Goal: Task Accomplishment & Management: Manage account settings

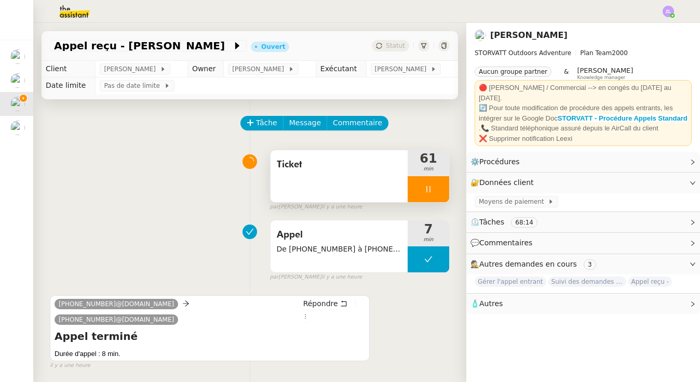
click at [418, 186] on div at bounding box center [428, 189] width 42 height 26
click at [438, 186] on icon at bounding box center [438, 189] width 8 height 8
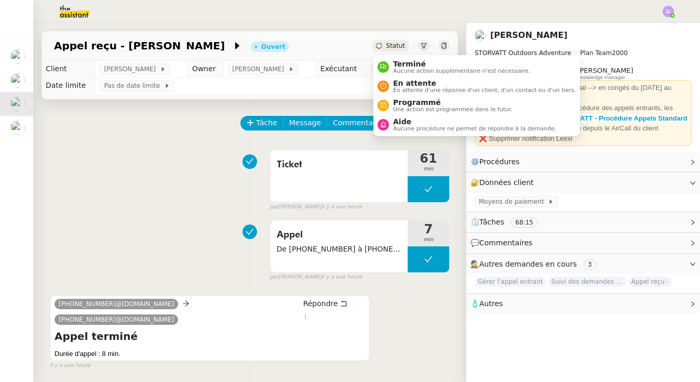
click at [387, 44] on span "Statut" at bounding box center [395, 45] width 19 height 7
click at [403, 127] on span "Aucune procédure ne permet de répondre à la demande." at bounding box center [474, 129] width 163 height 6
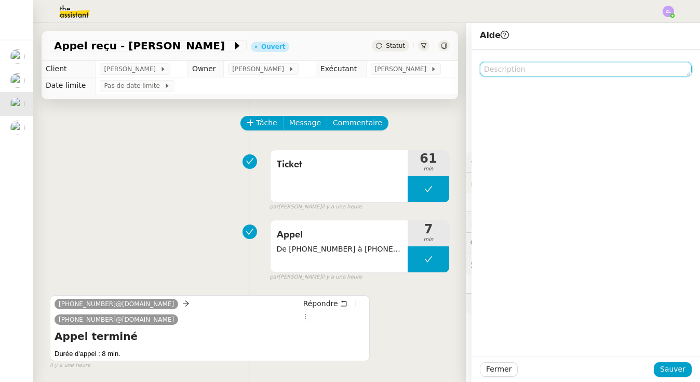
click at [511, 63] on textarea at bounding box center [586, 69] width 212 height 15
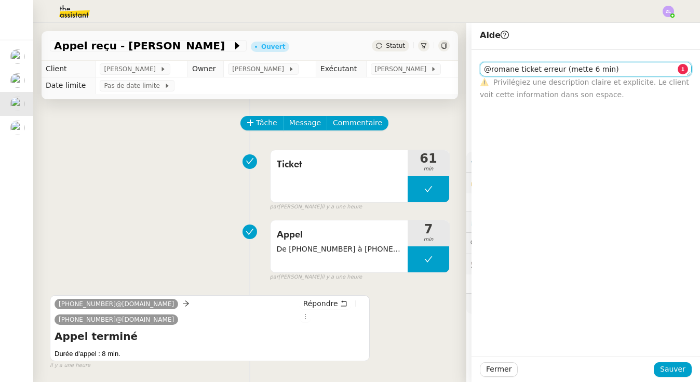
click at [580, 69] on textarea "@romane ticket erreur (mette 6 min)" at bounding box center [586, 69] width 212 height 15
click at [615, 70] on textarea "@romane ticket erreur (mettre 6 min)" at bounding box center [586, 69] width 212 height 15
type textarea "@romane ticket erreur (mettre 6 min)"
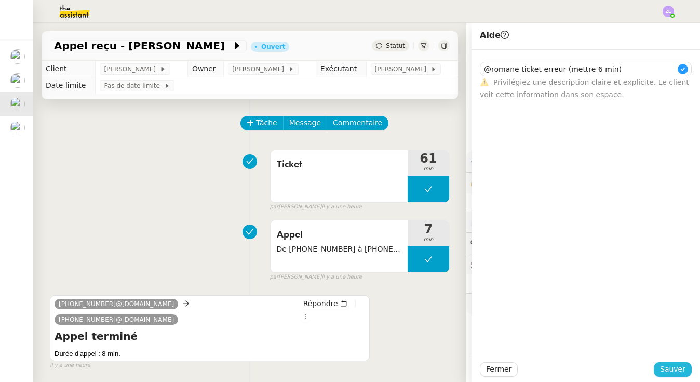
click at [678, 370] on span "Sauver" at bounding box center [672, 369] width 25 height 12
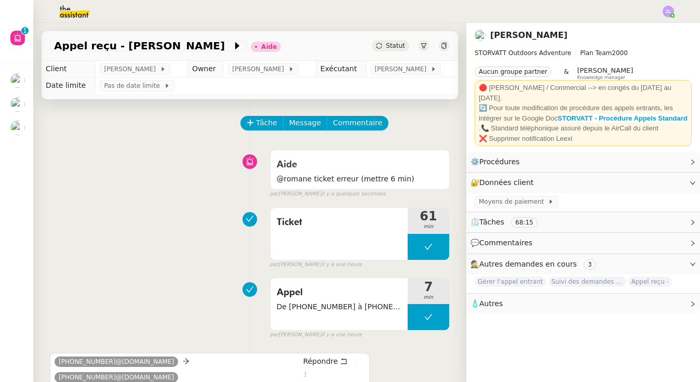
click at [23, 129] on img at bounding box center [17, 127] width 15 height 15
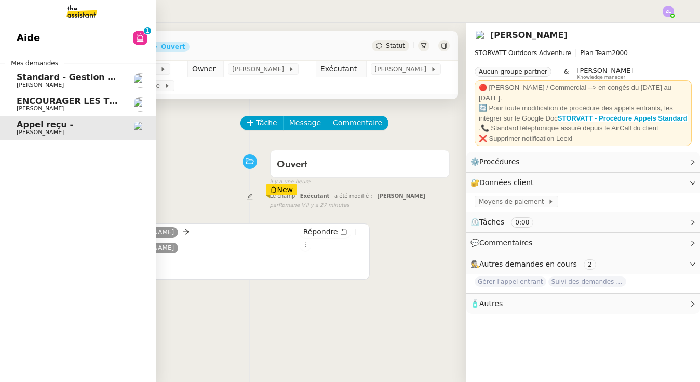
click at [34, 96] on span "ENCOURAGER LES TPE/PMI/PME À PASSER COMMANDE VIA LE SITE INTERNET - 1 septembre…" at bounding box center [243, 101] width 453 height 10
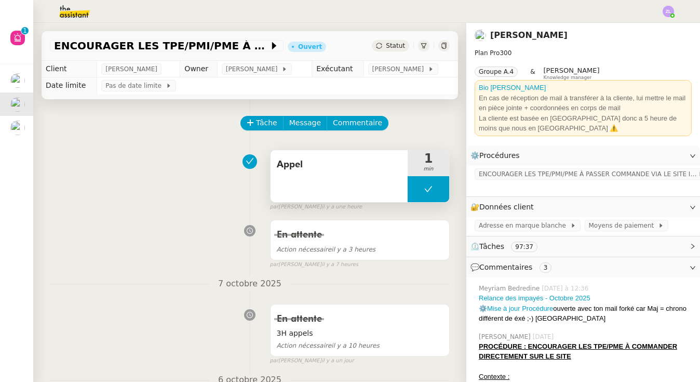
click at [424, 190] on button at bounding box center [428, 189] width 42 height 26
click at [424, 190] on div at bounding box center [417, 189] width 21 height 26
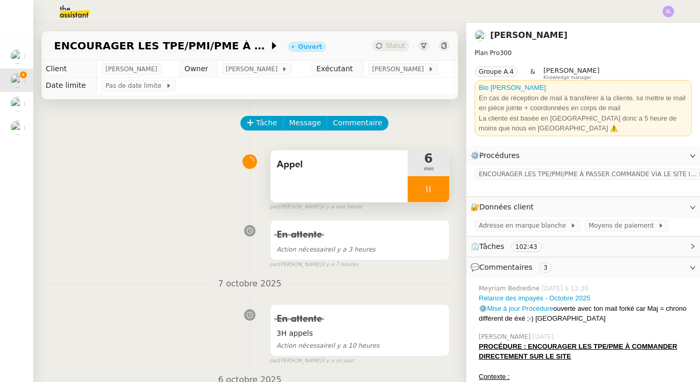
click at [410, 193] on div at bounding box center [428, 189] width 42 height 26
click at [410, 193] on div at bounding box center [417, 189] width 21 height 26
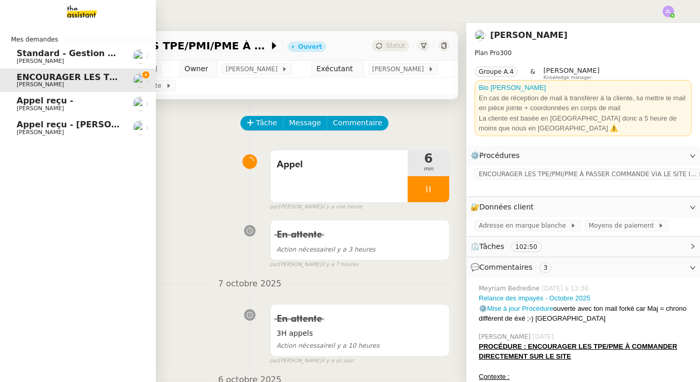
click at [13, 108] on link "Appel reçu - [PERSON_NAME]" at bounding box center [78, 104] width 156 height 24
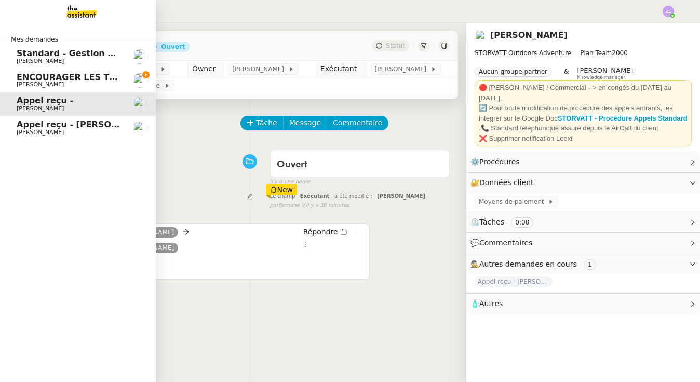
click at [38, 129] on span "[PERSON_NAME]" at bounding box center [40, 132] width 47 height 7
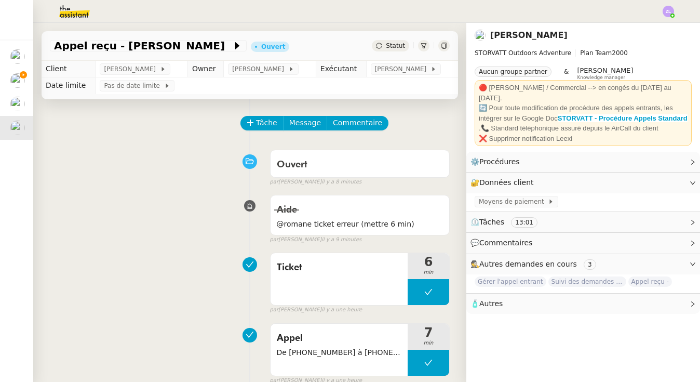
scroll to position [21, 0]
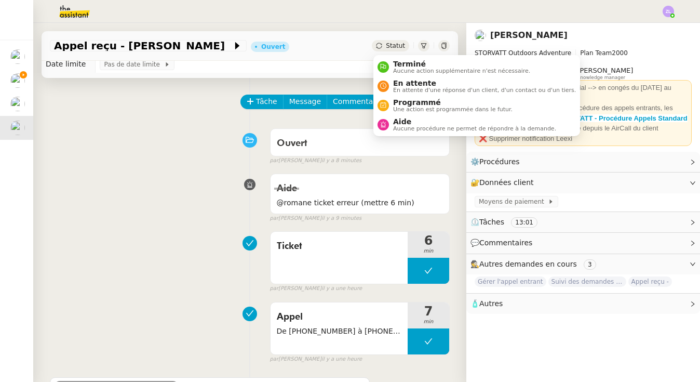
click at [401, 45] on span "Statut" at bounding box center [395, 45] width 19 height 7
click at [403, 64] on span "Terminé" at bounding box center [461, 64] width 137 height 8
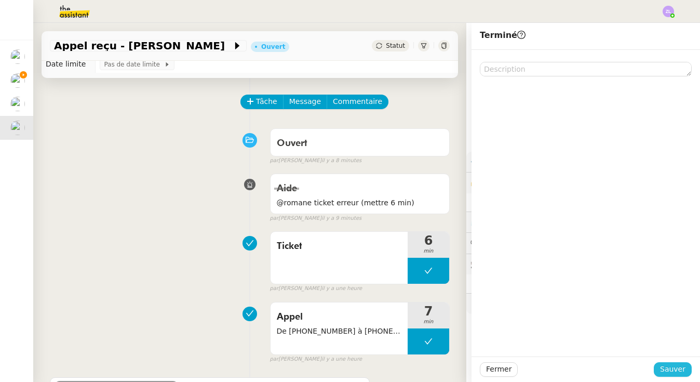
click at [666, 366] on span "Sauver" at bounding box center [672, 369] width 25 height 12
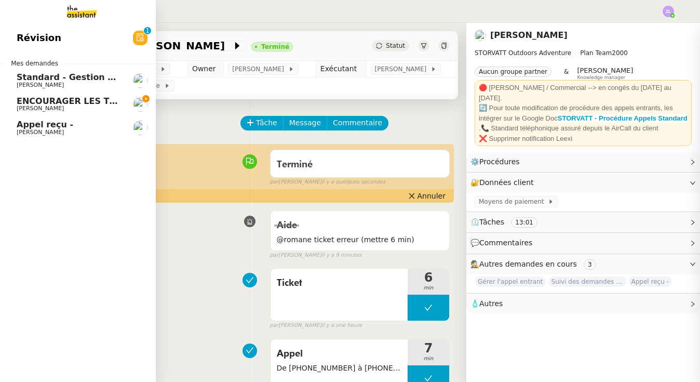
click at [51, 90] on link "Standard - Gestion des appels entrants - [DATE] [PERSON_NAME]" at bounding box center [78, 81] width 156 height 24
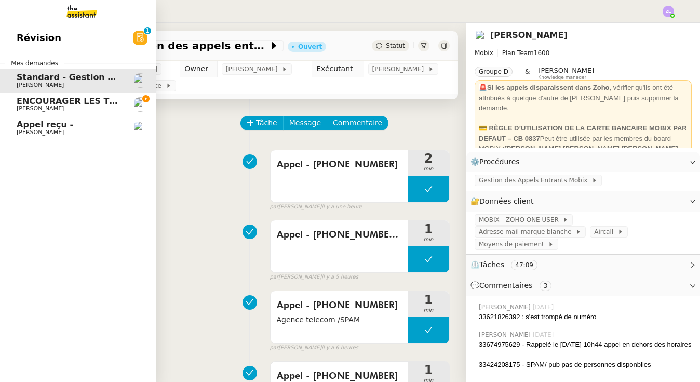
click at [77, 138] on link "Appel reçu - [PERSON_NAME]" at bounding box center [78, 128] width 156 height 24
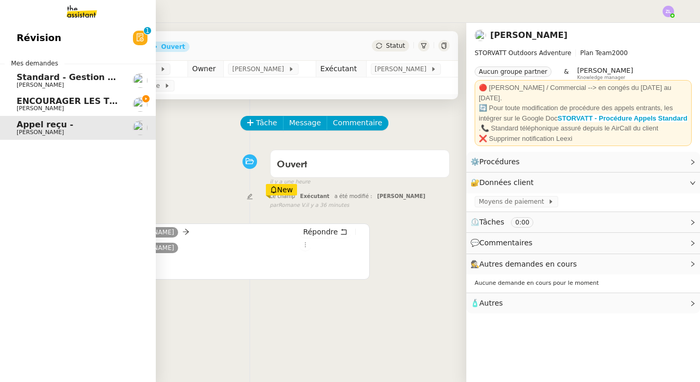
click at [79, 99] on span "ENCOURAGER LES TPE/PMI/PME À PASSER COMMANDE VIA LE SITE INTERNET - 1 septembre…" at bounding box center [243, 101] width 453 height 10
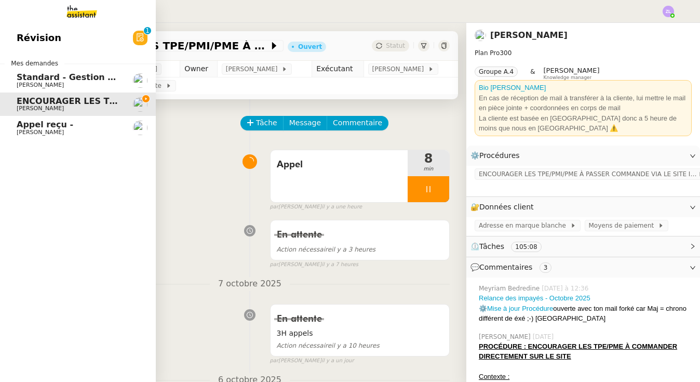
click at [59, 127] on span "Appel reçu -" at bounding box center [45, 124] width 57 height 10
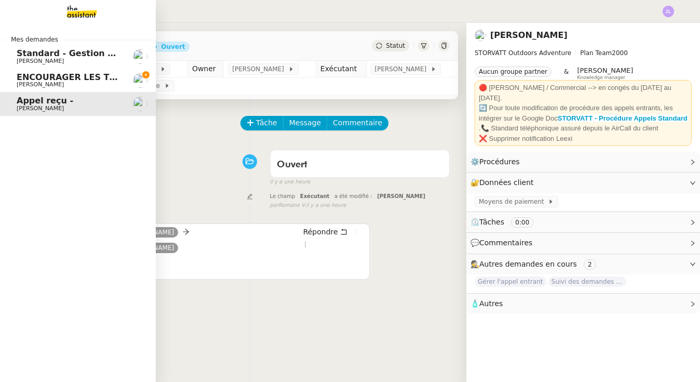
click at [14, 82] on link "ENCOURAGER LES TPE/PMI/PME À PASSER COMMANDE VIA LE SITE INTERNET - [DATE] [PER…" at bounding box center [78, 81] width 156 height 24
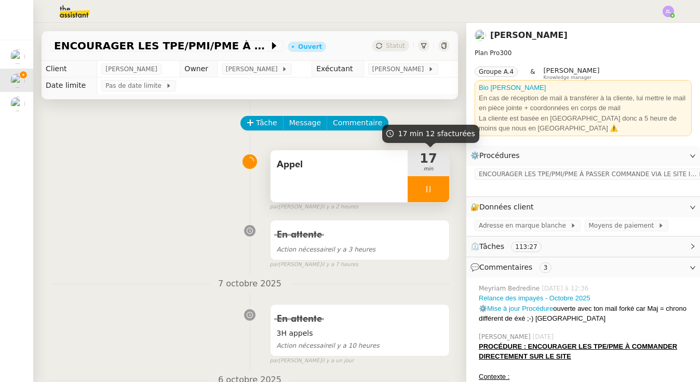
click at [417, 192] on div at bounding box center [428, 189] width 42 height 26
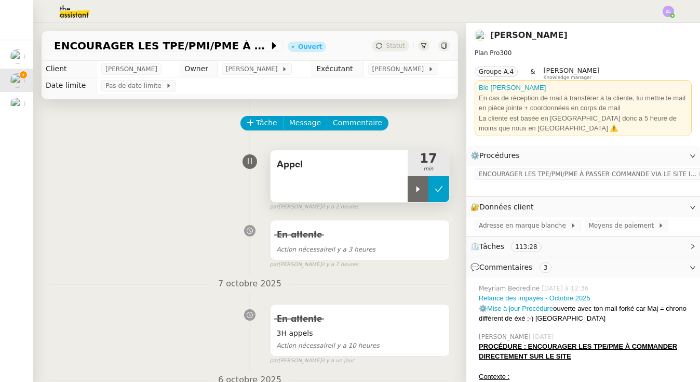
click at [444, 190] on button at bounding box center [438, 189] width 21 height 26
click at [249, 123] on icon at bounding box center [250, 122] width 7 height 7
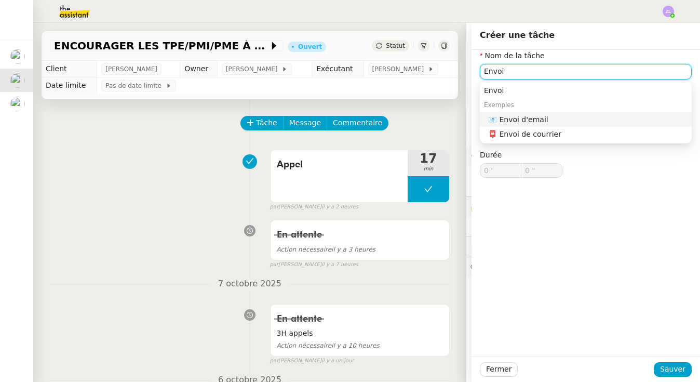
click at [578, 123] on div "📧 Envoi d'email" at bounding box center [587, 119] width 199 height 9
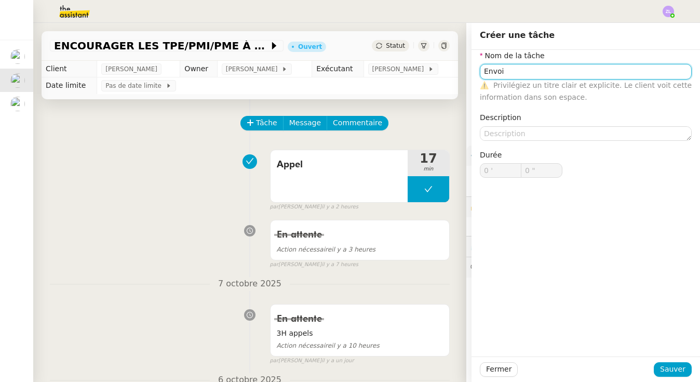
type input "Envoi d'email"
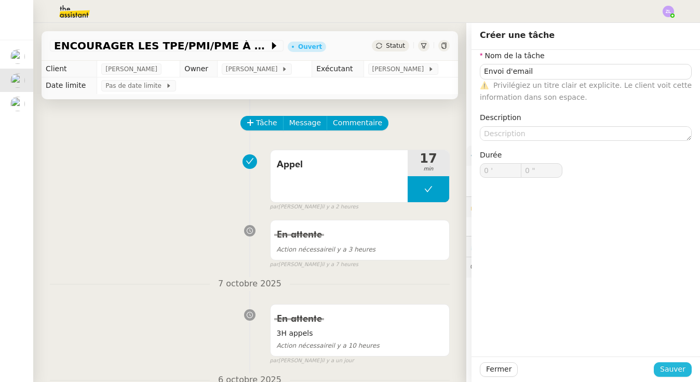
click at [673, 368] on span "Sauver" at bounding box center [672, 369] width 25 height 12
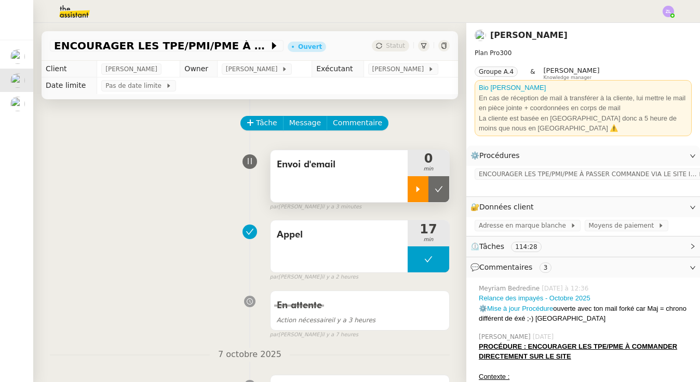
click at [419, 190] on icon at bounding box center [418, 189] width 8 height 8
click at [306, 128] on span "Message" at bounding box center [305, 123] width 32 height 12
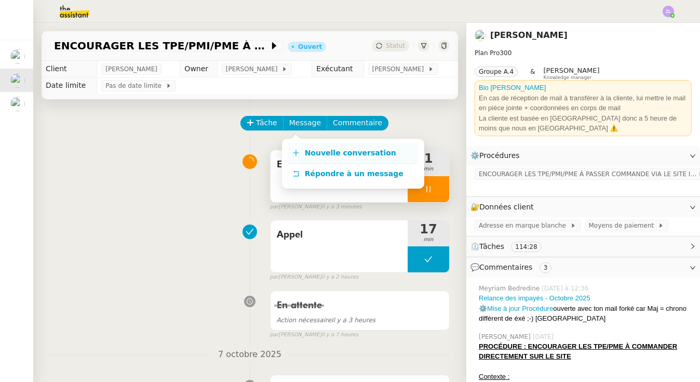
click at [341, 155] on span "Nouvelle conversation" at bounding box center [350, 152] width 91 height 8
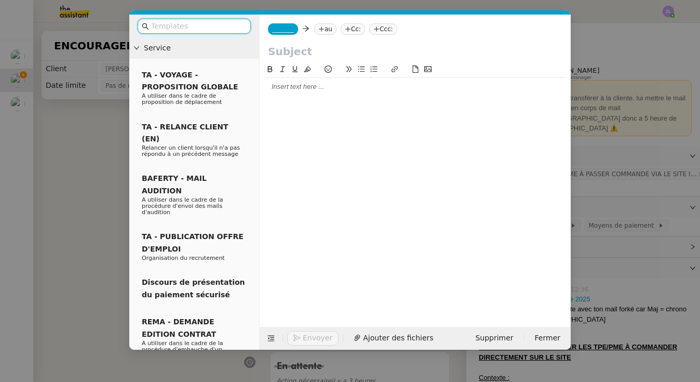
click at [279, 34] on nz-tag "_______" at bounding box center [283, 28] width 30 height 11
click at [0, 0] on input at bounding box center [0, 0] width 0 height 0
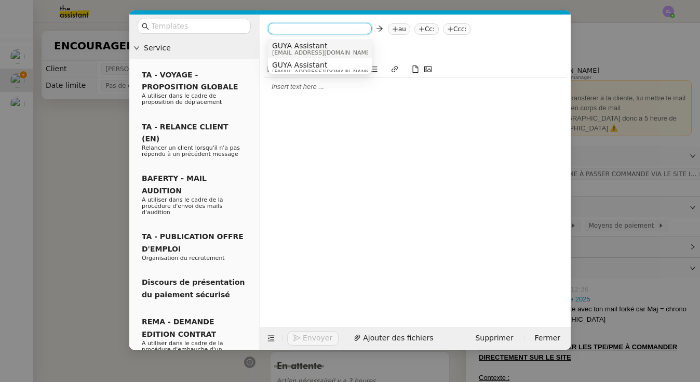
click at [298, 45] on span "GUYA Assistant" at bounding box center [322, 46] width 100 height 8
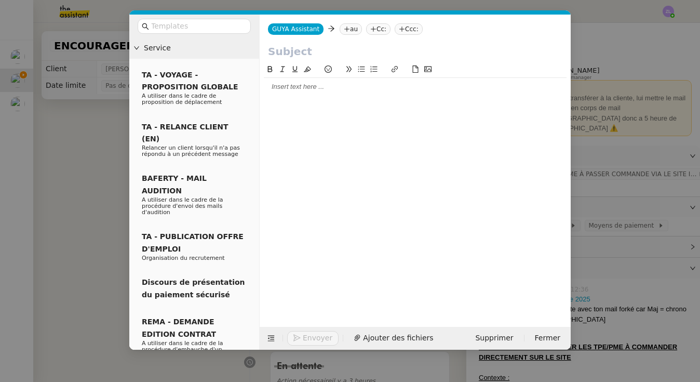
click at [352, 29] on nz-tag "au" at bounding box center [350, 28] width 22 height 11
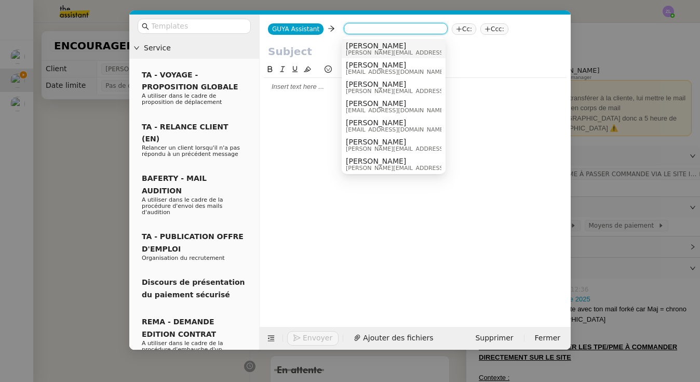
paste input "[PERSON_NAME][EMAIL_ADDRESS][DOMAIN_NAME]"
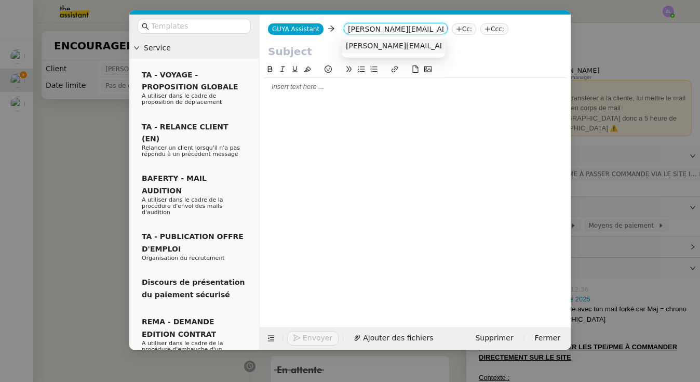
type input "[PERSON_NAME][EMAIL_ADDRESS][DOMAIN_NAME]"
click at [372, 42] on span "[PERSON_NAME][EMAIL_ADDRESS][DOMAIN_NAME]" at bounding box center [439, 46] width 187 height 8
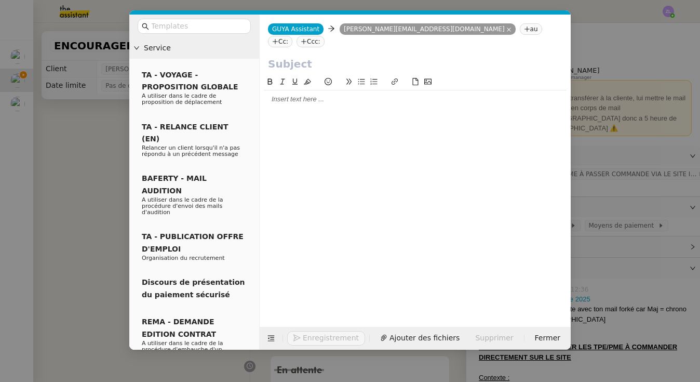
click at [278, 38] on icon at bounding box center [275, 41] width 6 height 6
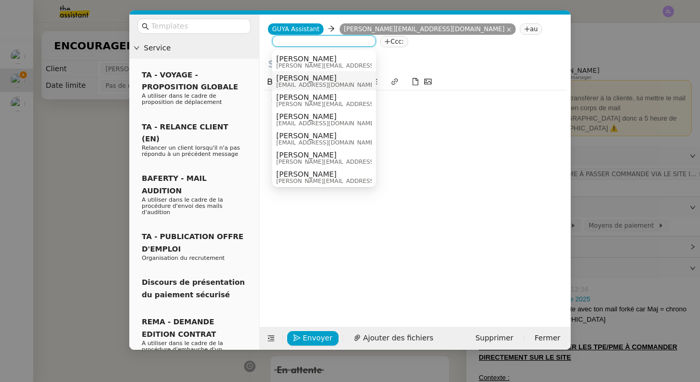
click at [292, 82] on span "[EMAIL_ADDRESS][DOMAIN_NAME]" at bounding box center [326, 85] width 100 height 6
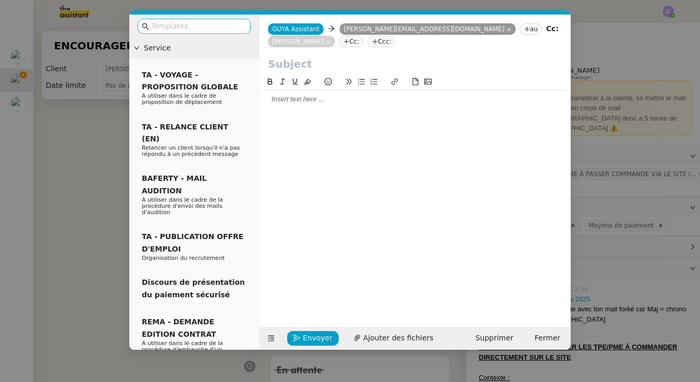
click at [187, 27] on input "text" at bounding box center [197, 26] width 93 height 12
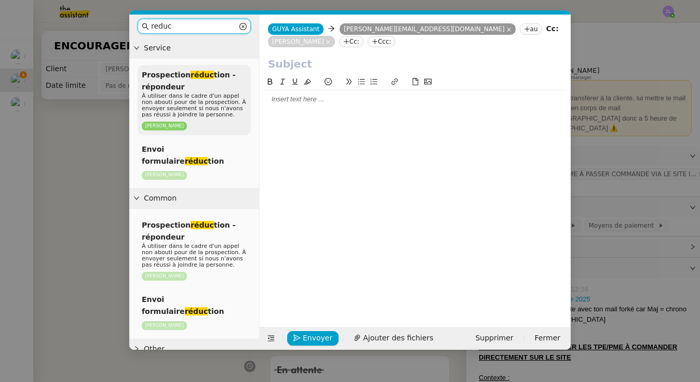
type input "reduc"
click at [165, 97] on span "À utiliser dans le cadre d'un appel non abouti pour de la prospection. À envoye…" at bounding box center [194, 104] width 104 height 25
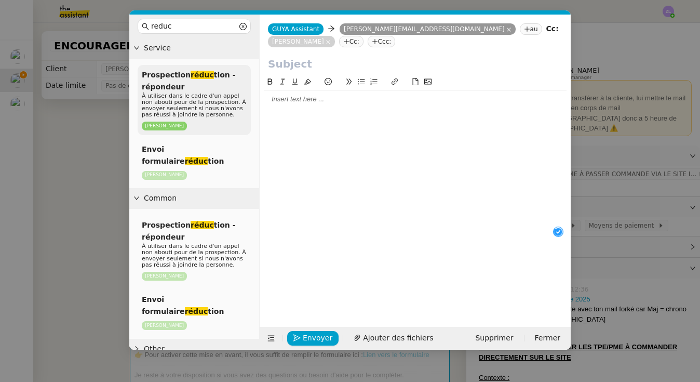
drag, startPoint x: 334, startPoint y: 233, endPoint x: 237, endPoint y: 90, distance: 172.6
click at [237, 90] on nz-layout "reduc Service Prospection réduc tion - répondeur À utiliser dans le cadre d'un …" at bounding box center [349, 182] width 441 height 335
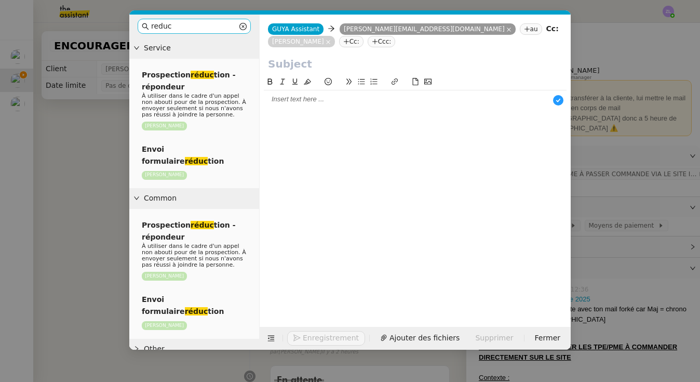
click at [239, 24] on nz-input-group "reduc" at bounding box center [194, 26] width 113 height 15
click at [246, 24] on icon at bounding box center [242, 26] width 7 height 7
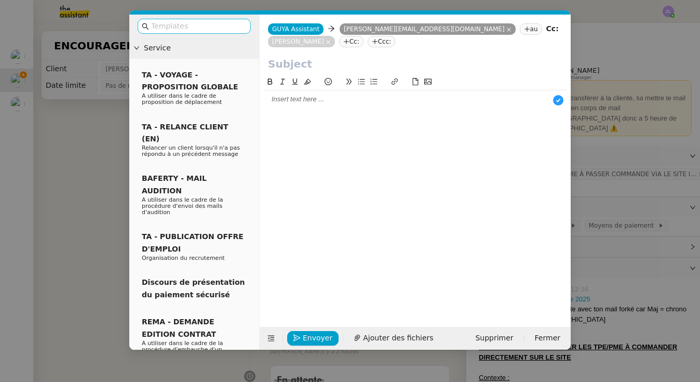
click at [181, 25] on input "text" at bounding box center [197, 26] width 93 height 12
click at [588, 141] on nz-modal-container "Service TA - VOYAGE - PROPOSITION GLOBALE A utiliser dans le cadre de propositi…" at bounding box center [350, 191] width 700 height 382
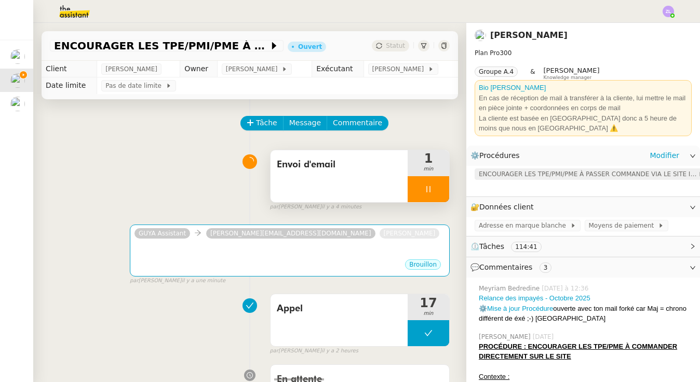
click at [564, 169] on span "ENCOURAGER LES TPE/PMI/PME À PASSER COMMANDE VIA LE SITE INTERNET" at bounding box center [588, 174] width 219 height 10
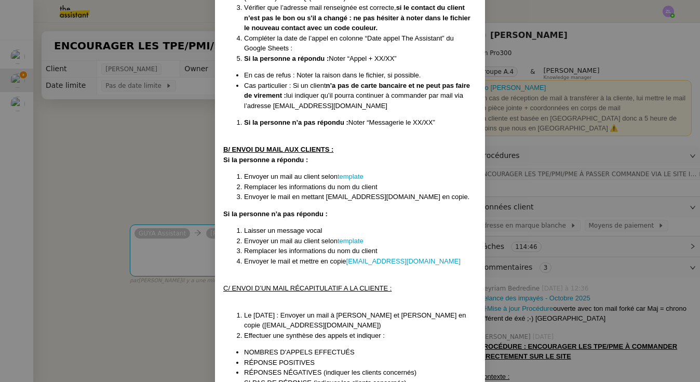
scroll to position [638, 0]
click at [343, 172] on link "template" at bounding box center [350, 176] width 26 height 8
click at [190, 226] on nz-modal-container "Créée le : [DATE] Modifiée le 12/02 et le 17/03 et le 08/04, le 4/09 Contexte :…" at bounding box center [350, 191] width 700 height 382
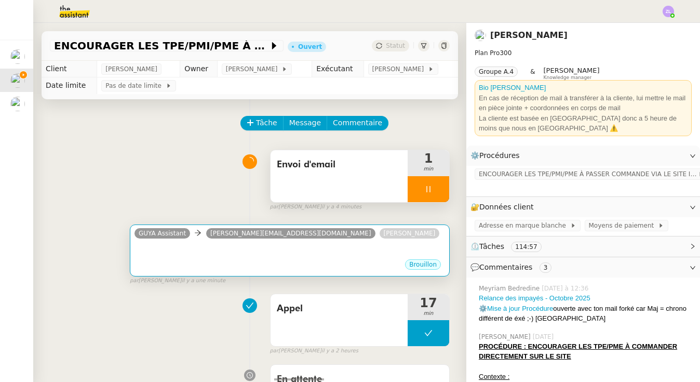
click at [200, 252] on div at bounding box center [289, 253] width 310 height 10
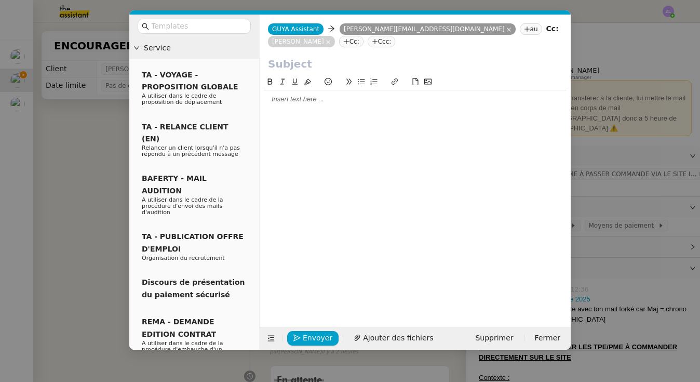
click at [270, 67] on input "text" at bounding box center [415, 64] width 294 height 16
click at [298, 70] on input "text" at bounding box center [415, 64] width 294 height 16
type input "à"
click at [270, 67] on input "text" at bounding box center [415, 64] width 294 height 16
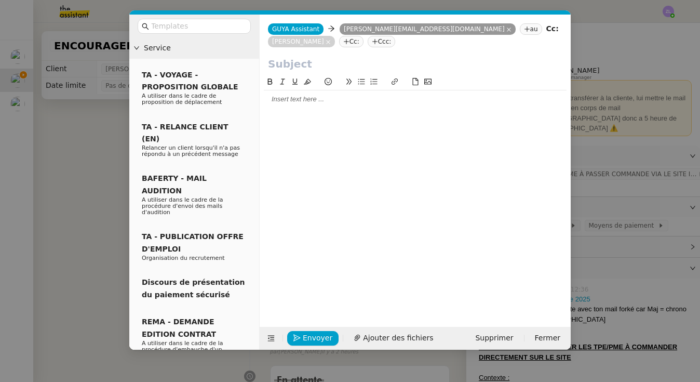
paste input "Préparez vos fêtes de [DATE] avec Guyacadeau"
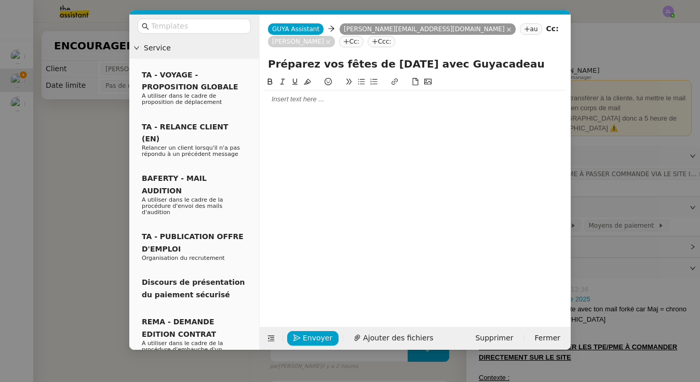
type input "Préparez vos fêtes de [DATE] avec Guyacadeau"
click at [279, 97] on div at bounding box center [415, 98] width 303 height 9
click at [283, 103] on div at bounding box center [415, 98] width 303 height 9
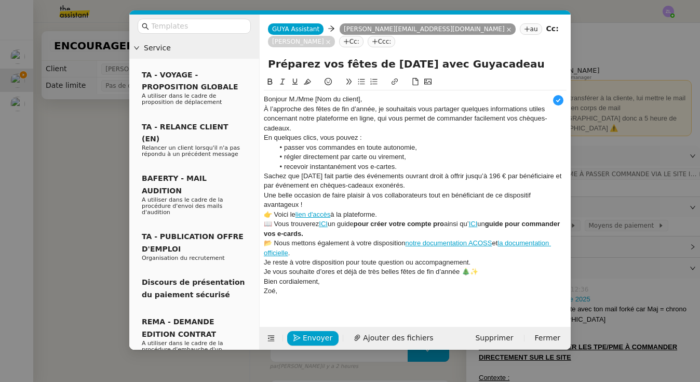
scroll to position [11, 0]
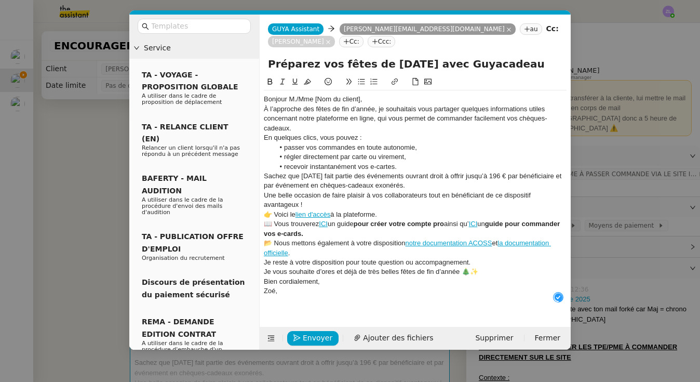
click at [366, 99] on div "Bonjour M./Mme [Nom du client]," at bounding box center [415, 98] width 303 height 9
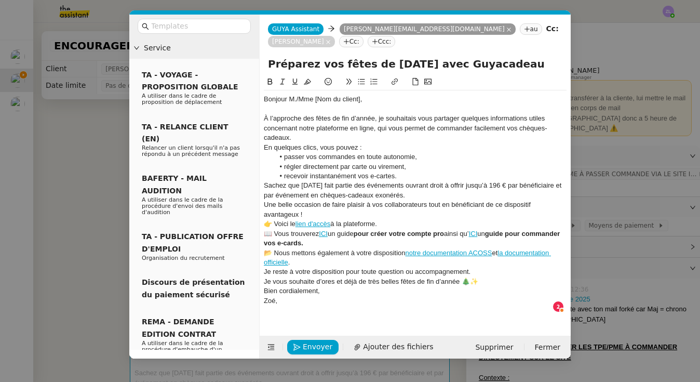
click at [305, 138] on div "À l’approche des fêtes de fin d’année, je souhaitais vous partager quelques inf…" at bounding box center [415, 128] width 303 height 29
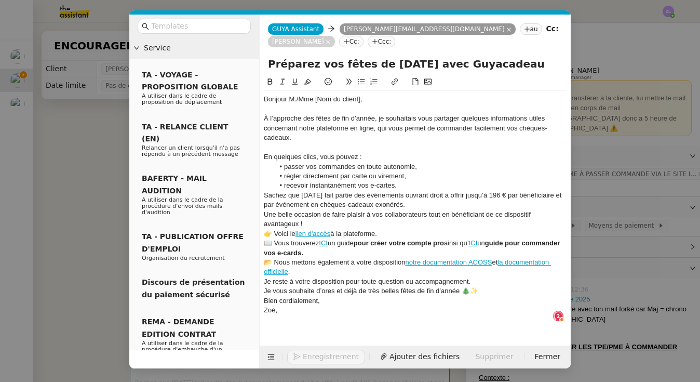
click at [409, 188] on li "recevoir instantanément vos e-cartes." at bounding box center [420, 185] width 293 height 9
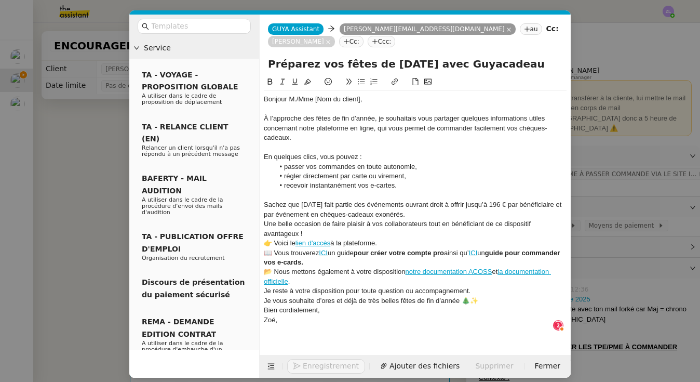
click at [409, 215] on div "Sachez que [DATE] fait partie des événements ouvrant droit à offrir jusqu’à 196…" at bounding box center [415, 209] width 303 height 19
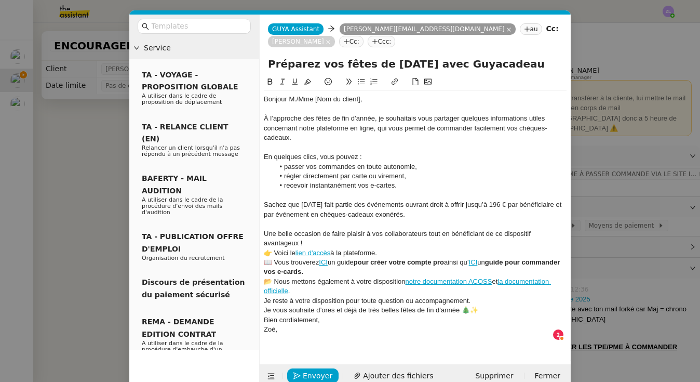
click at [307, 240] on div "Une belle occasion de faire plaisir à vos collaborateurs tout en bénéficiant de…" at bounding box center [415, 238] width 303 height 19
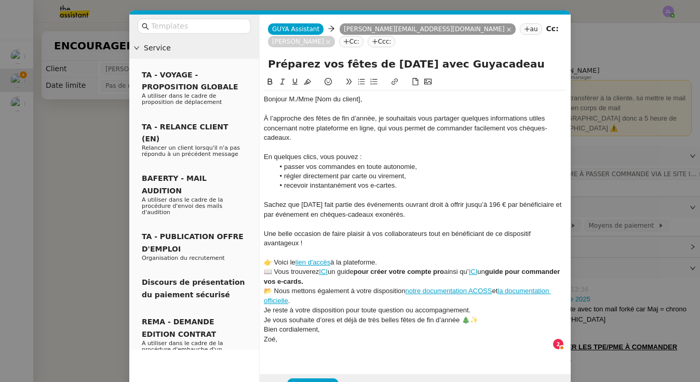
click at [362, 281] on div "📖 Vous trouverez ICI un guide pour créer votre compte pro ainsi qu’ ICI un guid…" at bounding box center [415, 276] width 303 height 19
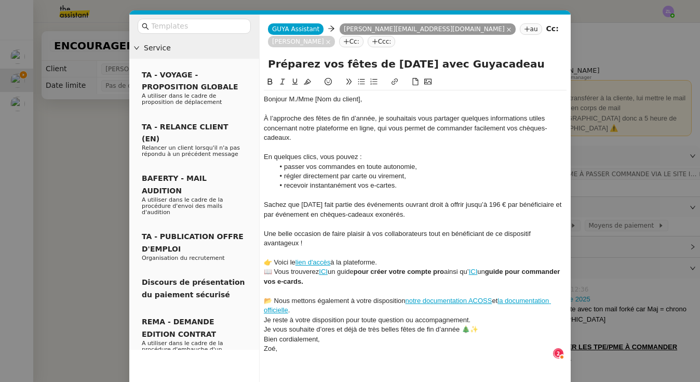
click at [382, 260] on div "👉 Voici le lien d'accès à la plateforme." at bounding box center [415, 261] width 303 height 9
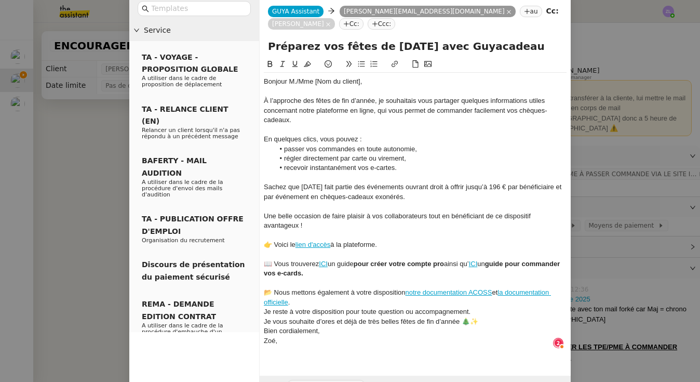
scroll to position [20, 0]
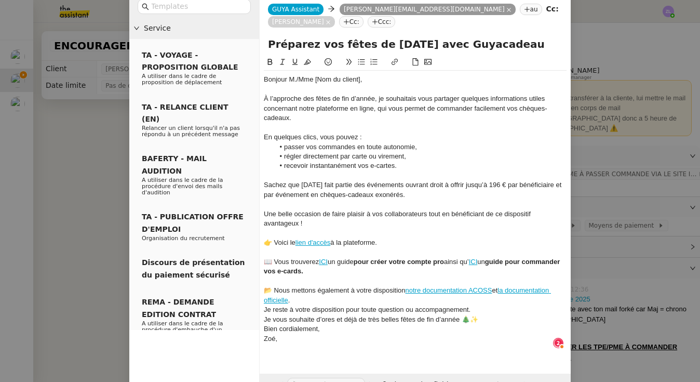
click at [297, 305] on div "Je reste à votre disposition pour toute question ou accompagnement." at bounding box center [415, 309] width 303 height 9
click at [295, 298] on div "📂 Nous mettons également à votre disposition notre documentation ACOSS et la do…" at bounding box center [415, 294] width 303 height 19
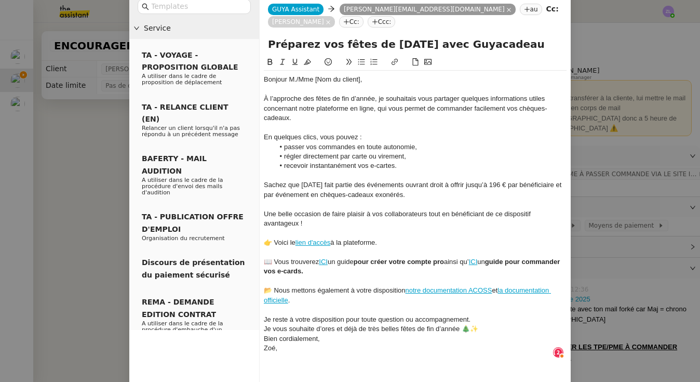
click at [474, 308] on div at bounding box center [415, 309] width 303 height 9
click at [479, 315] on div "Je reste à votre disposition pour toute question ou accompagnement." at bounding box center [415, 319] width 303 height 9
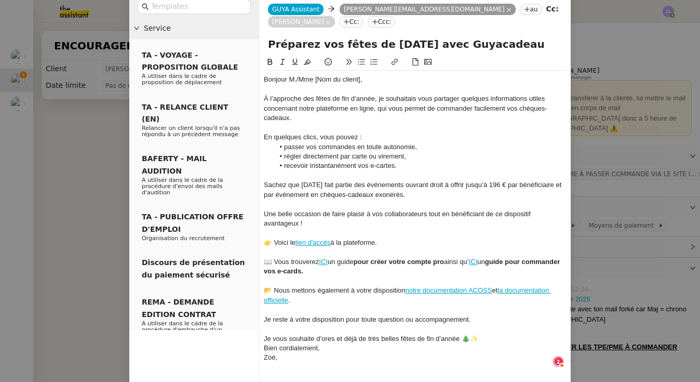
click at [479, 334] on div "Je vous souhaite d’ores et déjà de très belles fêtes de fin d’année 🎄✨" at bounding box center [415, 338] width 303 height 9
drag, startPoint x: 293, startPoint y: 81, endPoint x: 372, endPoint y: 80, distance: 78.4
click at [372, 80] on div "Bonjour M./Mme [Nom du client]," at bounding box center [415, 79] width 303 height 9
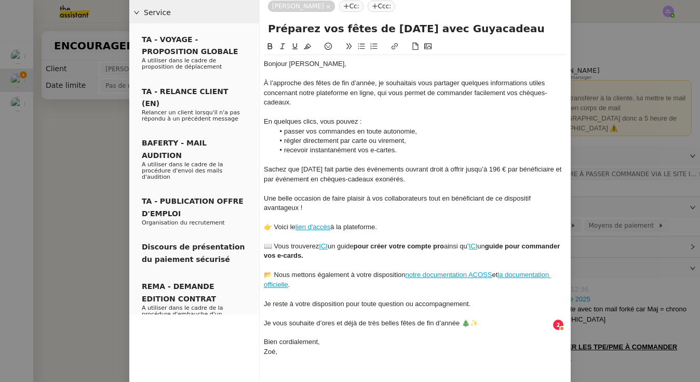
scroll to position [66, 0]
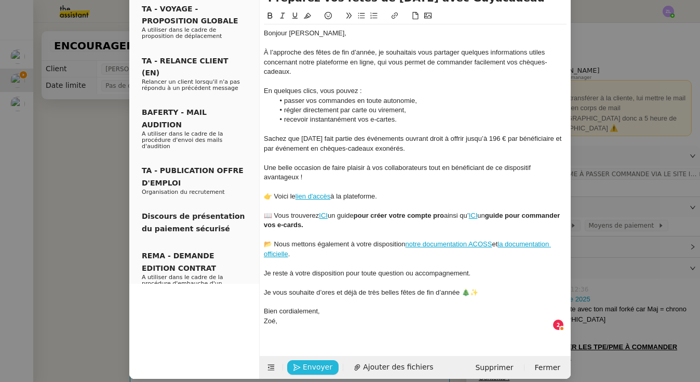
click at [322, 361] on span "Envoyer" at bounding box center [318, 367] width 30 height 12
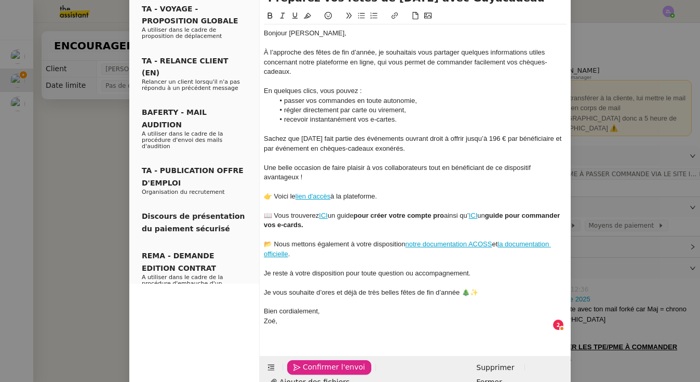
click at [322, 361] on span "Confirmer l'envoi" at bounding box center [334, 367] width 62 height 12
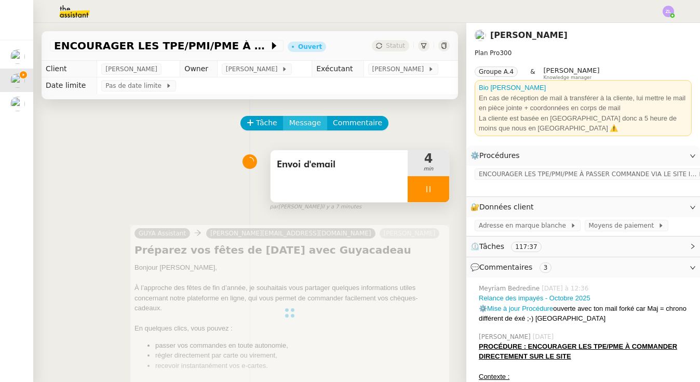
click at [309, 124] on span "Message" at bounding box center [305, 123] width 32 height 12
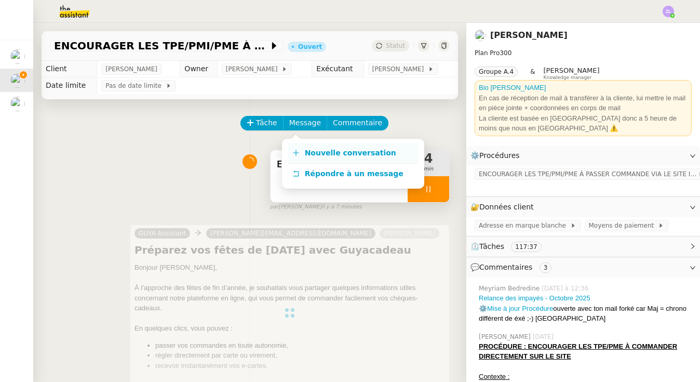
click at [315, 151] on span "Nouvelle conversation" at bounding box center [350, 152] width 91 height 8
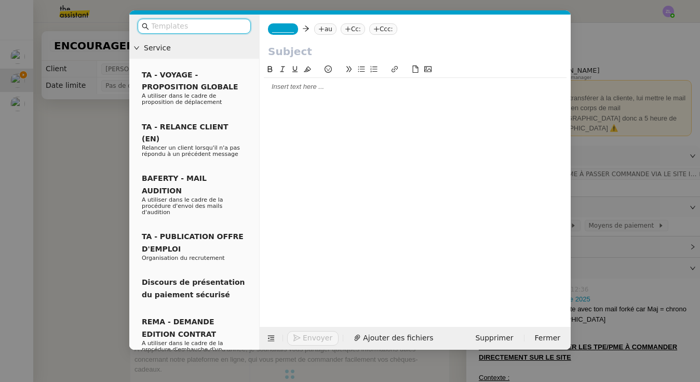
click at [286, 36] on div "_______ au Cc: Ccc:" at bounding box center [415, 29] width 311 height 29
click at [285, 32] on span "_______" at bounding box center [283, 28] width 22 height 7
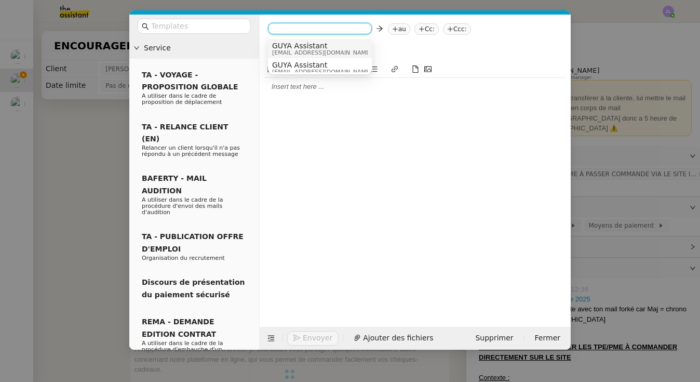
click at [286, 49] on span "GUYA Assistant" at bounding box center [322, 46] width 100 height 8
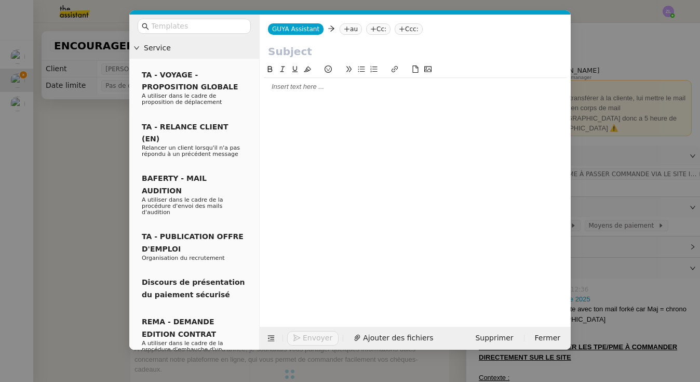
click at [353, 31] on nz-tag "au" at bounding box center [350, 28] width 22 height 11
paste input "[EMAIL_ADDRESS][DOMAIN_NAME]"
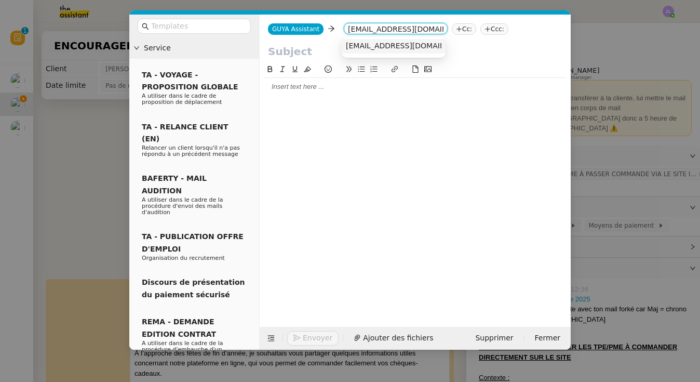
type input "[EMAIL_ADDRESS][DOMAIN_NAME]"
click at [359, 49] on span "[EMAIL_ADDRESS][DOMAIN_NAME]" at bounding box center [409, 46] width 127 height 8
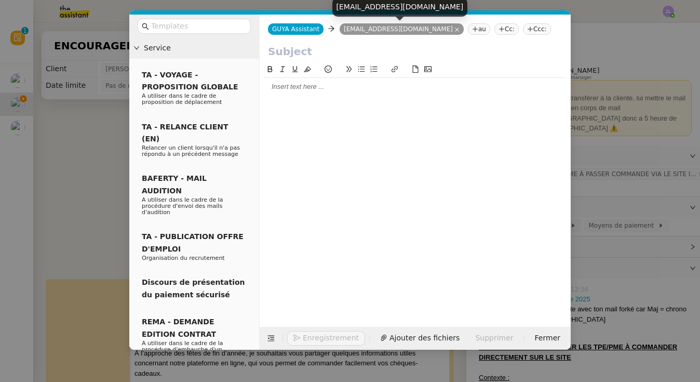
click at [494, 32] on nz-tag "Cc:" at bounding box center [506, 28] width 24 height 11
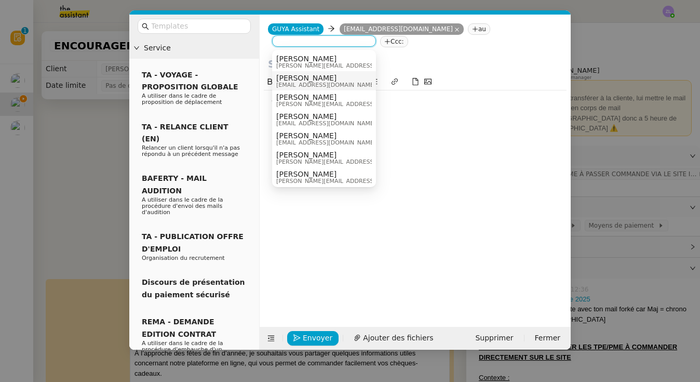
click at [294, 78] on span "[PERSON_NAME]" at bounding box center [326, 78] width 100 height 8
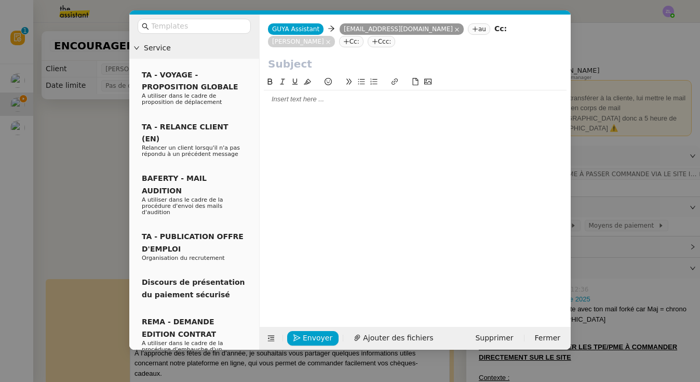
click at [293, 68] on input "text" at bounding box center [415, 64] width 294 height 16
paste input "Préparez vos fêtes de [DATE] avec Guyacadeau"
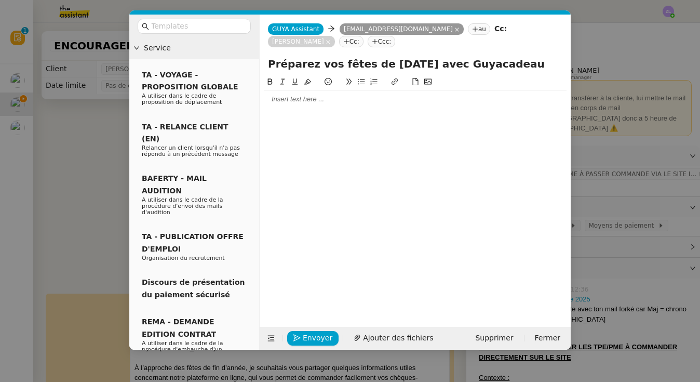
type input "Préparez vos fêtes de [DATE] avec Guyacadeau"
click at [273, 95] on div at bounding box center [415, 99] width 303 height 18
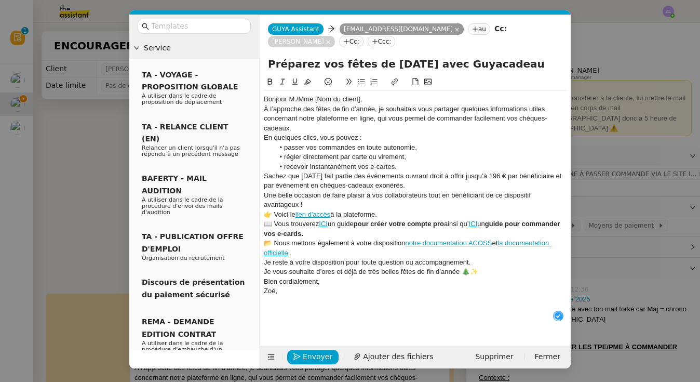
scroll to position [11, 0]
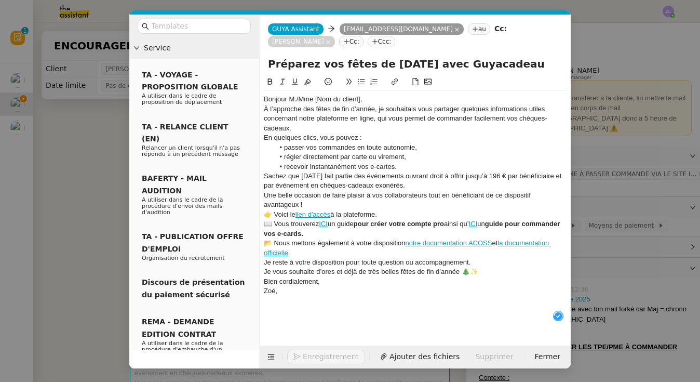
click at [369, 102] on div "Bonjour M./Mme [Nom du client]," at bounding box center [415, 98] width 303 height 9
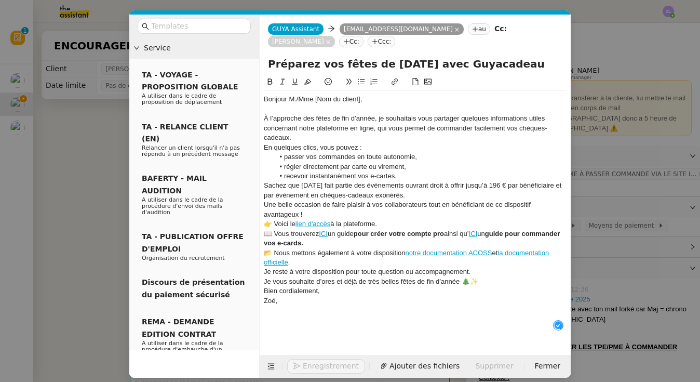
click at [311, 134] on div "À l’approche des fêtes de fin d’année, je souhaitais vous partager quelques inf…" at bounding box center [415, 128] width 303 height 29
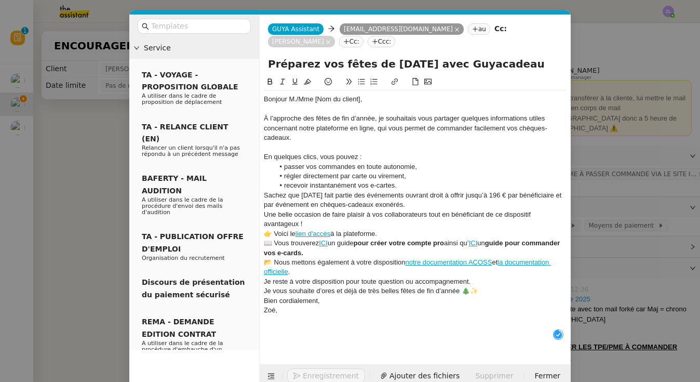
click at [418, 181] on li "recevoir instantanément vos e-cartes." at bounding box center [420, 185] width 293 height 9
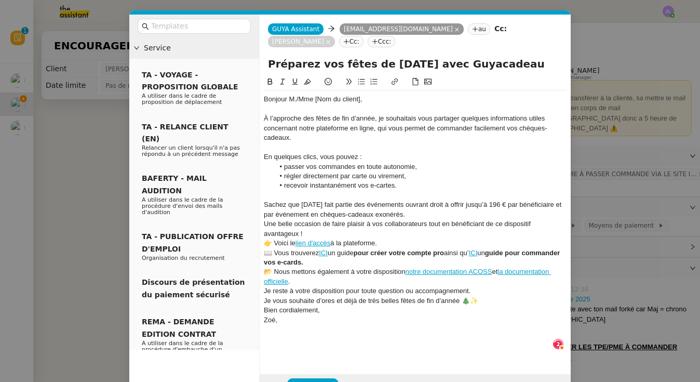
click at [414, 211] on div "Sachez que [DATE] fait partie des événements ouvrant droit à offrir jusqu’à 196…" at bounding box center [415, 209] width 303 height 19
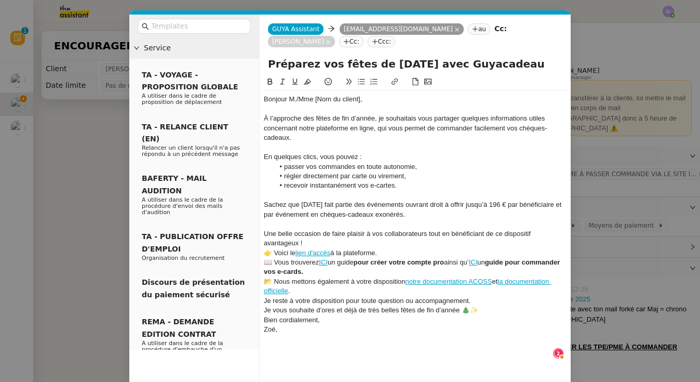
click at [305, 241] on div "Une belle occasion de faire plaisir à vos collaborateurs tout en bénéficiant de…" at bounding box center [415, 238] width 303 height 19
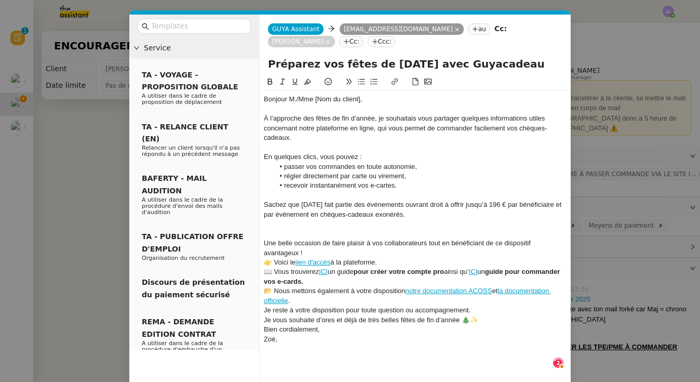
click at [280, 224] on div at bounding box center [415, 223] width 303 height 9
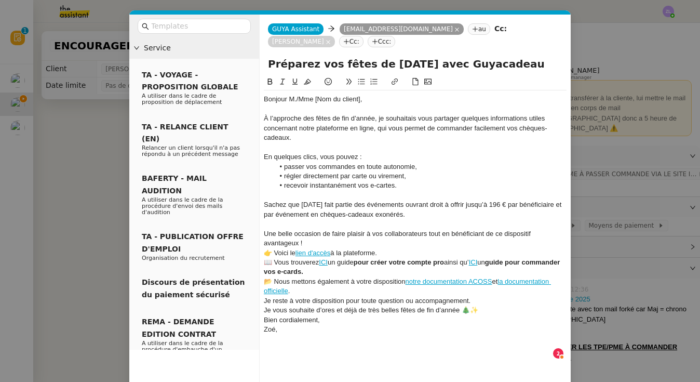
click at [308, 240] on div "Une belle occasion de faire plaisir à vos collaborateurs tout en bénéficiant de…" at bounding box center [415, 238] width 303 height 19
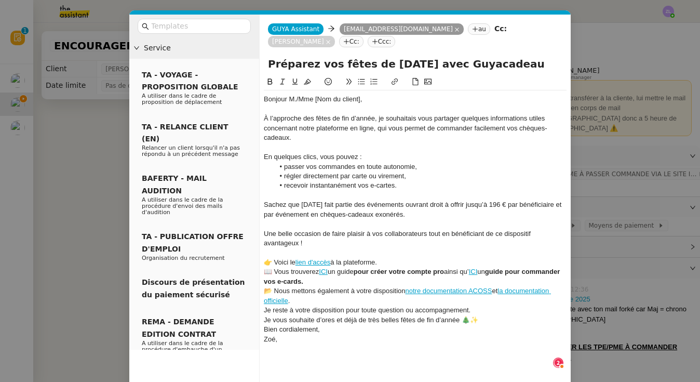
click at [402, 263] on div "👉 Voici le lien d'accès à la plateforme." at bounding box center [415, 261] width 303 height 9
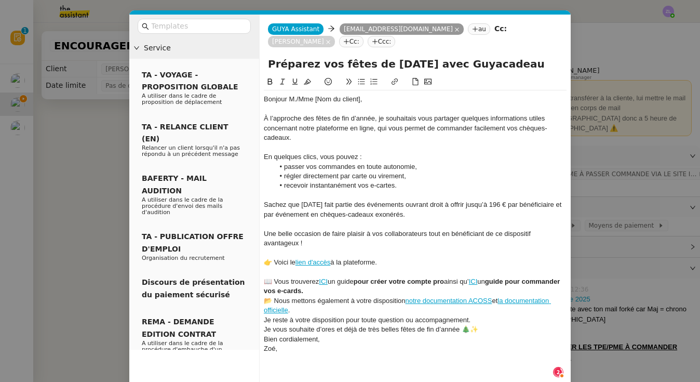
click at [364, 288] on div "📖 Vous trouverez ICI un guide pour créer votre compte pro ainsi qu’ ICI un guid…" at bounding box center [415, 286] width 303 height 19
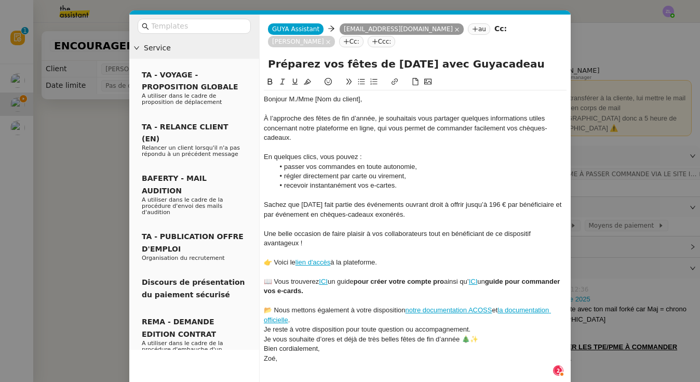
click at [318, 315] on div "📂 Nous mettons également à votre disposition notre documentation ACOSS et la do…" at bounding box center [415, 314] width 303 height 19
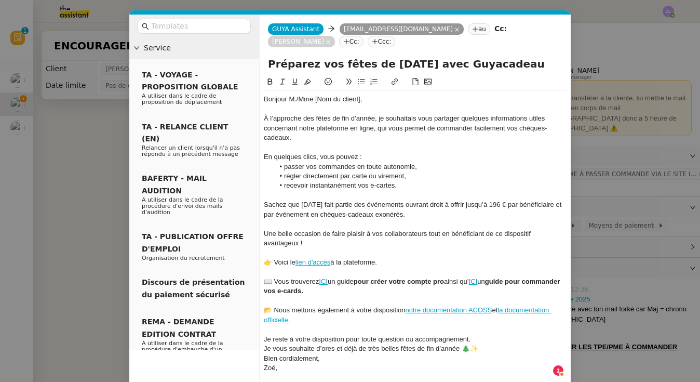
click at [474, 334] on div "Je reste à votre disposition pour toute question ou accompagnement." at bounding box center [415, 338] width 303 height 9
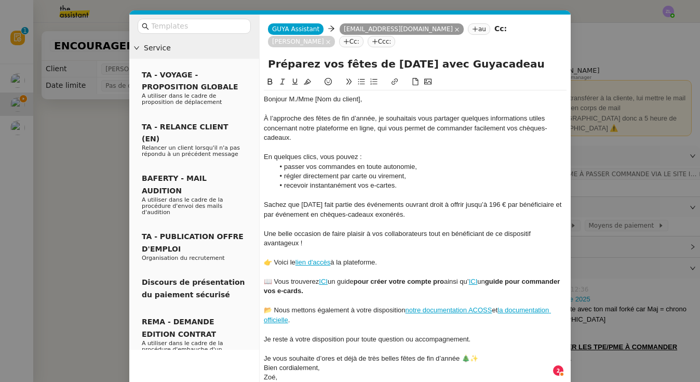
click at [493, 353] on div "Je vous souhaite d’ores et déjà de très belles fêtes de fin d’année 🎄✨" at bounding box center [415, 357] width 303 height 9
click at [484, 353] on div "Je vous souhaite d’ores et déjà de très belles fêtes de fin d’année 🎄✨" at bounding box center [415, 357] width 303 height 9
drag, startPoint x: 295, startPoint y: 100, endPoint x: 384, endPoint y: 97, distance: 88.3
click at [384, 97] on div "Bonjour M./Mme [Nom du client]," at bounding box center [415, 98] width 303 height 9
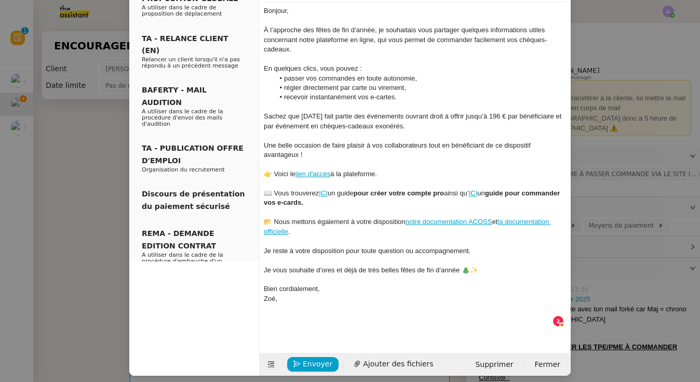
scroll to position [88, 0]
click at [319, 358] on span "Envoyer" at bounding box center [318, 364] width 30 height 12
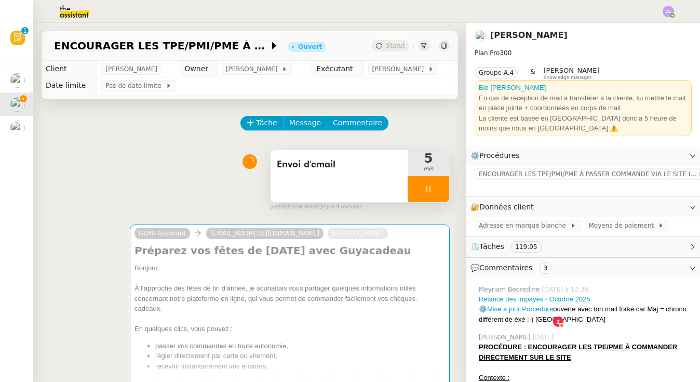
scroll to position [77, 0]
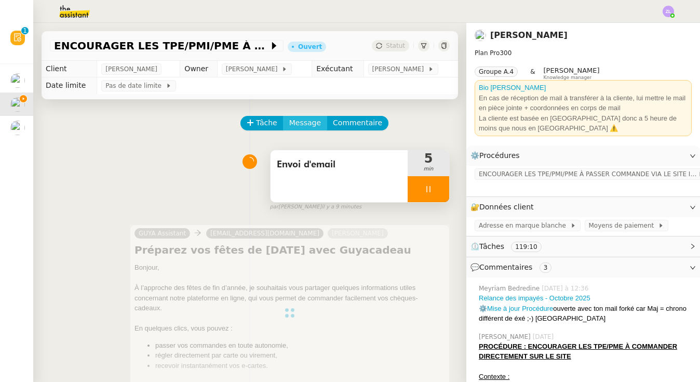
click at [312, 122] on span "Message" at bounding box center [305, 123] width 32 height 12
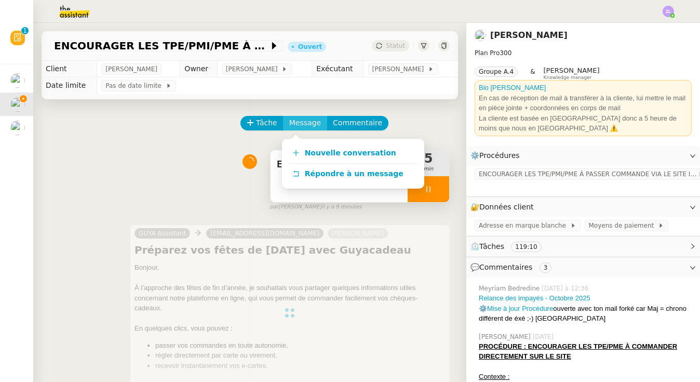
click at [314, 122] on span "Message" at bounding box center [305, 123] width 32 height 12
click at [318, 150] on span "Nouvelle conversation" at bounding box center [350, 152] width 91 height 8
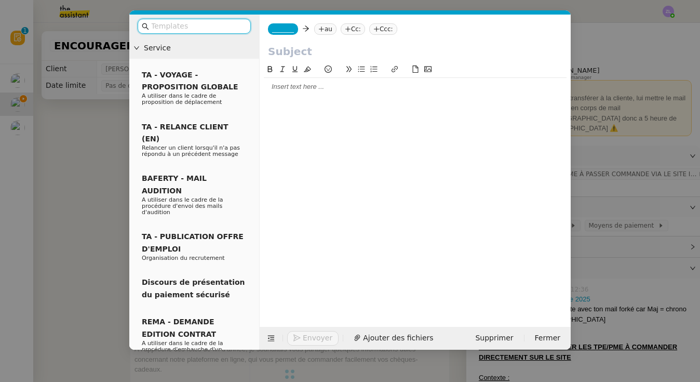
click at [279, 31] on span "_______" at bounding box center [283, 28] width 22 height 7
click at [0, 0] on input at bounding box center [0, 0] width 0 height 0
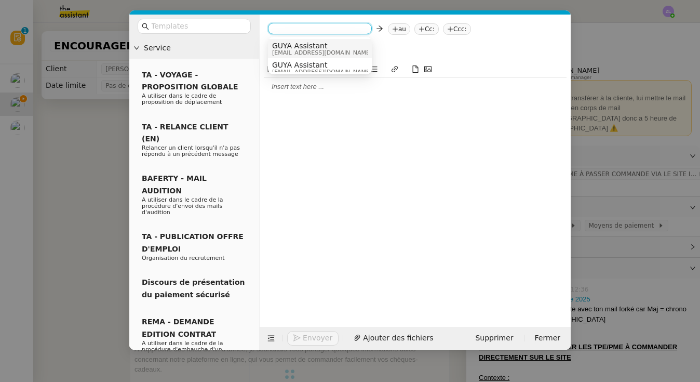
click at [291, 47] on span "GUYA Assistant" at bounding box center [322, 46] width 100 height 8
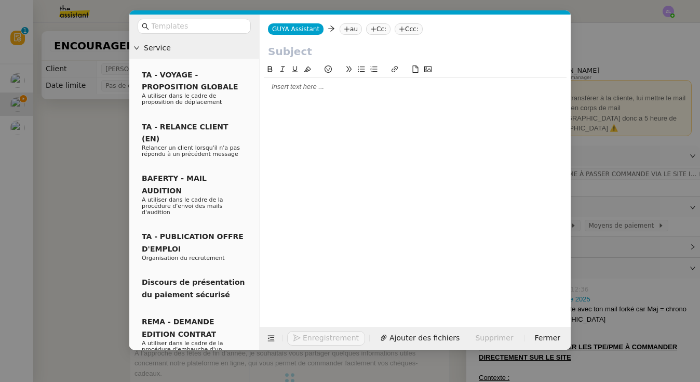
click at [350, 30] on nz-tag "au" at bounding box center [350, 28] width 22 height 11
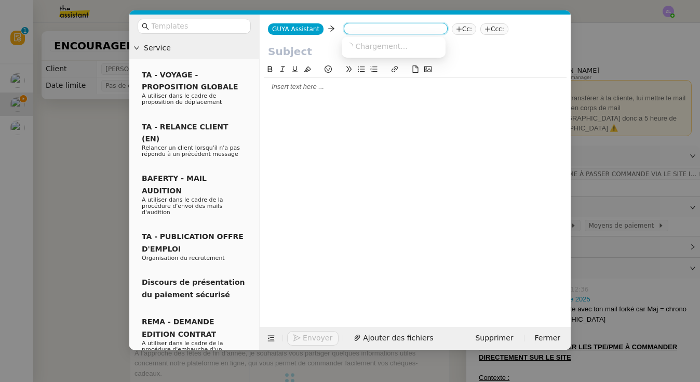
paste input "[EMAIL_ADDRESS][DOMAIN_NAME]"
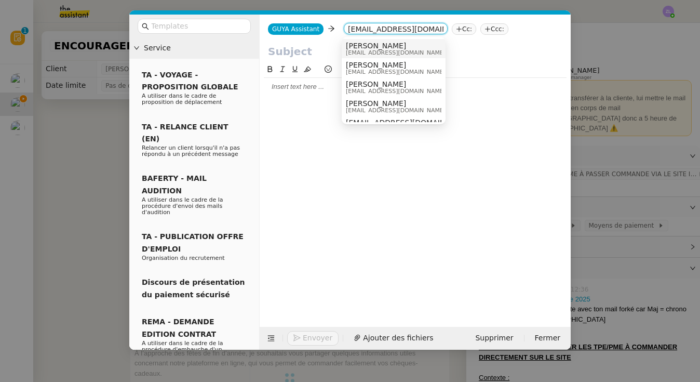
type input "[EMAIL_ADDRESS][DOMAIN_NAME]"
click at [369, 52] on span "[EMAIL_ADDRESS][DOMAIN_NAME]" at bounding box center [396, 53] width 100 height 6
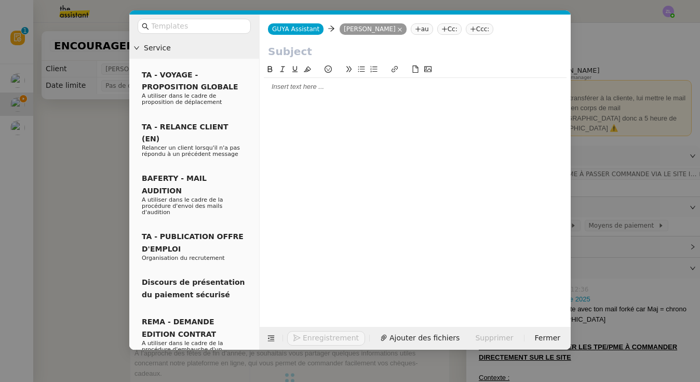
click at [443, 27] on nz-tag "Cc:" at bounding box center [449, 28] width 24 height 11
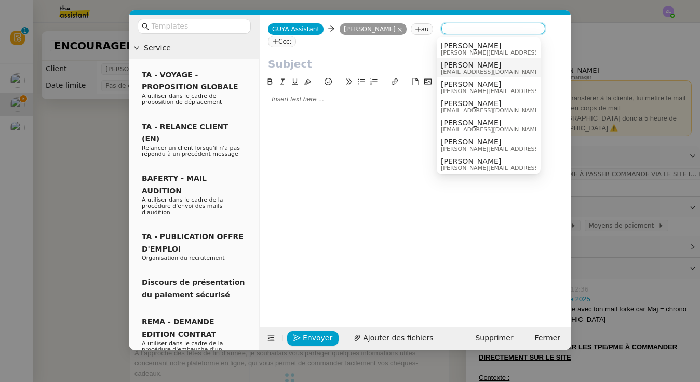
click at [448, 74] on span "[EMAIL_ADDRESS][DOMAIN_NAME]" at bounding box center [491, 72] width 100 height 6
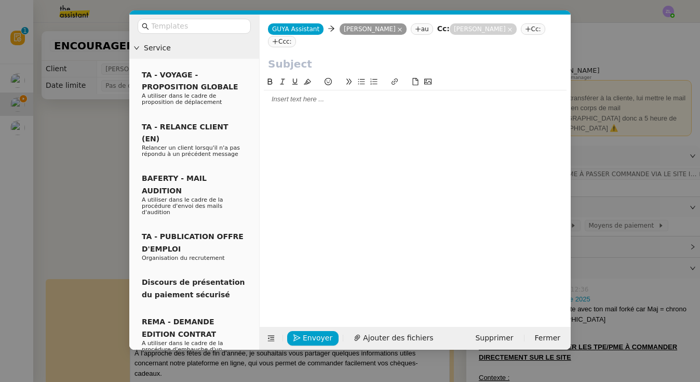
click at [292, 67] on input "text" at bounding box center [415, 64] width 294 height 16
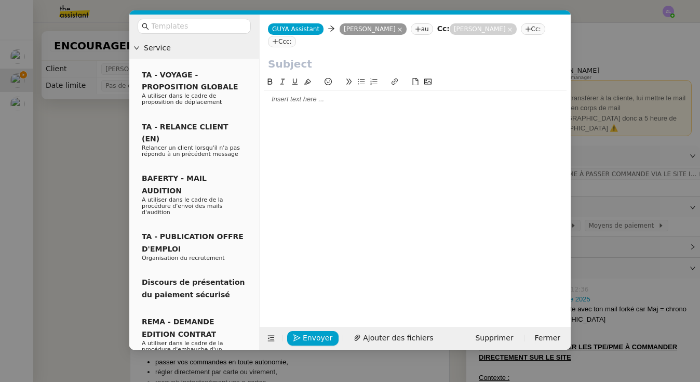
click at [293, 104] on div at bounding box center [415, 98] width 303 height 9
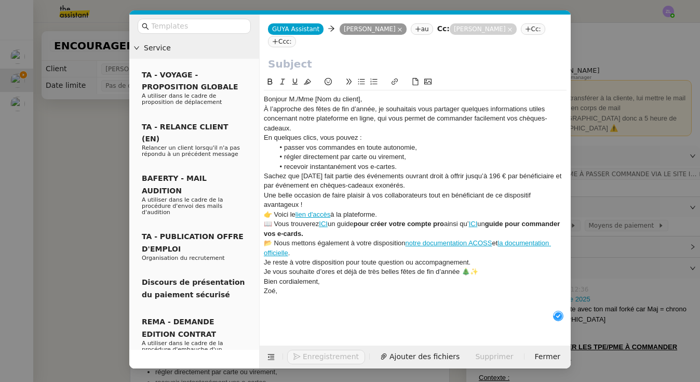
click at [366, 97] on div "Bonjour M./Mme [Nom du client]," at bounding box center [415, 98] width 303 height 9
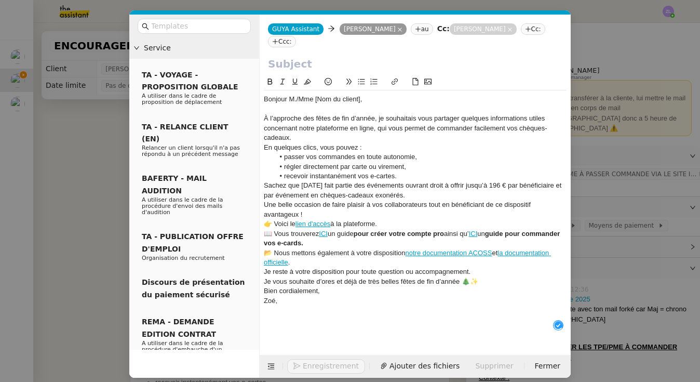
click at [301, 134] on div "À l’approche des fêtes de fin d’année, je souhaitais vous partager quelques inf…" at bounding box center [415, 128] width 303 height 29
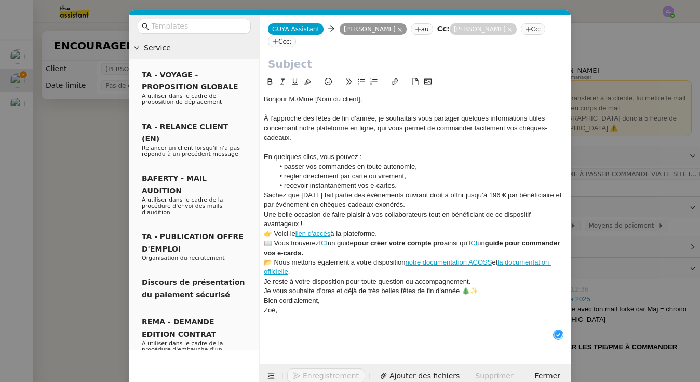
click at [402, 186] on li "recevoir instantanément vos e-cartes." at bounding box center [420, 185] width 293 height 9
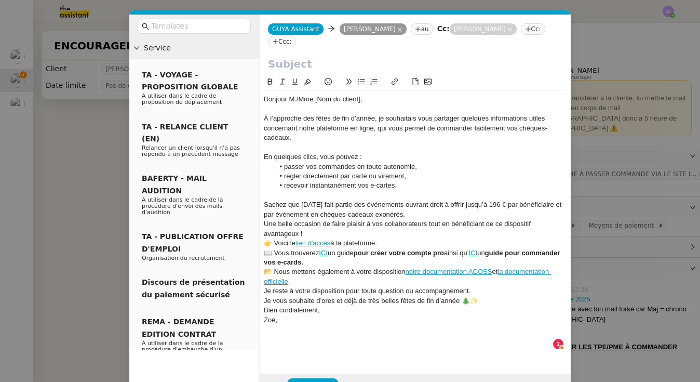
click at [411, 213] on div "Sachez que [DATE] fait partie des événements ouvrant droit à offrir jusqu’à 196…" at bounding box center [415, 209] width 303 height 19
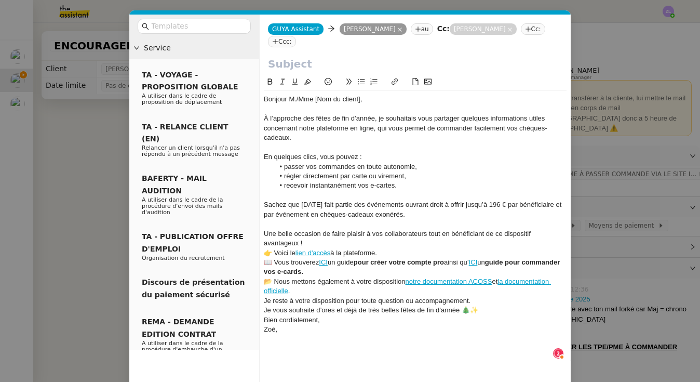
click at [316, 243] on div "Une belle occasion de faire plaisir à vos collaborateurs tout en bénéficiant de…" at bounding box center [415, 238] width 303 height 19
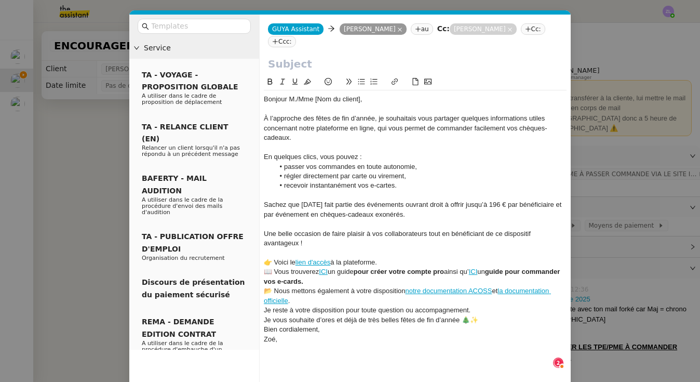
click at [393, 259] on div "👉 Voici le lien d'accès à la plateforme." at bounding box center [415, 261] width 303 height 9
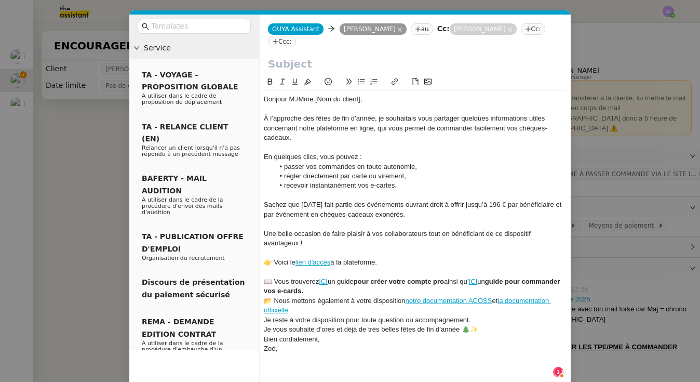
click at [354, 288] on div "📖 Vous trouverez ICI un guide pour créer votre compte pro ainsi qu’ ICI un guid…" at bounding box center [415, 286] width 303 height 19
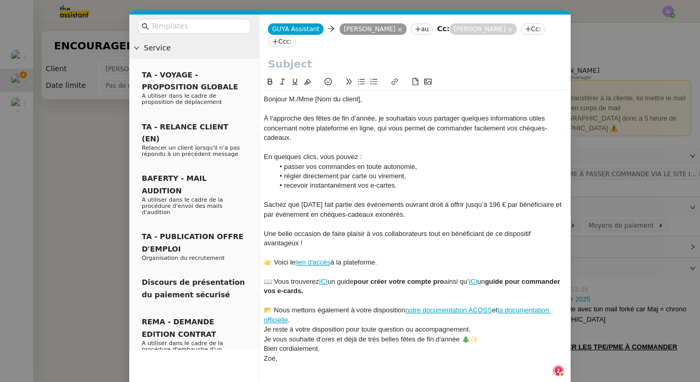
click at [298, 316] on div "📂 Nous mettons également à votre disposition notre documentation ACOSS et la do…" at bounding box center [415, 314] width 303 height 19
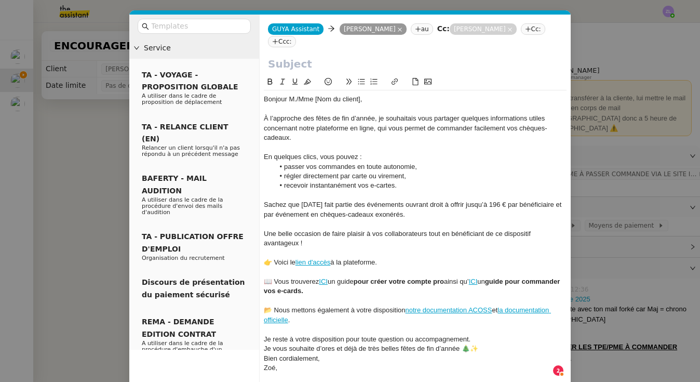
scroll to position [27, 0]
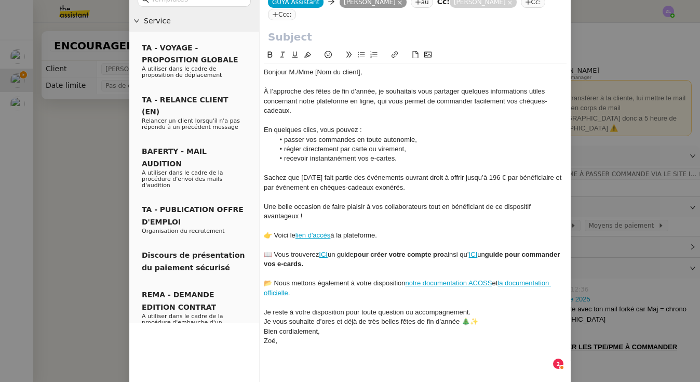
click at [472, 309] on div "Je reste à votre disposition pour toute question ou accompagnement." at bounding box center [415, 311] width 303 height 9
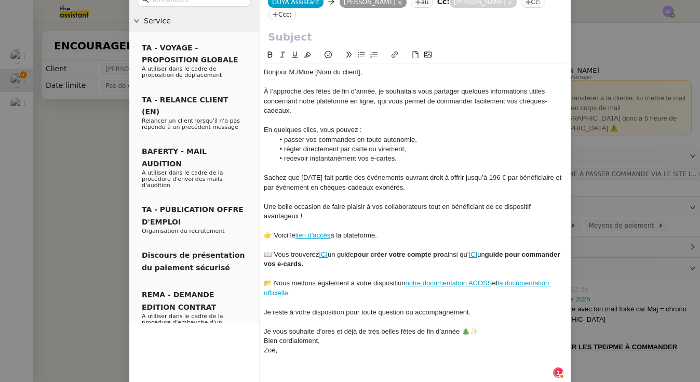
click at [481, 326] on div "Je vous souhaite d’ores et déjà de très belles fêtes de fin d’année 🎄✨" at bounding box center [415, 330] width 303 height 9
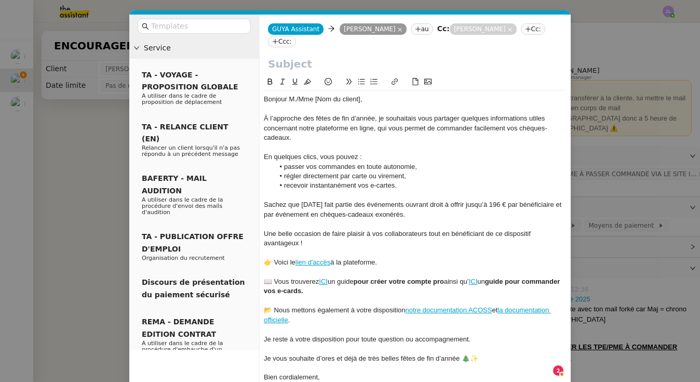
click at [287, 61] on input "text" at bounding box center [415, 64] width 294 height 16
paste input "Préparez vos fêtes de [DATE] avec Guyacadeau"
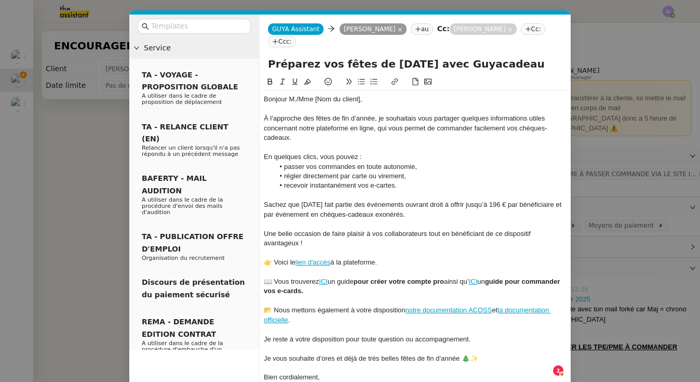
type input "Préparez vos fêtes de [DATE] avec Guyacadeau"
drag, startPoint x: 289, startPoint y: 98, endPoint x: 398, endPoint y: 98, distance: 109.0
click at [398, 98] on div "Bonjour M./Mme [Nom du client]," at bounding box center [415, 98] width 303 height 9
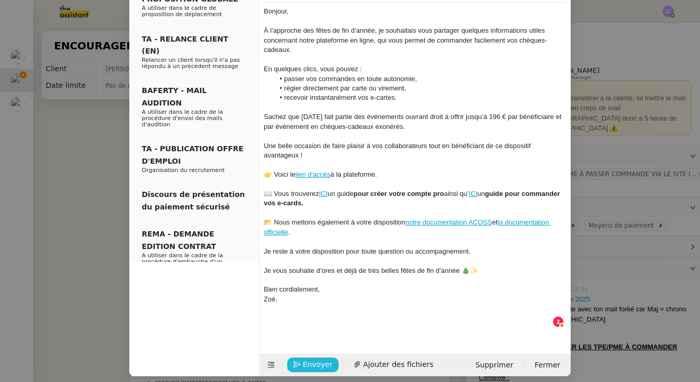
click at [320, 358] on span "Envoyer" at bounding box center [318, 364] width 30 height 12
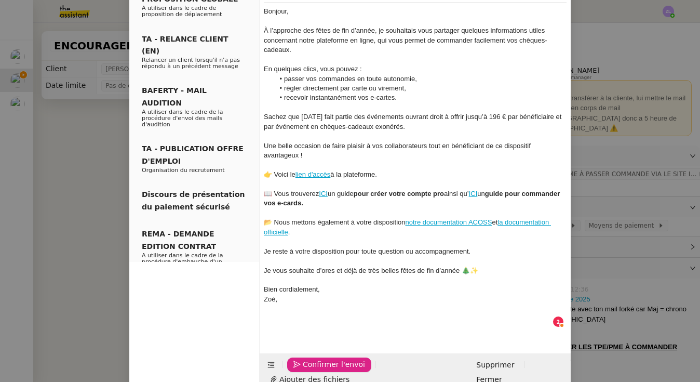
click at [320, 358] on span "Confirmer l'envoi" at bounding box center [334, 364] width 62 height 12
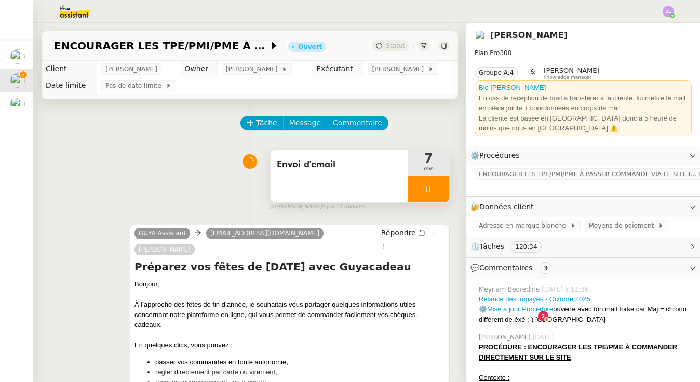
scroll to position [77, 0]
click at [309, 121] on span "Message" at bounding box center [305, 123] width 32 height 12
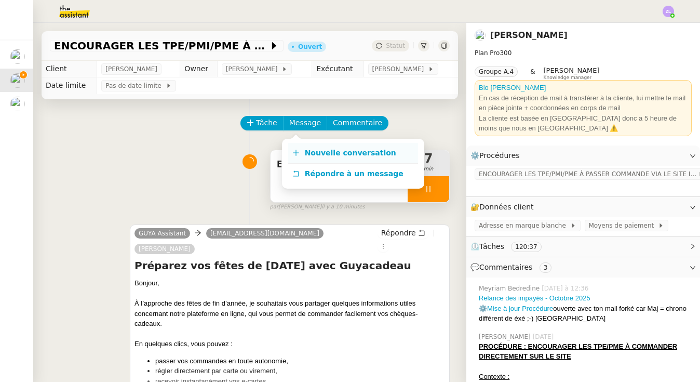
click at [321, 145] on link "Nouvelle conversation" at bounding box center [353, 153] width 130 height 21
click at [697, 153] on div "⚙️ Procédures Modifier" at bounding box center [583, 155] width 234 height 20
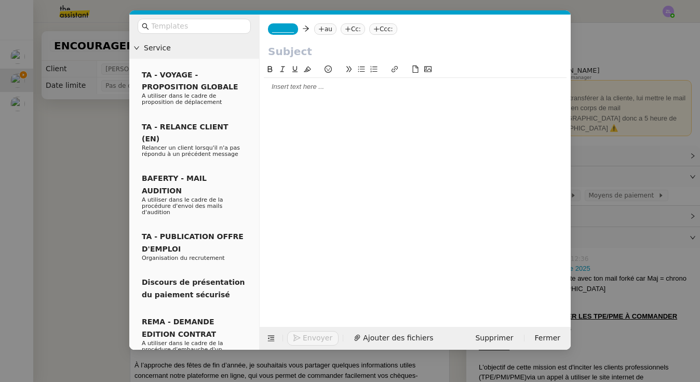
click at [107, 184] on nz-modal-container "Service TA - VOYAGE - PROPOSITION GLOBALE A utiliser dans le cadre de propositi…" at bounding box center [350, 191] width 700 height 382
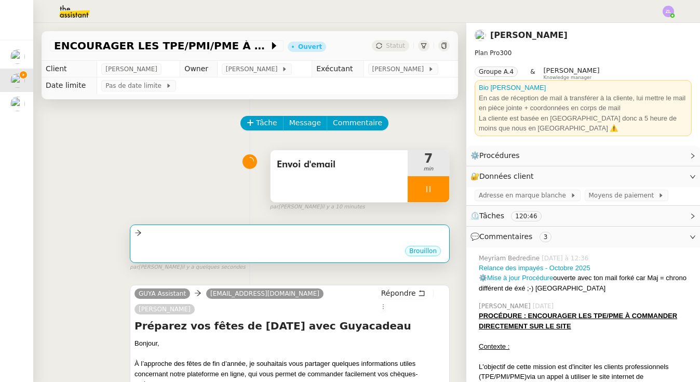
click at [237, 241] on div "•••" at bounding box center [289, 241] width 310 height 5
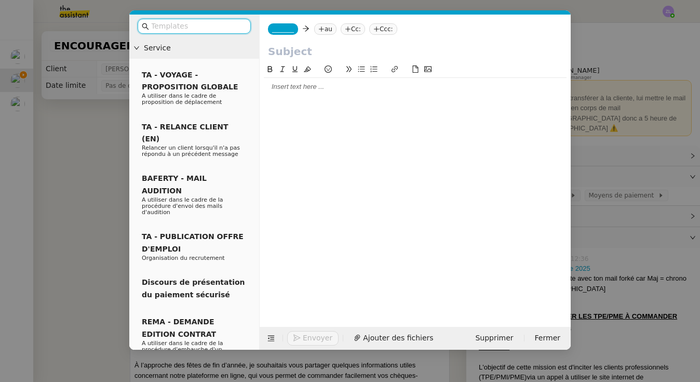
click at [288, 20] on div "_______ au Cc: Ccc:" at bounding box center [415, 29] width 311 height 29
click at [293, 26] on span "_______" at bounding box center [283, 28] width 22 height 7
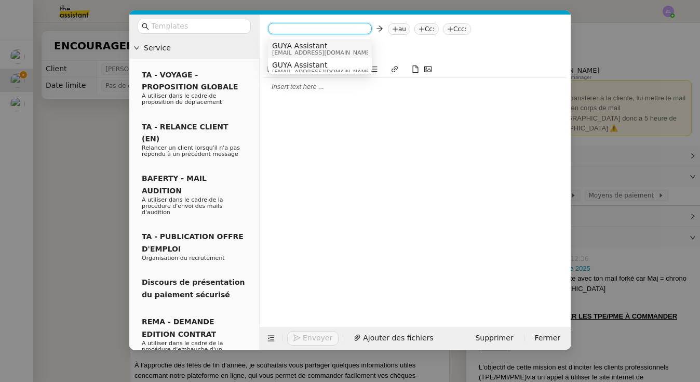
click at [288, 50] on span "[EMAIL_ADDRESS][DOMAIN_NAME]" at bounding box center [322, 53] width 100 height 6
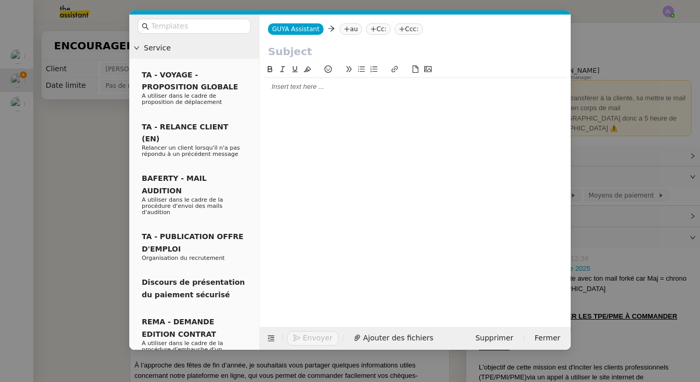
click at [352, 25] on nz-tag "au" at bounding box center [350, 28] width 22 height 11
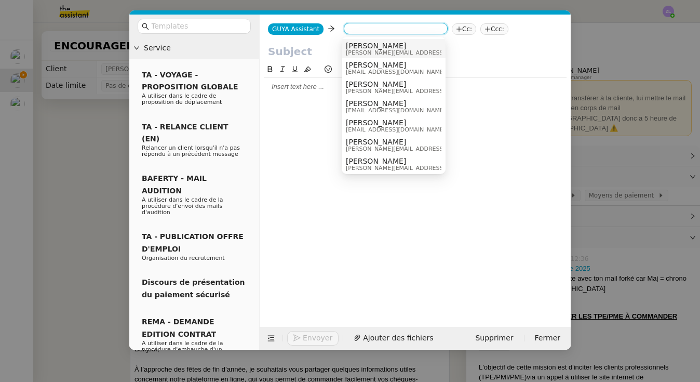
paste input "[PERSON_NAME][EMAIL_ADDRESS][PERSON_NAME][DOMAIN_NAME]"
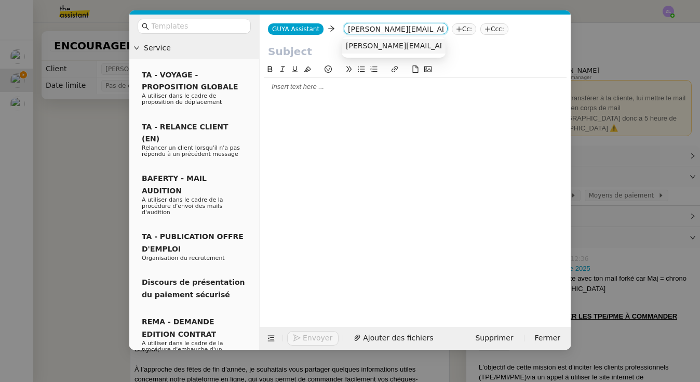
type input "[PERSON_NAME][EMAIL_ADDRESS][PERSON_NAME][DOMAIN_NAME]"
click at [370, 44] on span "[PERSON_NAME][EMAIL_ADDRESS][PERSON_NAME][DOMAIN_NAME]" at bounding box center [470, 46] width 248 height 8
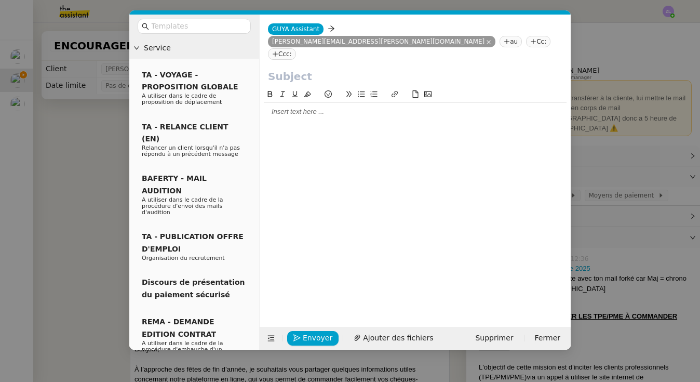
click at [526, 36] on nz-tag "Cc:" at bounding box center [538, 41] width 24 height 11
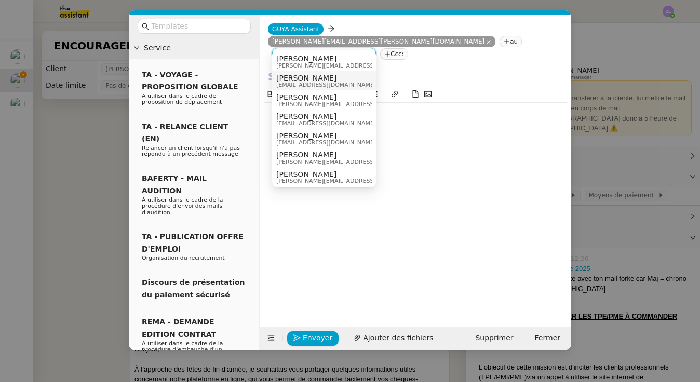
click at [301, 83] on span "[EMAIL_ADDRESS][DOMAIN_NAME]" at bounding box center [326, 85] width 100 height 6
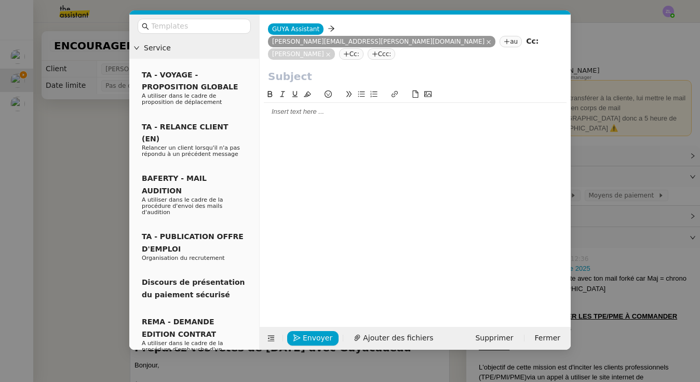
click at [295, 69] on input "text" at bounding box center [415, 77] width 294 height 16
paste input "Préparez vos fêtes de [DATE] avec Guyacadeau"
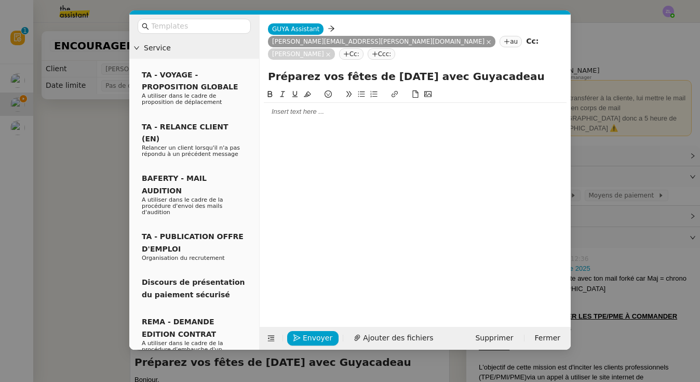
type input "Préparez vos fêtes de [DATE] avec Guyacadeau"
click at [275, 107] on div at bounding box center [415, 111] width 303 height 9
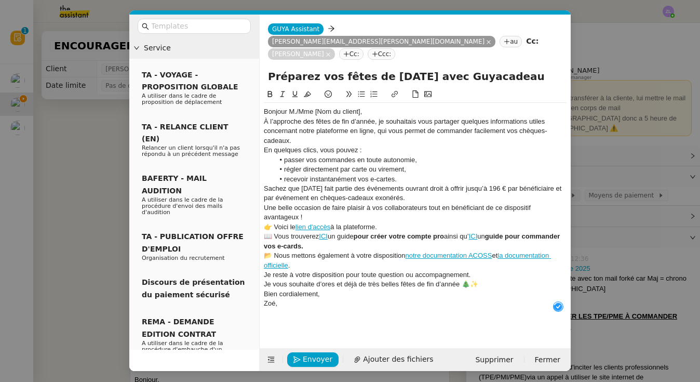
scroll to position [11, 0]
click at [366, 107] on div "Bonjour M./Mme [Nom du client]," at bounding box center [415, 111] width 303 height 9
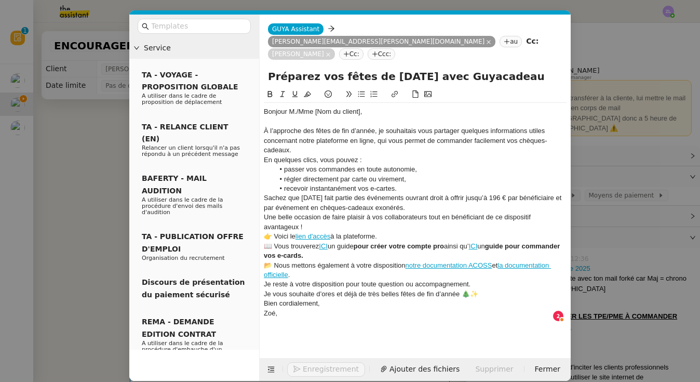
click at [309, 137] on div "À l’approche des fêtes de fin d’année, je souhaitais vous partager quelques inf…" at bounding box center [415, 140] width 303 height 29
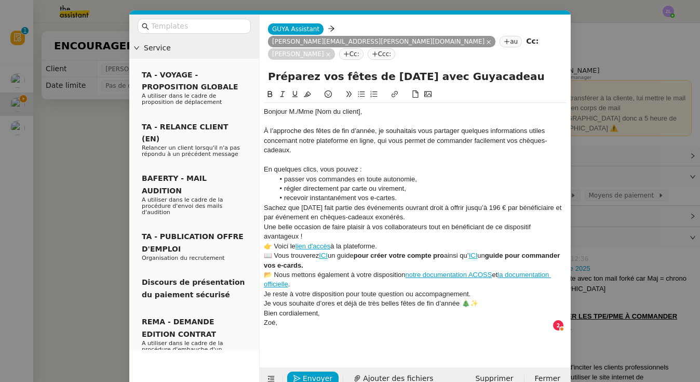
click at [404, 203] on div "Sachez que [DATE] fait partie des événements ouvrant droit à offrir jusqu’à 196…" at bounding box center [415, 212] width 303 height 19
click at [401, 193] on li "recevoir instantanément vos e-cartes." at bounding box center [420, 197] width 293 height 9
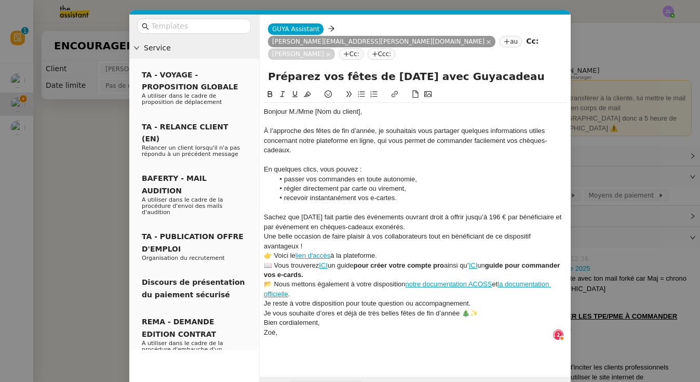
click at [409, 212] on div "Sachez que [DATE] fait partie des événements ouvrant droit à offrir jusqu’à 196…" at bounding box center [415, 221] width 303 height 19
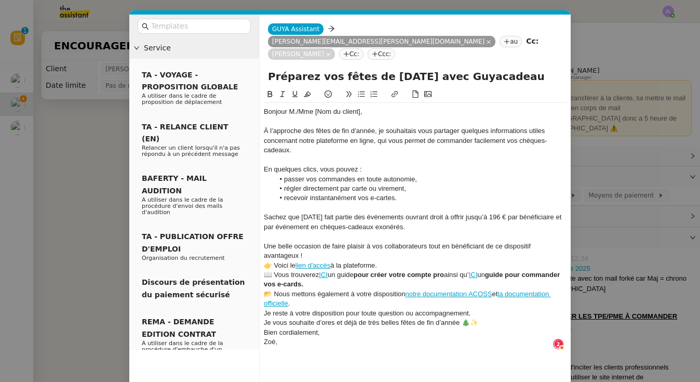
click at [339, 241] on div "Une belle occasion de faire plaisir à vos collaborateurs tout en bénéficiant de…" at bounding box center [415, 250] width 303 height 19
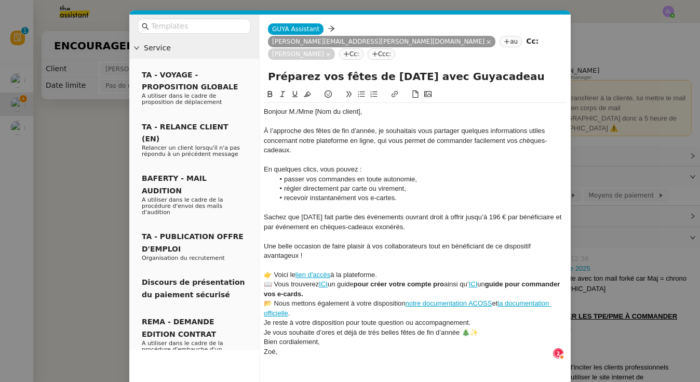
click at [390, 270] on div "👉 Voici le lien d'accès à la plateforme." at bounding box center [415, 274] width 303 height 9
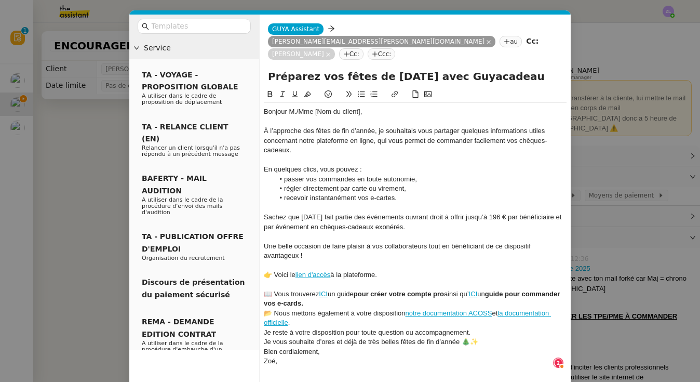
click at [349, 289] on div "📖 Vous trouverez ICI un guide pour créer votre compte pro ainsi qu’ ICI un guid…" at bounding box center [415, 298] width 303 height 19
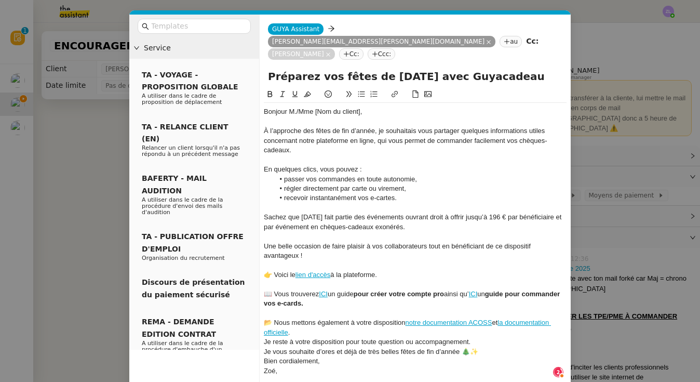
click at [295, 319] on div "📂 Nous mettons également à votre disposition notre documentation ACOSS et la do…" at bounding box center [415, 327] width 303 height 19
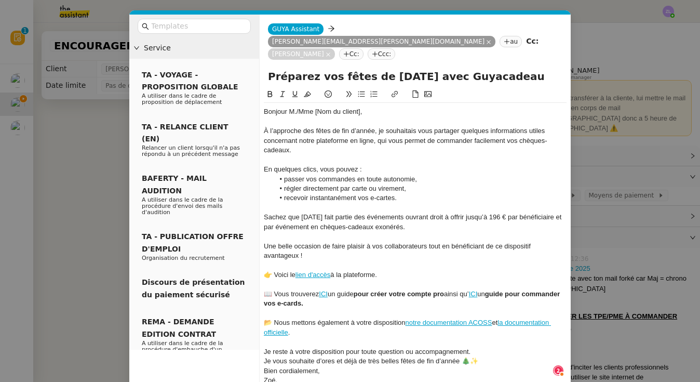
click at [481, 347] on div "Je reste à votre disposition pour toute question ou accompagnement." at bounding box center [415, 351] width 303 height 9
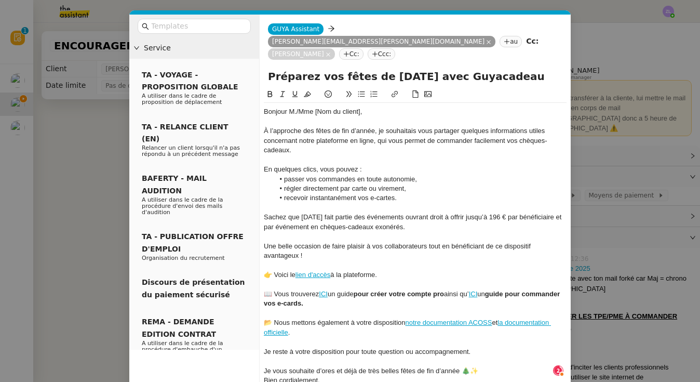
click at [477, 366] on div "Je vous souhaite d’ores et déjà de très belles fêtes de fin d’année 🎄✨" at bounding box center [415, 370] width 303 height 9
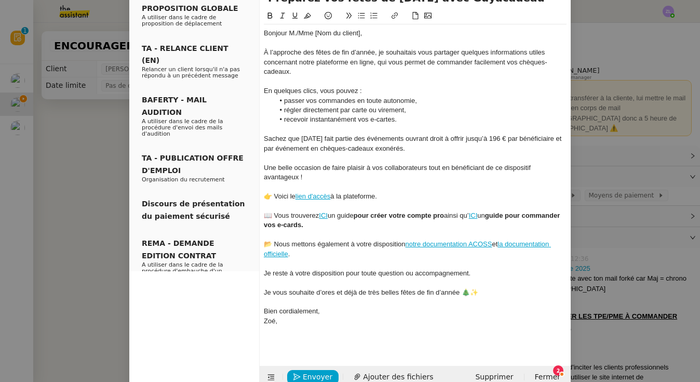
scroll to position [0, 0]
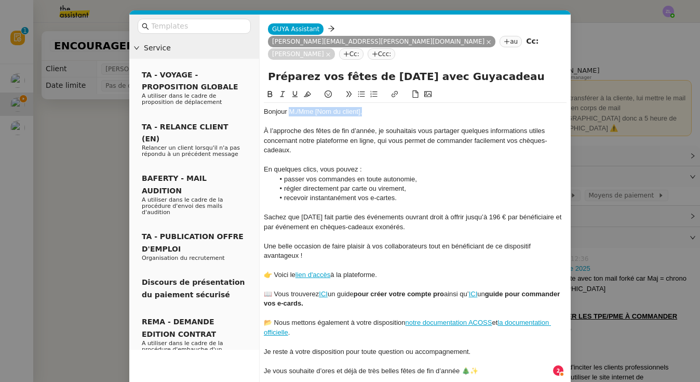
drag, startPoint x: 290, startPoint y: 99, endPoint x: 407, endPoint y: 99, distance: 117.3
click at [407, 107] on div "Bonjour M./Mme [Nom du client]," at bounding box center [415, 111] width 303 height 9
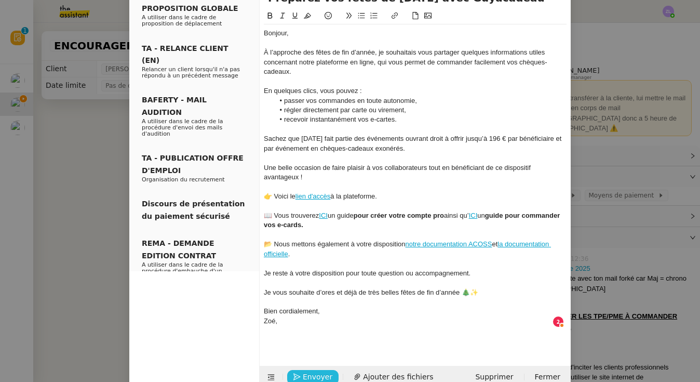
click at [330, 370] on button "Envoyer" at bounding box center [312, 377] width 51 height 15
click at [330, 371] on span "Confirmer l'envoi" at bounding box center [334, 377] width 62 height 12
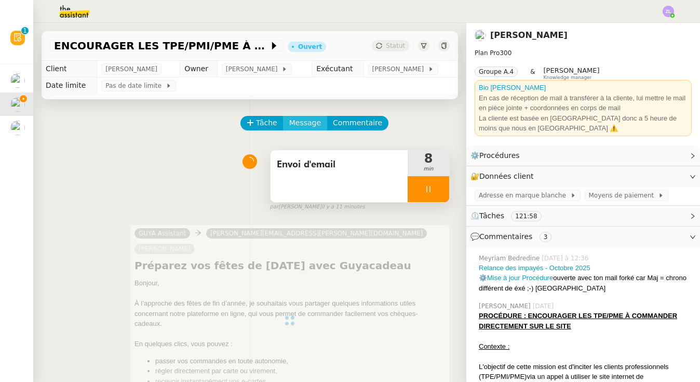
click at [304, 121] on span "Message" at bounding box center [305, 123] width 32 height 12
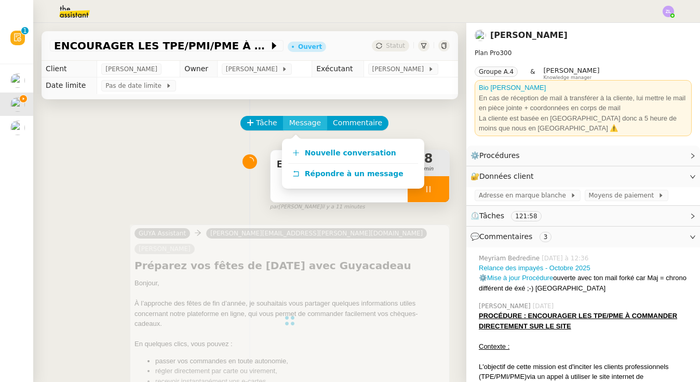
click at [304, 121] on span "Message" at bounding box center [305, 123] width 32 height 12
click at [323, 147] on link "Nouvelle conversation" at bounding box center [353, 153] width 130 height 21
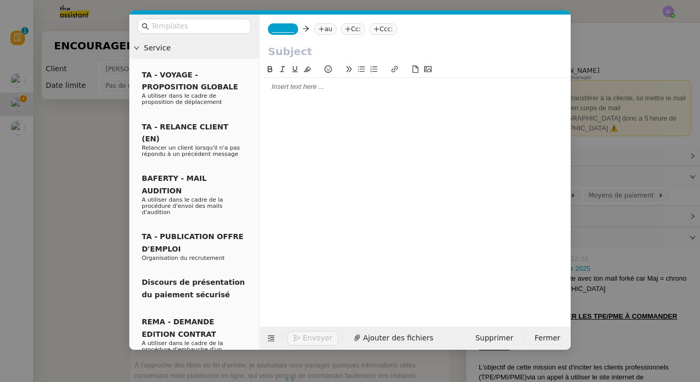
click at [290, 32] on span "_______" at bounding box center [283, 28] width 22 height 7
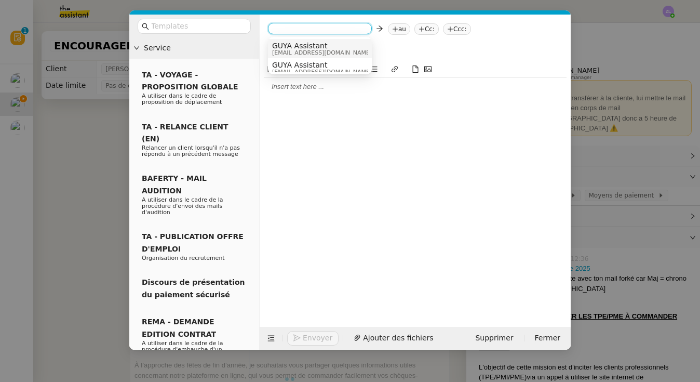
click at [291, 46] on span "GUYA Assistant" at bounding box center [322, 46] width 100 height 8
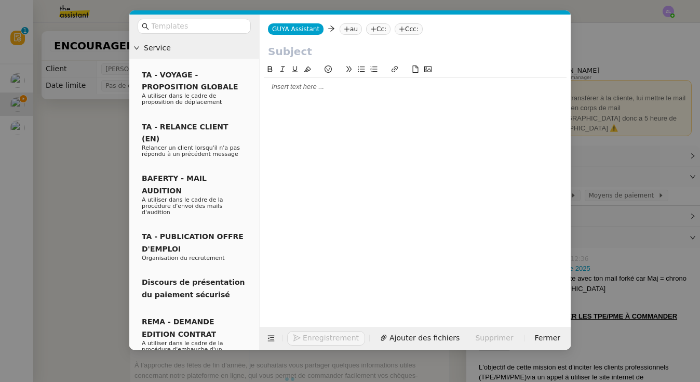
click at [344, 29] on icon at bounding box center [347, 29] width 6 height 6
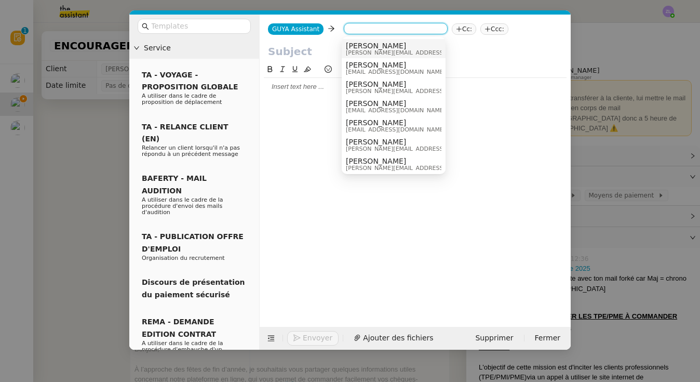
paste input "[PERSON_NAME][EMAIL_ADDRESS][DOMAIN_NAME]"
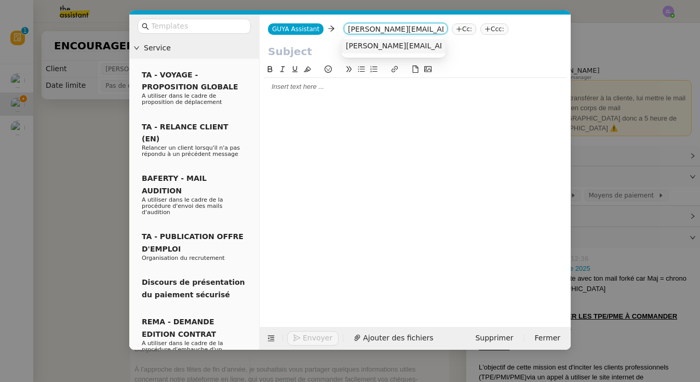
type input "[PERSON_NAME][EMAIL_ADDRESS][DOMAIN_NAME]"
click at [367, 46] on span "[PERSON_NAME][EMAIL_ADDRESS][DOMAIN_NAME]" at bounding box center [439, 46] width 187 height 8
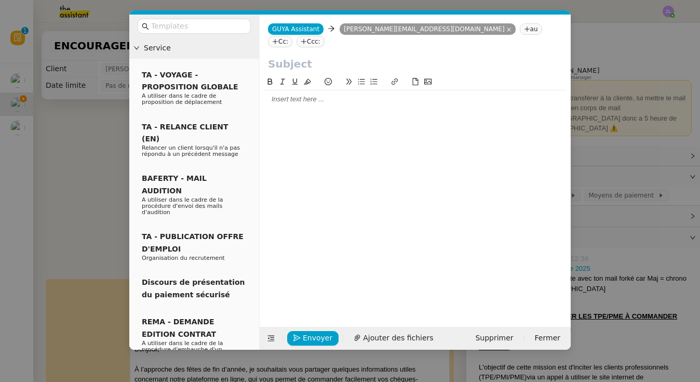
click at [292, 36] on nz-tag "Cc:" at bounding box center [280, 41] width 24 height 11
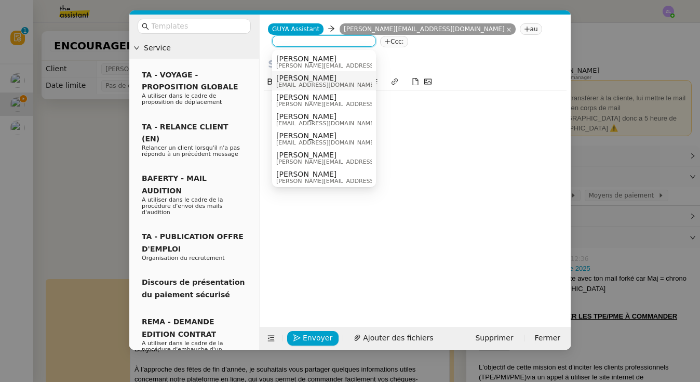
click at [285, 86] on span "[EMAIL_ADDRESS][DOMAIN_NAME]" at bounding box center [326, 85] width 100 height 6
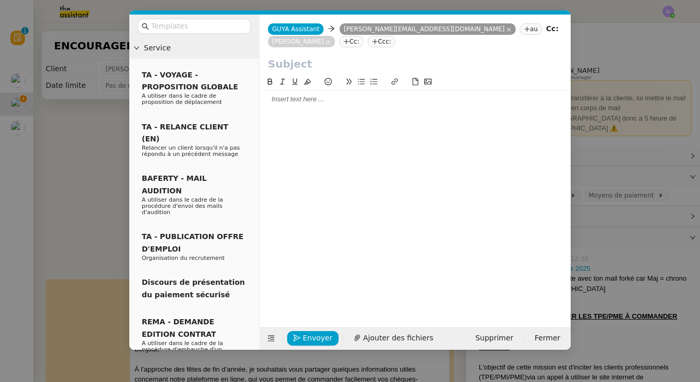
click at [285, 100] on div at bounding box center [415, 98] width 303 height 9
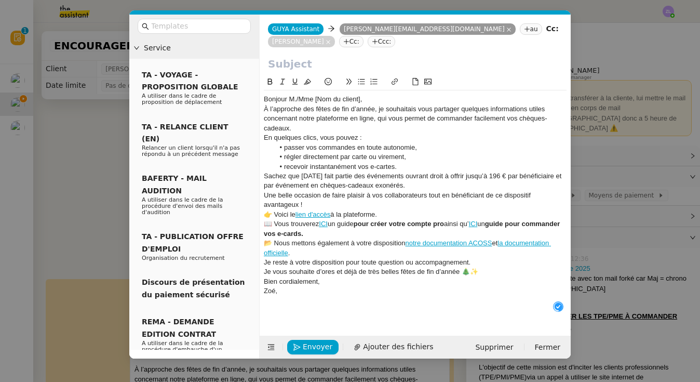
scroll to position [11, 0]
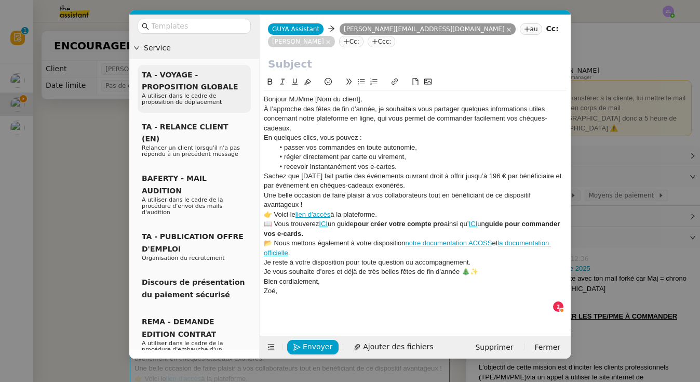
drag, startPoint x: 365, startPoint y: 101, endPoint x: 207, endPoint y: 111, distance: 158.7
click at [288, 101] on div "Bonjour M./Mme [Nom du client]," at bounding box center [415, 98] width 303 height 9
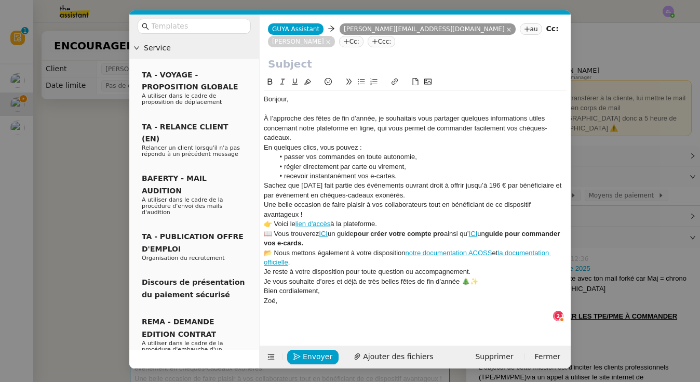
click at [295, 138] on div "À l’approche des fêtes de fin d’année, je souhaitais vous partager quelques inf…" at bounding box center [415, 128] width 303 height 29
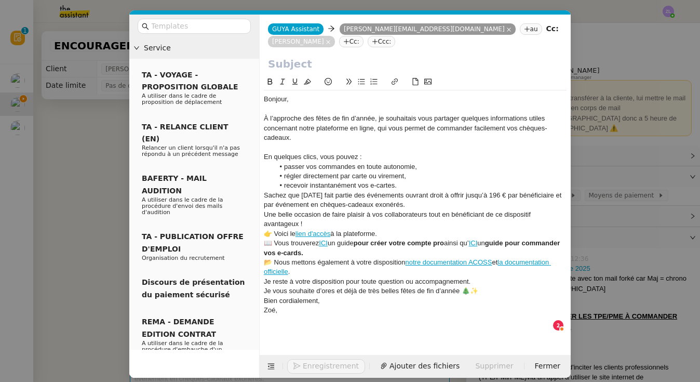
click at [407, 187] on li "recevoir instantanément vos e-cartes." at bounding box center [420, 185] width 293 height 9
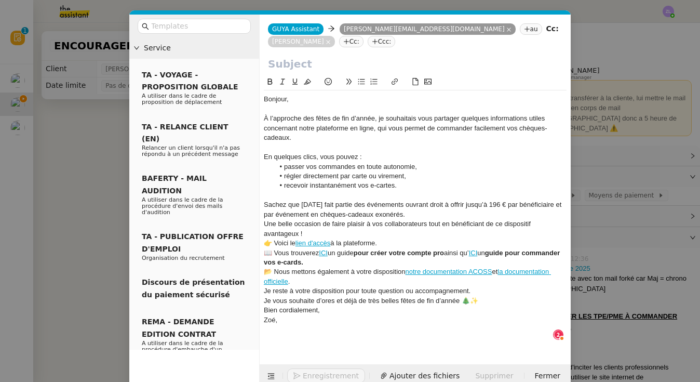
click at [411, 215] on div "Sachez que [DATE] fait partie des événements ouvrant droit à offrir jusqu’à 196…" at bounding box center [415, 209] width 303 height 19
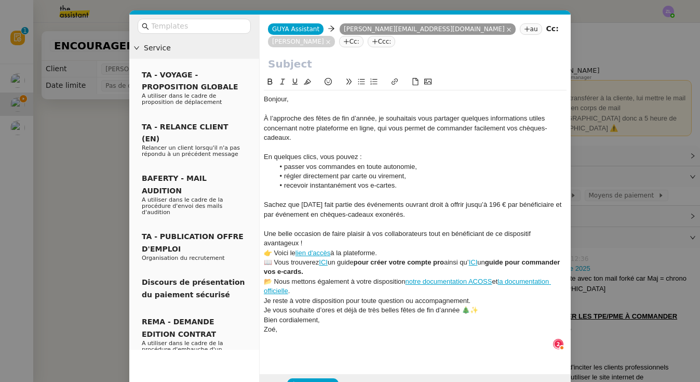
click at [311, 233] on div "Une belle occasion de faire plaisir à vos collaborateurs tout en bénéficiant de…" at bounding box center [415, 238] width 303 height 19
click at [311, 243] on div "Une belle occasion de faire plaisir à vos collaborateurs tout en bénéficiant de…" at bounding box center [415, 238] width 303 height 19
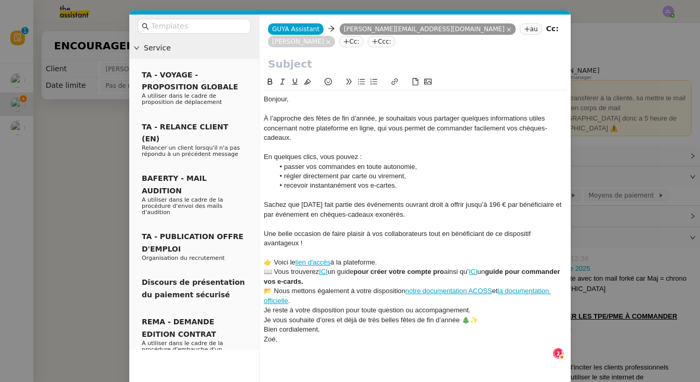
click at [392, 263] on div "👉 Voici le lien d'accès à la plateforme." at bounding box center [415, 261] width 303 height 9
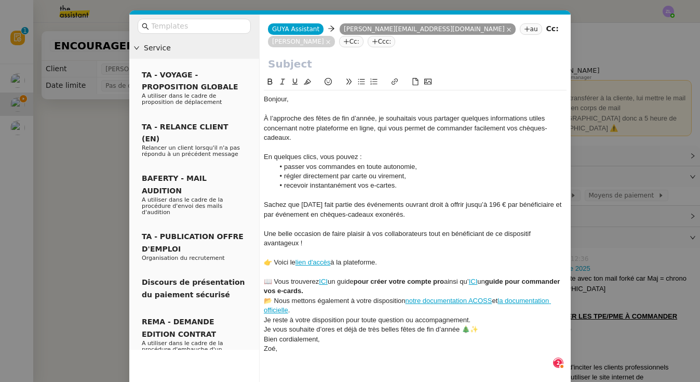
click at [350, 291] on div "📖 Vous trouverez ICI un guide pour créer votre compte pro ainsi qu’ ICI un guid…" at bounding box center [415, 286] width 303 height 19
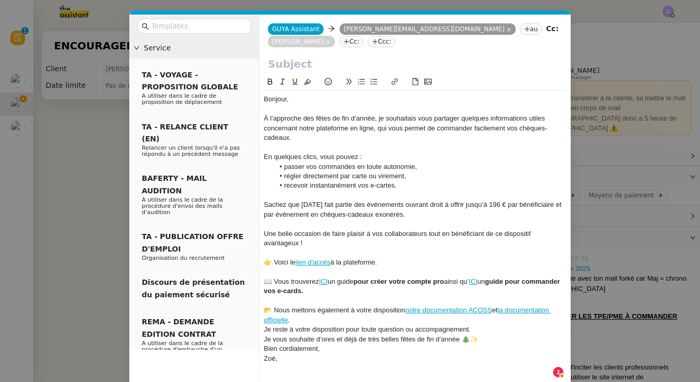
click at [304, 314] on div "📂 Nous mettons également à votre disposition notre documentation ACOSS et la do…" at bounding box center [415, 314] width 303 height 19
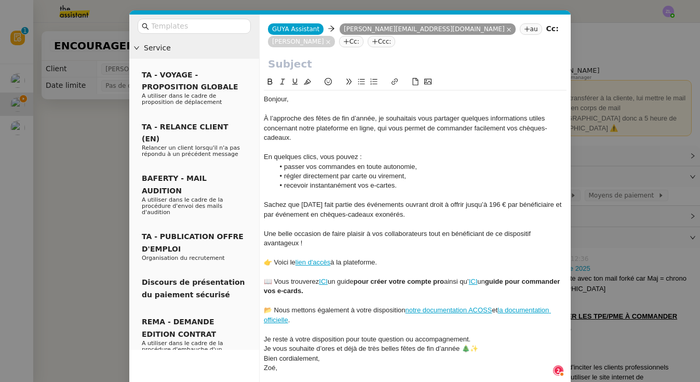
click at [478, 335] on div "Je reste à votre disposition pour toute question ou accompagnement." at bounding box center [415, 338] width 303 height 9
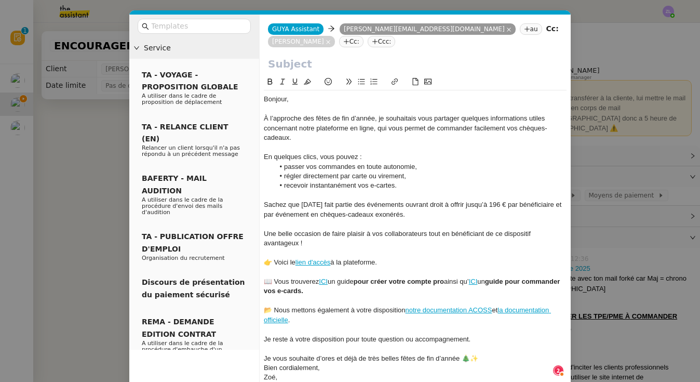
click at [484, 353] on div "Je vous souhaite d’ores et déjà de très belles fêtes de fin d’année 🎄✨" at bounding box center [415, 357] width 303 height 9
click at [280, 63] on input "text" at bounding box center [415, 64] width 294 height 16
paste input "Préparez vos fêtes de [DATE] avec Guyacadeau"
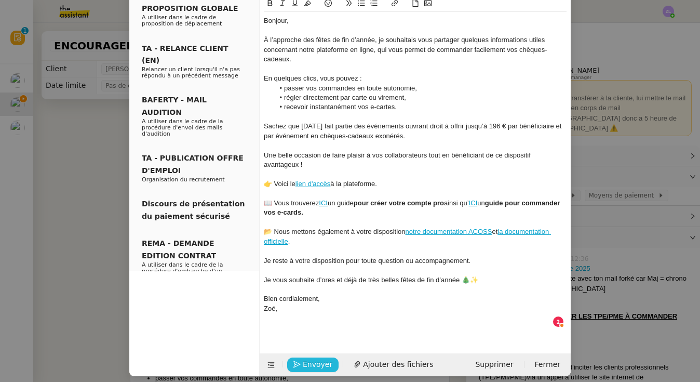
type input "Préparez vos fêtes de [DATE] avec Guyacadeau"
click at [327, 362] on span "Envoyer" at bounding box center [318, 364] width 30 height 12
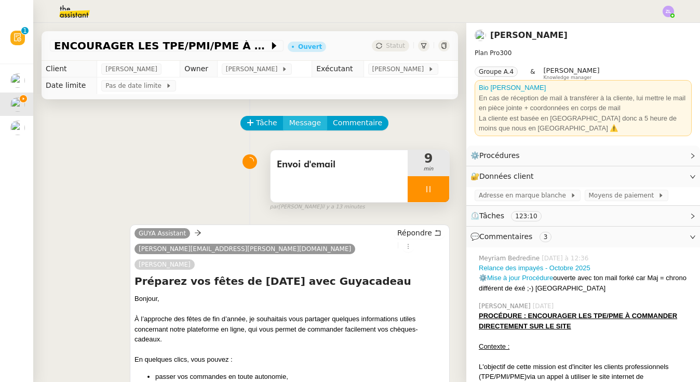
click at [307, 119] on span "Message" at bounding box center [305, 123] width 32 height 12
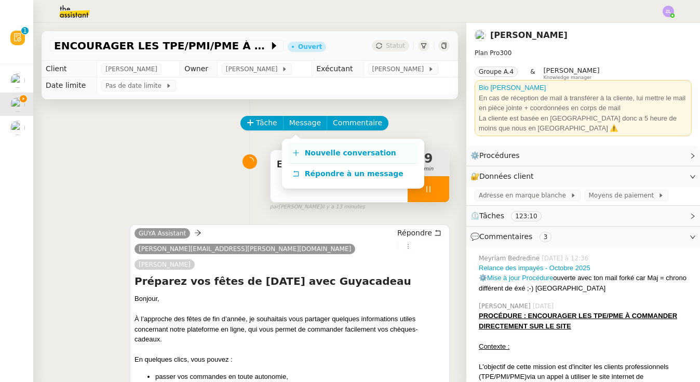
click at [319, 150] on span "Nouvelle conversation" at bounding box center [350, 152] width 91 height 8
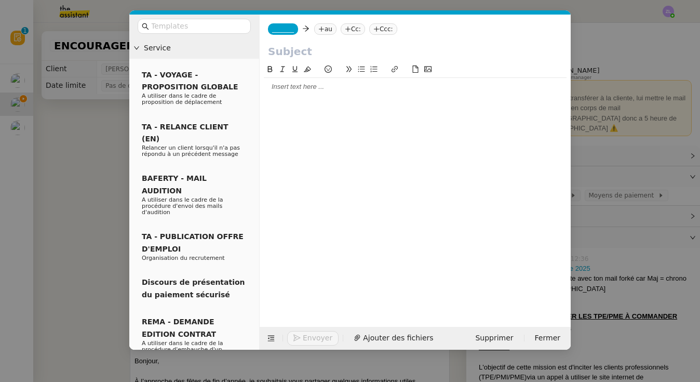
click at [283, 28] on span "_______" at bounding box center [283, 28] width 22 height 7
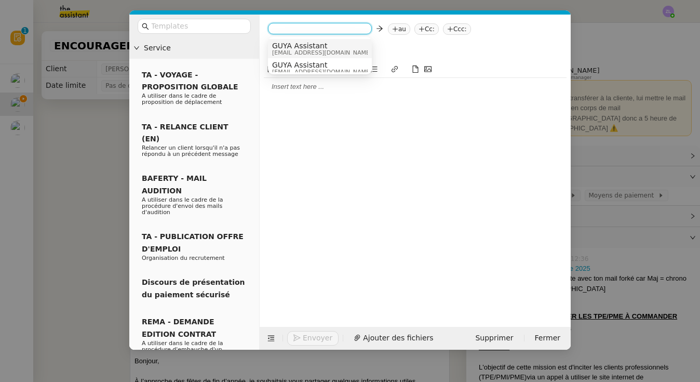
click at [294, 45] on span "GUYA Assistant" at bounding box center [322, 46] width 100 height 8
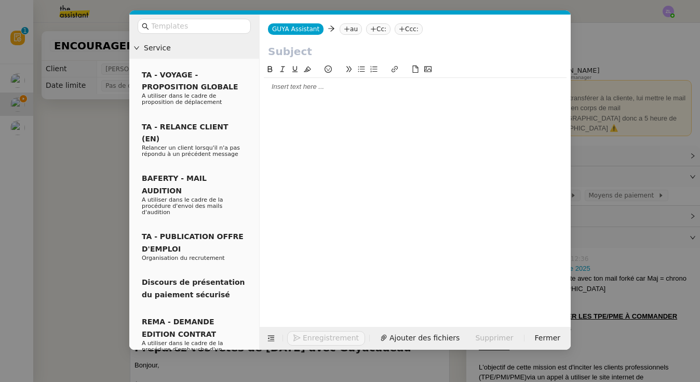
click at [347, 31] on nz-tag "au" at bounding box center [350, 28] width 22 height 11
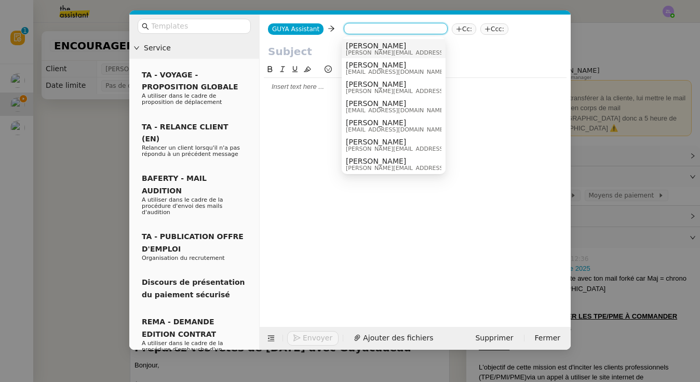
paste input "[PERSON_NAME][EMAIL_ADDRESS][DOMAIN_NAME][PERSON_NAME]"
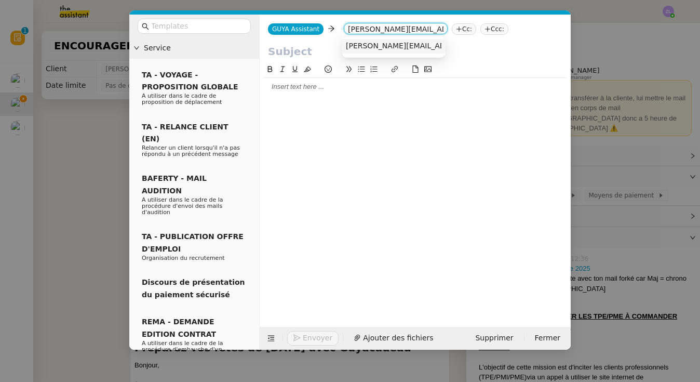
type input "[PERSON_NAME][EMAIL_ADDRESS][DOMAIN_NAME][PERSON_NAME]"
click at [362, 43] on span "[PERSON_NAME][EMAIL_ADDRESS][DOMAIN_NAME][PERSON_NAME]" at bounding box center [470, 46] width 248 height 8
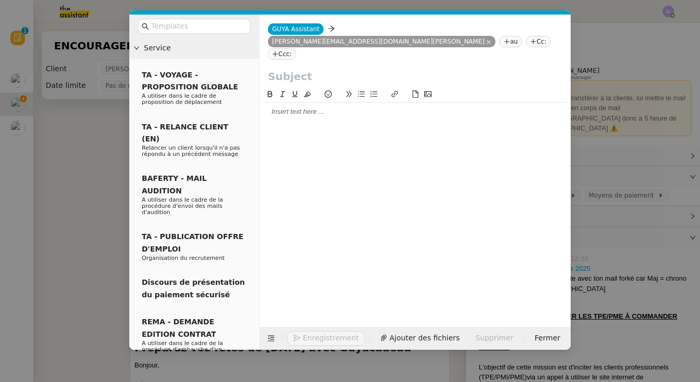
click at [528, 36] on nz-tag "Cc:" at bounding box center [538, 41] width 24 height 11
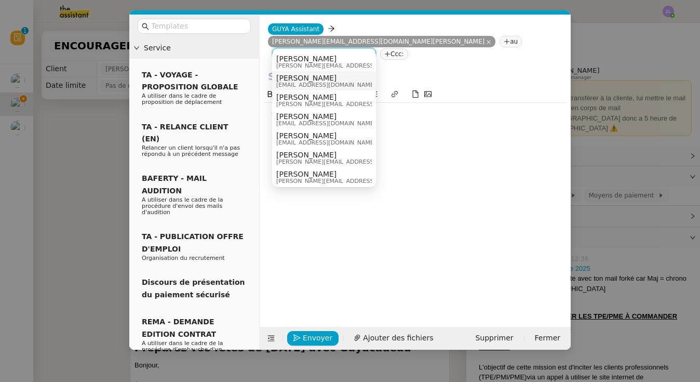
click at [310, 78] on span "[PERSON_NAME]" at bounding box center [326, 78] width 100 height 8
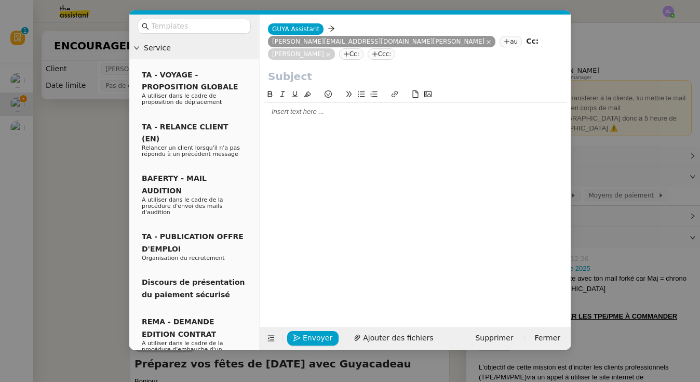
click at [622, 191] on nz-modal-container "Service TA - VOYAGE - PROPOSITION GLOBALE A utiliser dans le cadre de propositi…" at bounding box center [350, 191] width 700 height 382
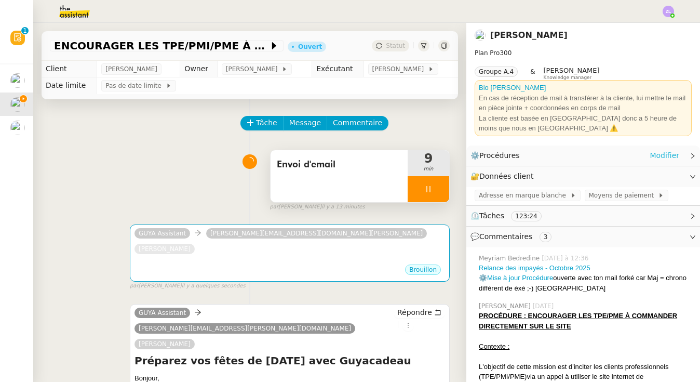
click at [669, 149] on link "Modifier" at bounding box center [664, 155] width 30 height 12
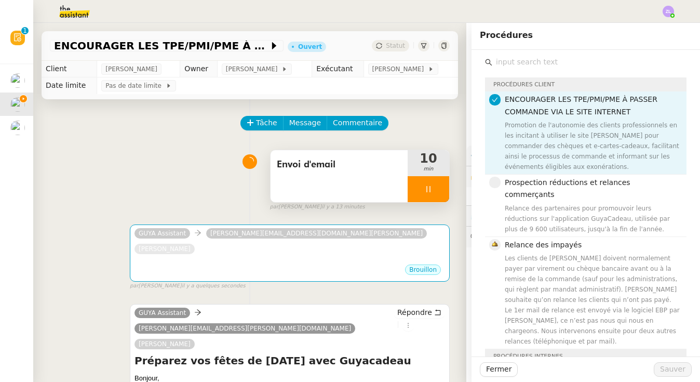
click at [574, 142] on div "Promotion de l'autonomie des clients professionnels en les incitant à utiliser …" at bounding box center [592, 146] width 175 height 52
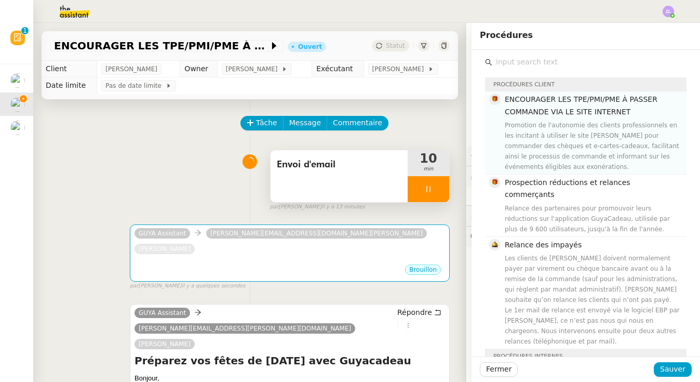
click at [566, 113] on span "ENCOURAGER LES TPE/PMI/PME À PASSER COMMANDE VIA LE SITE INTERNET" at bounding box center [581, 105] width 153 height 20
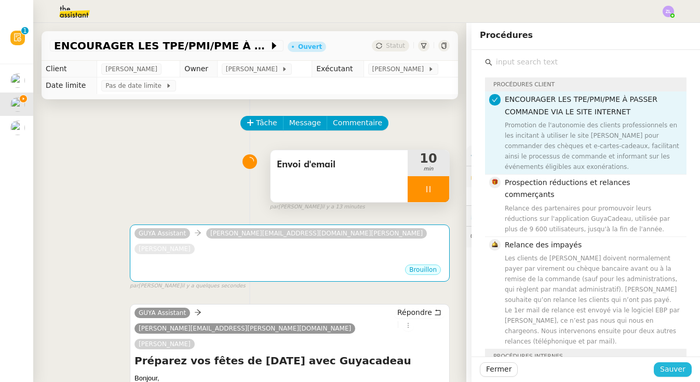
click at [687, 371] on button "Sauver" at bounding box center [672, 369] width 38 height 15
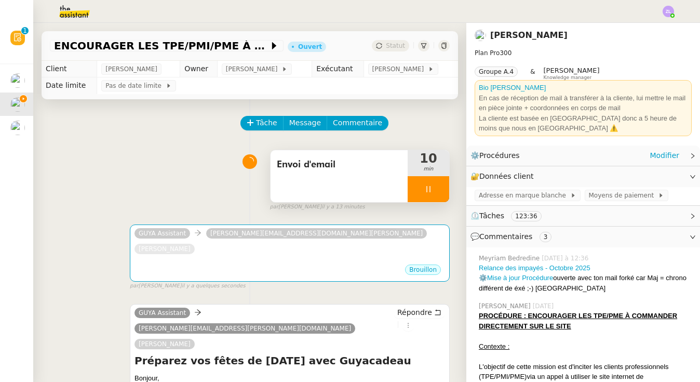
click at [693, 153] on icon at bounding box center [692, 155] width 3 height 5
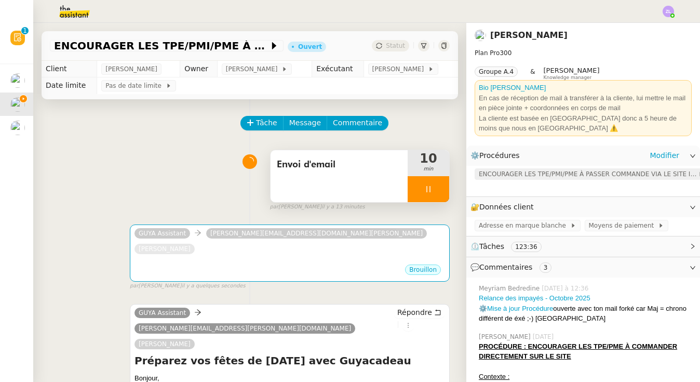
click at [553, 176] on span "ENCOURAGER LES TPE/PMI/PME À PASSER COMMANDE VIA LE SITE INTERNET" at bounding box center [588, 174] width 219 height 10
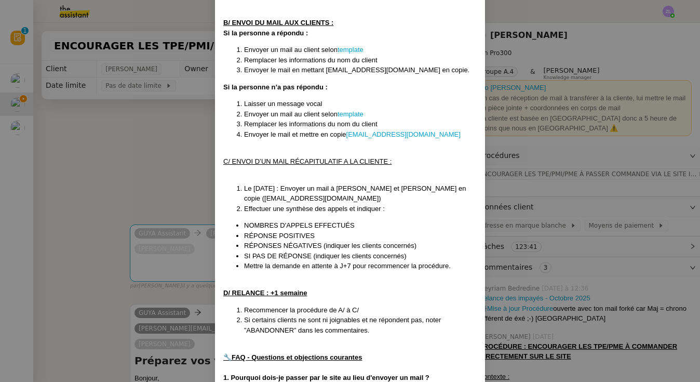
scroll to position [710, 0]
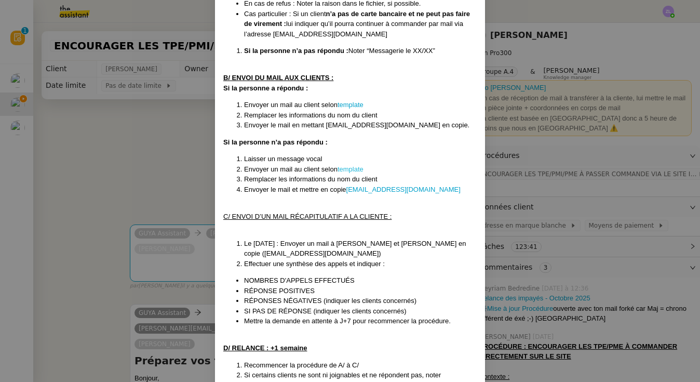
click at [352, 165] on link "template" at bounding box center [350, 169] width 26 height 8
click at [131, 135] on nz-modal-container "Créée le : [DATE] Modifiée le 12/02 et le 17/03 et le 08/04, le 4/09 Contexte :…" at bounding box center [350, 191] width 700 height 382
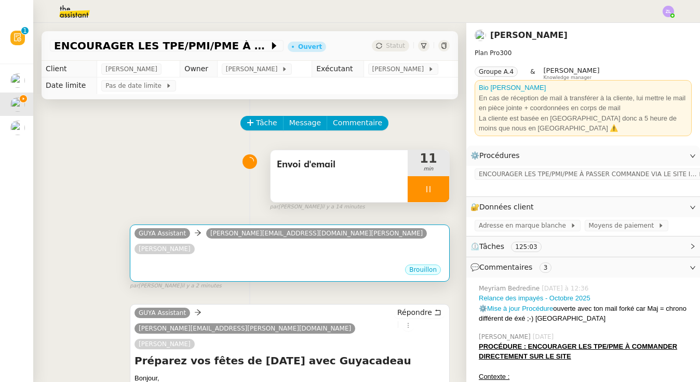
click at [316, 258] on div "•••" at bounding box center [289, 260] width 310 height 5
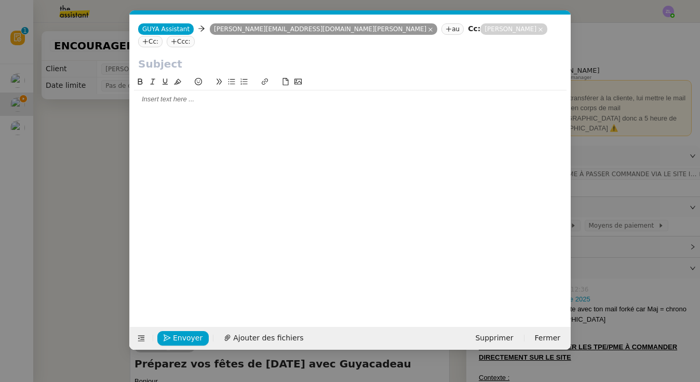
scroll to position [0, 22]
click at [617, 188] on nz-modal-container "Service TA - VOYAGE - PROPOSITION GLOBALE A utiliser dans le cadre de propositi…" at bounding box center [350, 191] width 700 height 382
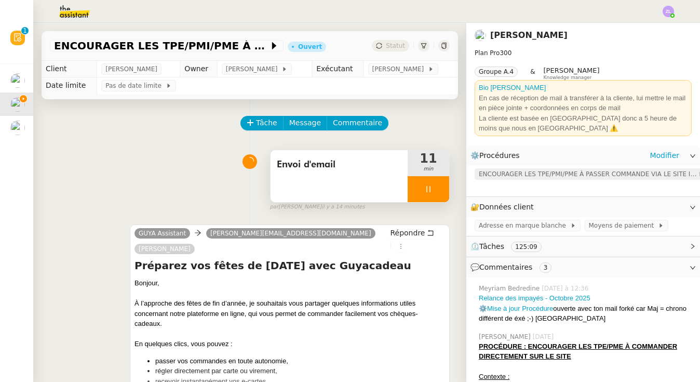
click at [588, 169] on span "ENCOURAGER LES TPE/PMI/PME À PASSER COMMANDE VIA LE SITE INTERNET" at bounding box center [588, 174] width 219 height 10
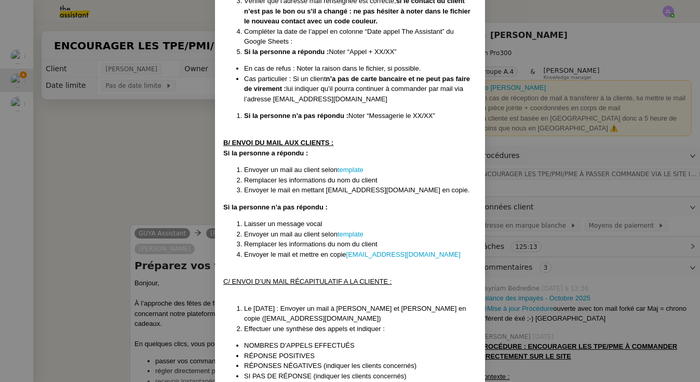
scroll to position [610, 0]
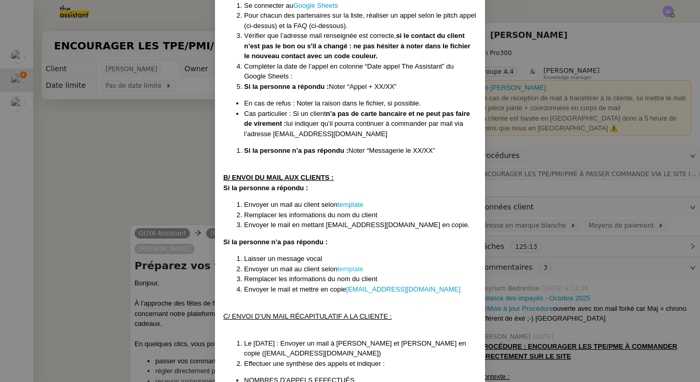
click at [348, 265] on link "template" at bounding box center [350, 269] width 26 height 8
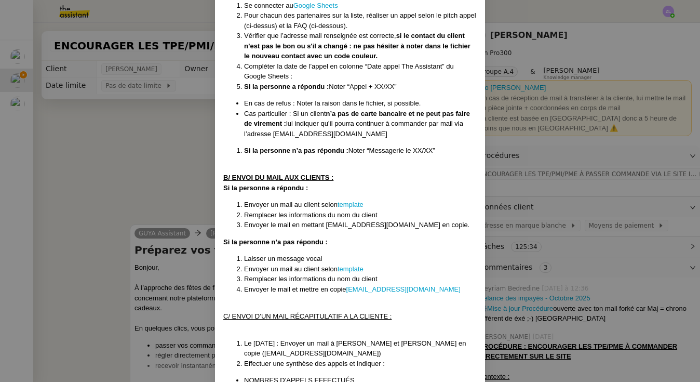
click at [161, 167] on nz-modal-container "Créée le : [DATE] Modifiée le 12/02 et le 17/03 et le 08/04, le 4/09 Contexte :…" at bounding box center [350, 191] width 700 height 382
click at [158, 175] on nz-modal-container "Créée le : [DATE] Modifiée le 12/02 et le 17/03 et le 08/04, le 4/09 Contexte :…" at bounding box center [350, 191] width 700 height 382
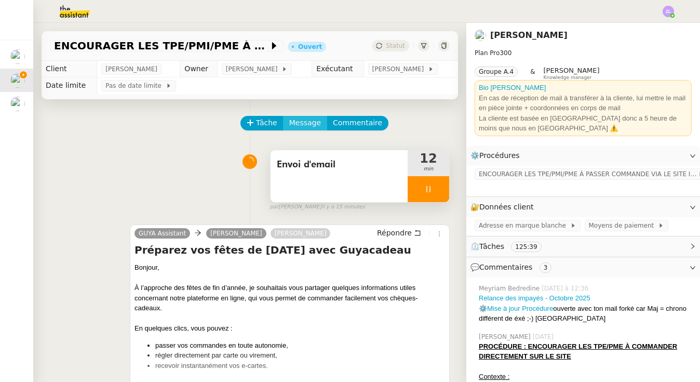
drag, startPoint x: 305, startPoint y: 117, endPoint x: 309, endPoint y: 128, distance: 11.7
click at [305, 117] on button "Message" at bounding box center [305, 123] width 44 height 15
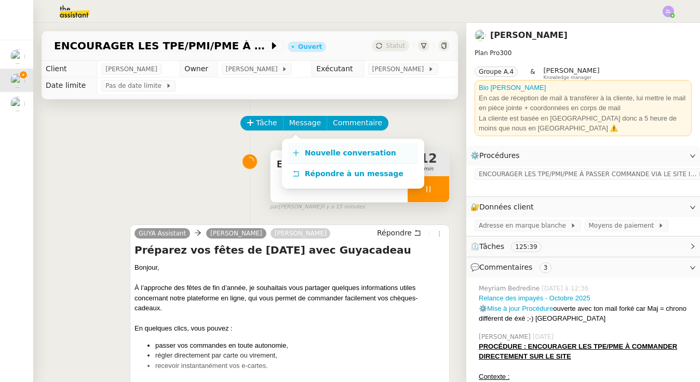
click at [320, 144] on link "Nouvelle conversation" at bounding box center [353, 153] width 130 height 21
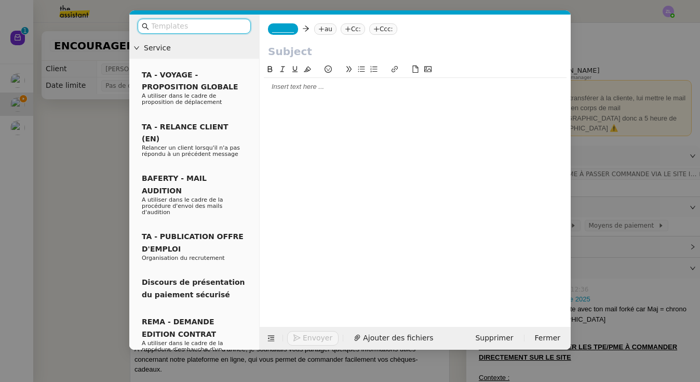
click at [280, 49] on input "text" at bounding box center [415, 52] width 294 height 16
paste input "Préparez vos fêtes de [DATE] avec Guyacadeau"
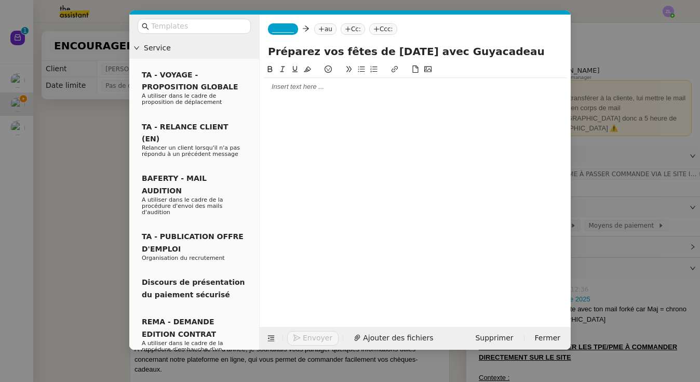
type input "Préparez vos fêtes de [DATE] avec Guyacadeau"
click at [280, 31] on span "_______" at bounding box center [283, 28] width 22 height 7
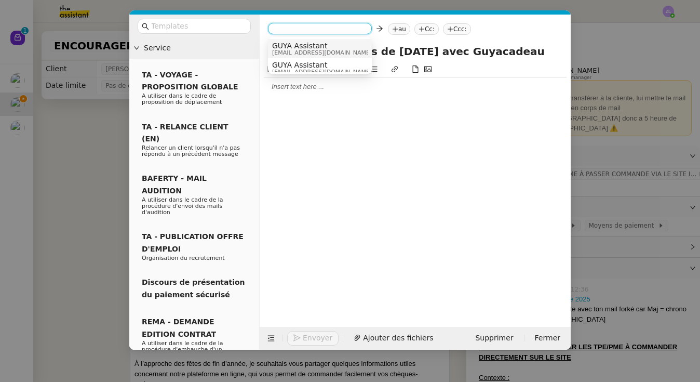
click at [285, 55] on span "[EMAIL_ADDRESS][DOMAIN_NAME]" at bounding box center [322, 53] width 100 height 6
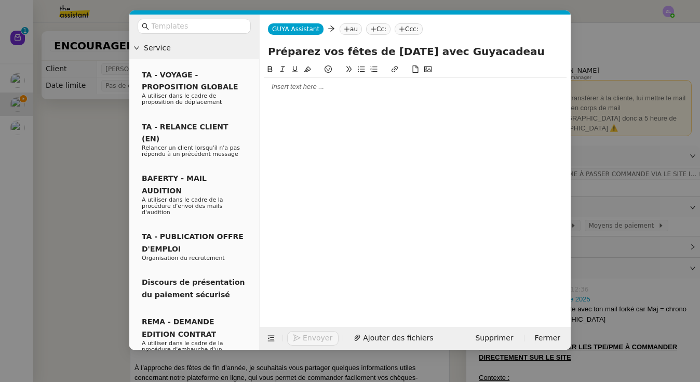
click at [643, 254] on nz-modal-container "Service TA - VOYAGE - PROPOSITION GLOBALE A utiliser dans le cadre de propositi…" at bounding box center [350, 191] width 700 height 382
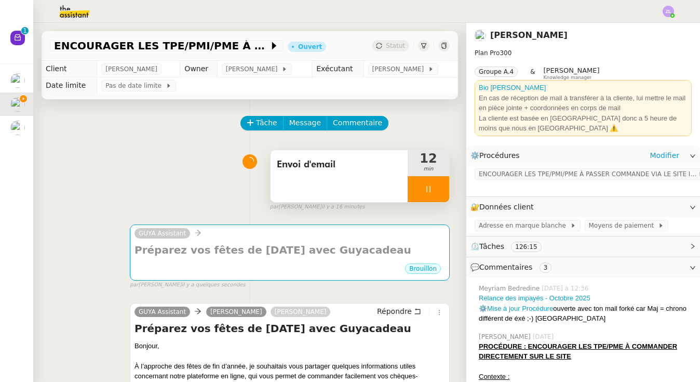
click at [550, 179] on div "ENCOURAGER LES TPE/PMI/PME À PASSER COMMANDE VIA LE SITE INTERNET" at bounding box center [583, 181] width 234 height 31
click at [542, 172] on span "ENCOURAGER LES TPE/PMI/PME À PASSER COMMANDE VIA LE SITE INTERNET" at bounding box center [588, 174] width 219 height 10
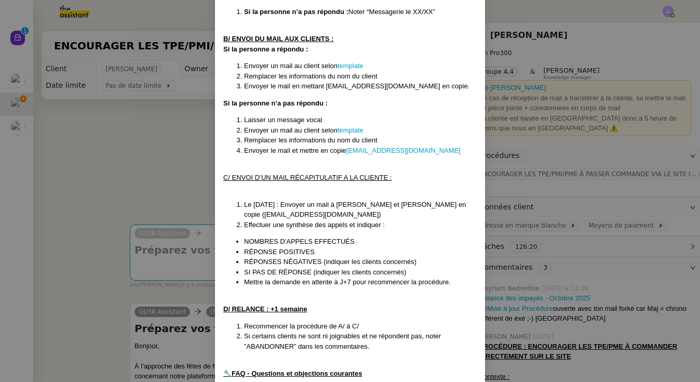
scroll to position [747, 0]
click at [346, 63] on link "template" at bounding box center [350, 67] width 26 height 8
click at [510, 156] on nz-modal-container "Créée le : [DATE] Modifiée le 12/02 et le 17/03 et le 08/04, le 4/09 Contexte :…" at bounding box center [350, 191] width 700 height 382
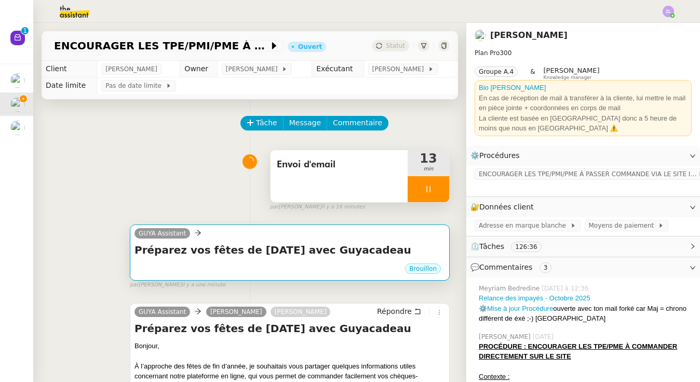
click at [219, 244] on h4 "Préparez vos fêtes de [DATE] avec Guyacadeau" at bounding box center [289, 249] width 310 height 15
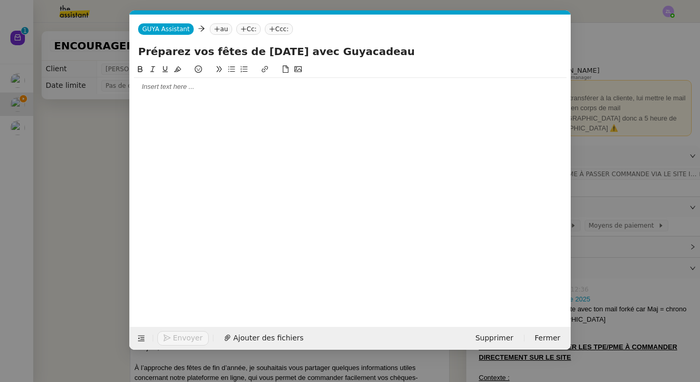
scroll to position [0, 22]
click at [176, 89] on div at bounding box center [350, 86] width 432 height 9
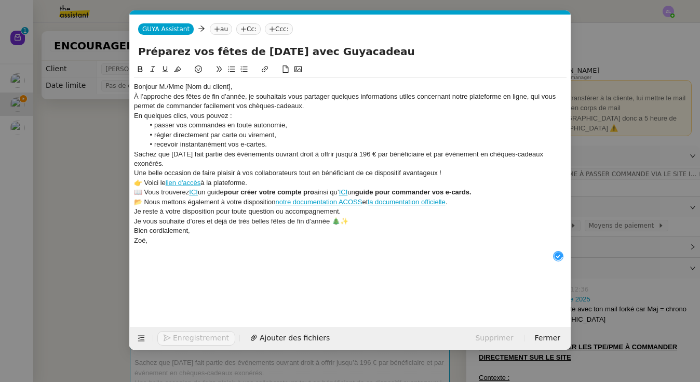
click at [246, 85] on div "Bonjour M./Mme [Nom du client]," at bounding box center [350, 86] width 432 height 9
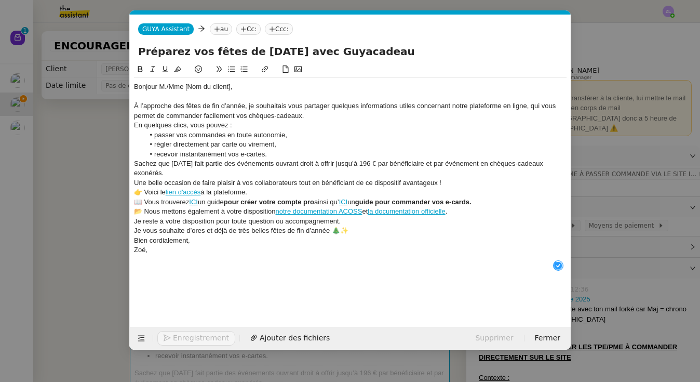
click at [310, 116] on div "À l’approche des fêtes de fin d’année, je souhaitais vous partager quelques inf…" at bounding box center [350, 110] width 432 height 19
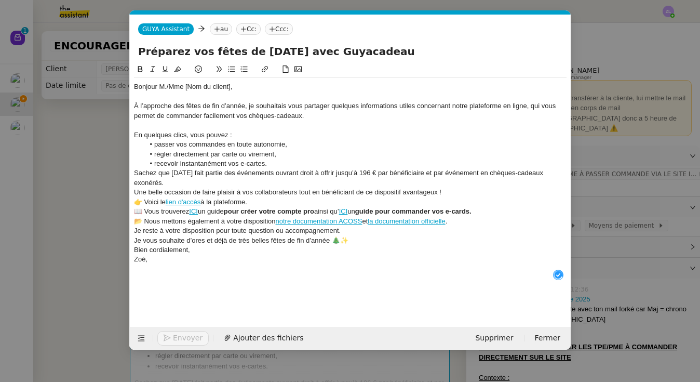
click at [279, 160] on li "recevoir instantanément vos e-cartes." at bounding box center [355, 163] width 423 height 9
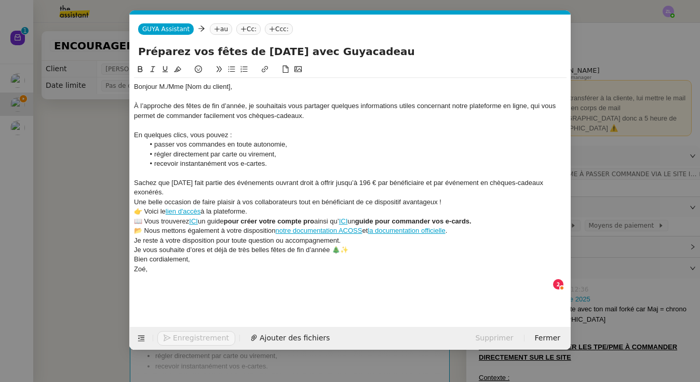
click at [170, 185] on div "Sachez que [DATE] fait partie des événements ouvrant droit à offrir jusqu’à 196…" at bounding box center [350, 187] width 432 height 19
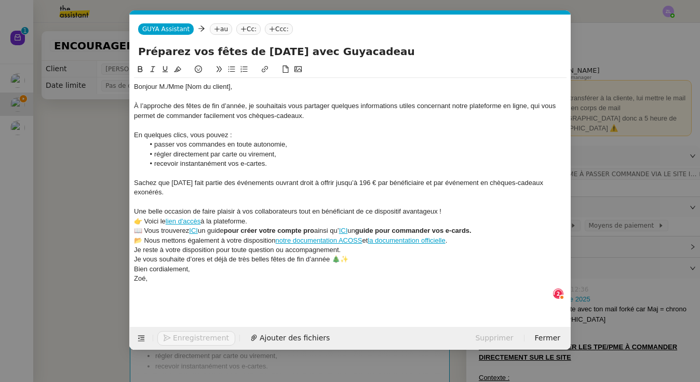
click at [447, 208] on div "Une belle occasion de faire plaisir à vos collaborateurs tout en bénéficiant de…" at bounding box center [350, 211] width 432 height 9
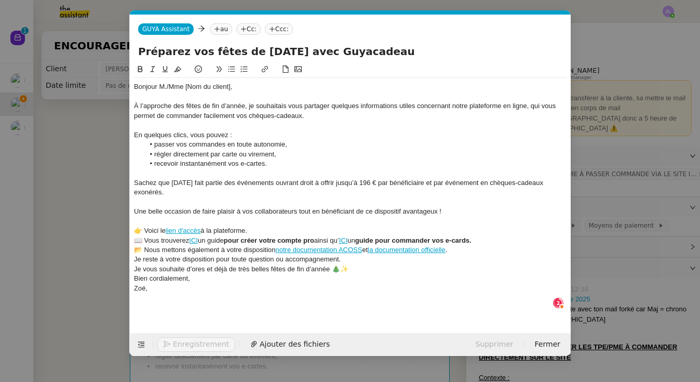
click at [271, 229] on div "👉 Voici le lien d'accès à la plateforme." at bounding box center [350, 230] width 432 height 9
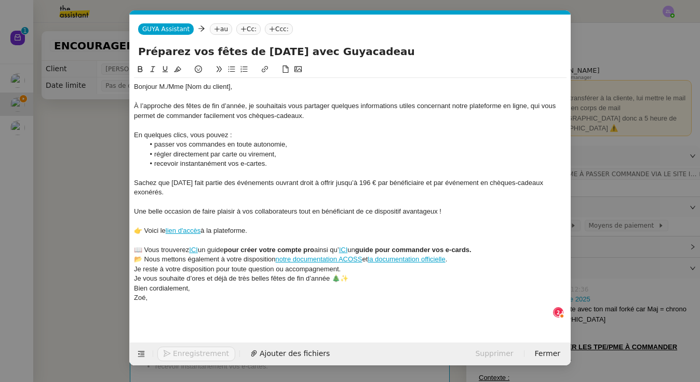
click at [501, 250] on div "📖 Vous trouverez ICI un guide pour créer votre compte pro ainsi qu’ ICI un guid…" at bounding box center [350, 249] width 432 height 9
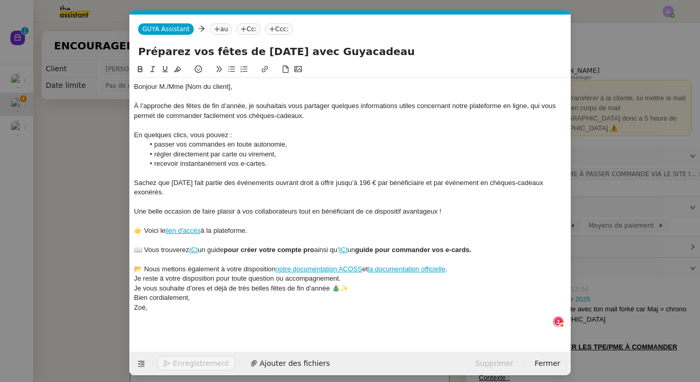
click at [469, 268] on div "📂 Nous mettons également à votre disposition notre documentation ACOSS et la do…" at bounding box center [350, 268] width 432 height 9
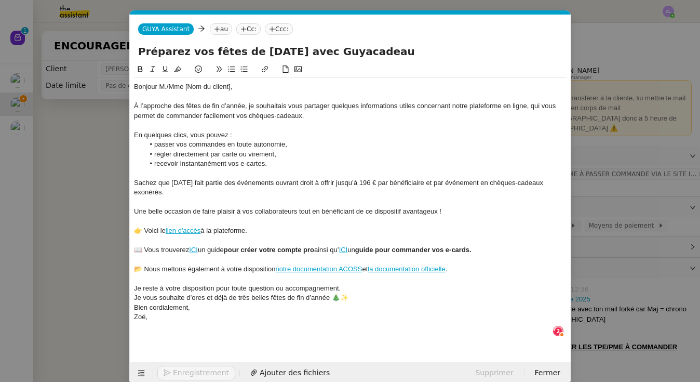
click at [358, 285] on div "Je reste à votre disposition pour toute question ou accompagnement." at bounding box center [350, 287] width 432 height 9
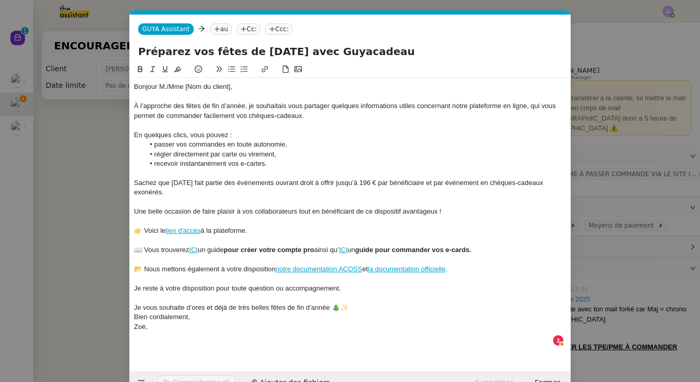
click at [359, 303] on div "Je vous souhaite d’ores et déjà de très belles fêtes de fin d’année 🎄✨" at bounding box center [350, 307] width 432 height 9
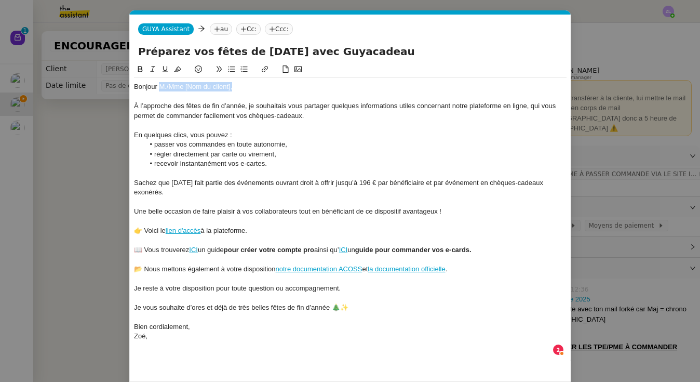
drag, startPoint x: 159, startPoint y: 85, endPoint x: 237, endPoint y: 85, distance: 77.9
click at [237, 85] on div "Bonjour M./Mme [Nom du client]," at bounding box center [350, 86] width 432 height 9
click at [221, 29] on nz-tag "au" at bounding box center [221, 28] width 22 height 11
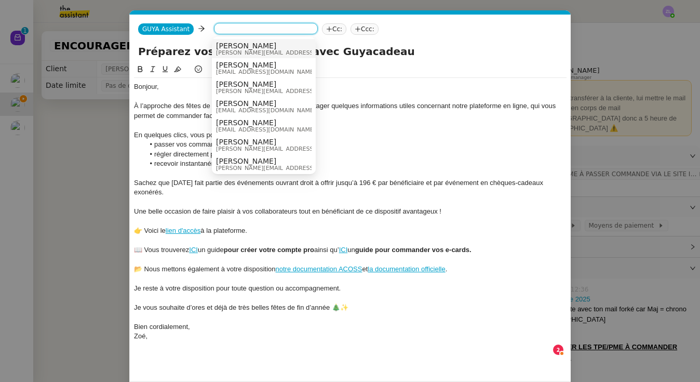
paste input "[EMAIL_ADDRESS][DOMAIN_NAME]"
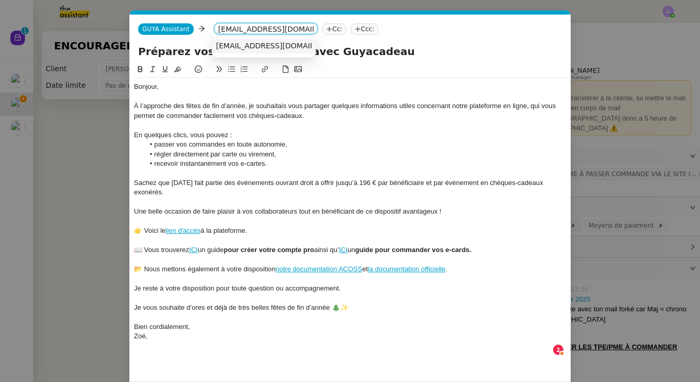
type input "[EMAIL_ADDRESS][DOMAIN_NAME]"
click at [260, 44] on span "[EMAIL_ADDRESS][DOMAIN_NAME]" at bounding box center [279, 46] width 127 height 8
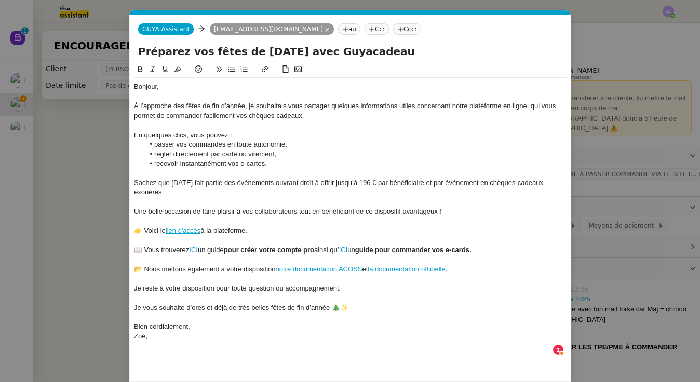
click at [364, 30] on nz-tag "Cc:" at bounding box center [376, 28] width 24 height 11
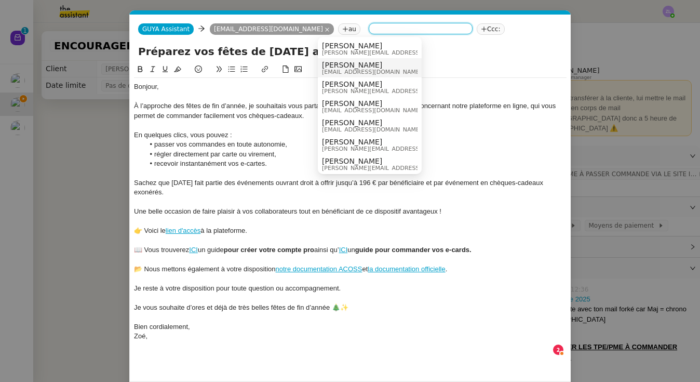
click at [344, 62] on span "[PERSON_NAME]" at bounding box center [372, 65] width 100 height 8
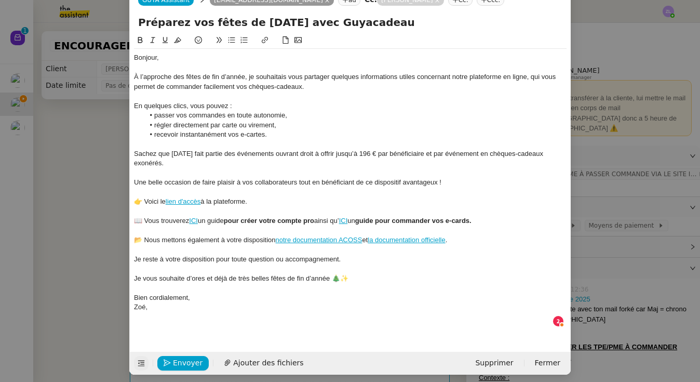
scroll to position [28, 0]
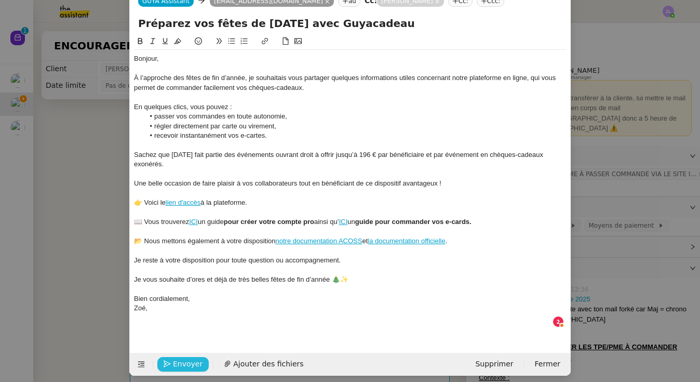
click at [173, 358] on span "Envoyer" at bounding box center [188, 364] width 30 height 12
click at [173, 358] on span "Confirmer l'envoi" at bounding box center [204, 364] width 62 height 12
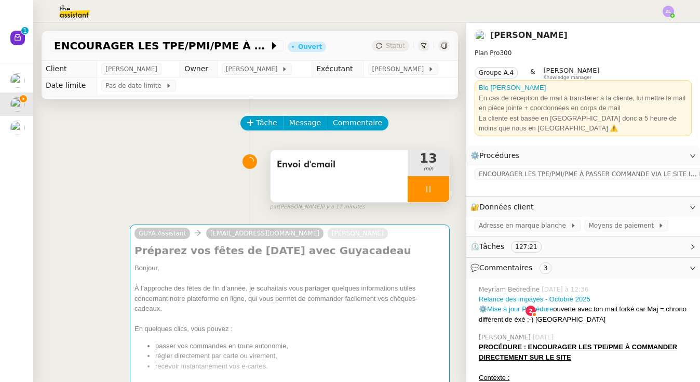
scroll to position [18, 0]
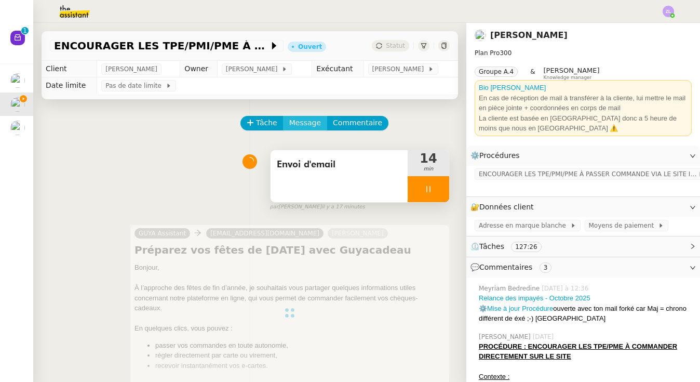
click at [303, 127] on span "Message" at bounding box center [305, 123] width 32 height 12
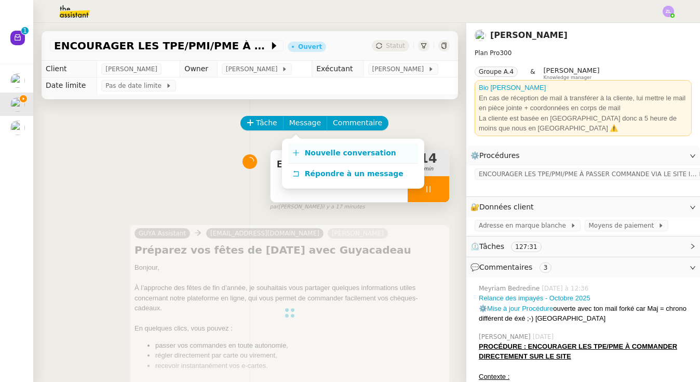
click at [322, 149] on span "Nouvelle conversation" at bounding box center [350, 152] width 91 height 8
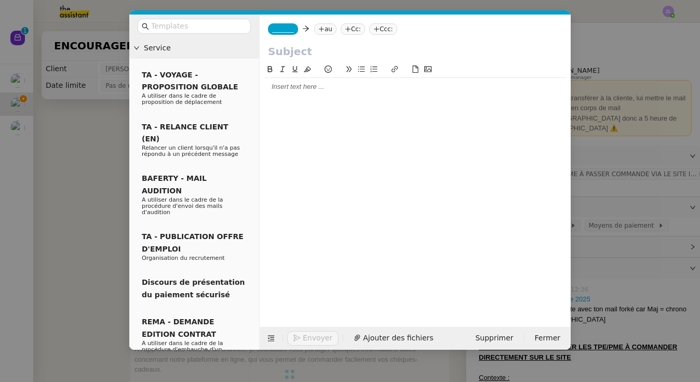
click at [288, 34] on nz-tag "_______" at bounding box center [283, 28] width 30 height 11
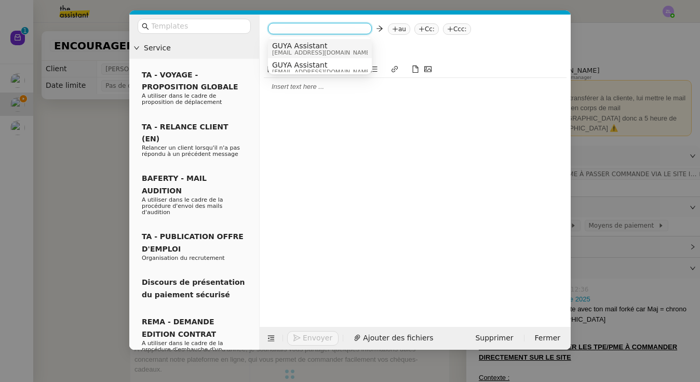
click at [306, 47] on span "GUYA Assistant" at bounding box center [322, 46] width 100 height 8
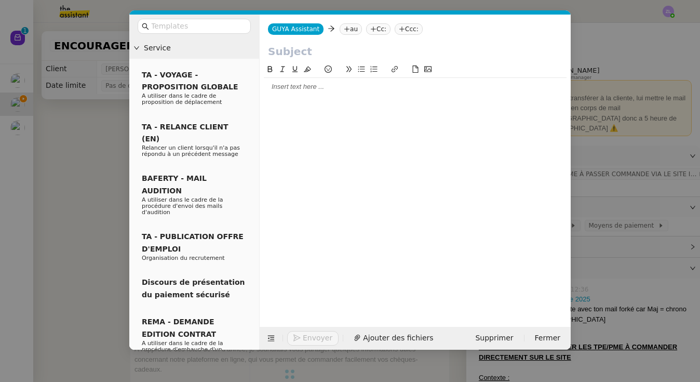
click at [346, 31] on icon at bounding box center [347, 29] width 6 height 6
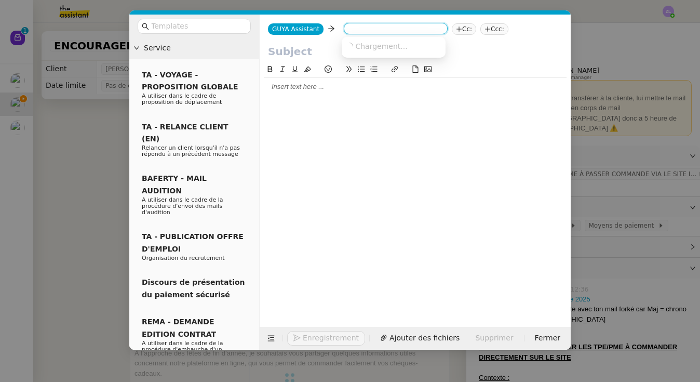
paste input "[EMAIL_ADDRESS][DOMAIN_NAME]"
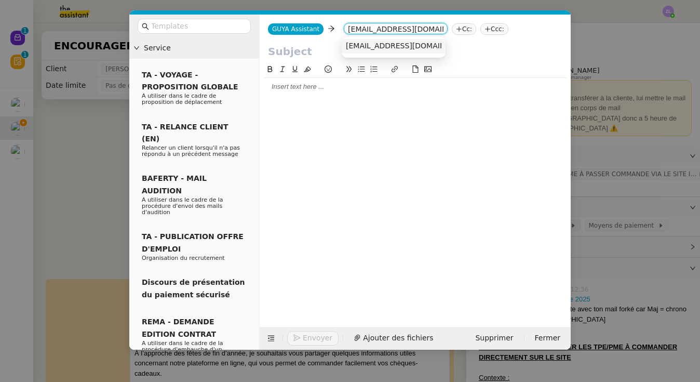
type input "[EMAIL_ADDRESS][DOMAIN_NAME]"
click at [365, 43] on span "[EMAIL_ADDRESS][DOMAIN_NAME]" at bounding box center [409, 46] width 127 height 8
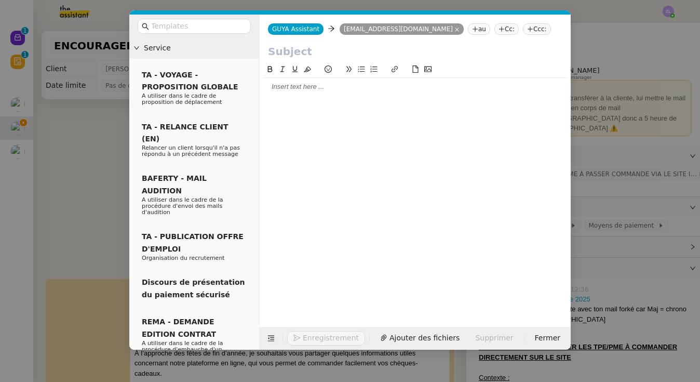
click at [510, 27] on nz-tag "Cc:" at bounding box center [506, 28] width 24 height 11
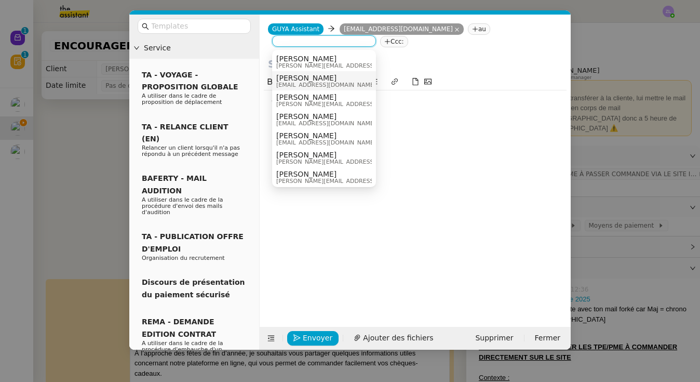
click at [318, 76] on span "[PERSON_NAME]" at bounding box center [326, 78] width 100 height 8
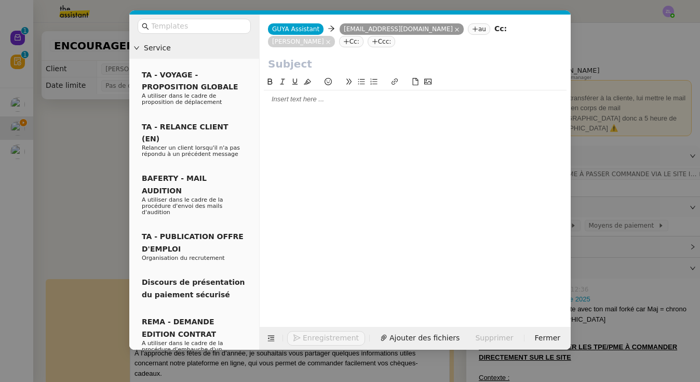
click at [269, 67] on input "text" at bounding box center [415, 64] width 294 height 16
click at [283, 66] on input "text" at bounding box center [415, 64] width 294 height 16
paste input "Préparez vos fêtes de [DATE] avec Guyacadeau"
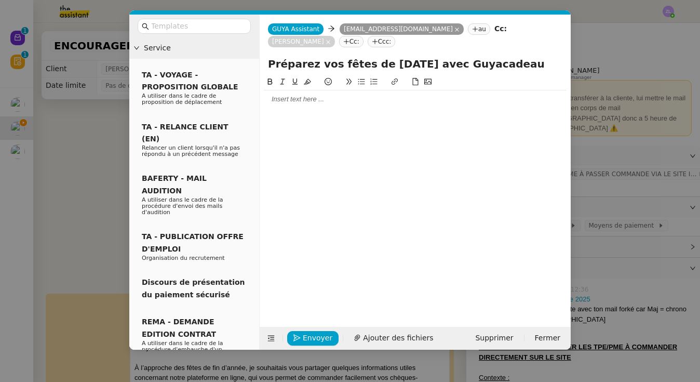
type input "Préparez vos fêtes de [DATE] avec Guyacadeau"
click at [290, 100] on div at bounding box center [415, 98] width 303 height 9
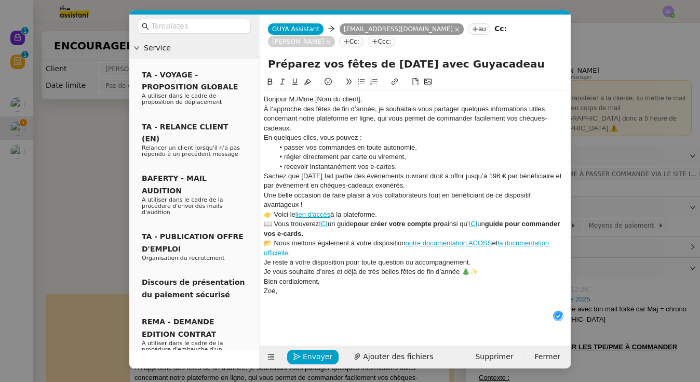
scroll to position [11, 0]
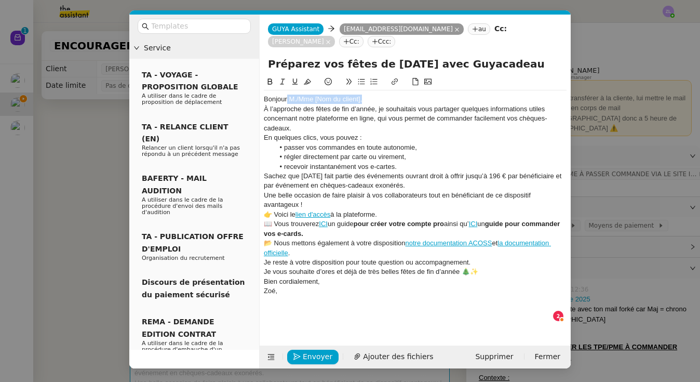
drag, startPoint x: 361, startPoint y: 99, endPoint x: 287, endPoint y: 100, distance: 74.8
click at [287, 100] on div "Bonjour M./Mme [Nom du client]," at bounding box center [415, 98] width 303 height 9
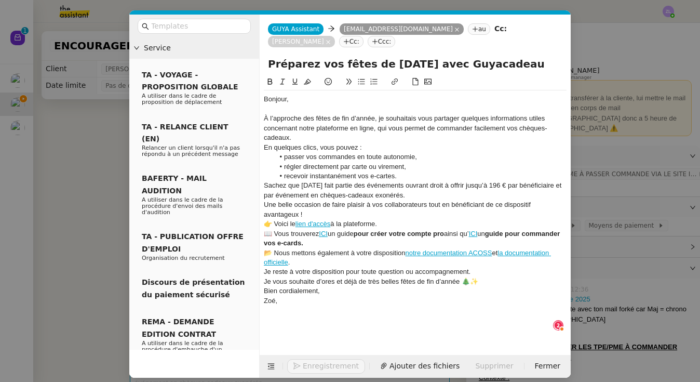
click at [299, 134] on div "À l’approche des fêtes de fin d’année, je souhaitais vous partager quelques inf…" at bounding box center [415, 128] width 303 height 29
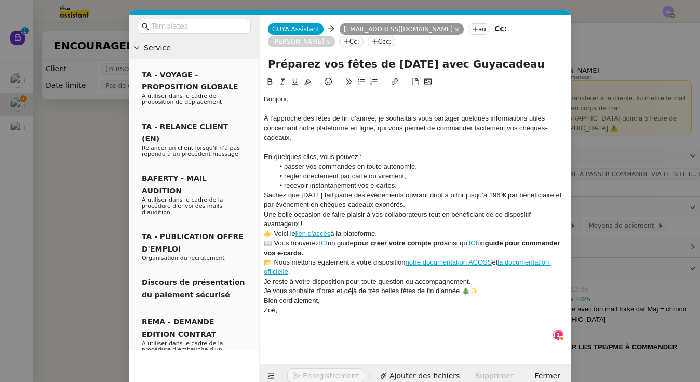
click at [413, 186] on li "recevoir instantanément vos e-cartes." at bounding box center [420, 185] width 293 height 9
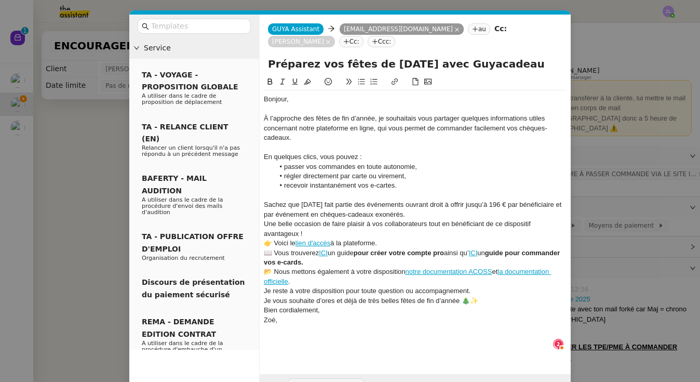
click at [411, 211] on div "Sachez que [DATE] fait partie des événements ouvrant droit à offrir jusqu’à 196…" at bounding box center [415, 209] width 303 height 19
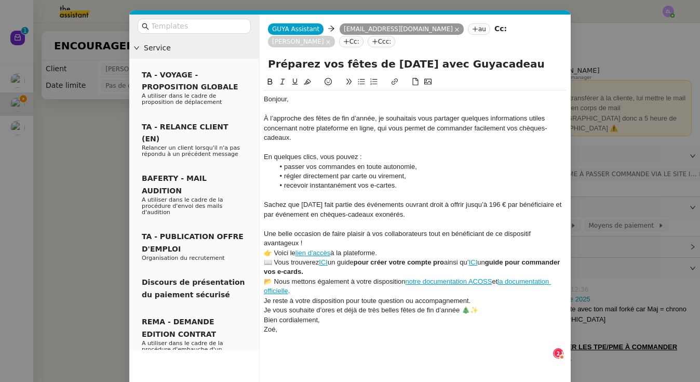
click at [353, 238] on div "Une belle occasion de faire plaisir à vos collaborateurs tout en bénéficiant de…" at bounding box center [415, 238] width 303 height 19
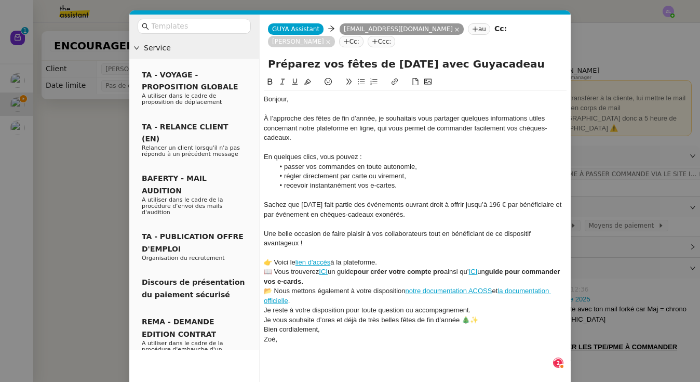
click at [384, 262] on div "👉 Voici le lien d'accès à la plateforme." at bounding box center [415, 261] width 303 height 9
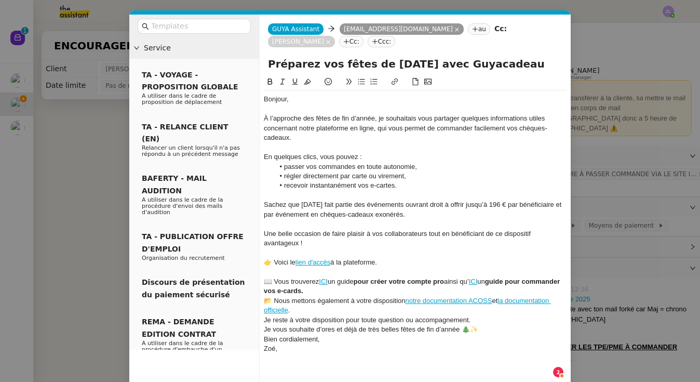
click at [364, 288] on div "📖 Vous trouverez ICI un guide pour créer votre compte pro ainsi qu’ ICI un guid…" at bounding box center [415, 286] width 303 height 19
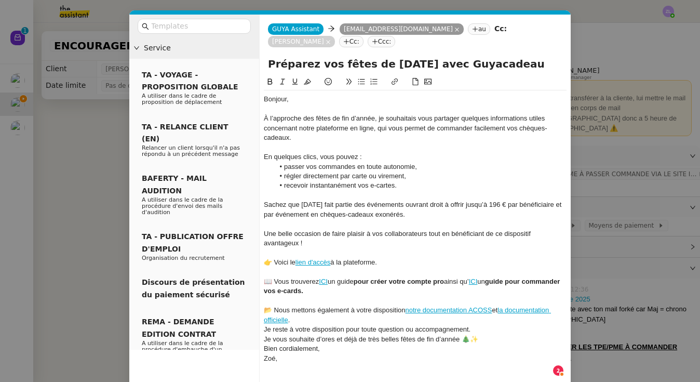
click at [394, 317] on div "📂 Nous mettons également à votre disposition notre documentation ACOSS et la do…" at bounding box center [415, 314] width 303 height 19
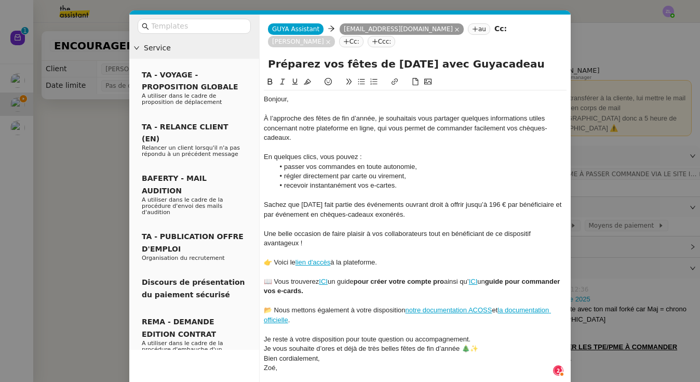
click at [480, 335] on div "Je reste à votre disposition pour toute question ou accompagnement." at bounding box center [415, 338] width 303 height 9
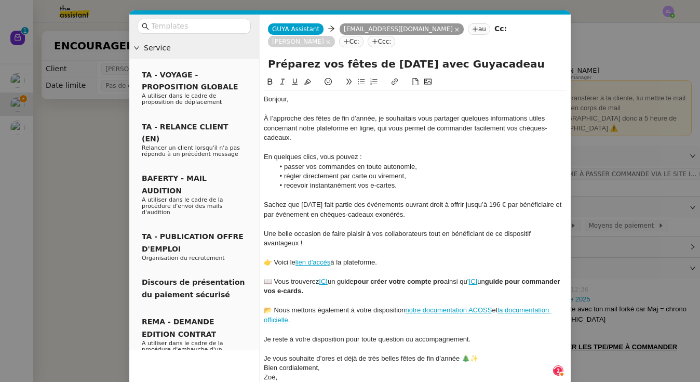
click at [482, 356] on div "Je vous souhaite d’ores et déjà de très belles fêtes de fin d’année 🎄✨" at bounding box center [415, 357] width 303 height 9
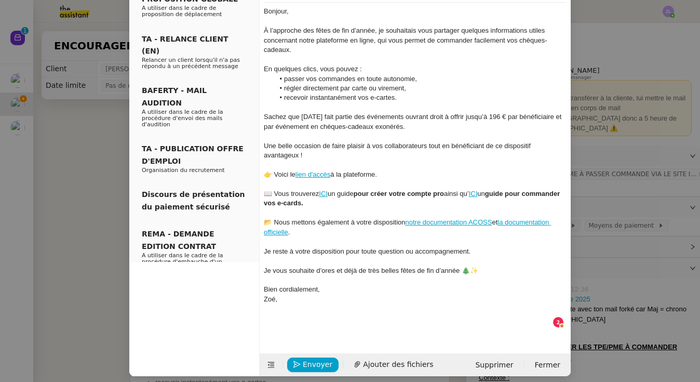
scroll to position [-3, 0]
click at [315, 358] on span "Envoyer" at bounding box center [318, 364] width 30 height 12
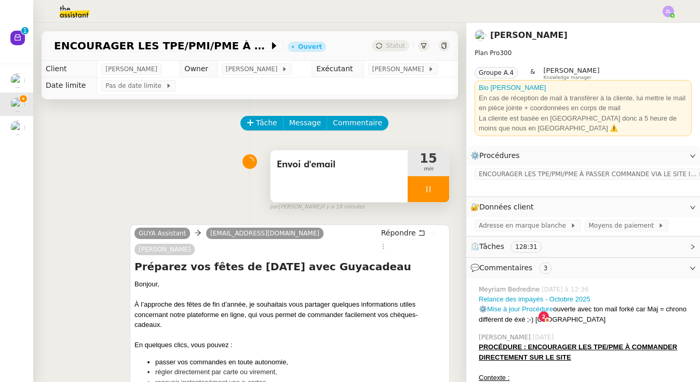
scroll to position [77, 0]
click at [302, 121] on span "Message" at bounding box center [305, 123] width 32 height 12
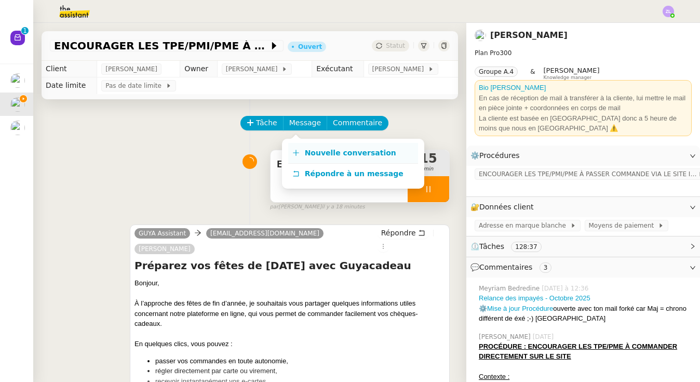
click at [324, 145] on link "Nouvelle conversation" at bounding box center [353, 153] width 130 height 21
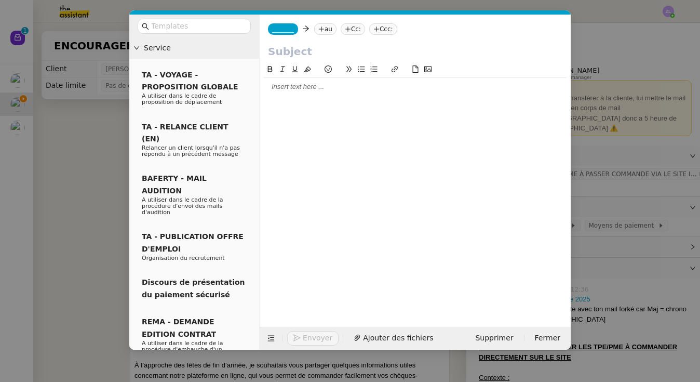
click at [281, 27] on span "_______" at bounding box center [283, 28] width 22 height 7
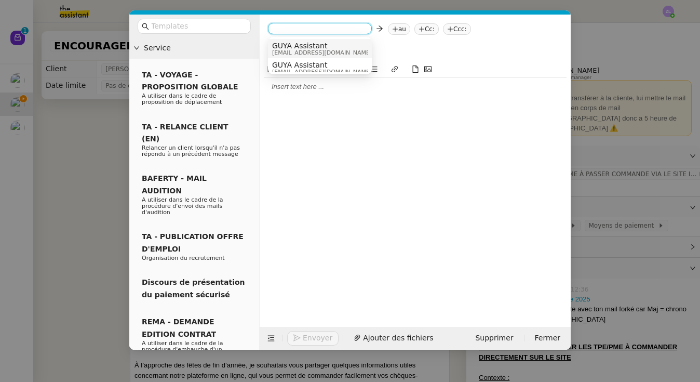
click at [290, 48] on span "GUYA Assistant" at bounding box center [322, 46] width 100 height 8
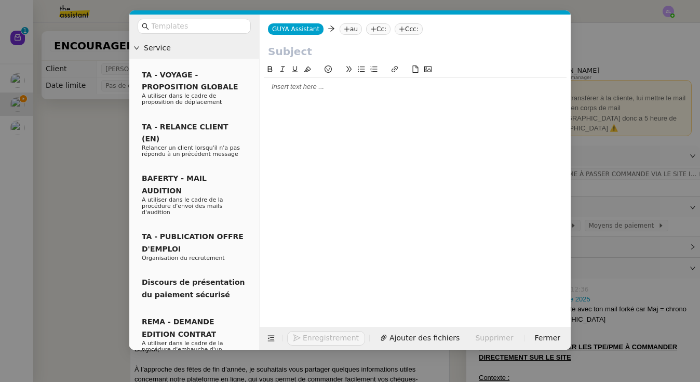
click at [347, 31] on icon at bounding box center [347, 28] width 1 height 5
paste input "[EMAIL_ADDRESS][DOMAIN_NAME]"
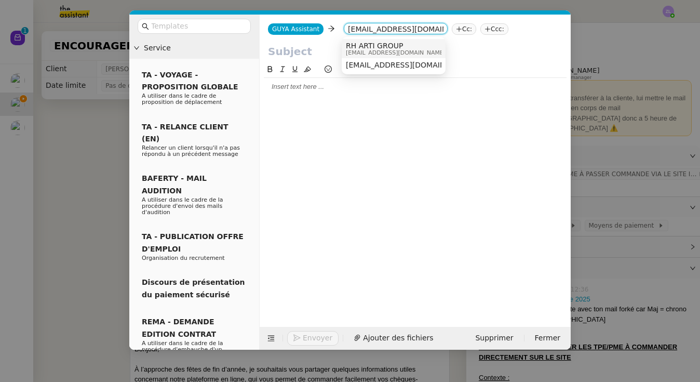
type input "[EMAIL_ADDRESS][DOMAIN_NAME]"
click at [378, 48] on span "RH ARTI GROUP" at bounding box center [396, 46] width 100 height 8
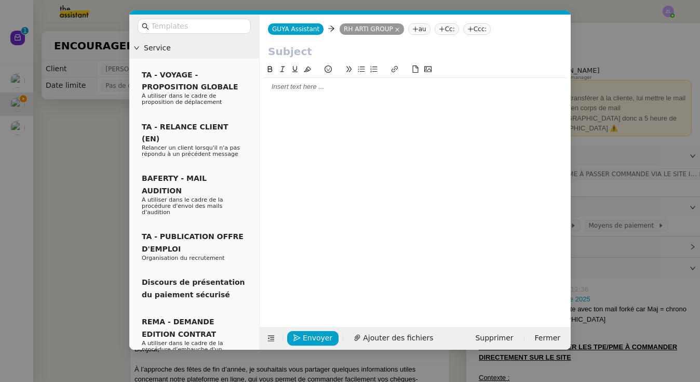
click at [455, 31] on nz-tag "Cc:" at bounding box center [446, 28] width 24 height 11
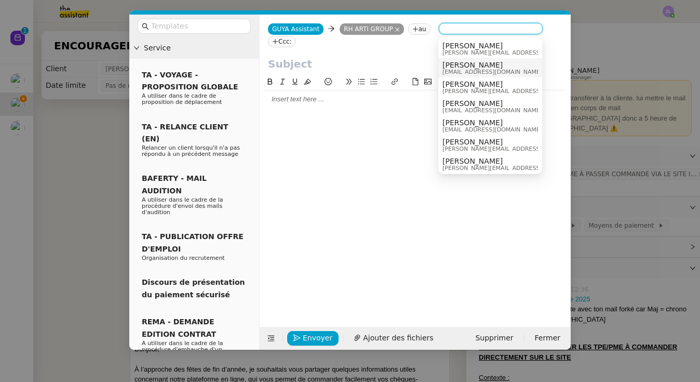
click at [471, 68] on span "[PERSON_NAME]" at bounding box center [492, 65] width 100 height 8
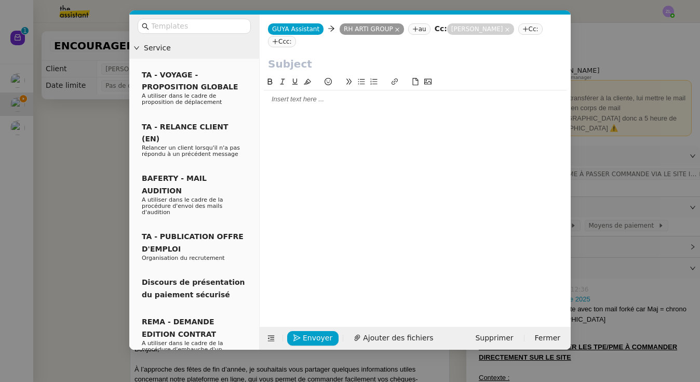
click at [332, 103] on div at bounding box center [415, 98] width 303 height 9
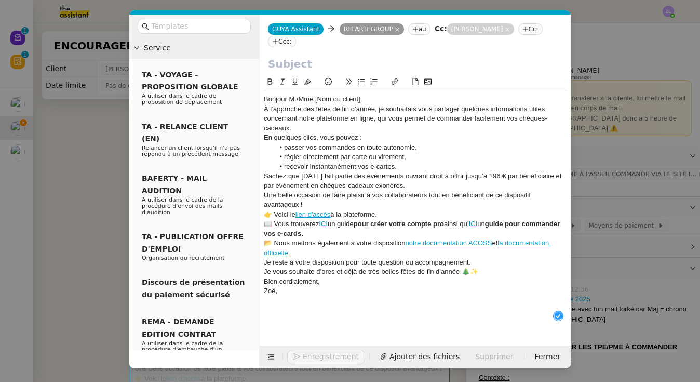
scroll to position [11, 0]
drag, startPoint x: 364, startPoint y: 98, endPoint x: 289, endPoint y: 98, distance: 75.3
click at [289, 98] on div "Bonjour M./Mme [Nom du client]," at bounding box center [415, 98] width 303 height 9
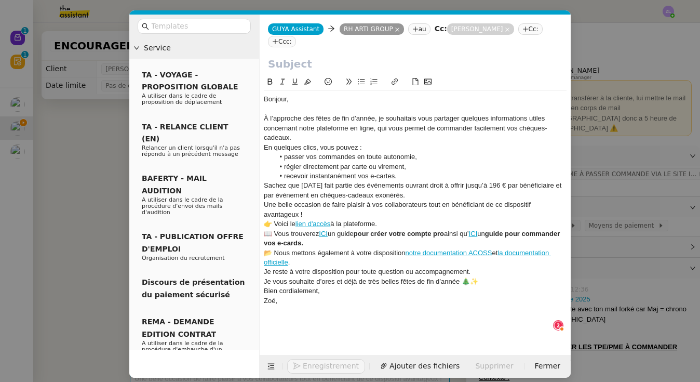
click at [343, 140] on div "À l’approche des fêtes de fin d’année, je souhaitais vous partager quelques inf…" at bounding box center [415, 128] width 303 height 29
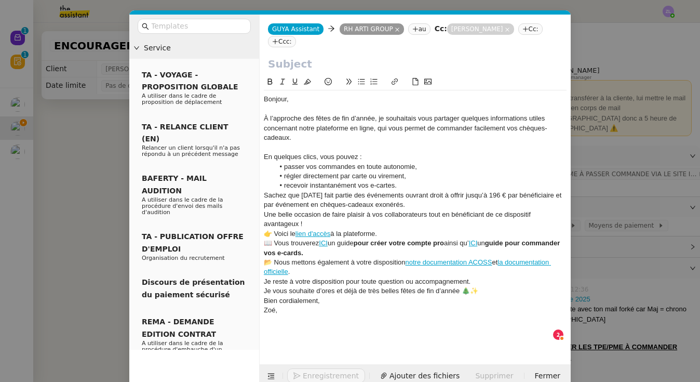
click at [410, 183] on li "recevoir instantanément vos e-cartes." at bounding box center [420, 185] width 293 height 9
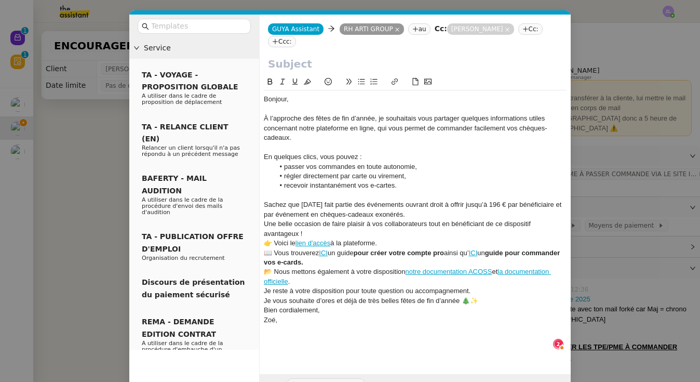
click at [408, 213] on div "Sachez que [DATE] fait partie des événements ouvrant droit à offrir jusqu’à 196…" at bounding box center [415, 209] width 303 height 19
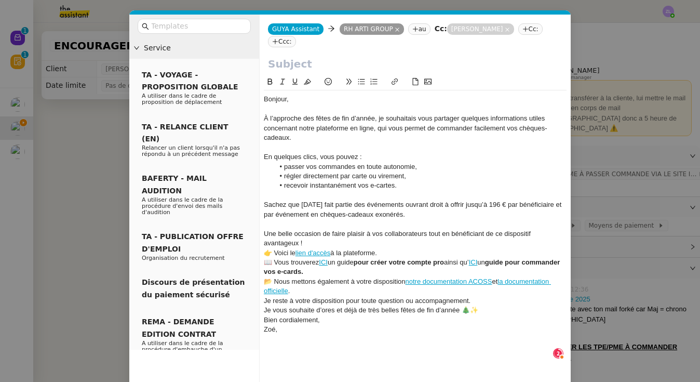
click at [317, 240] on div "Une belle occasion de faire plaisir à vos collaborateurs tout en bénéficiant de…" at bounding box center [415, 238] width 303 height 19
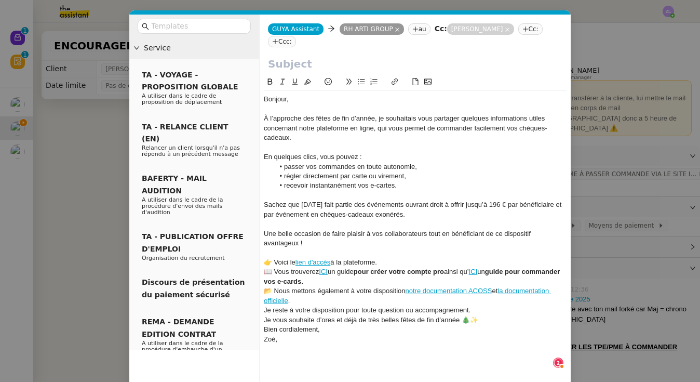
click at [405, 257] on div "👉 Voici le lien d'accès à la plateforme." at bounding box center [415, 261] width 303 height 9
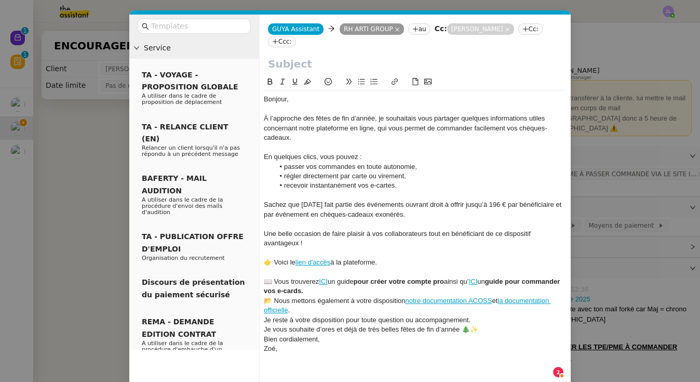
click at [367, 283] on div "📖 Vous trouverez ICI un guide pour créer votre compte pro ainsi qu’ ICI un guid…" at bounding box center [415, 286] width 303 height 19
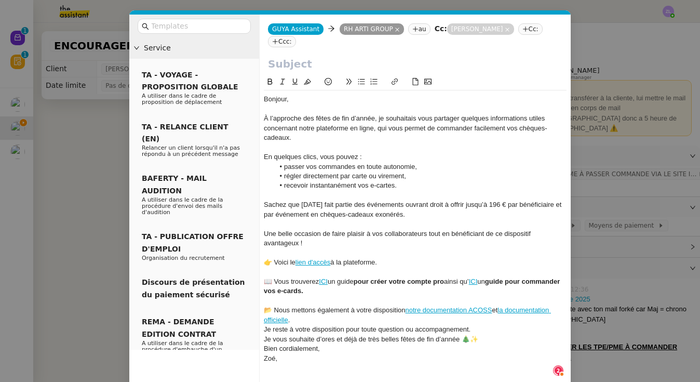
click at [308, 315] on div "📂 Nous mettons également à votre disposition notre documentation ACOSS et la do…" at bounding box center [415, 314] width 303 height 19
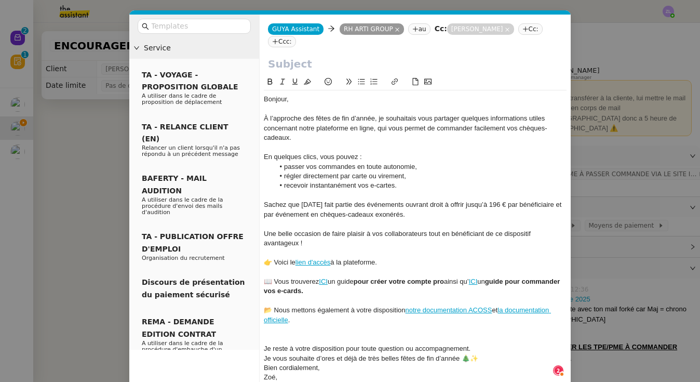
click at [474, 334] on div at bounding box center [415, 338] width 303 height 9
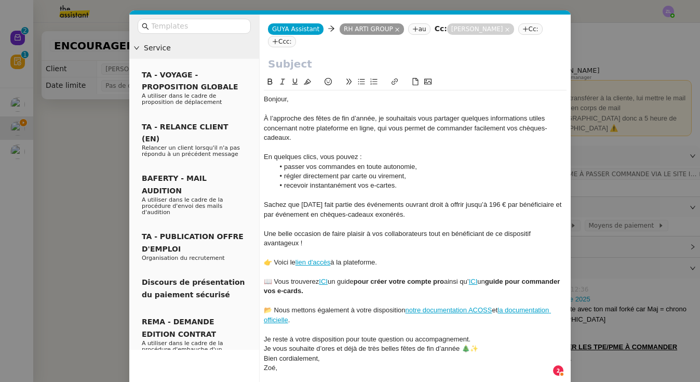
click at [475, 334] on div "Je reste à votre disposition pour toute question ou accompagnement." at bounding box center [415, 338] width 303 height 9
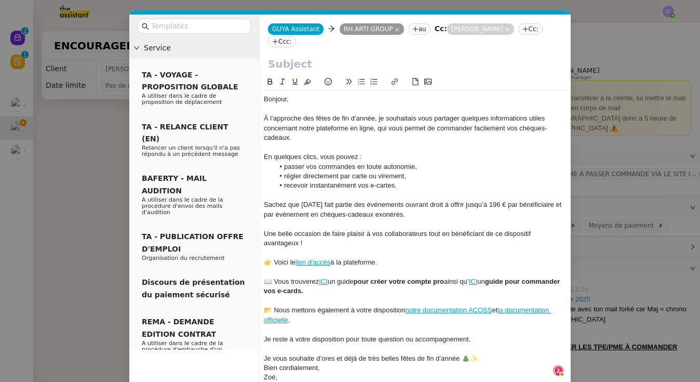
click at [488, 355] on div "Je vous souhaite d’ores et déjà de très belles fêtes de fin d’année 🎄✨" at bounding box center [415, 357] width 303 height 9
click at [290, 68] on input "text" at bounding box center [415, 64] width 294 height 16
click at [279, 61] on input "text" at bounding box center [415, 64] width 294 height 16
paste input "Préparez vos fêtes de [DATE] avec Guyacadeau"
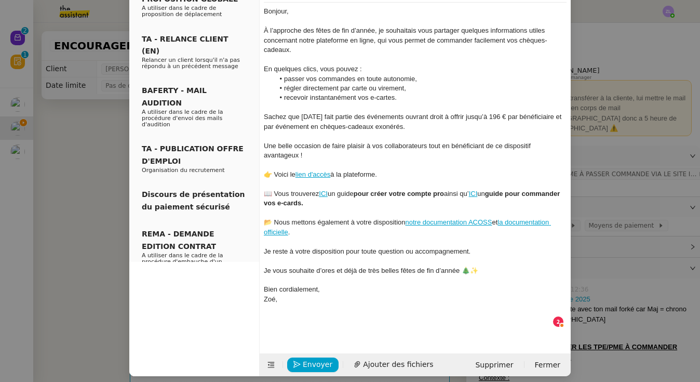
scroll to position [0, 0]
type input "Préparez vos fêtes de [DATE] avec Guyacadeau"
click at [309, 358] on span "Envoyer" at bounding box center [318, 364] width 30 height 12
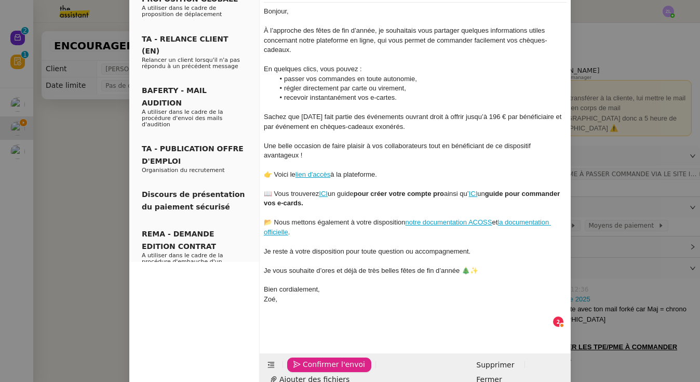
click at [309, 358] on span "Confirmer l'envoi" at bounding box center [334, 364] width 62 height 12
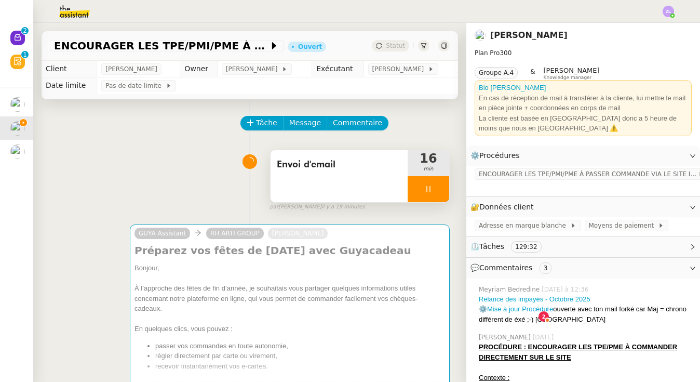
scroll to position [77, 0]
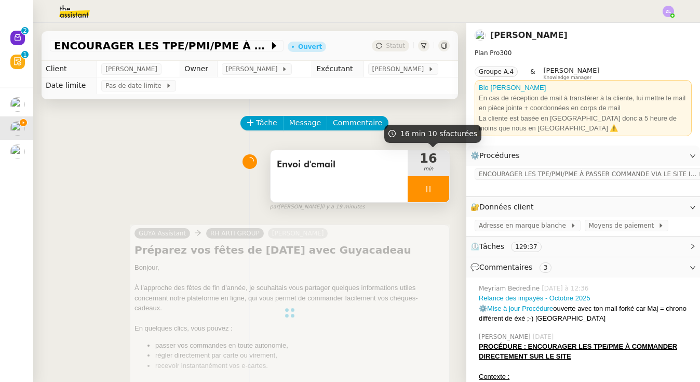
click at [416, 186] on div at bounding box center [428, 189] width 42 height 26
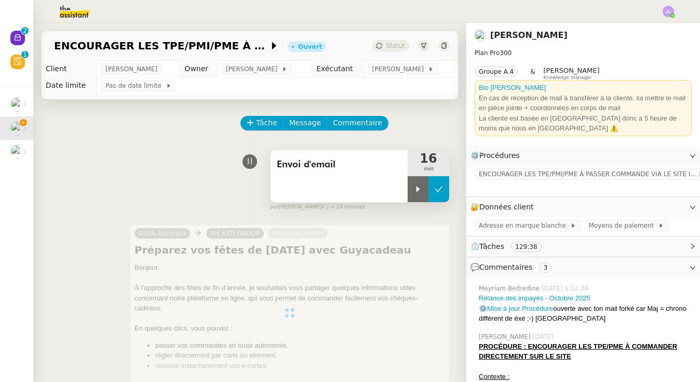
click at [441, 189] on icon at bounding box center [438, 189] width 8 height 8
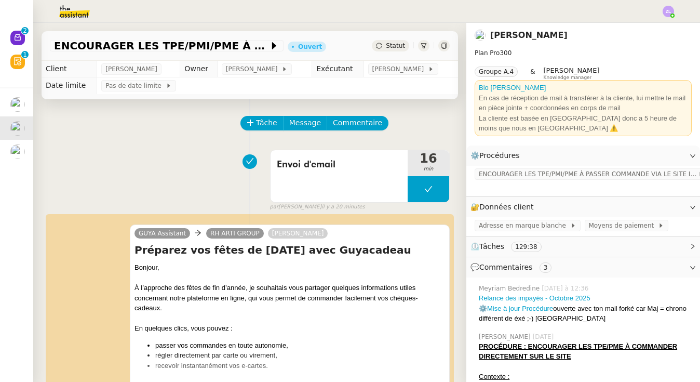
click at [386, 49] on div "Statut" at bounding box center [390, 45] width 37 height 11
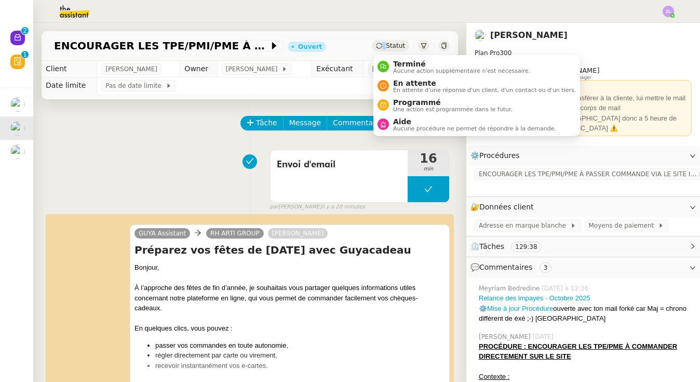
click at [386, 49] on div "Statut" at bounding box center [390, 45] width 37 height 11
click at [396, 85] on span "En attente" at bounding box center [484, 83] width 183 height 8
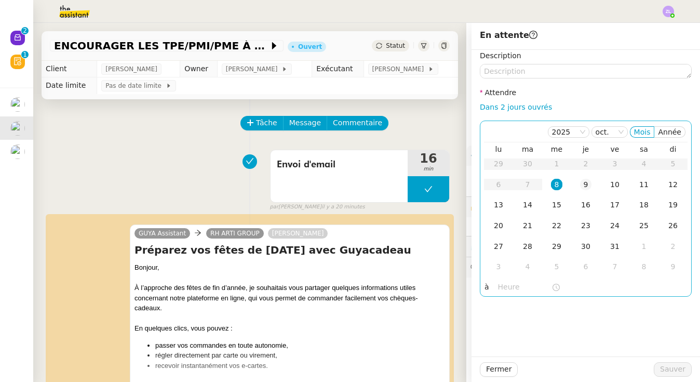
click at [584, 184] on div "9" at bounding box center [585, 184] width 11 height 11
click at [503, 292] on input "text" at bounding box center [524, 287] width 53 height 12
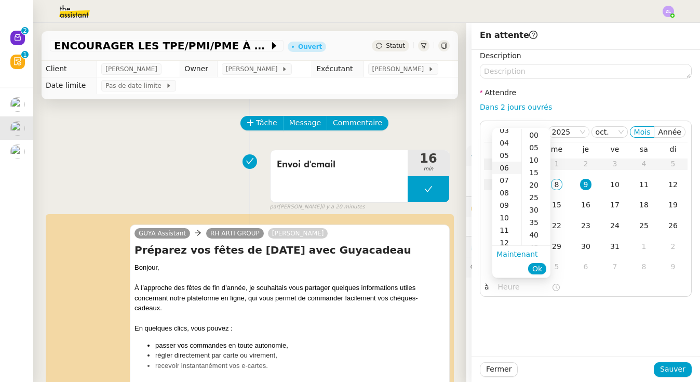
scroll to position [42, 0]
click at [503, 231] on div "13" at bounding box center [506, 232] width 29 height 12
click at [532, 135] on div "00" at bounding box center [536, 135] width 29 height 12
type input "13:00"
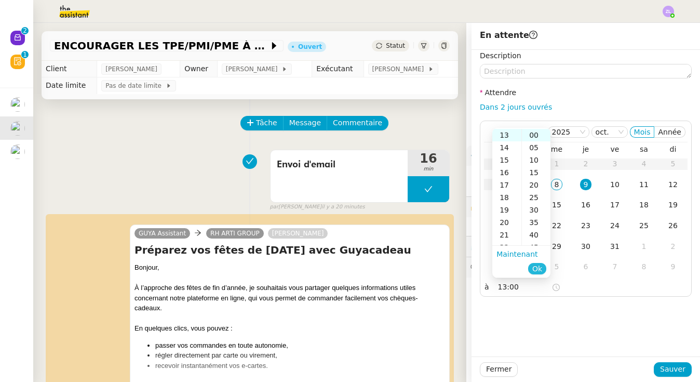
click at [536, 270] on span "Ok" at bounding box center [537, 268] width 10 height 10
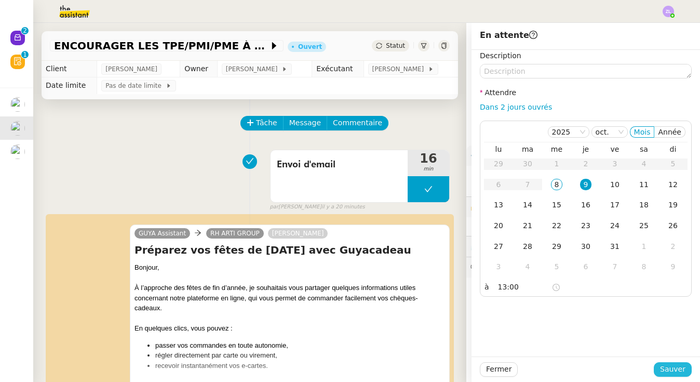
click at [673, 368] on span "Sauver" at bounding box center [672, 369] width 25 height 12
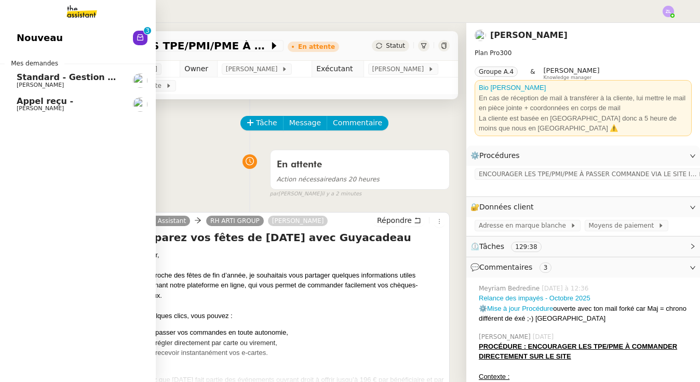
click at [23, 42] on span "Nouveau" at bounding box center [40, 38] width 46 height 16
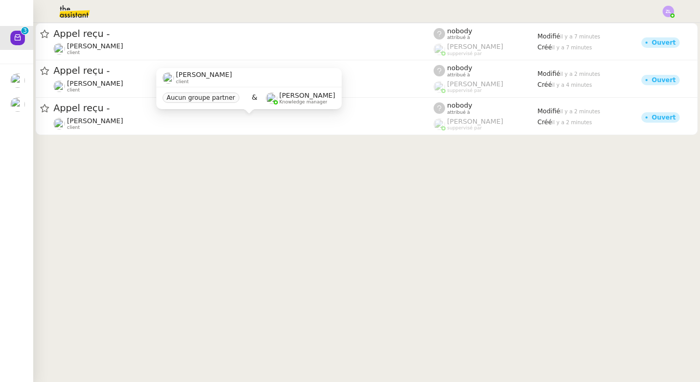
click at [232, 84] on div "[PERSON_NAME] client" at bounding box center [204, 77] width 56 height 13
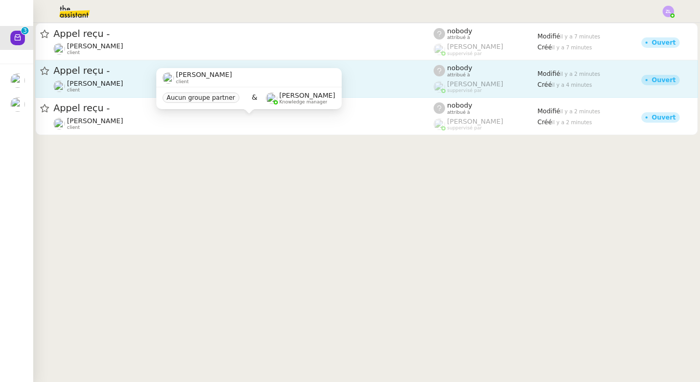
click at [385, 77] on div "Appel reçu -" at bounding box center [243, 70] width 380 height 13
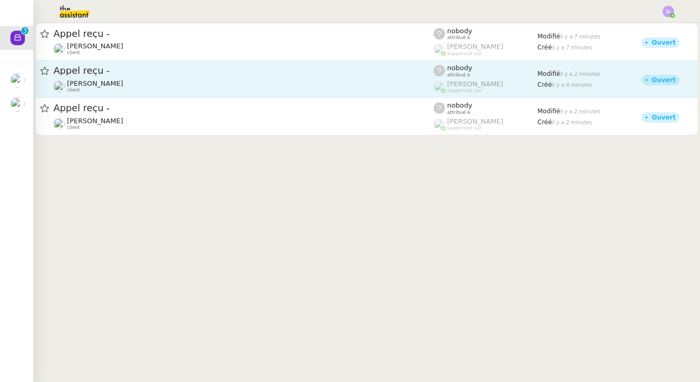
click at [351, 82] on div "[PERSON_NAME] client" at bounding box center [243, 85] width 380 height 13
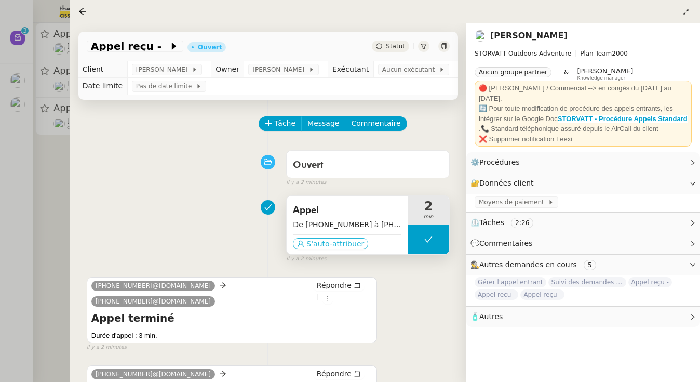
click at [316, 249] on span "S'auto-attribuer" at bounding box center [335, 243] width 58 height 10
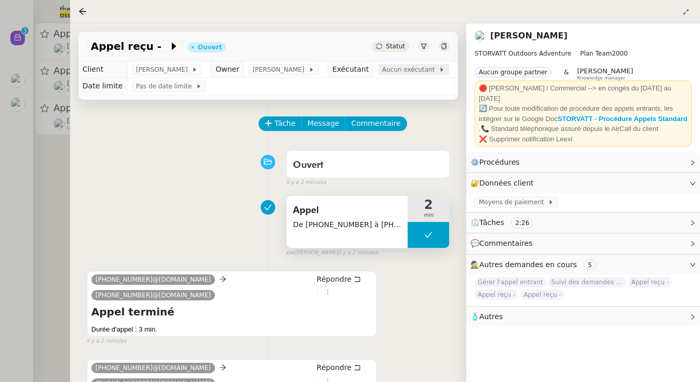
click at [394, 66] on span "Aucun exécutant" at bounding box center [410, 69] width 57 height 10
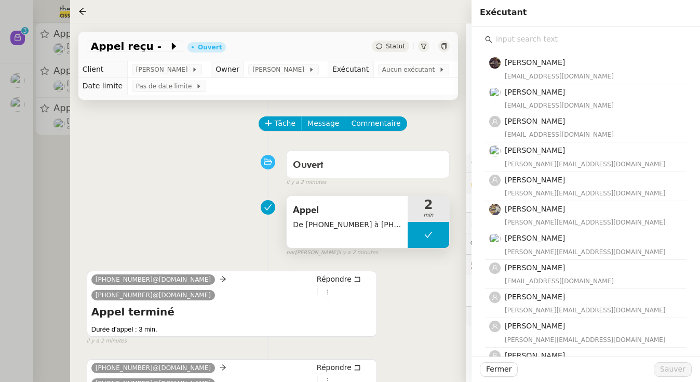
click at [519, 38] on input "text" at bounding box center [589, 39] width 194 height 14
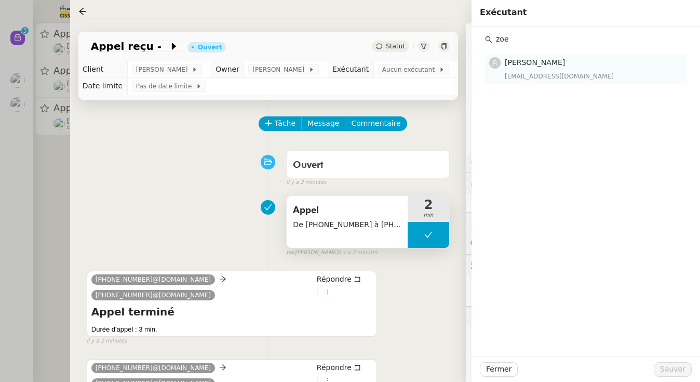
type input "zoe"
click at [531, 61] on span "[PERSON_NAME]" at bounding box center [535, 62] width 60 height 8
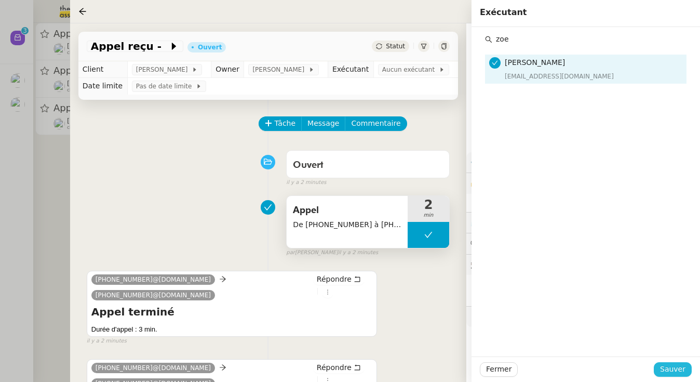
click at [665, 367] on span "Sauver" at bounding box center [672, 369] width 25 height 12
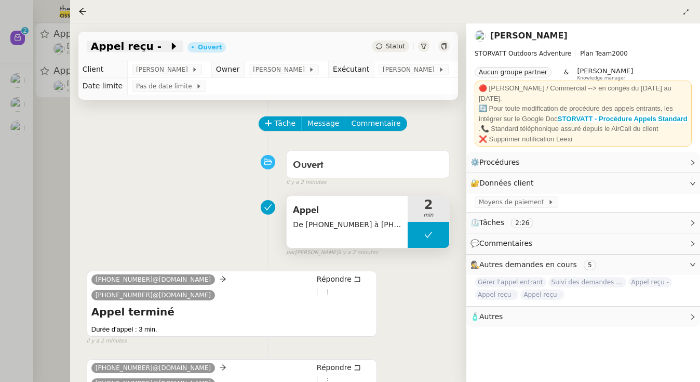
click at [169, 49] on icon at bounding box center [174, 46] width 10 height 10
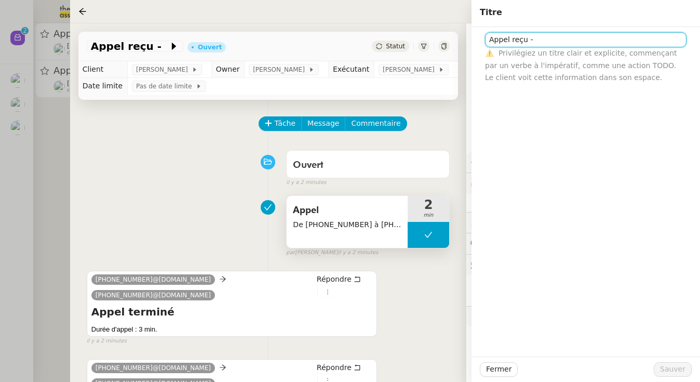
click at [532, 40] on input "Appel reçu -" at bounding box center [585, 39] width 201 height 15
type input "Appel reçu - M. JANIER"
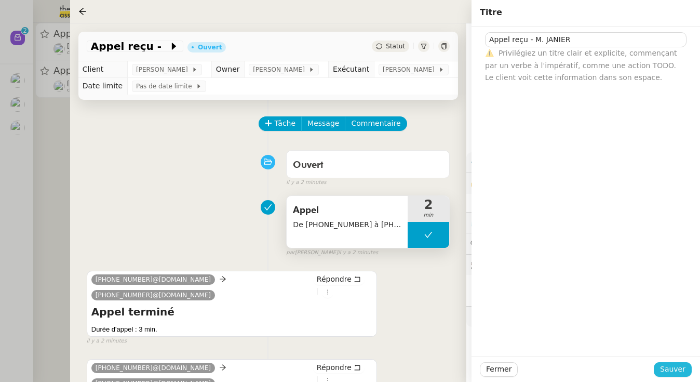
click at [678, 373] on span "Sauver" at bounding box center [672, 369] width 25 height 12
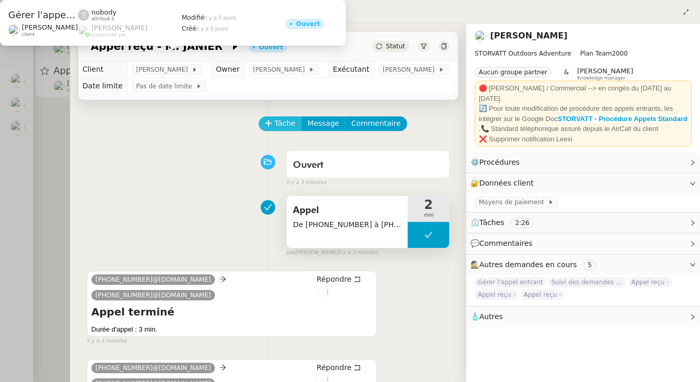
click at [271, 122] on icon at bounding box center [268, 122] width 7 height 7
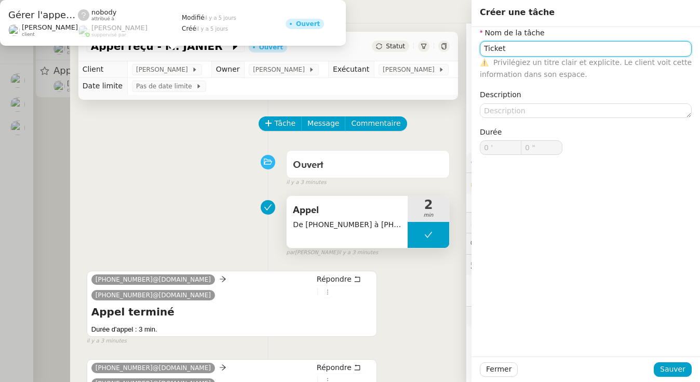
type input "Ticket"
click at [665, 361] on div "Fermer Sauver" at bounding box center [585, 368] width 228 height 25
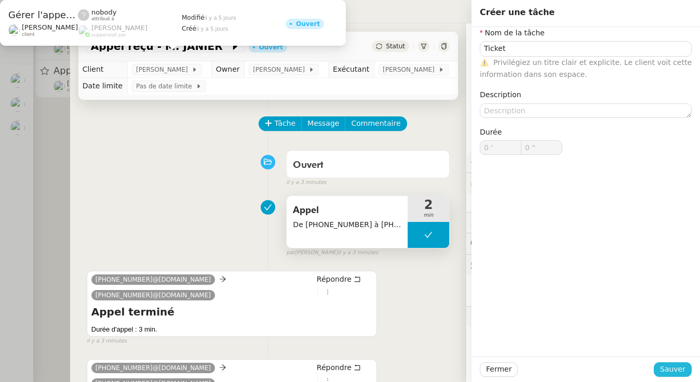
click at [668, 369] on span "Sauver" at bounding box center [672, 369] width 25 height 12
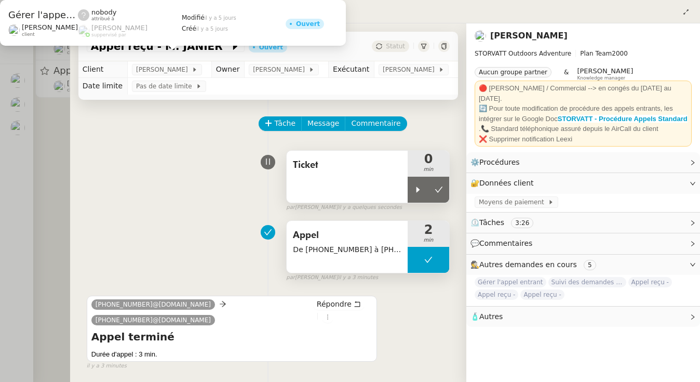
click at [403, 183] on div "Ticket" at bounding box center [347, 177] width 121 height 52
click at [419, 190] on icon at bounding box center [418, 189] width 8 height 8
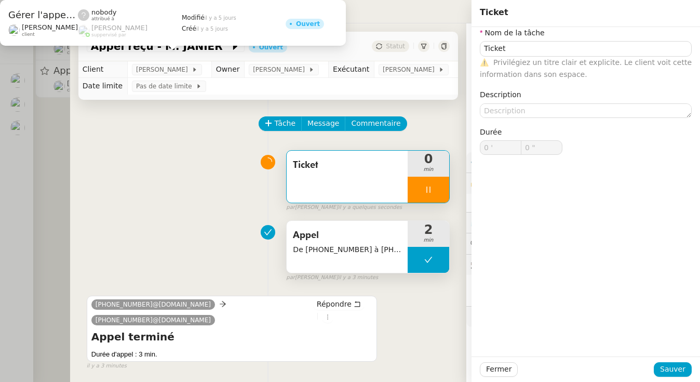
type input "Ticket"
type input "0 '"
type input "0 ""
type input "Ticket"
type input "0 '"
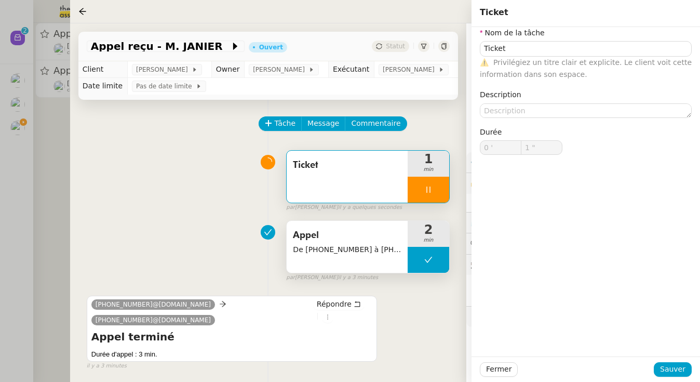
type input "2 ""
click at [508, 367] on span "Fermer" at bounding box center [498, 369] width 25 height 12
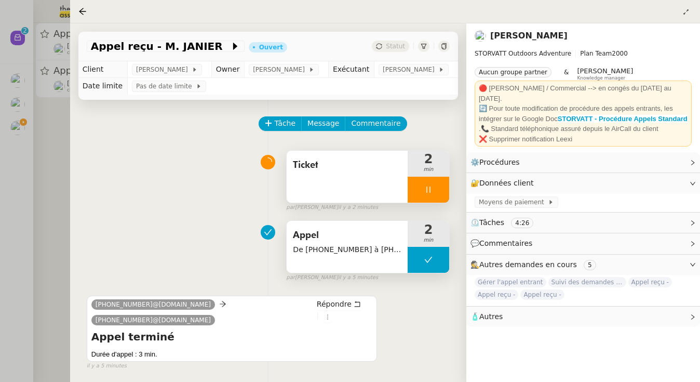
click at [420, 195] on div at bounding box center [428, 189] width 42 height 26
click at [433, 194] on button at bounding box center [438, 189] width 21 height 26
click at [390, 44] on span "Statut" at bounding box center [395, 46] width 19 height 7
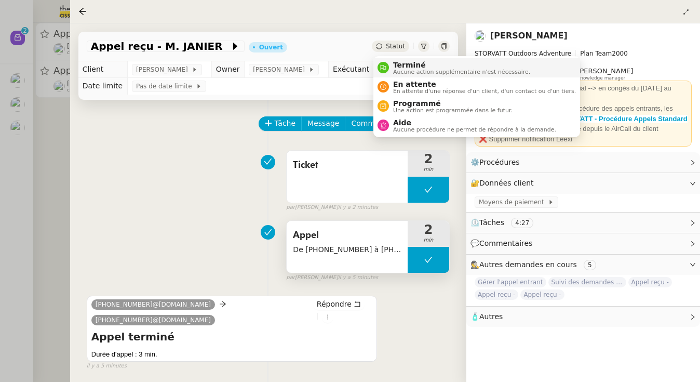
click at [400, 67] on span "Terminé" at bounding box center [461, 65] width 137 height 8
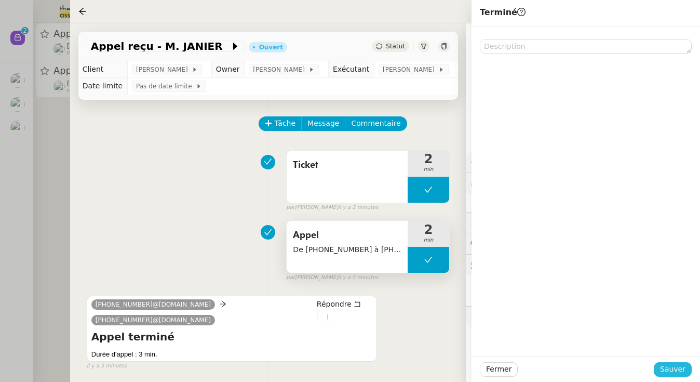
click at [683, 368] on span "Sauver" at bounding box center [672, 369] width 25 height 12
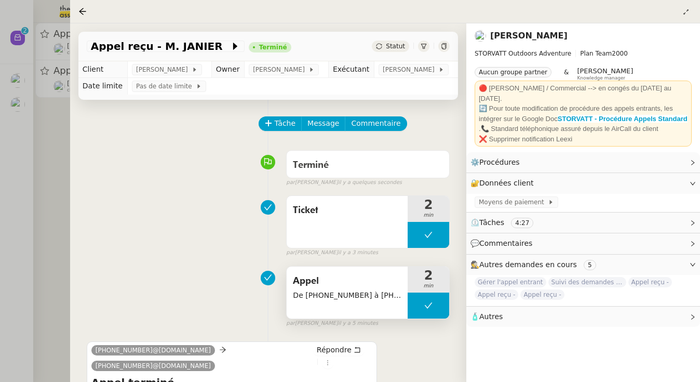
click at [63, 131] on div at bounding box center [350, 191] width 700 height 382
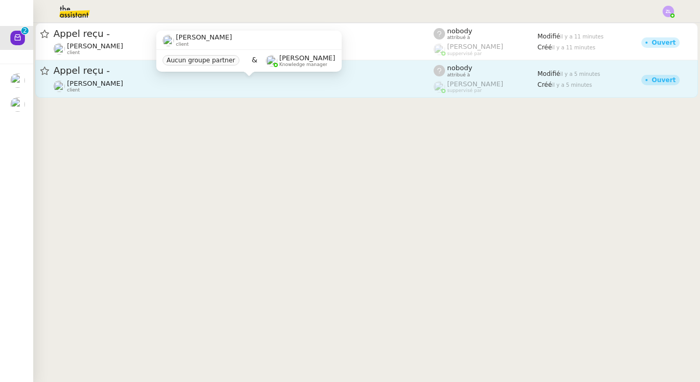
click at [121, 88] on div "[PERSON_NAME] client" at bounding box center [95, 85] width 56 height 13
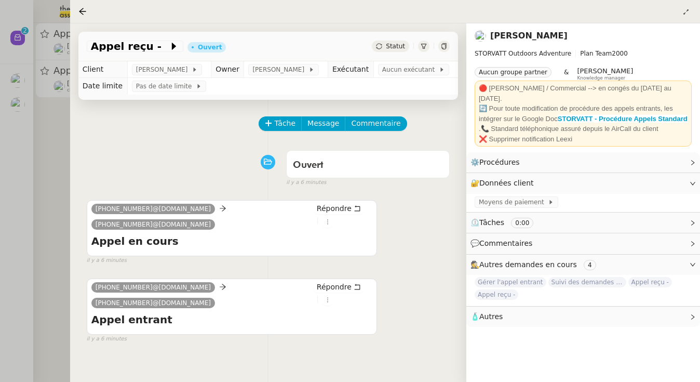
click at [52, 115] on div at bounding box center [350, 191] width 700 height 382
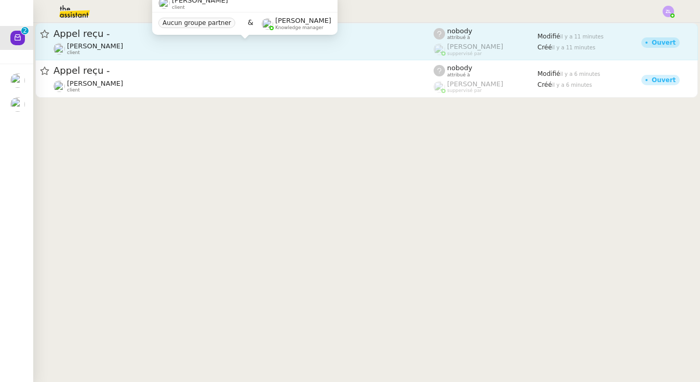
click at [214, 46] on div "[PERSON_NAME] client" at bounding box center [243, 48] width 380 height 13
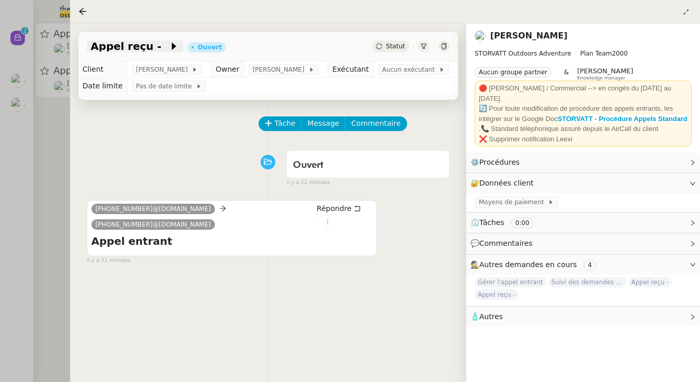
click at [161, 51] on span at bounding box center [164, 46] width 7 height 12
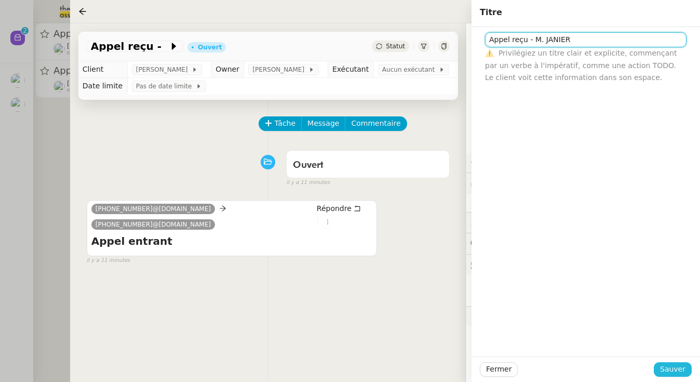
type input "Appel reçu - M. JANIER"
click at [663, 373] on span "Sauver" at bounding box center [672, 369] width 25 height 12
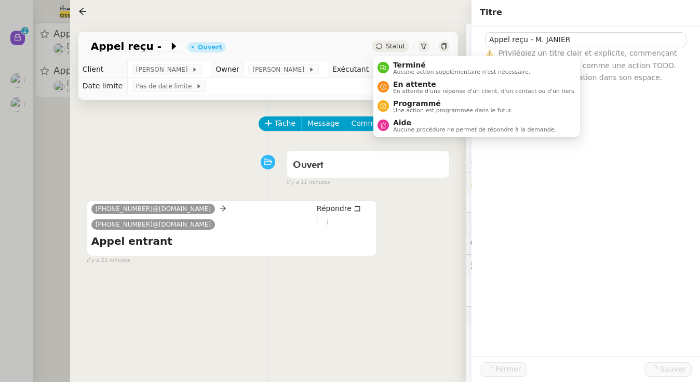
click at [398, 49] on span "Statut" at bounding box center [395, 46] width 19 height 7
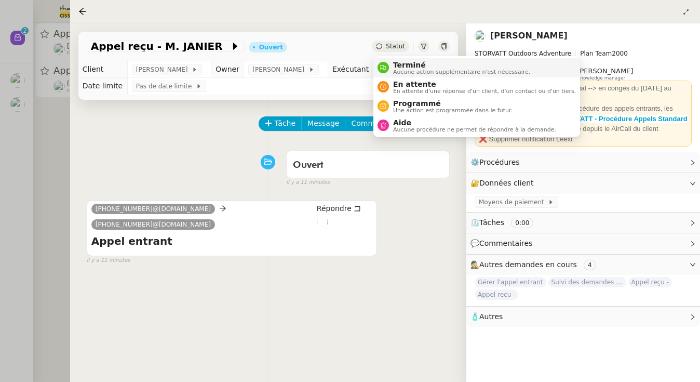
click at [396, 65] on span "Terminé" at bounding box center [461, 65] width 137 height 8
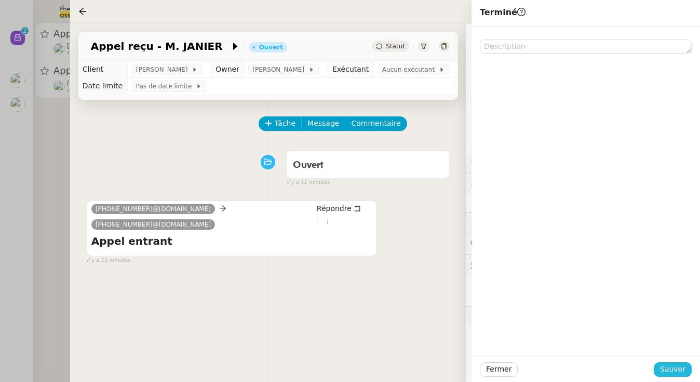
click at [675, 373] on span "Sauver" at bounding box center [672, 369] width 25 height 12
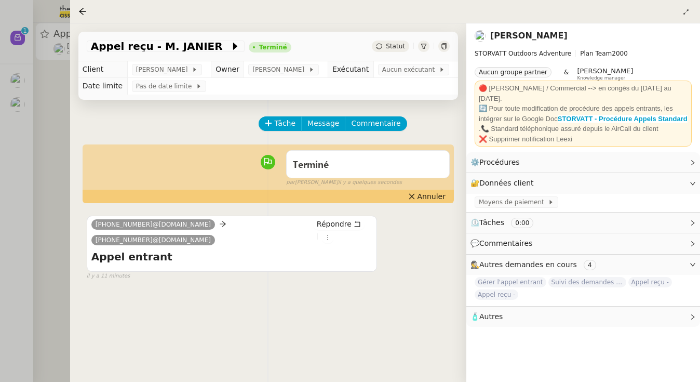
click at [44, 109] on div at bounding box center [350, 191] width 700 height 382
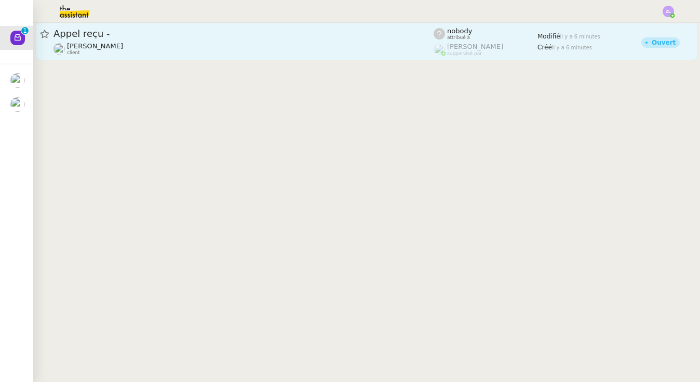
click at [93, 44] on span "[PERSON_NAME]" at bounding box center [95, 46] width 56 height 8
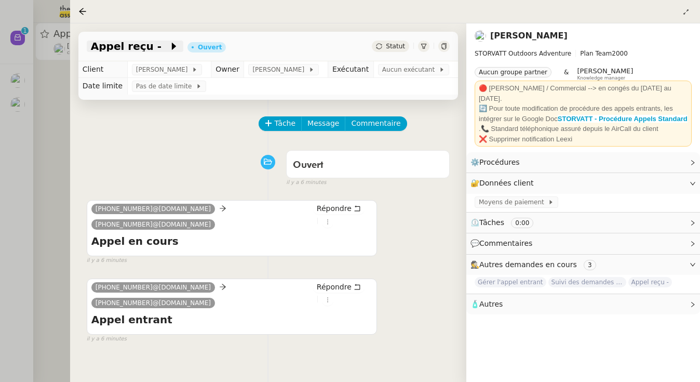
click at [169, 45] on icon at bounding box center [174, 46] width 10 height 10
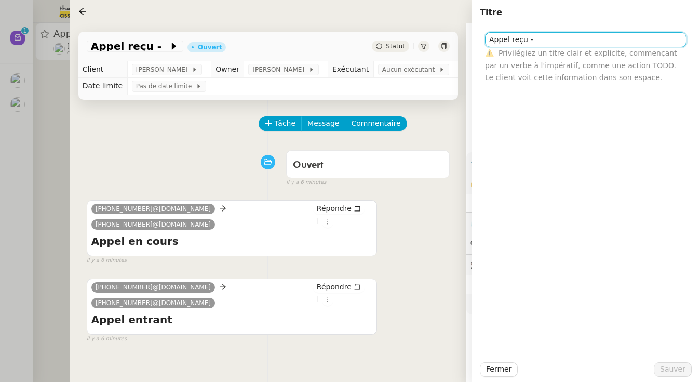
click at [541, 38] on input "Appel reçu -" at bounding box center [585, 39] width 201 height 15
type input "Appel reçu - [PERSON_NAME]"
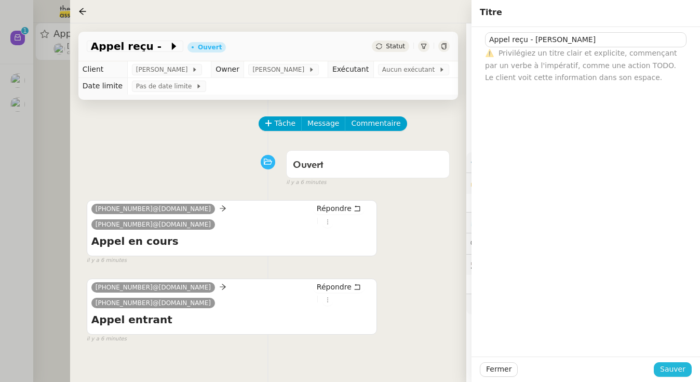
click at [662, 366] on span "Sauver" at bounding box center [672, 369] width 25 height 12
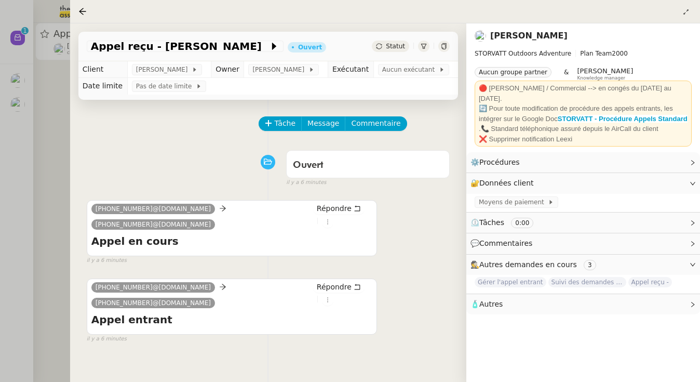
click at [49, 71] on div at bounding box center [350, 191] width 700 height 382
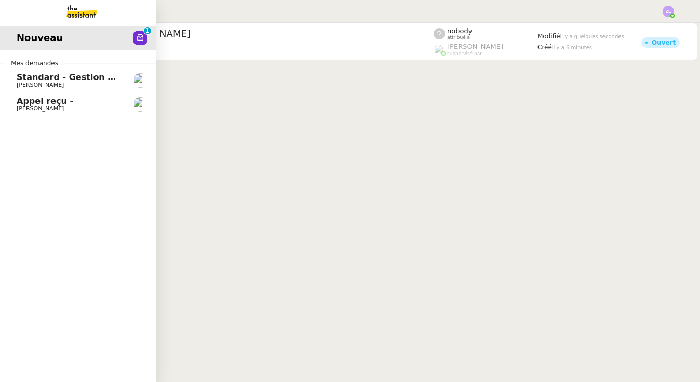
click at [111, 46] on link "Nouveau 0 1 2 3 4 5 6 7 8 9" at bounding box center [78, 38] width 156 height 24
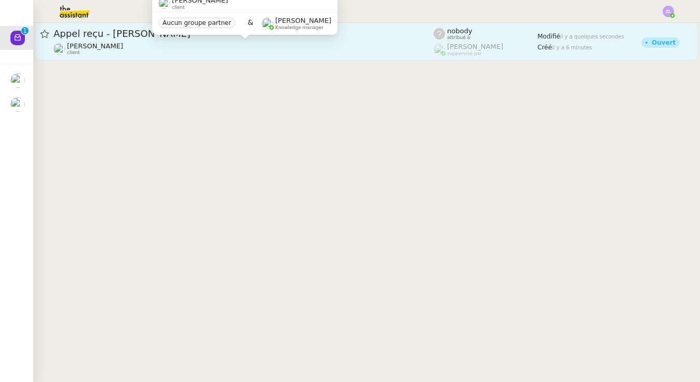
click at [198, 48] on div "[PERSON_NAME] client" at bounding box center [243, 48] width 380 height 13
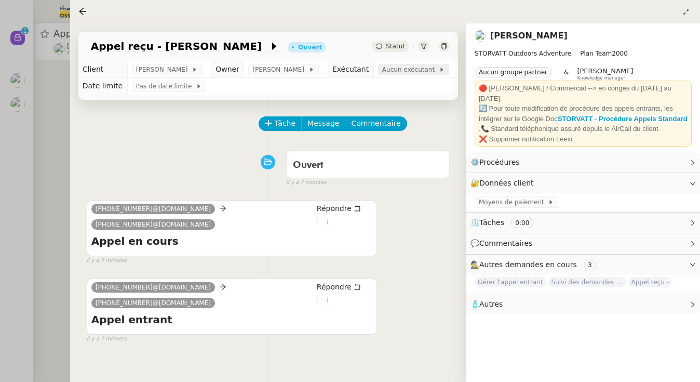
click at [411, 67] on span "Aucun exécutant" at bounding box center [410, 69] width 57 height 10
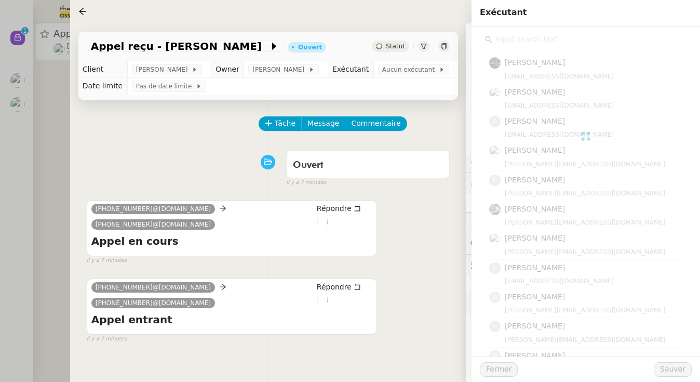
click at [553, 38] on input "text" at bounding box center [589, 39] width 194 height 14
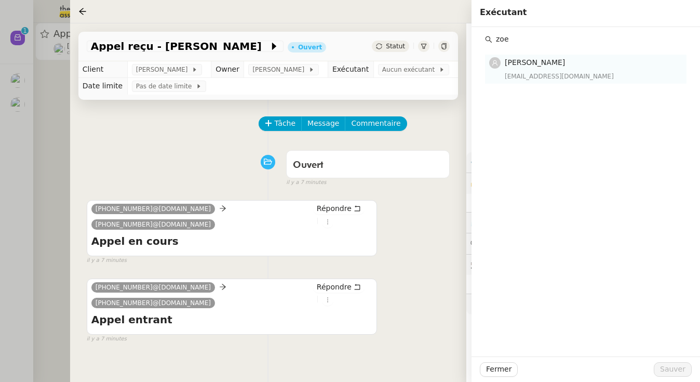
type input "zoe"
click at [535, 71] on div "[EMAIL_ADDRESS][DOMAIN_NAME]" at bounding box center [592, 76] width 175 height 10
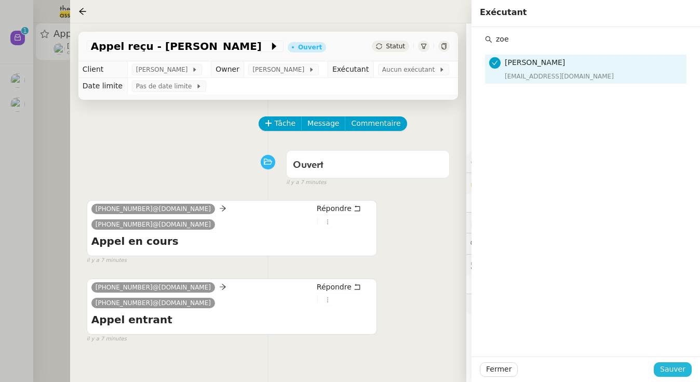
click at [674, 375] on span "Sauver" at bounding box center [672, 369] width 25 height 12
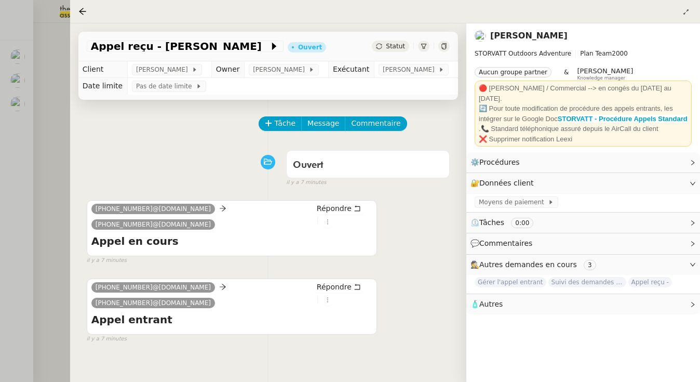
click at [18, 169] on div at bounding box center [350, 191] width 700 height 382
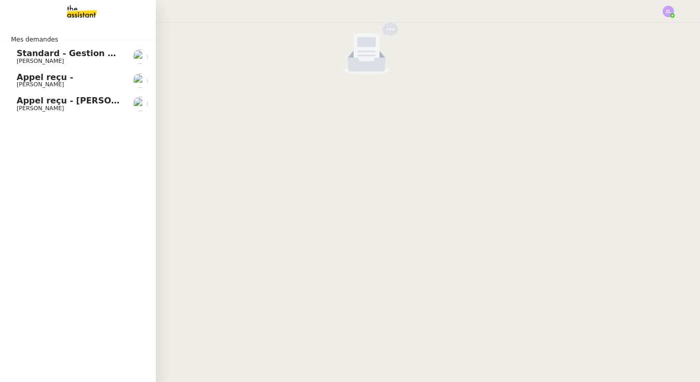
click at [28, 99] on span "Appel reçu - [PERSON_NAME]" at bounding box center [85, 101] width 137 height 10
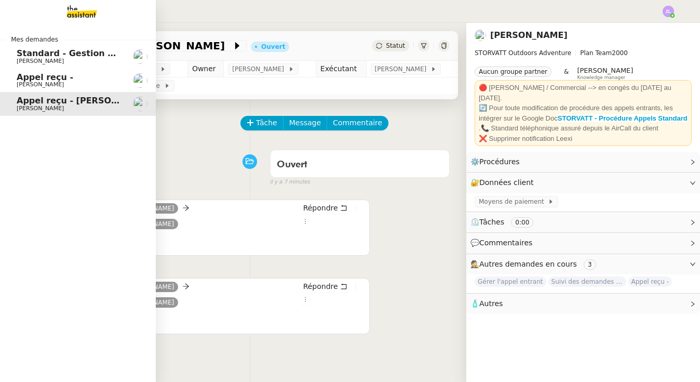
click at [67, 77] on span "Appel reçu -" at bounding box center [69, 77] width 105 height 9
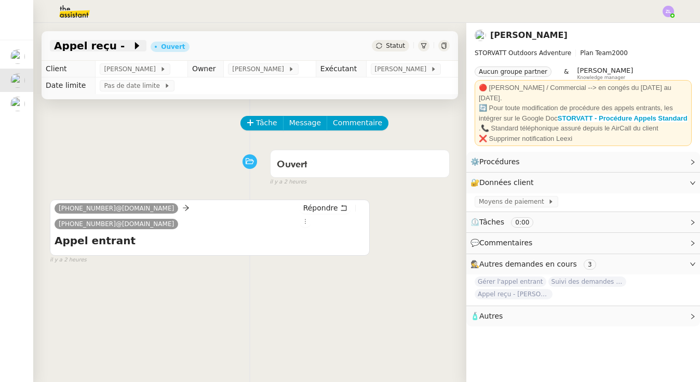
click at [113, 49] on span "Appel reçu -" at bounding box center [93, 45] width 78 height 10
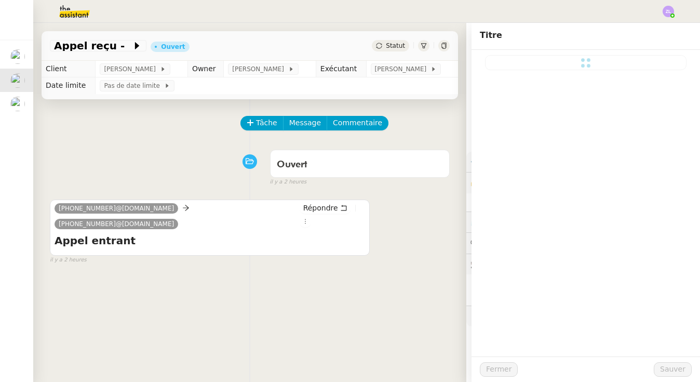
type input "Appel reçu -"
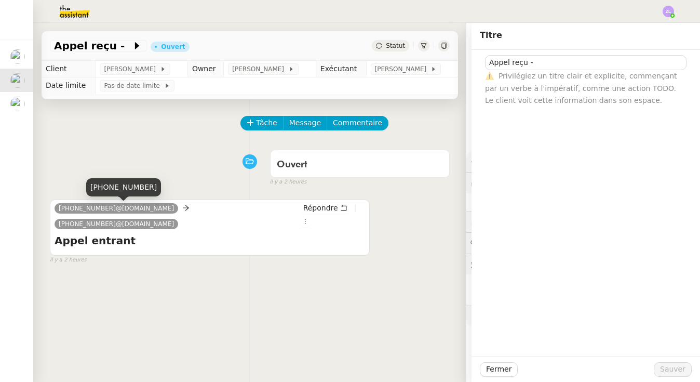
click at [107, 200] on div "[PHONE_NUMBER]" at bounding box center [123, 191] width 75 height 26
drag, startPoint x: 114, startPoint y: 207, endPoint x: 44, endPoint y: 207, distance: 70.6
click at [44, 208] on div "Tâche Message Commentaire Veuillez patienter une erreur s'est produite 👌👌👌 mess…" at bounding box center [249, 290] width 433 height 382
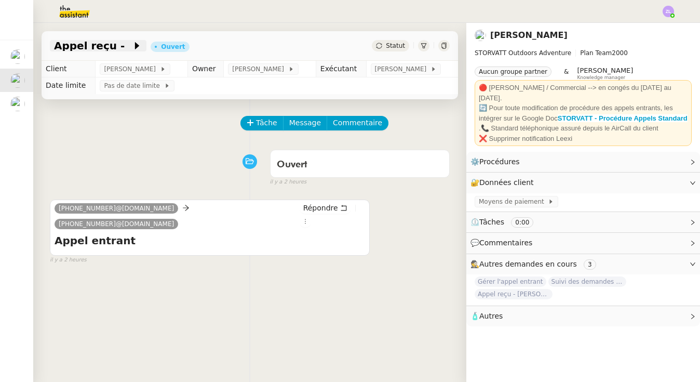
click at [132, 48] on icon at bounding box center [137, 45] width 10 height 10
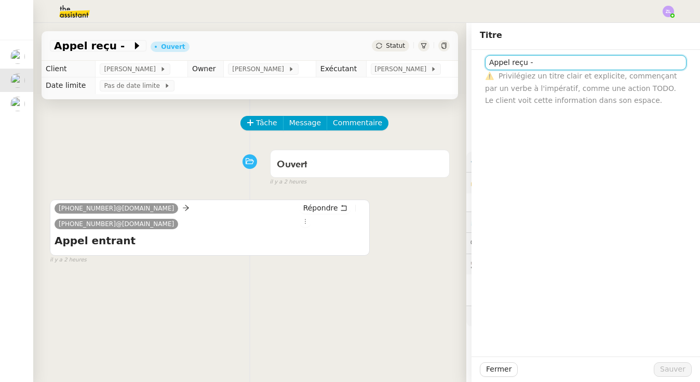
click at [560, 59] on input "Appel reçu -" at bounding box center [585, 62] width 201 height 15
paste input "[PHONE_NUMBER]"
type input "Appel reçu - [PHONE_NUMBER]"
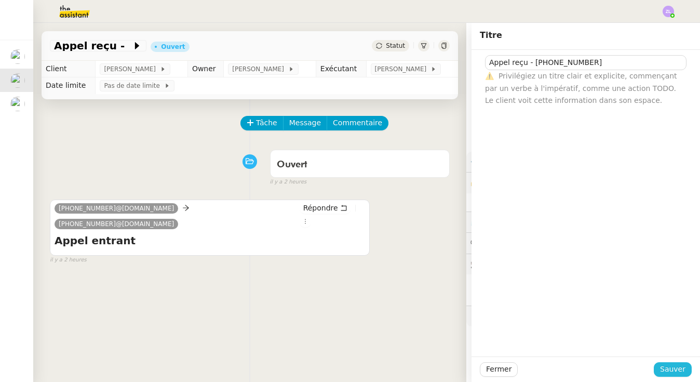
click at [675, 367] on span "Sauver" at bounding box center [672, 369] width 25 height 12
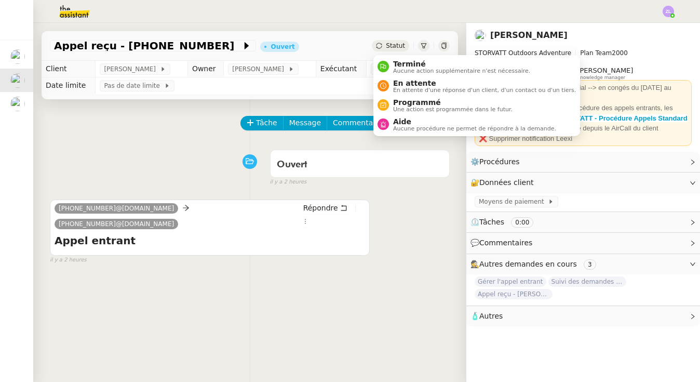
click at [388, 46] on span "Statut" at bounding box center [395, 45] width 19 height 7
click at [399, 71] on span "Aucune action supplémentaire n'est nécessaire." at bounding box center [461, 71] width 137 height 6
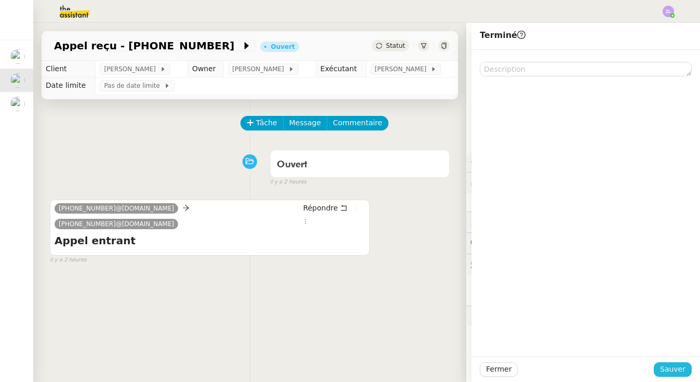
click at [669, 373] on span "Sauver" at bounding box center [672, 369] width 25 height 12
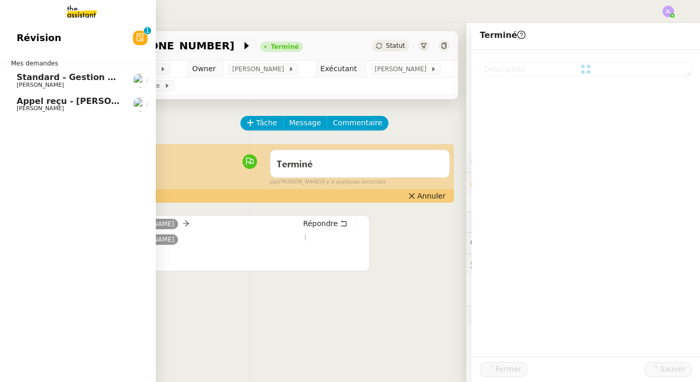
click at [22, 99] on span "Appel reçu - [PERSON_NAME]" at bounding box center [85, 101] width 137 height 10
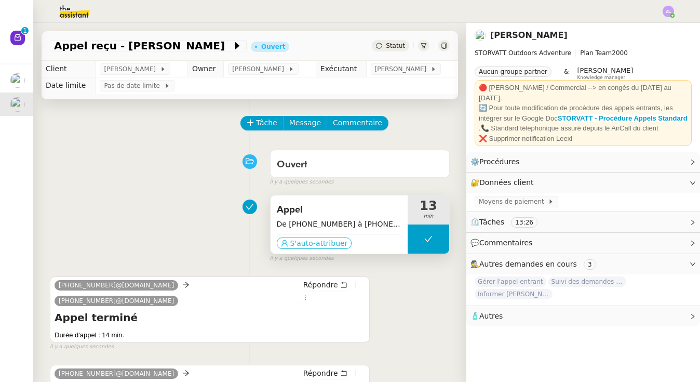
click at [332, 238] on span "S'auto-attribuer" at bounding box center [319, 243] width 58 height 10
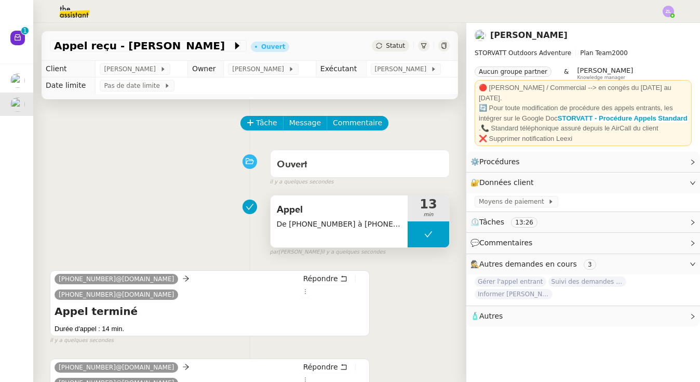
click at [352, 115] on div "Tâche Message Commentaire Veuillez patienter une erreur s'est produite 👌👌👌 mess…" at bounding box center [249, 308] width 433 height 419
click at [355, 117] on button "Commentaire" at bounding box center [357, 123] width 62 height 15
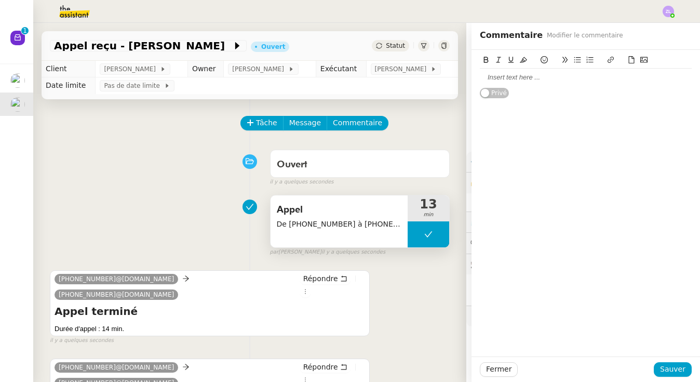
click at [254, 114] on div "Tâche Message Commentaire Veuillez patienter une erreur s'est produite 👌👌👌 mess…" at bounding box center [249, 308] width 433 height 419
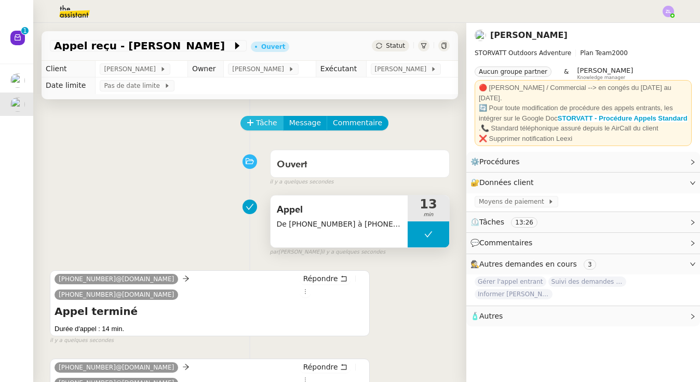
click at [264, 123] on span "Tâche" at bounding box center [266, 123] width 21 height 12
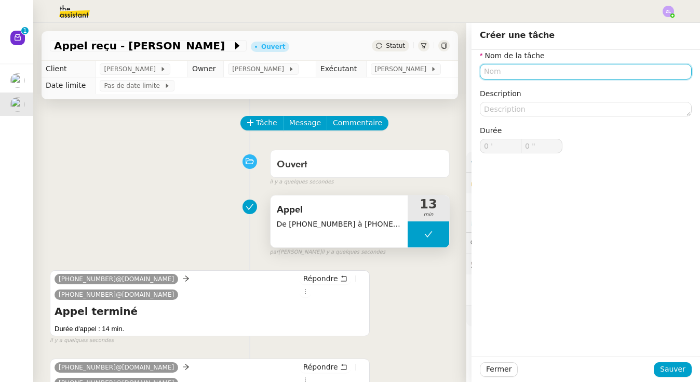
click at [566, 72] on input "text" at bounding box center [586, 71] width 212 height 15
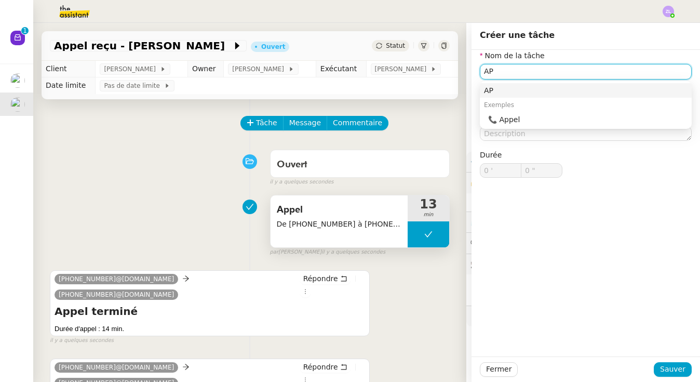
type input "A"
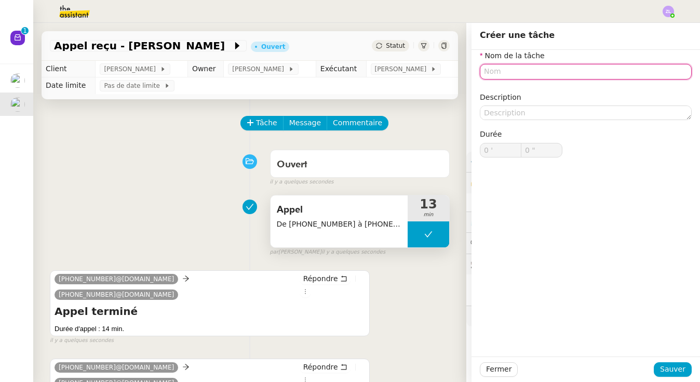
type input "I"
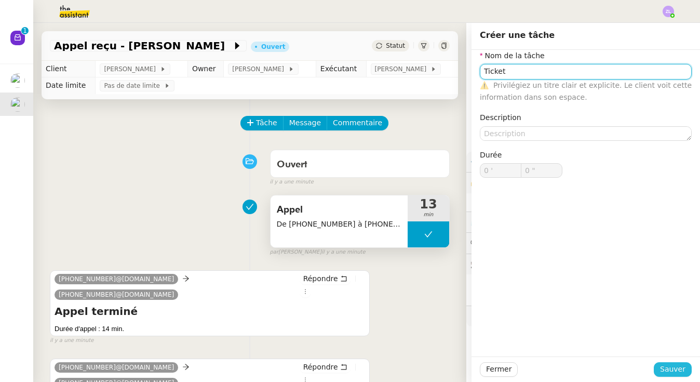
type input "Ticket"
click at [674, 372] on span "Sauver" at bounding box center [672, 369] width 25 height 12
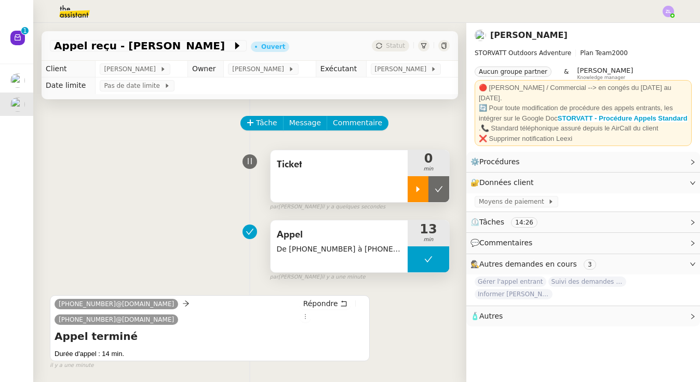
click at [414, 183] on div at bounding box center [417, 189] width 21 height 26
drag, startPoint x: 495, startPoint y: 40, endPoint x: 418, endPoint y: 185, distance: 164.2
click at [418, 185] on div at bounding box center [428, 189] width 42 height 26
click at [418, 185] on icon at bounding box center [418, 189] width 8 height 8
click at [409, 182] on div at bounding box center [428, 189] width 42 height 26
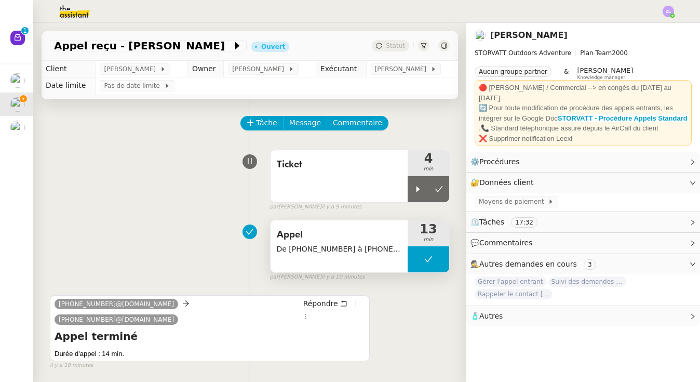
click at [453, 188] on div "Tâche Message Commentaire Veuillez patienter une erreur s'est produite 👌👌👌 mess…" at bounding box center [249, 321] width 433 height 444
click at [443, 188] on button at bounding box center [438, 189] width 21 height 26
click at [391, 42] on span "Statut" at bounding box center [395, 45] width 19 height 7
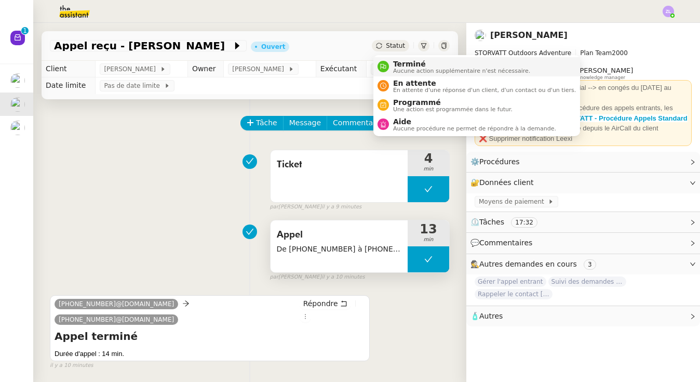
click at [402, 65] on span "Terminé" at bounding box center [461, 64] width 137 height 8
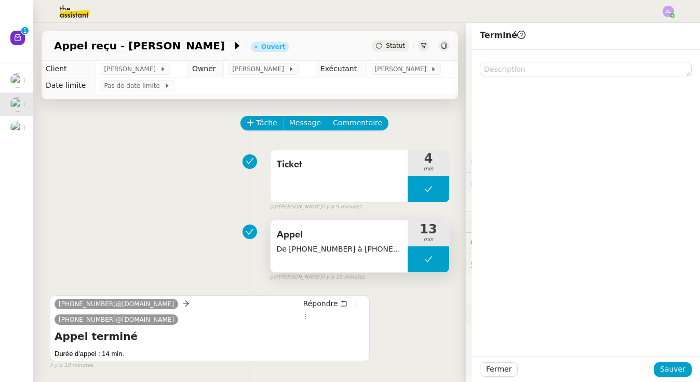
click at [667, 361] on div "Fermer Sauver" at bounding box center [585, 368] width 228 height 25
click at [671, 370] on span "Sauver" at bounding box center [672, 369] width 25 height 12
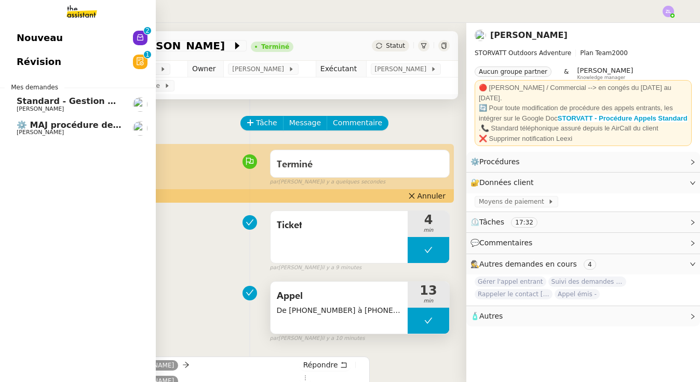
click at [65, 103] on span "Standard - Gestion des appels entrants - octobre 2025" at bounding box center [144, 101] width 255 height 10
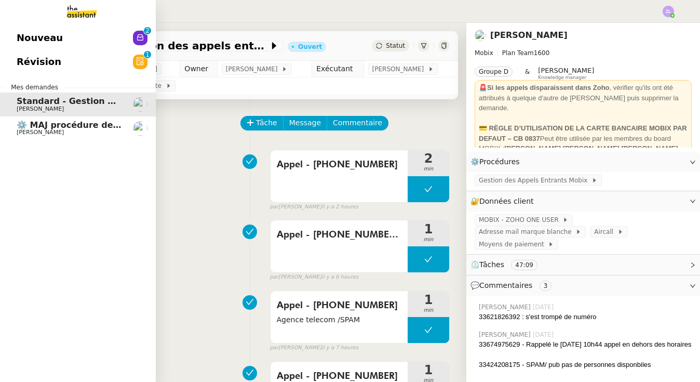
click at [66, 128] on span "⚙️ MAJ procédure de standard" at bounding box center [87, 125] width 141 height 10
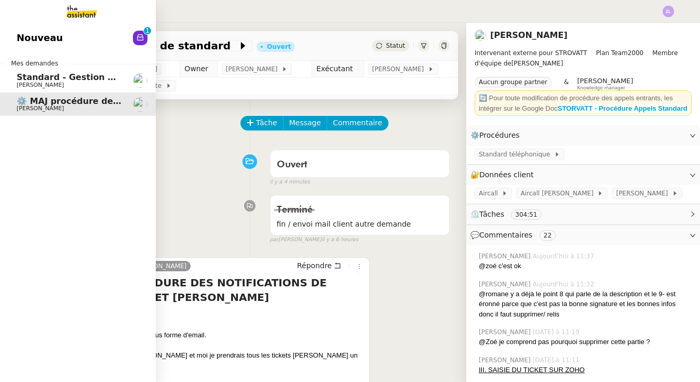
click at [33, 38] on span "Nouveau" at bounding box center [40, 38] width 46 height 16
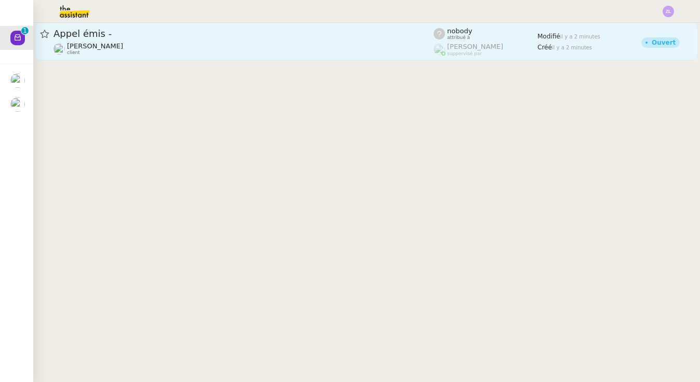
click at [229, 55] on div "[PERSON_NAME] client" at bounding box center [243, 48] width 380 height 13
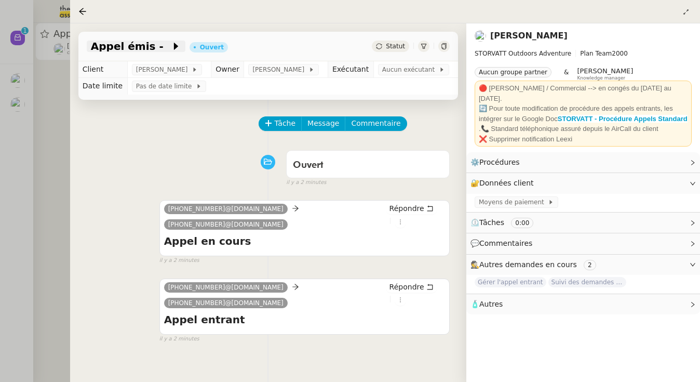
click at [144, 44] on span "Appel émis -" at bounding box center [131, 46] width 80 height 10
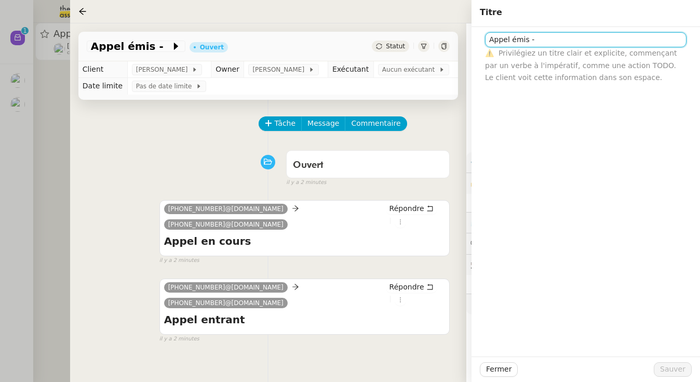
click at [586, 38] on input "Appel émis -" at bounding box center [585, 39] width 201 height 15
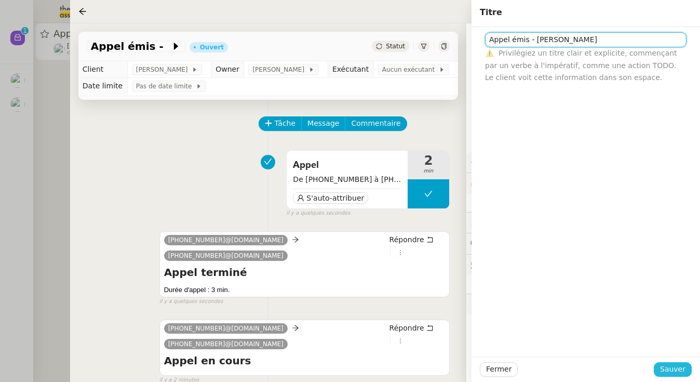
type input "Appel émis - [PERSON_NAME]"
click at [675, 364] on span "Sauver" at bounding box center [672, 369] width 25 height 12
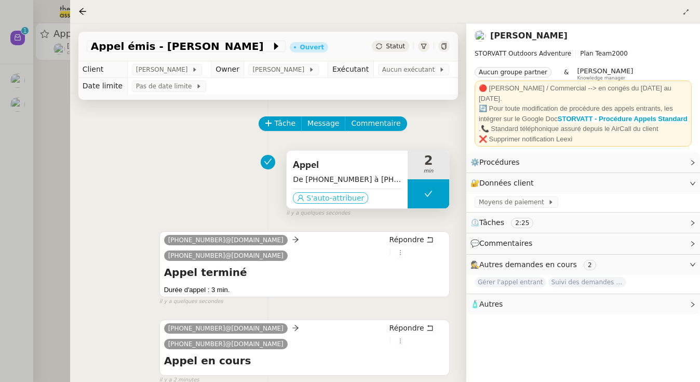
click at [330, 203] on button "S'auto-attribuer" at bounding box center [330, 197] width 75 height 11
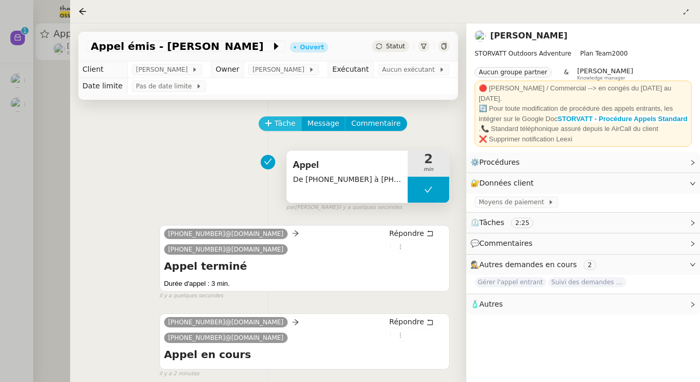
click at [281, 129] on span "Tâche" at bounding box center [284, 123] width 21 height 12
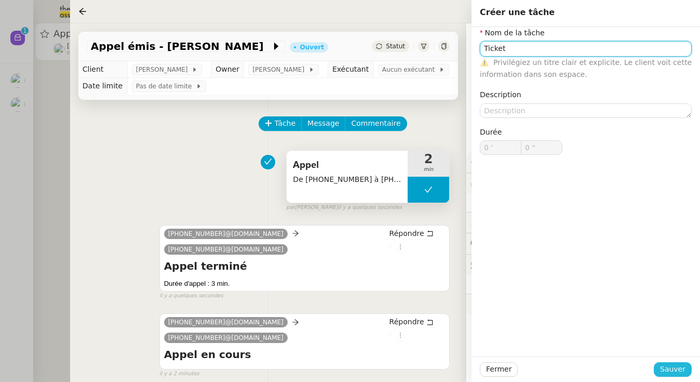
type input "Ticket"
click at [682, 364] on span "Sauver" at bounding box center [672, 369] width 25 height 12
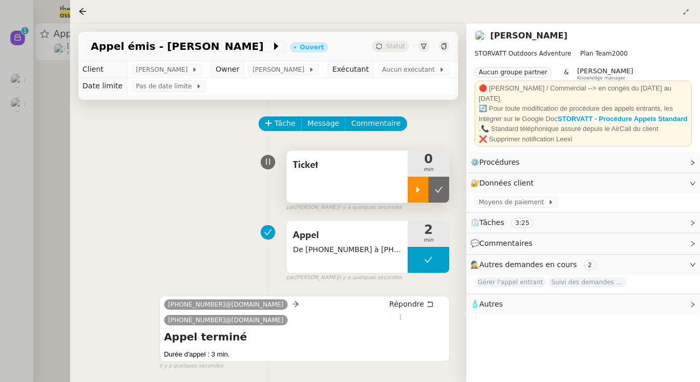
click at [413, 199] on div at bounding box center [417, 189] width 21 height 26
click at [420, 75] on span "Aucun exécutant" at bounding box center [410, 69] width 57 height 10
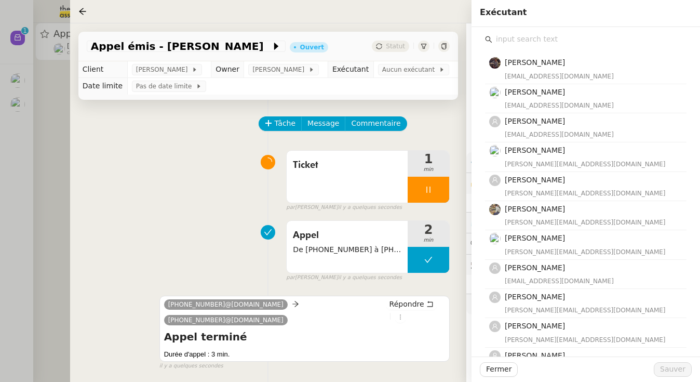
click at [529, 45] on input "text" at bounding box center [589, 39] width 194 height 14
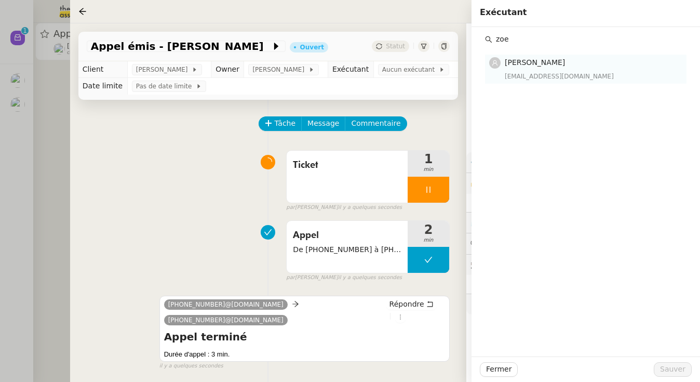
type input "zoe"
click at [533, 67] on h4 "[PERSON_NAME]" at bounding box center [592, 63] width 175 height 12
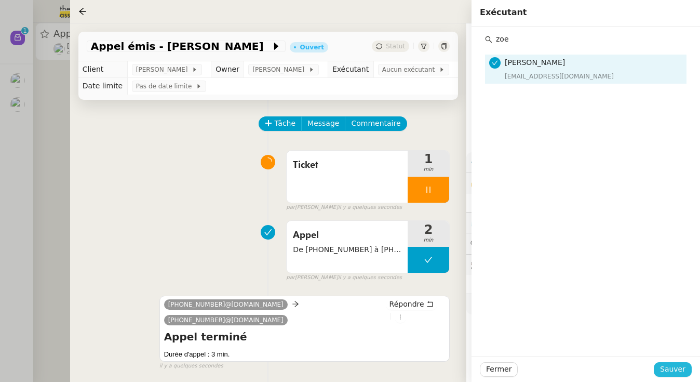
click at [674, 364] on span "Sauver" at bounding box center [672, 369] width 25 height 12
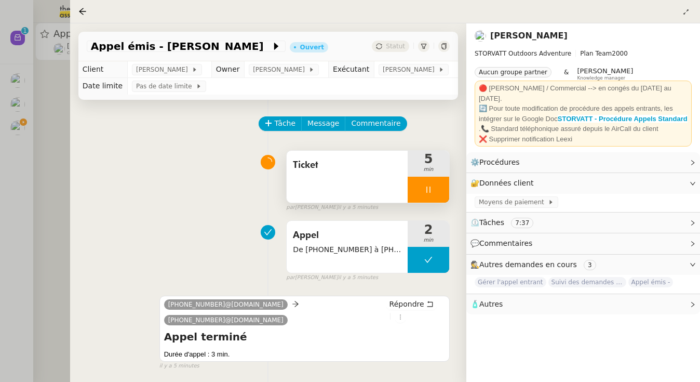
click at [419, 192] on div at bounding box center [428, 189] width 42 height 26
click at [443, 196] on button at bounding box center [438, 189] width 21 height 26
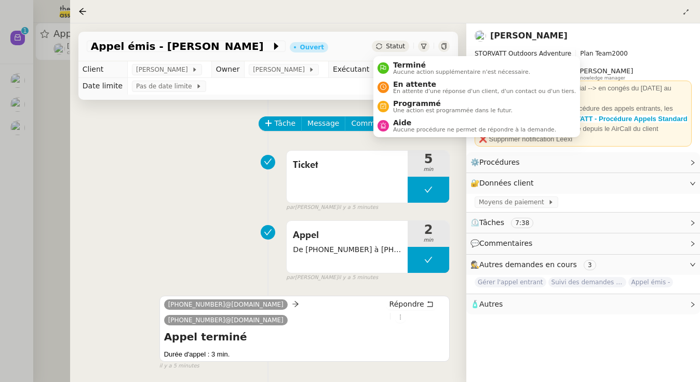
click at [388, 46] on span "Statut" at bounding box center [395, 46] width 19 height 7
click at [402, 69] on span "Aucune action supplémentaire n'est nécessaire." at bounding box center [461, 72] width 137 height 6
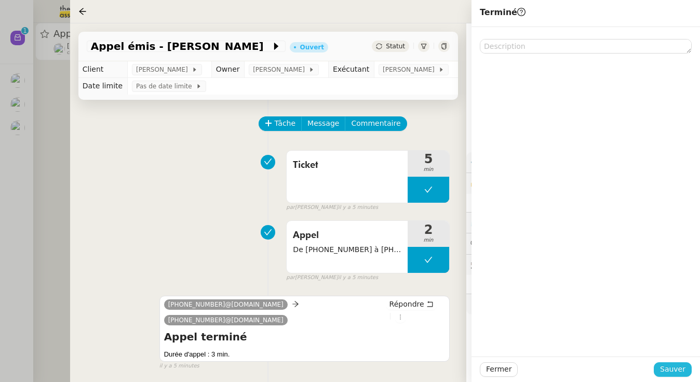
click at [671, 363] on span "Sauver" at bounding box center [672, 369] width 25 height 12
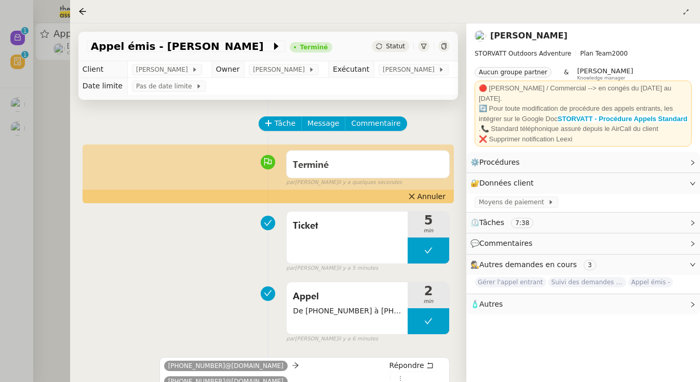
click at [36, 101] on div at bounding box center [350, 191] width 700 height 382
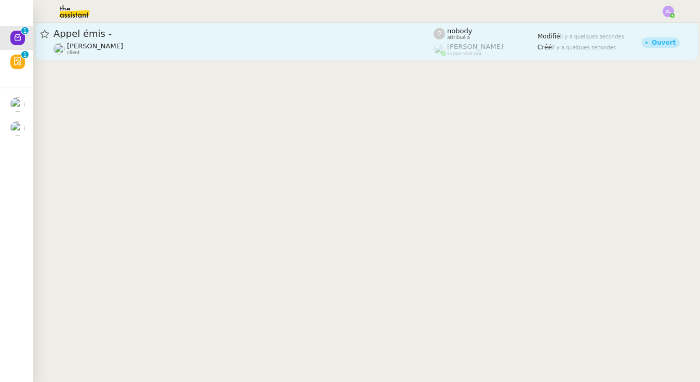
click at [103, 31] on span "Appel émis -" at bounding box center [243, 33] width 380 height 9
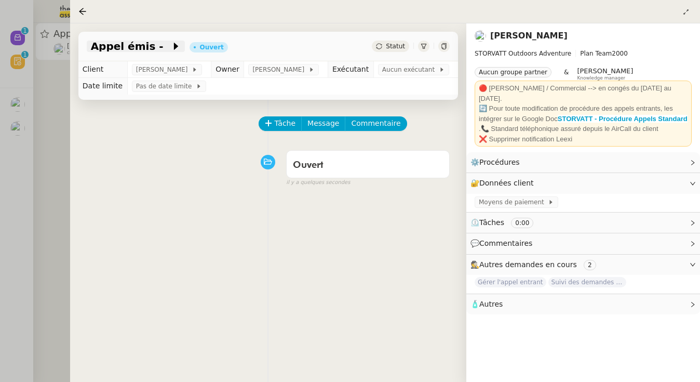
click at [150, 46] on span "Appel émis -" at bounding box center [131, 46] width 80 height 10
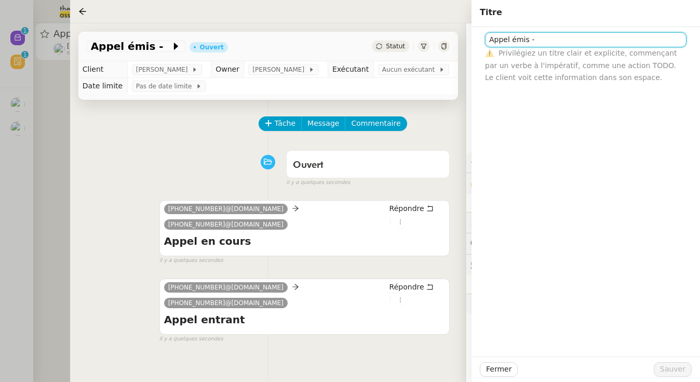
click at [553, 44] on input "Appel émis -" at bounding box center [585, 39] width 201 height 15
type input "Appel émis - M. BORDEZ (messagerie)"
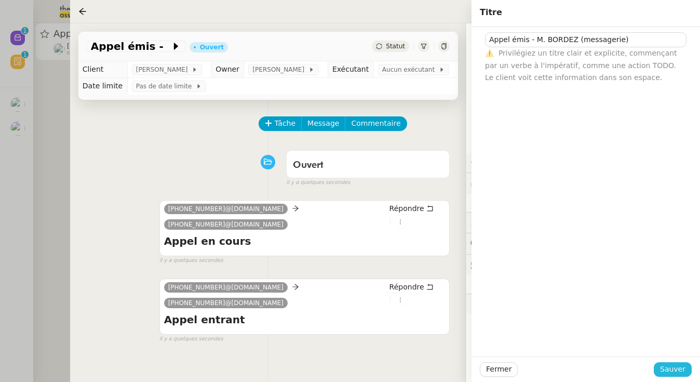
click at [660, 366] on button "Sauver" at bounding box center [672, 369] width 38 height 15
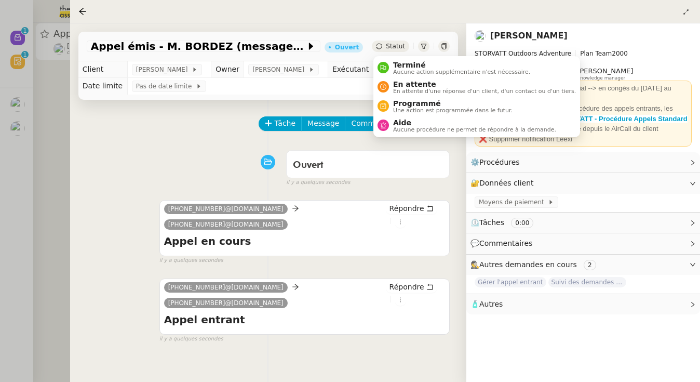
click at [390, 44] on span "Statut" at bounding box center [395, 46] width 19 height 7
click at [398, 71] on span "Aucune action supplémentaire n'est nécessaire." at bounding box center [461, 72] width 137 height 6
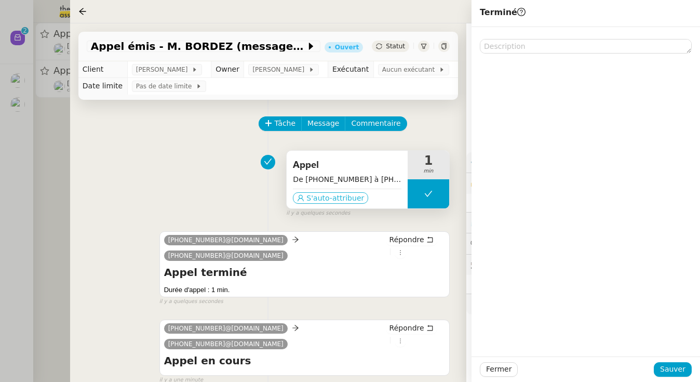
click at [326, 203] on span "S'auto-attribuer" at bounding box center [335, 198] width 58 height 10
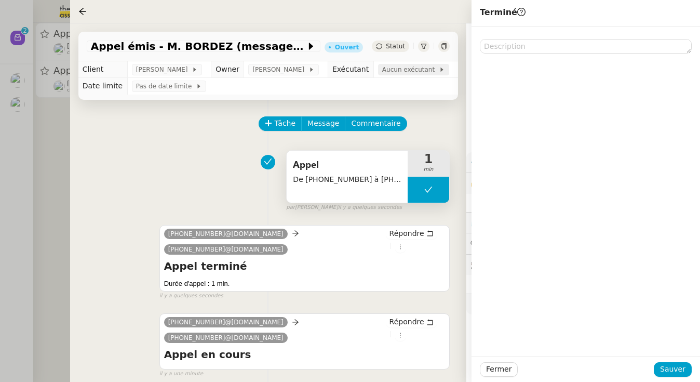
click at [407, 68] on span "Aucun exécutant" at bounding box center [410, 69] width 57 height 10
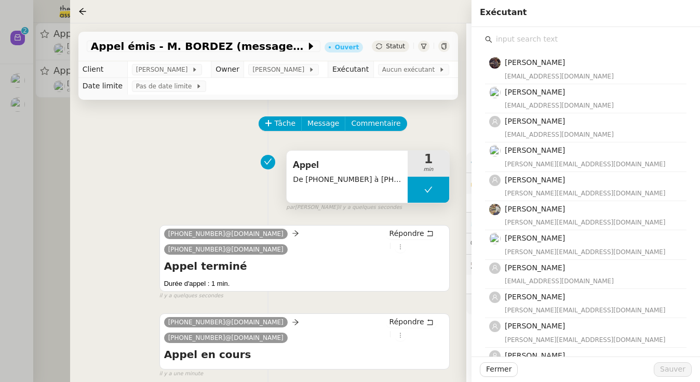
click at [526, 40] on input "text" at bounding box center [589, 39] width 194 height 14
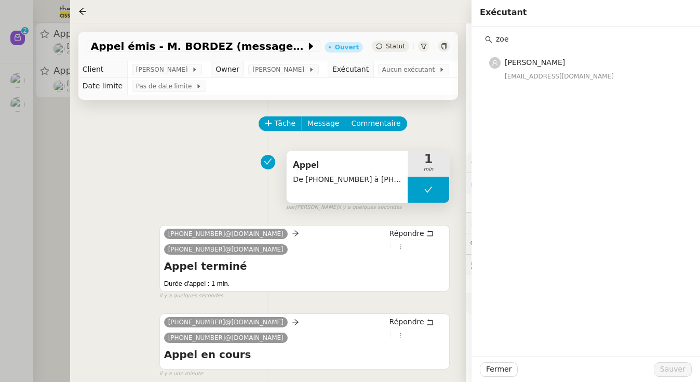
type input "zoe"
click at [572, 72] on div "[EMAIL_ADDRESS][DOMAIN_NAME]" at bounding box center [592, 76] width 175 height 10
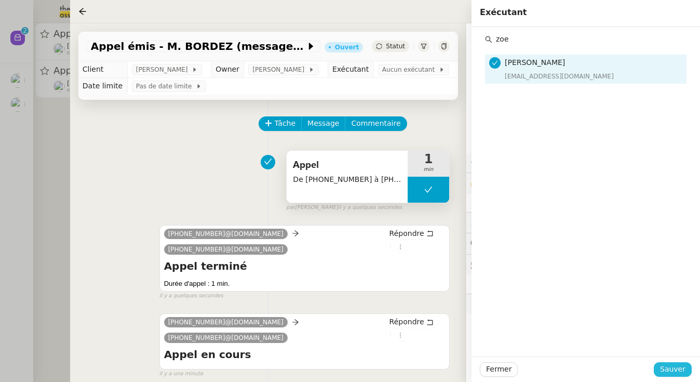
click at [670, 366] on span "Sauver" at bounding box center [672, 369] width 25 height 12
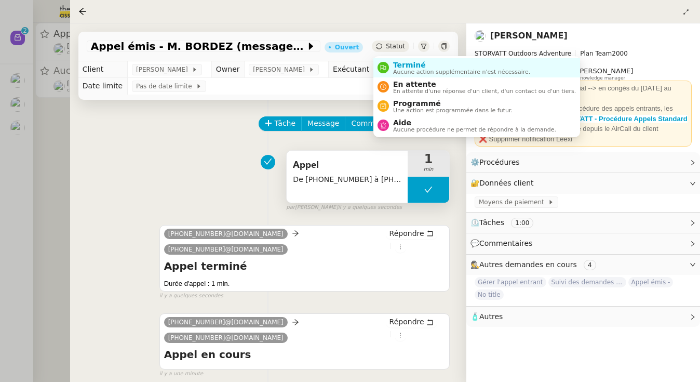
click at [405, 45] on div "Statut" at bounding box center [390, 45] width 37 height 11
click at [415, 72] on span "Aucune action supplémentaire n'est nécessaire." at bounding box center [461, 72] width 137 height 6
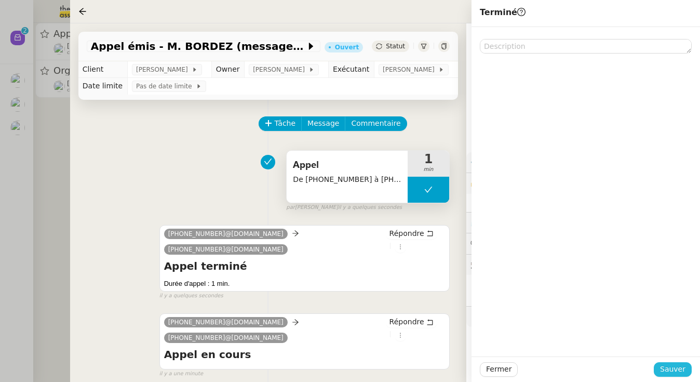
click at [687, 365] on button "Sauver" at bounding box center [672, 369] width 38 height 15
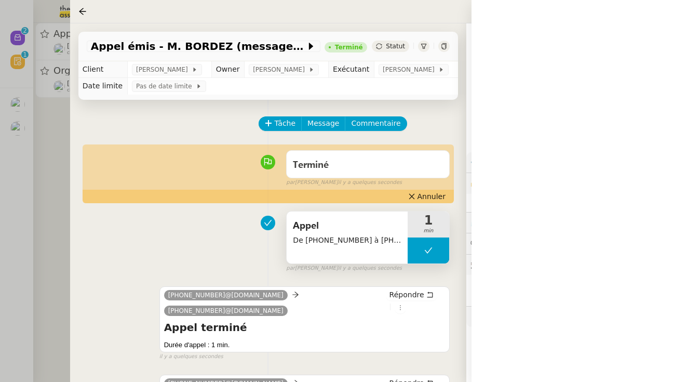
click at [42, 76] on div at bounding box center [350, 191] width 700 height 382
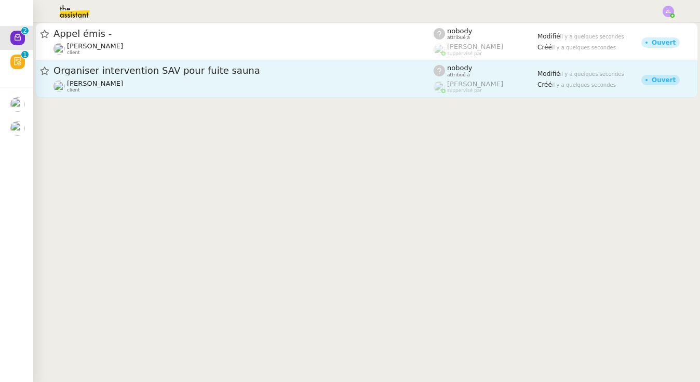
click at [123, 80] on span "[PERSON_NAME]" at bounding box center [95, 83] width 56 height 8
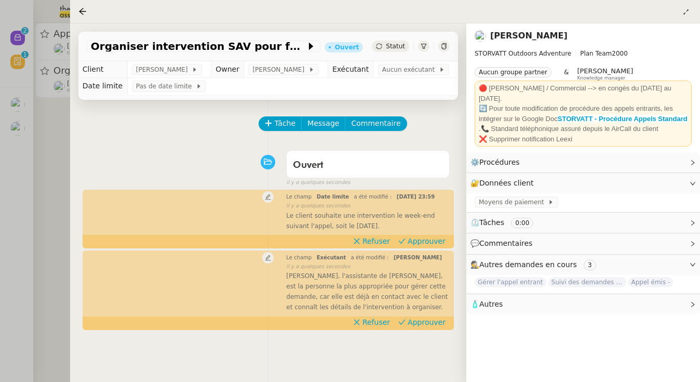
click at [390, 46] on span "Statut" at bounding box center [395, 46] width 19 height 7
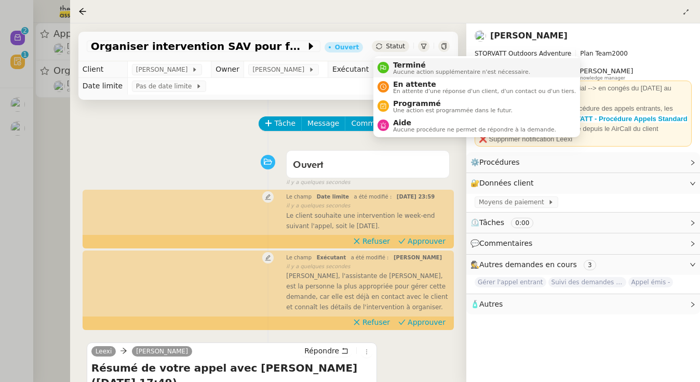
click at [396, 63] on span "Terminé" at bounding box center [461, 65] width 137 height 8
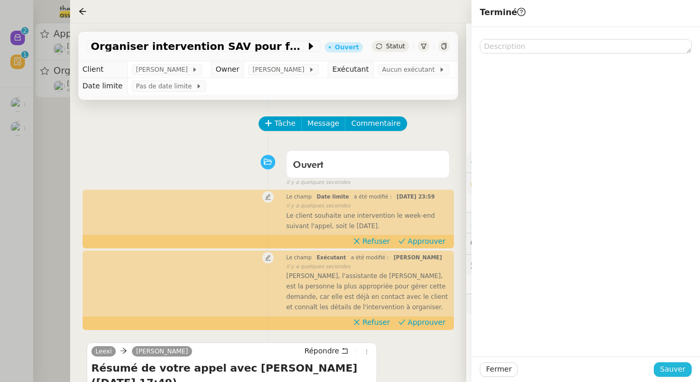
click at [666, 366] on span "Sauver" at bounding box center [672, 369] width 25 height 12
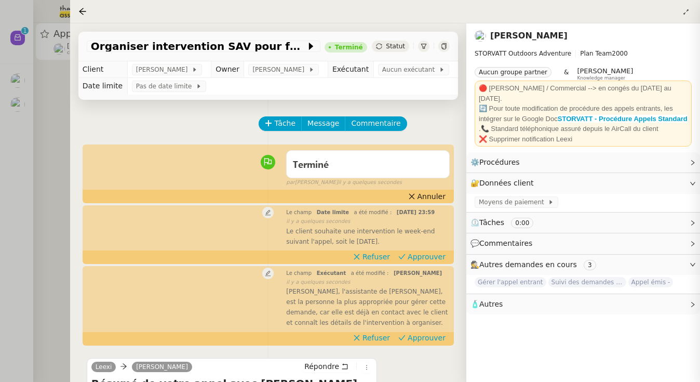
click at [65, 192] on div at bounding box center [350, 191] width 700 height 382
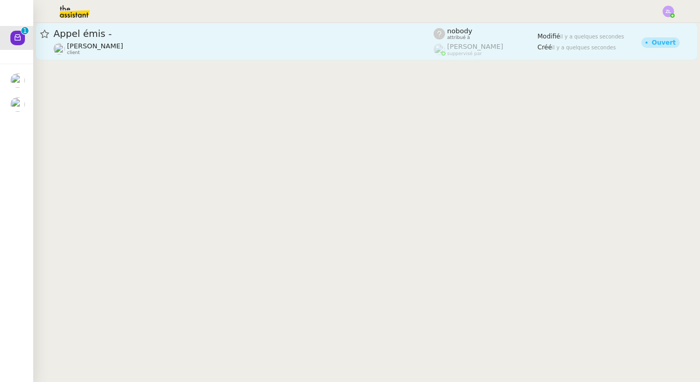
click at [230, 32] on span "Appel émis -" at bounding box center [243, 33] width 380 height 9
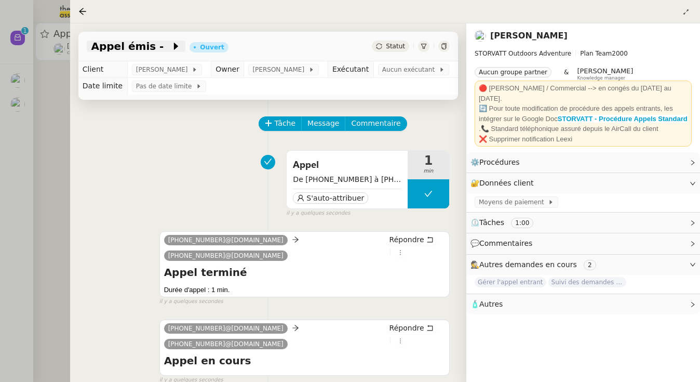
click at [164, 44] on span at bounding box center [167, 46] width 7 height 12
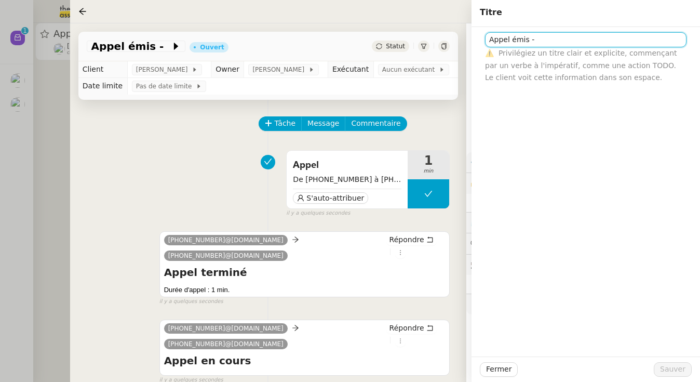
click at [544, 43] on input "Appel émis -" at bounding box center [585, 39] width 201 height 15
paste input "33622952625"
type input "Appel émis - [PHONE_NUMBER] (messagerie)"
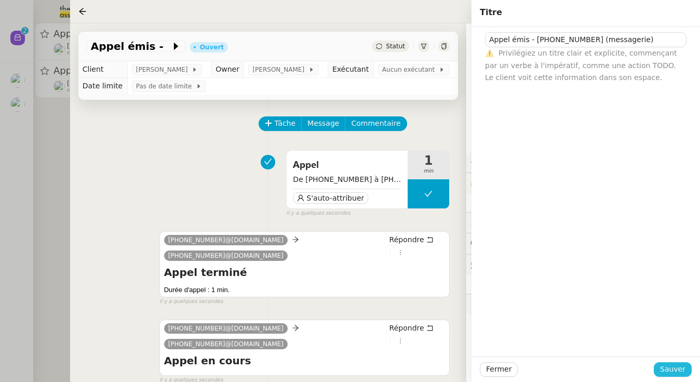
click at [671, 369] on span "Sauver" at bounding box center [672, 369] width 25 height 12
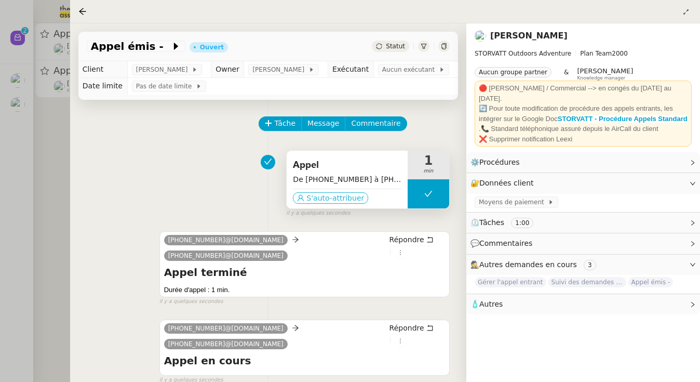
click at [351, 203] on span "S'auto-attribuer" at bounding box center [335, 198] width 58 height 10
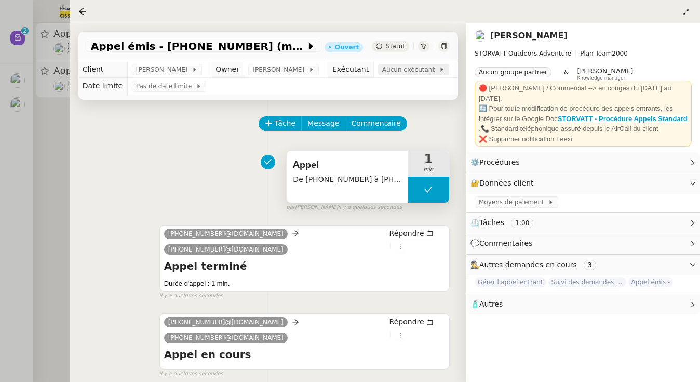
click at [404, 72] on span "Aucun exécutant" at bounding box center [410, 69] width 57 height 10
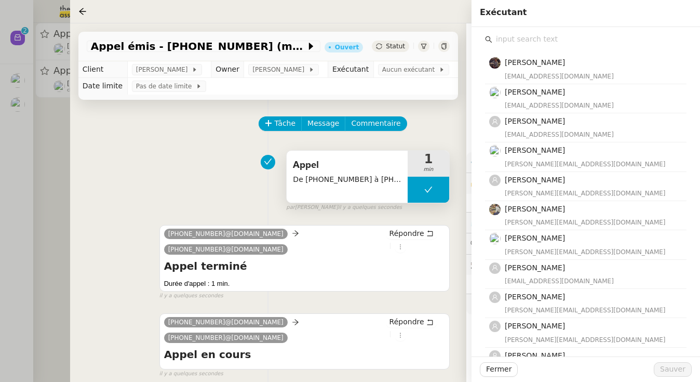
click at [558, 38] on input "text" at bounding box center [589, 39] width 194 height 14
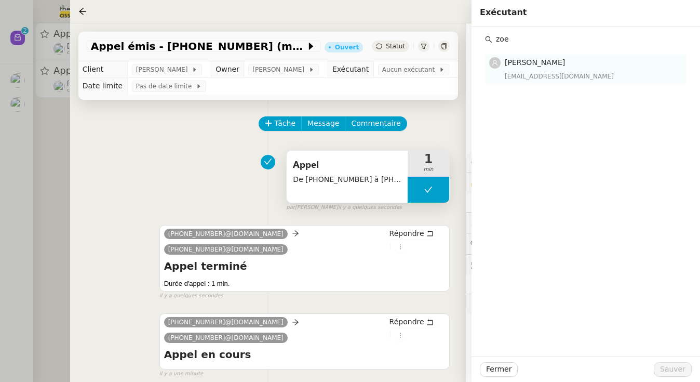
type input "zoe"
click at [570, 67] on h4 "[PERSON_NAME]" at bounding box center [592, 63] width 175 height 12
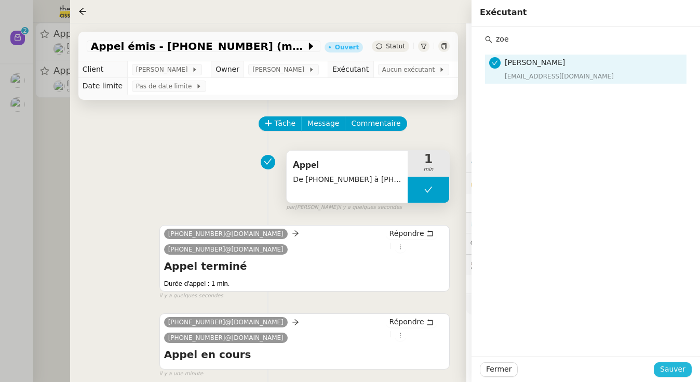
click at [678, 365] on span "Sauver" at bounding box center [672, 369] width 25 height 12
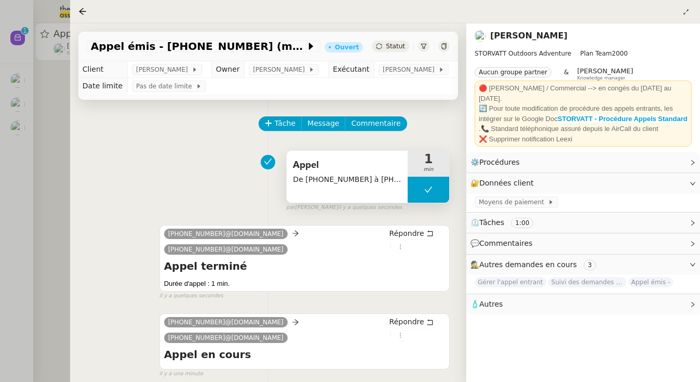
click at [382, 47] on icon at bounding box center [379, 46] width 6 height 6
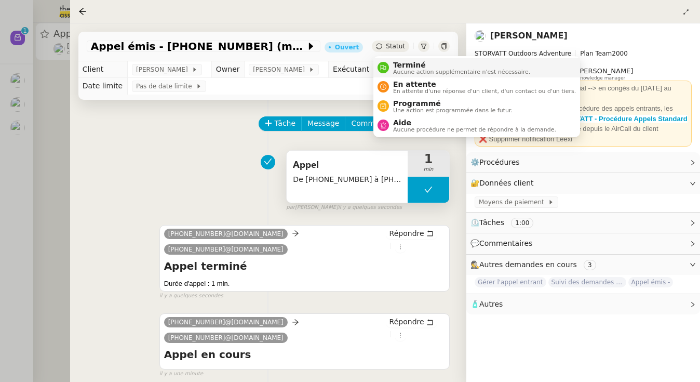
click at [393, 61] on span "Terminé" at bounding box center [461, 65] width 137 height 8
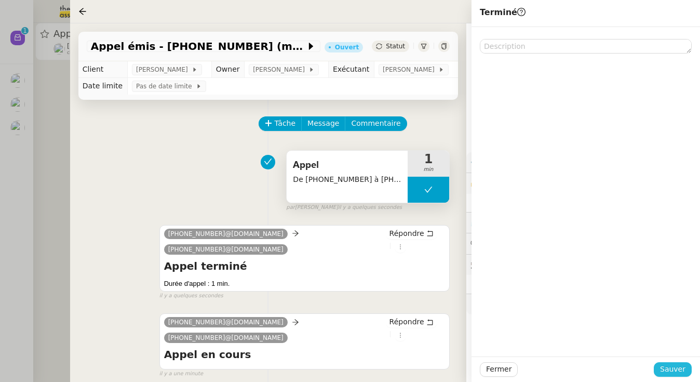
click at [675, 373] on span "Sauver" at bounding box center [672, 369] width 25 height 12
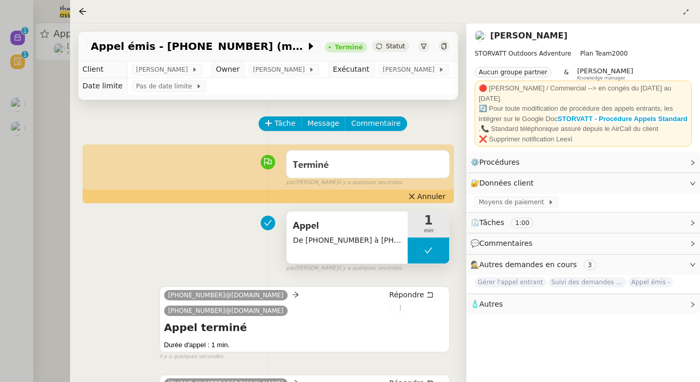
click at [60, 45] on div at bounding box center [350, 191] width 700 height 382
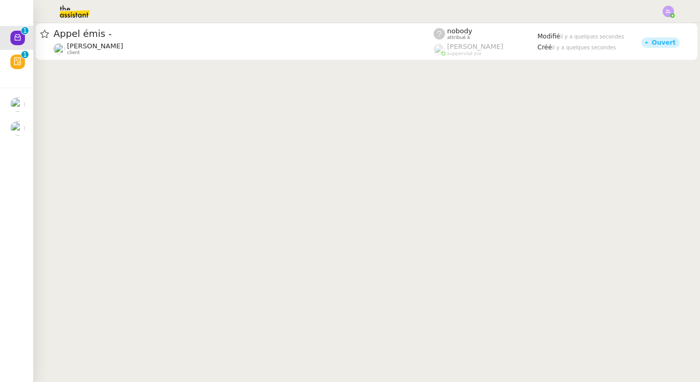
click at [60, 45] on img at bounding box center [58, 48] width 11 height 11
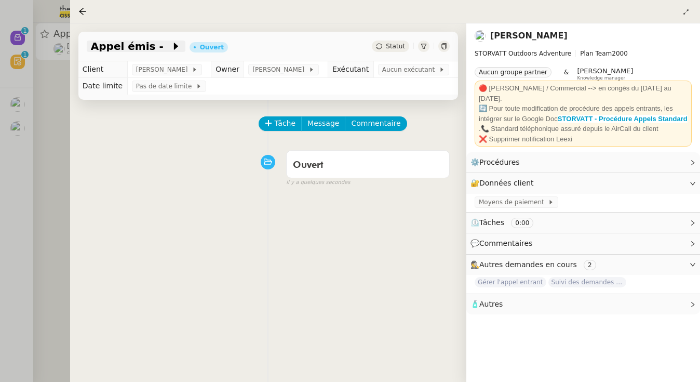
click at [171, 43] on icon at bounding box center [176, 46] width 10 height 10
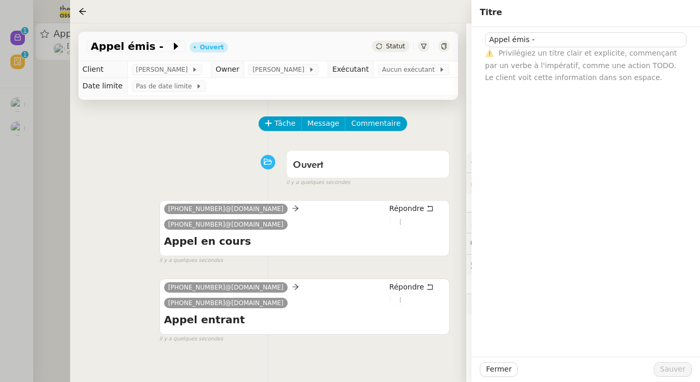
click at [554, 48] on div "⚠️ Privilégiez un titre clair et explicite, commençant par un verbe à l'impérat…" at bounding box center [585, 65] width 201 height 36
click at [553, 42] on input "Appel émis -" at bounding box center [585, 39] width 201 height 15
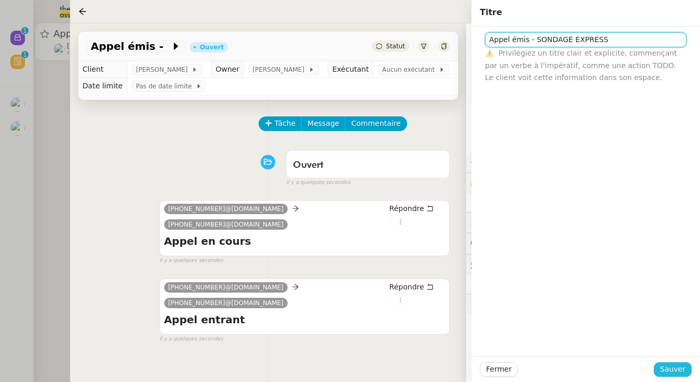
type input "Appel émis - SONDAGE EXPRESS"
click at [673, 372] on span "Sauver" at bounding box center [672, 369] width 25 height 12
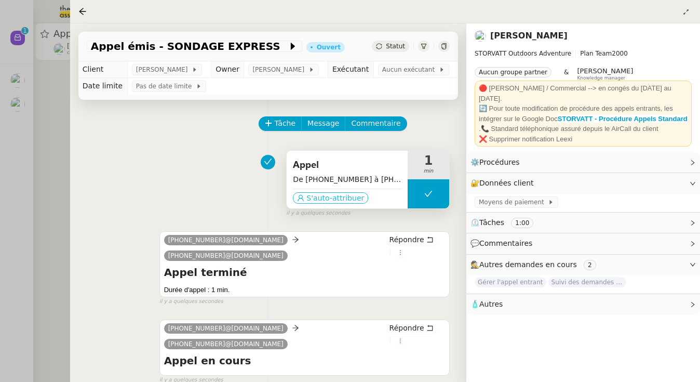
click at [340, 203] on span "S'auto-attribuer" at bounding box center [335, 198] width 58 height 10
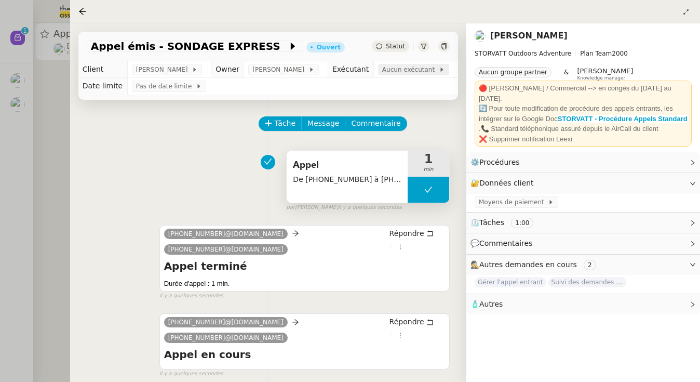
click at [396, 74] on span "Aucun exécutant" at bounding box center [410, 69] width 57 height 10
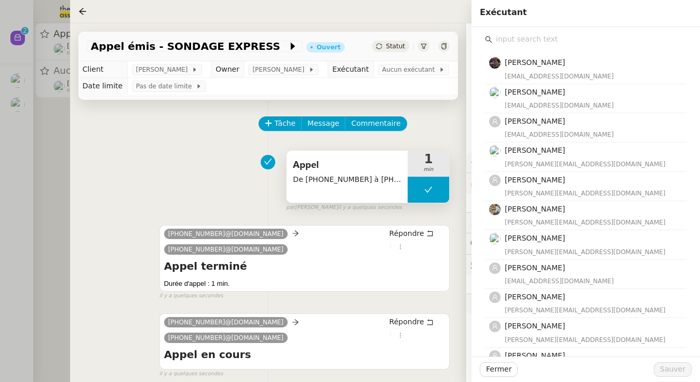
click at [540, 46] on input "text" at bounding box center [589, 39] width 194 height 14
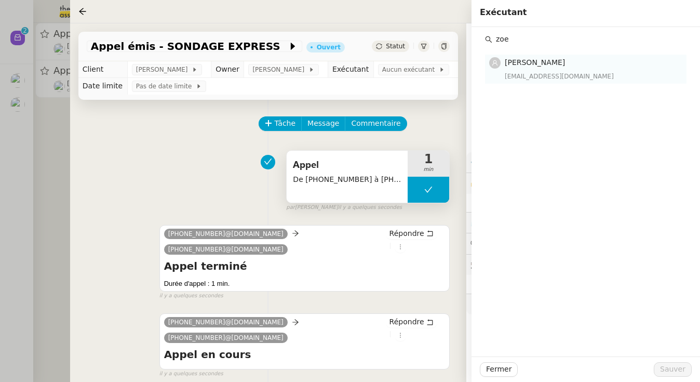
type input "zoe"
click at [558, 56] on nz-list-item "[PERSON_NAME] [EMAIL_ADDRESS][DOMAIN_NAME]" at bounding box center [585, 69] width 201 height 29
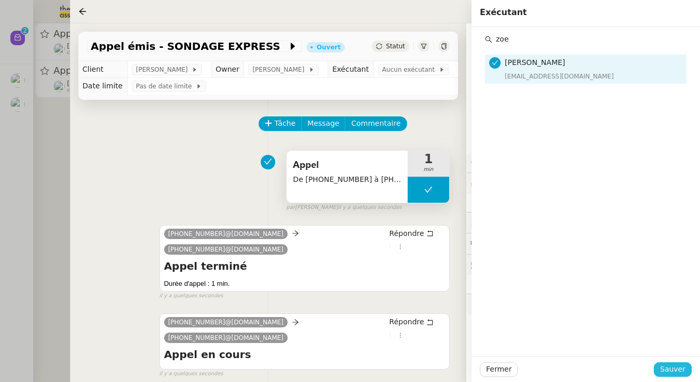
click at [674, 370] on span "Sauver" at bounding box center [672, 369] width 25 height 12
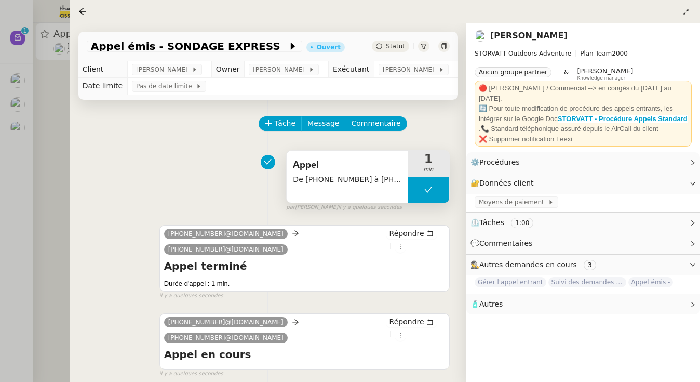
click at [400, 53] on div "Appel émis - SONDAGE EXPRESS Ouvert Statut" at bounding box center [267, 47] width 379 height 30
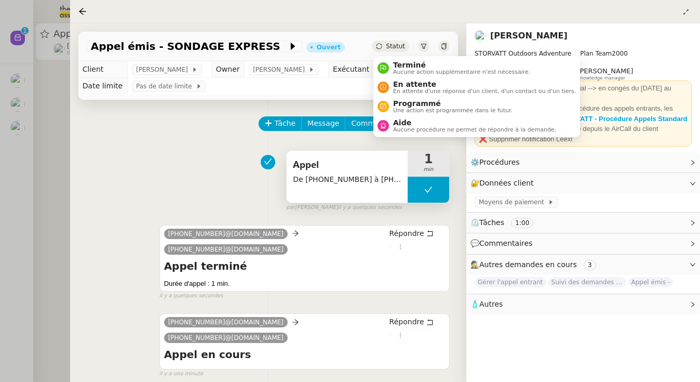
click at [397, 48] on span "Statut" at bounding box center [395, 46] width 19 height 7
click at [407, 69] on span "Aucune action supplémentaire n'est nécessaire." at bounding box center [461, 72] width 137 height 6
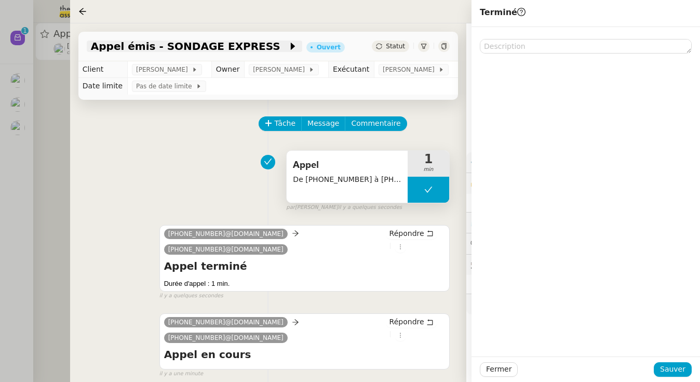
click at [222, 51] on span "Appel émis - SONDAGE EXPRESS" at bounding box center [189, 46] width 197 height 10
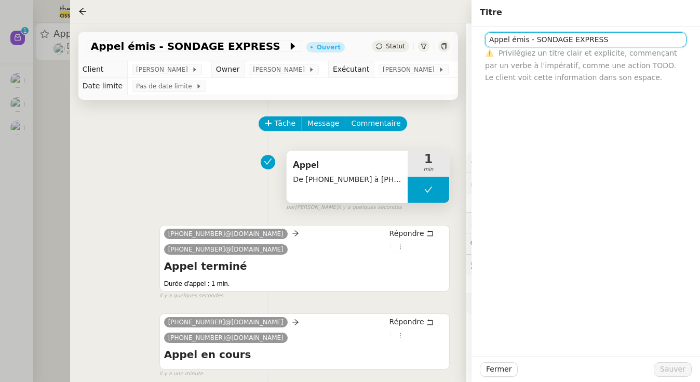
click at [609, 42] on input "Appel émis - SONDAGE EXPRESS" at bounding box center [585, 39] width 201 height 15
type input "Appel émis - SONDAGE EXPRESS (messagerie)"
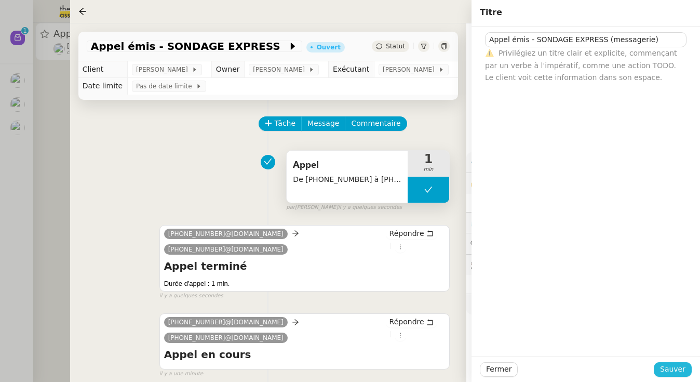
click at [676, 363] on span "Sauver" at bounding box center [672, 369] width 25 height 12
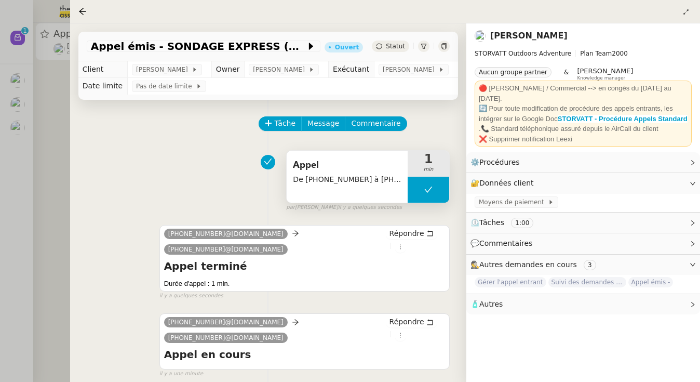
click at [398, 40] on div "Appel émis - SONDAGE EXPRESS (messagerie) Ouvert Statut" at bounding box center [267, 47] width 379 height 30
click at [398, 46] on span "Statut" at bounding box center [395, 46] width 19 height 7
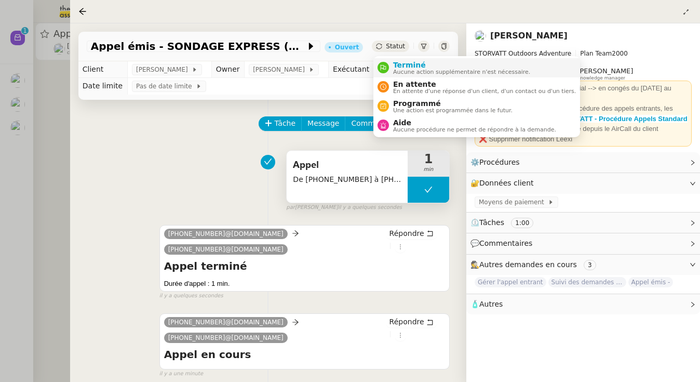
click at [403, 61] on span "Terminé" at bounding box center [461, 65] width 137 height 8
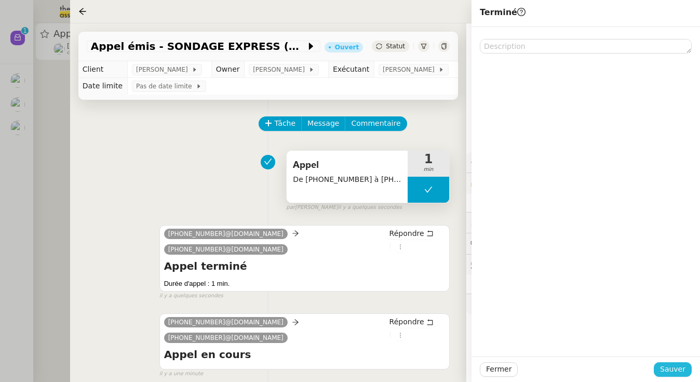
click at [674, 362] on button "Sauver" at bounding box center [672, 369] width 38 height 15
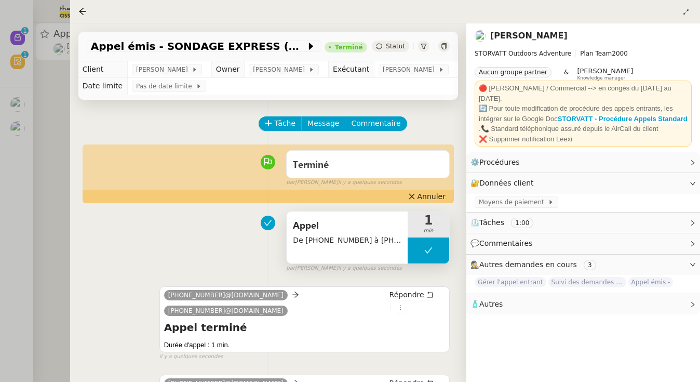
click at [69, 167] on div at bounding box center [350, 191] width 700 height 382
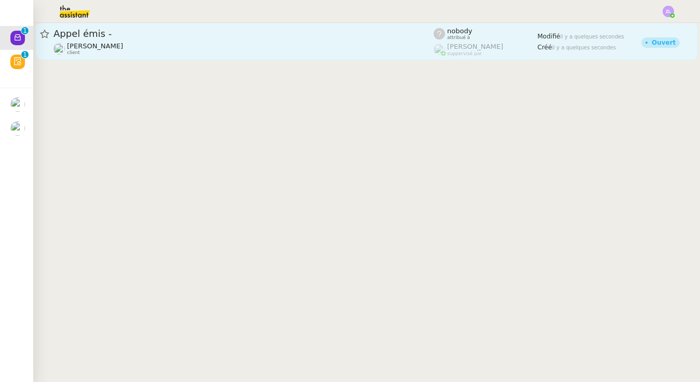
click at [120, 50] on span "[PERSON_NAME]" at bounding box center [95, 46] width 56 height 8
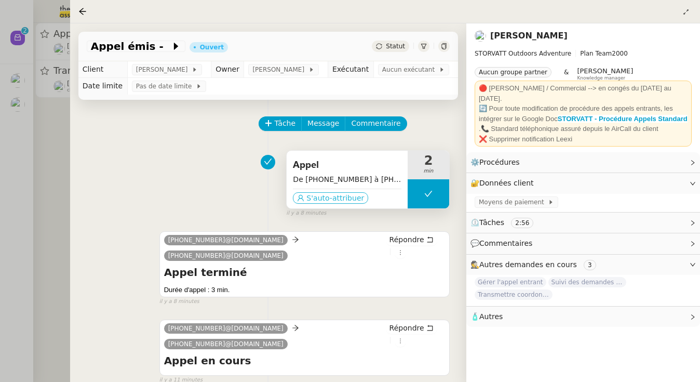
click at [325, 203] on span "S'auto-attribuer" at bounding box center [335, 198] width 58 height 10
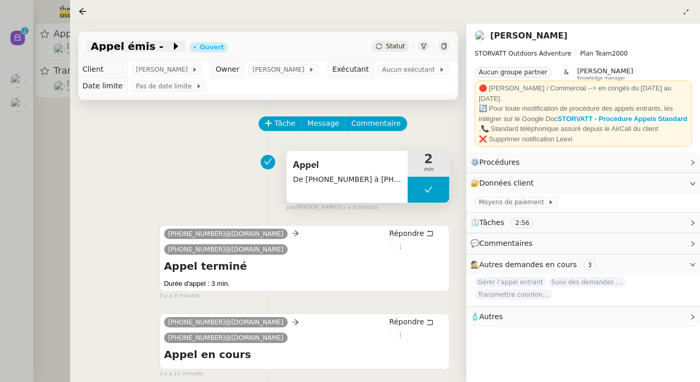
click at [151, 44] on span "Appel émis -" at bounding box center [131, 46] width 80 height 10
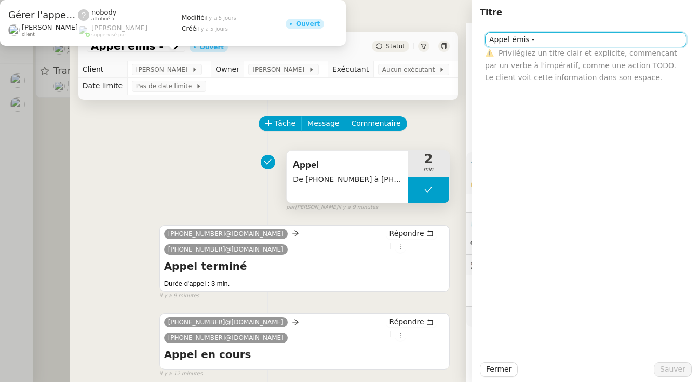
paste input "FOURNEL"
type input "Appel émis - FOURNEL"
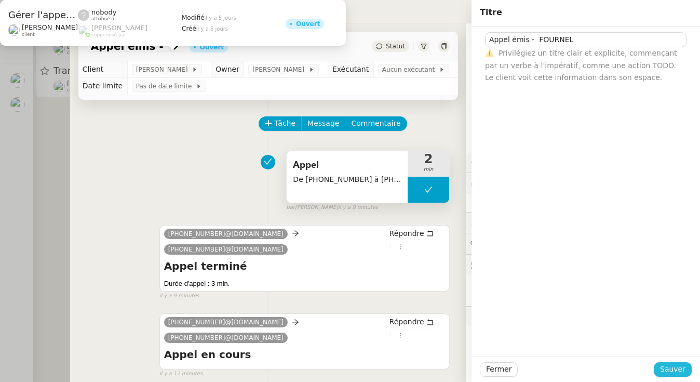
click at [670, 364] on span "Sauver" at bounding box center [672, 369] width 25 height 12
click at [290, 129] on span "Tâche" at bounding box center [284, 123] width 21 height 12
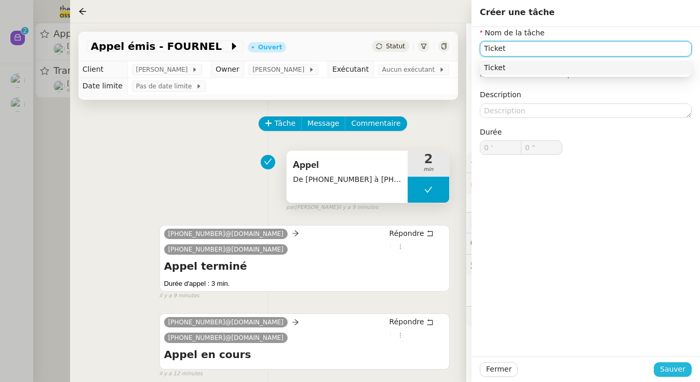
type input "Ticket"
click at [669, 367] on span "Sauver" at bounding box center [672, 369] width 25 height 12
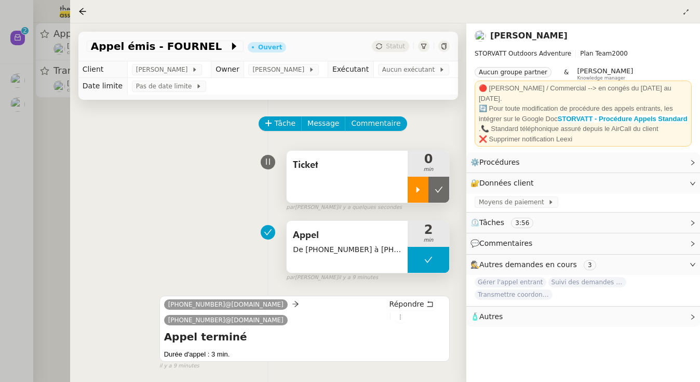
click at [424, 202] on div at bounding box center [417, 189] width 21 height 26
click at [392, 66] on span "Aucun exécutant" at bounding box center [410, 69] width 57 height 10
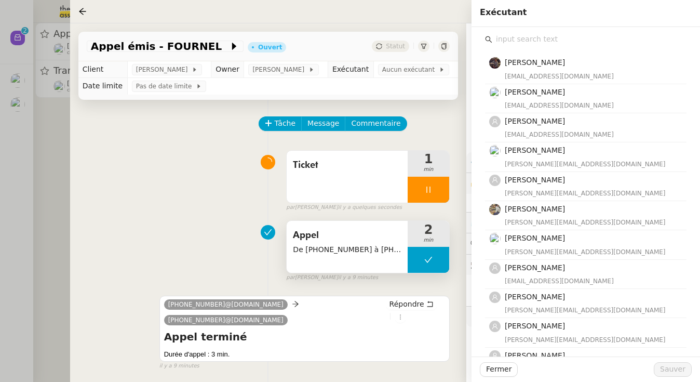
click at [549, 42] on input "text" at bounding box center [589, 39] width 194 height 14
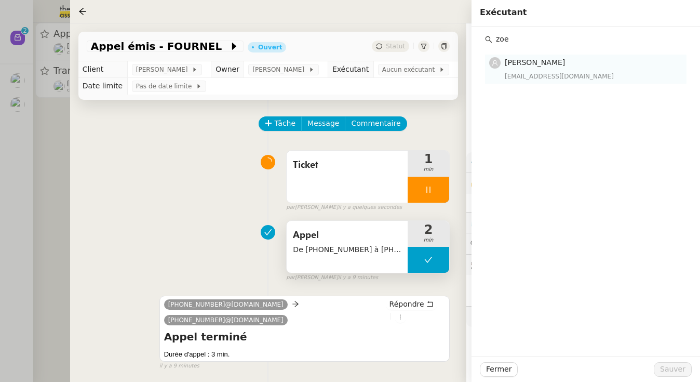
type input "zoe"
click at [557, 70] on div "[PERSON_NAME] [EMAIL_ADDRESS][DOMAIN_NAME]" at bounding box center [592, 69] width 175 height 24
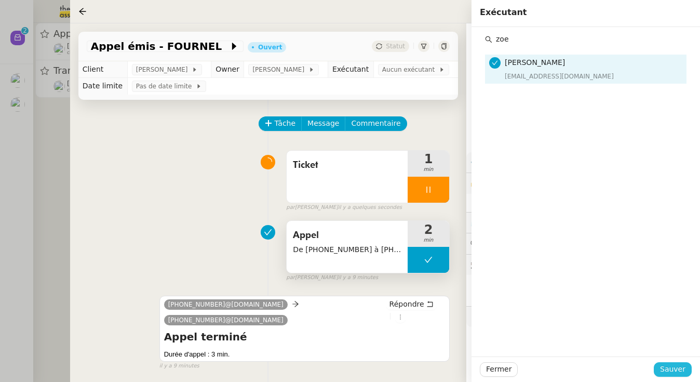
click at [676, 370] on span "Sauver" at bounding box center [672, 369] width 25 height 12
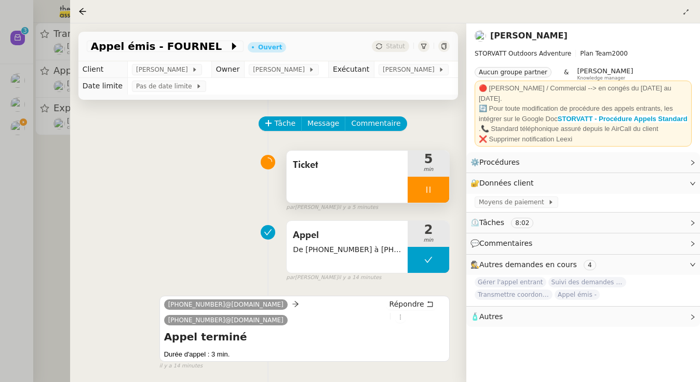
click at [412, 185] on div at bounding box center [428, 189] width 42 height 26
click at [433, 184] on button at bounding box center [438, 189] width 21 height 26
click at [384, 35] on div "Appel émis - FOURNEL Ouvert Statut" at bounding box center [267, 47] width 379 height 30
click at [386, 47] on div "Statut" at bounding box center [390, 45] width 37 height 11
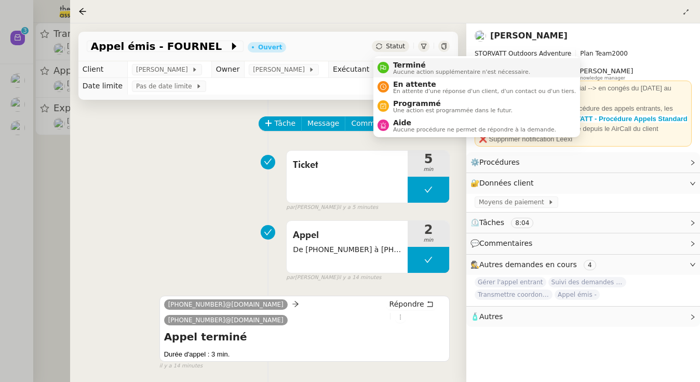
click at [403, 65] on span "Terminé" at bounding box center [461, 65] width 137 height 8
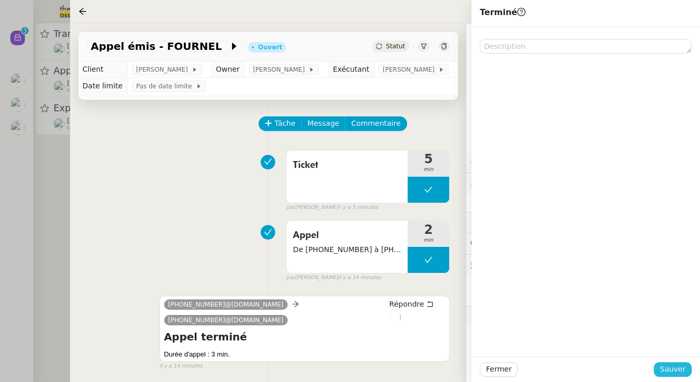
click at [665, 371] on span "Sauver" at bounding box center [672, 369] width 25 height 12
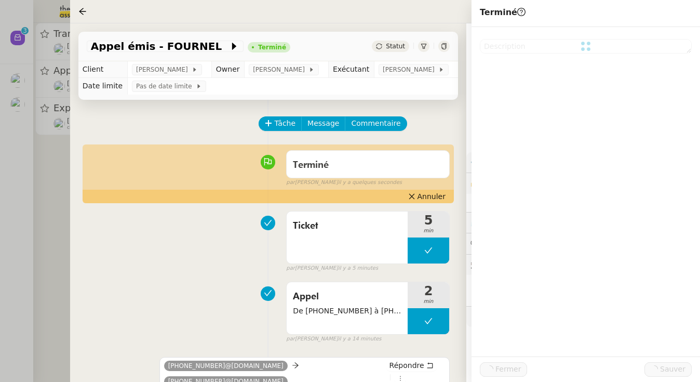
click at [43, 148] on div at bounding box center [350, 191] width 700 height 382
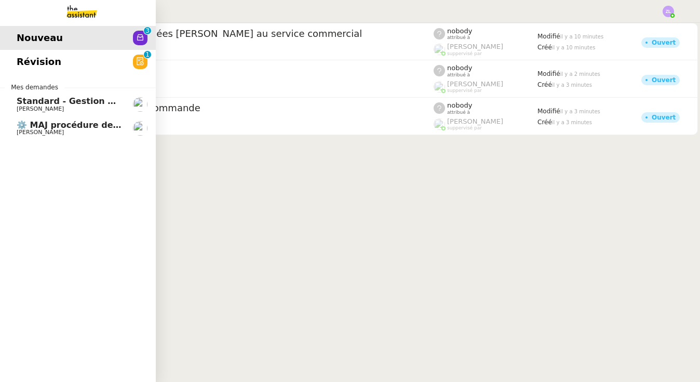
click at [17, 128] on span "⚙️ MAJ procédure de standard" at bounding box center [87, 125] width 141 height 10
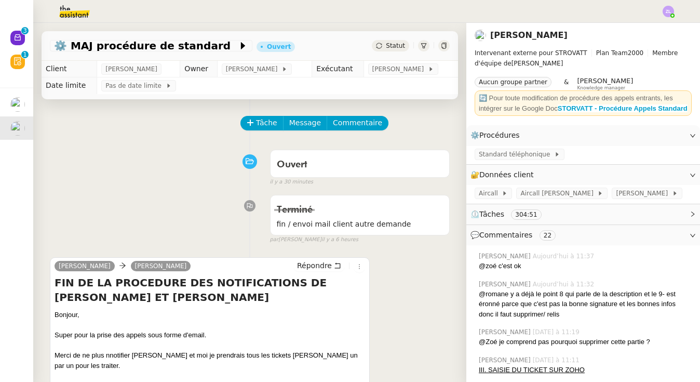
click at [202, 182] on div "Ouvert false il y a 30 minutes" at bounding box center [250, 166] width 400 height 42
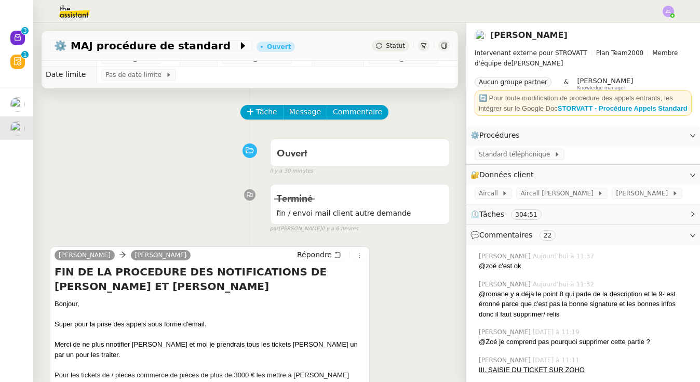
scroll to position [103, 0]
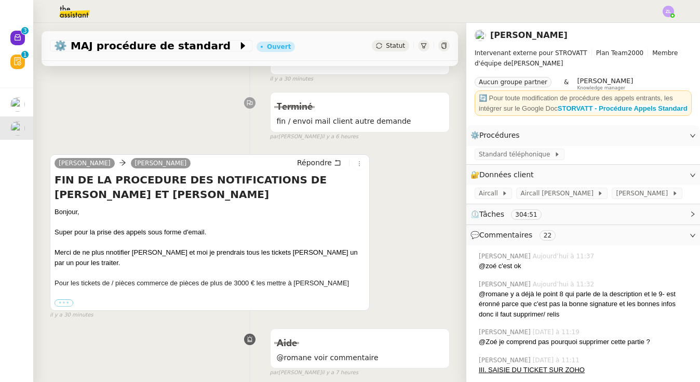
click at [62, 299] on label "•••" at bounding box center [64, 302] width 19 height 7
click at [0, 0] on input "•••" at bounding box center [0, 0] width 0 height 0
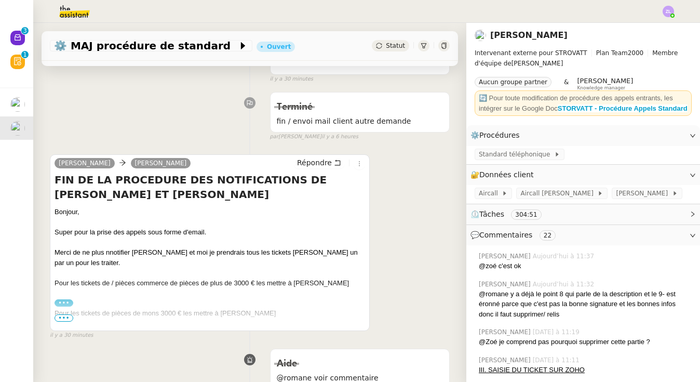
click at [63, 317] on span "•••" at bounding box center [64, 317] width 19 height 7
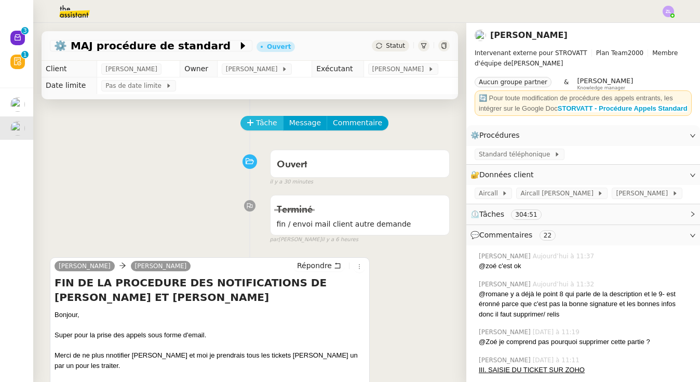
scroll to position [-1, 0]
click at [257, 127] on span "Tâche" at bounding box center [266, 123] width 21 height 12
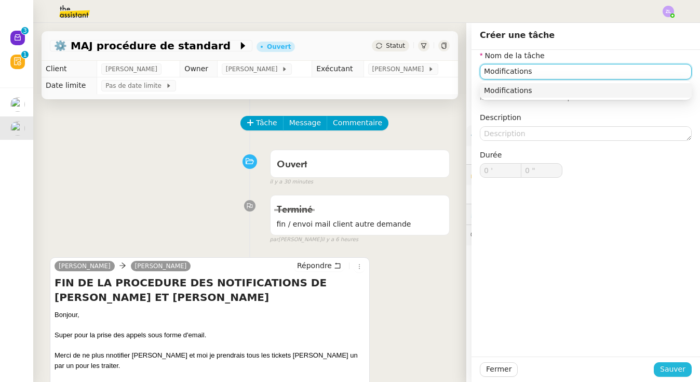
type input "Modifications"
click at [665, 365] on span "Sauver" at bounding box center [672, 369] width 25 height 12
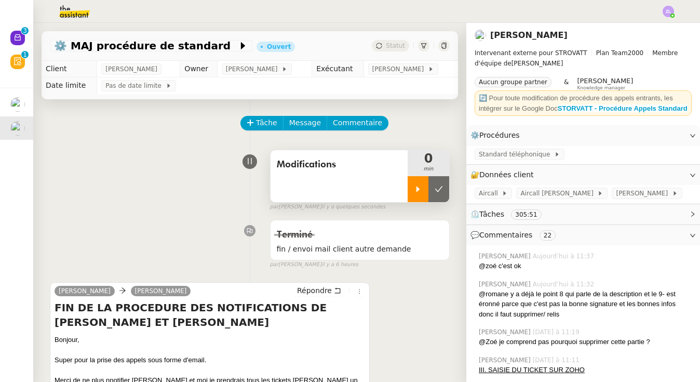
click at [416, 193] on icon at bounding box center [418, 189] width 8 height 8
click at [489, 159] on span "Standard téléphonique" at bounding box center [516, 154] width 75 height 10
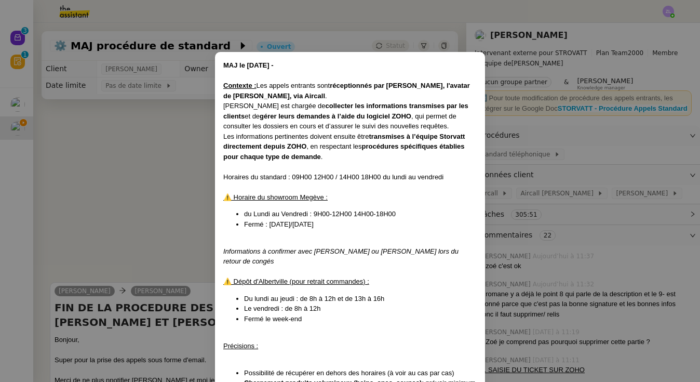
click at [572, 115] on nz-modal-container "MAJ le [DATE] - Contexte : Les appels entrants sont réceptionnés par [PERSON_NA…" at bounding box center [350, 191] width 700 height 382
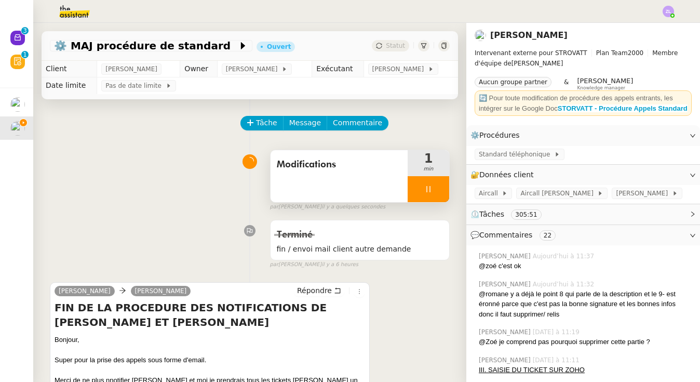
click at [574, 103] on div "🔄 Pour toute modification de procédure des appels entrants, les intégrer sur le…" at bounding box center [583, 103] width 209 height 20
click at [573, 109] on strong "STORVATT - Procédure Appels Standard" at bounding box center [622, 108] width 130 height 8
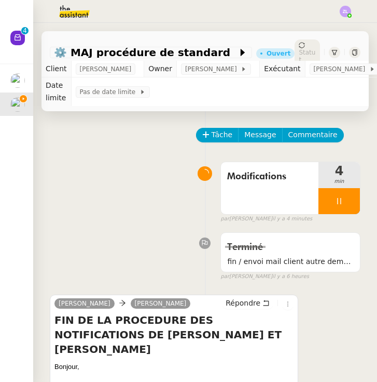
click at [332, 199] on div at bounding box center [340, 201] width 42 height 26
click at [332, 199] on icon at bounding box center [329, 201] width 8 height 8
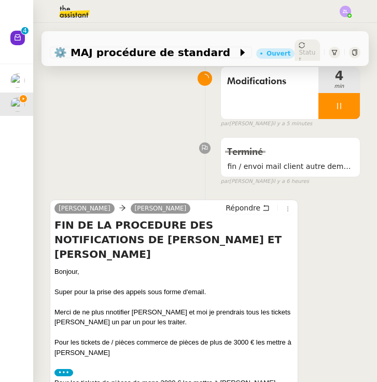
scroll to position [223, 0]
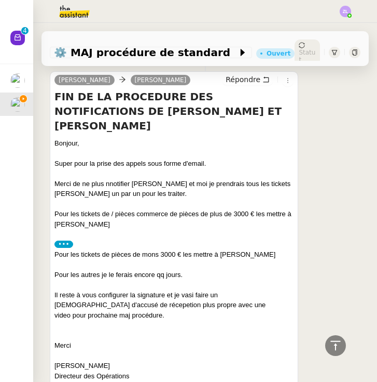
click at [119, 179] on div "Merci de ne plus nnotifier [PERSON_NAME] et moi je prendrais tous les tickets […" at bounding box center [174, 189] width 239 height 20
click at [188, 279] on div at bounding box center [174, 284] width 239 height 10
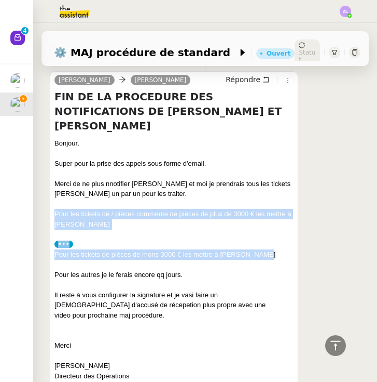
drag, startPoint x: 266, startPoint y: 236, endPoint x: 50, endPoint y: 197, distance: 219.3
click at [50, 197] on div "[PERSON_NAME] [PERSON_NAME] FIN DE LA PROCEDURE DES NOTIFICATIONS DE [PERSON_NA…" at bounding box center [174, 232] width 249 height 322
copy div "Pour les tickets de / pièces commerce de pièces de plus de 3000 € les mettre à …"
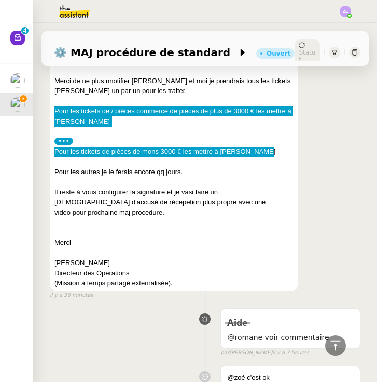
scroll to position [252, 0]
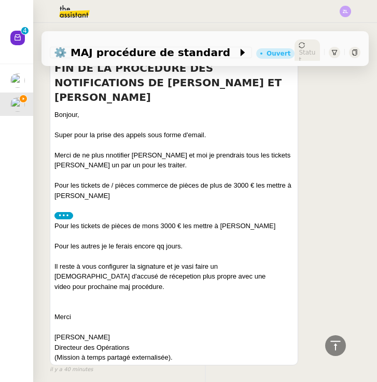
click at [114, 150] on div "Merci de ne plus nnotifier [PERSON_NAME] et moi je prendrais tous les tickets […" at bounding box center [174, 160] width 239 height 20
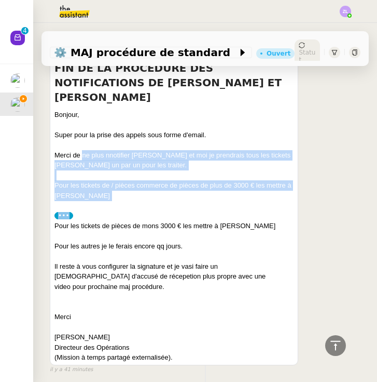
drag, startPoint x: 83, startPoint y: 139, endPoint x: 127, endPoint y: 201, distance: 76.8
click at [127, 201] on div "Bonjour, Super pour la prise des appels sous forme d'email. Merci de ne plus nn…" at bounding box center [174, 236] width 239 height 253
click at [127, 210] on div "••• Pour les tickets de pièces de mons 3000 € les mettre à [PERSON_NAME] Pour l…" at bounding box center [174, 286] width 239 height 152
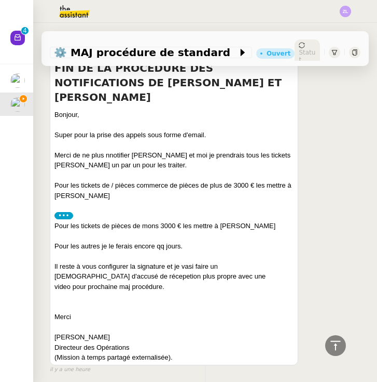
click at [207, 130] on div "Super pour la prise des appels sous forme d'email." at bounding box center [174, 135] width 239 height 10
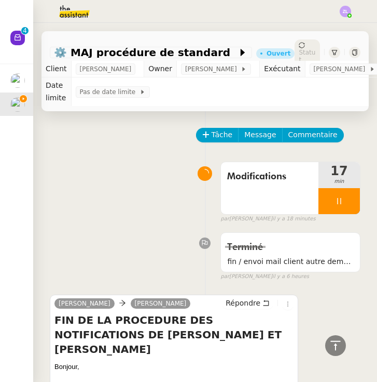
scroll to position [0, 0]
click at [308, 133] on span "Commentaire" at bounding box center [313, 135] width 49 height 12
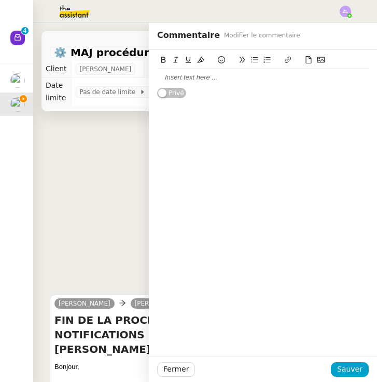
click at [285, 77] on div at bounding box center [263, 77] width 212 height 9
click at [200, 74] on div at bounding box center [263, 77] width 212 height 9
click at [207, 83] on div at bounding box center [263, 78] width 212 height 18
click at [204, 81] on div at bounding box center [263, 77] width 212 height 9
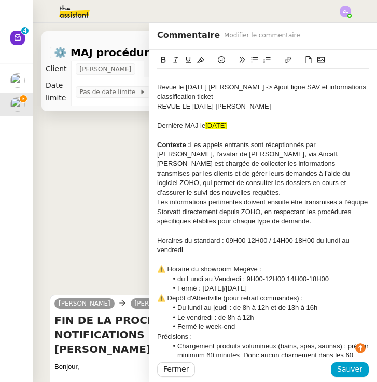
scroll to position [11, 0]
click at [203, 105] on div "REVUE LE [DATE] [PERSON_NAME]" at bounding box center [263, 106] width 212 height 9
drag, startPoint x: 298, startPoint y: 107, endPoint x: 115, endPoint y: 70, distance: 186.9
click at [115, 70] on app-ticket "⚙️ MAJ procédure de standard Ouvert Statut Client [PERSON_NAME] Owner [PERSON_N…" at bounding box center [205, 202] width 344 height 359
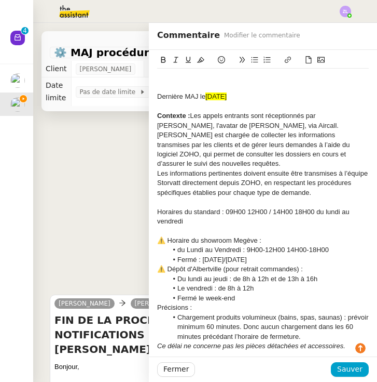
click at [158, 96] on div "Dernière MAJ le [DATE]" at bounding box center [263, 96] width 212 height 9
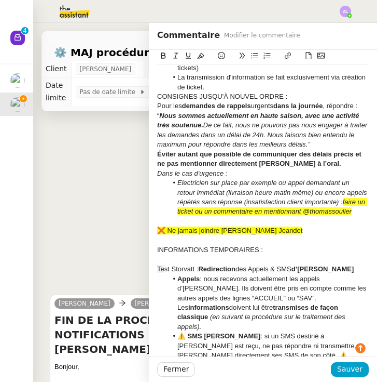
scroll to position [418, 0]
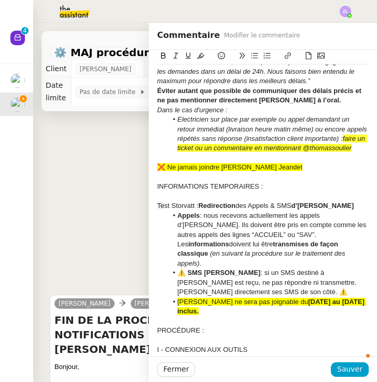
drag, startPoint x: 345, startPoint y: 125, endPoint x: 351, endPoint y: 139, distance: 14.7
click at [351, 139] on em "faire un ticket ou un commentaire en mentionnant @thomassoulier" at bounding box center [273, 142] width 190 height 17
click at [199, 53] on icon at bounding box center [200, 55] width 7 height 7
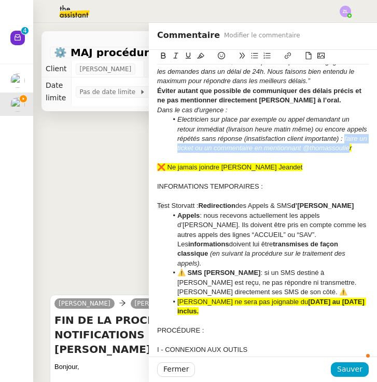
click at [199, 53] on icon at bounding box center [200, 55] width 7 height 7
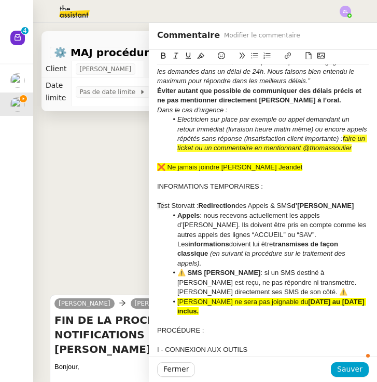
click at [199, 53] on icon at bounding box center [200, 55] width 7 height 7
click at [344, 153] on div at bounding box center [263, 157] width 212 height 9
drag, startPoint x: 316, startPoint y: 155, endPoint x: 345, endPoint y: 125, distance: 41.9
click at [202, 56] on icon at bounding box center [200, 55] width 7 height 7
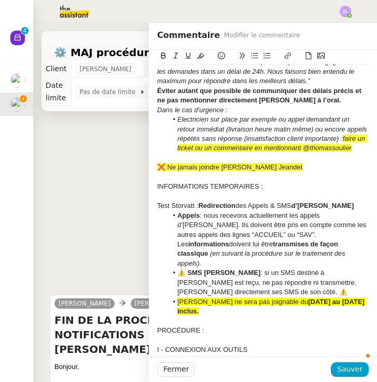
click at [202, 56] on icon at bounding box center [200, 55] width 7 height 7
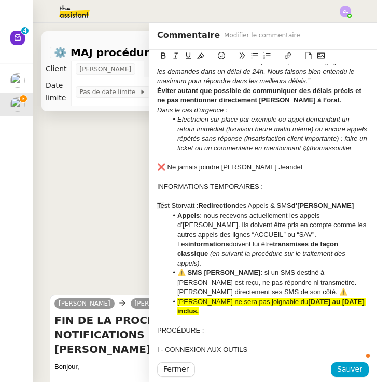
click at [290, 236] on li "Appels : nous recevons actuellement les appels d’[PERSON_NAME]. Ils doivent êtr…" at bounding box center [269, 240] width 202 height 58
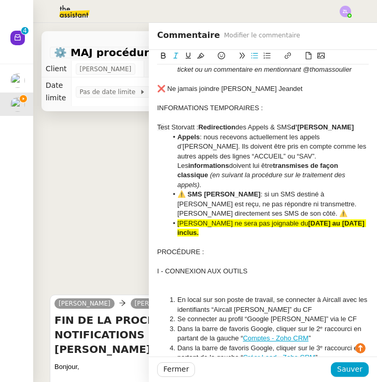
drag, startPoint x: 359, startPoint y: 200, endPoint x: 159, endPoint y: 193, distance: 199.4
click at [159, 193] on ul "Appels : nous recevons actuellement les appels d’[PERSON_NAME]. Ils doivent êtr…" at bounding box center [263, 184] width 212 height 105
click at [200, 58] on icon at bounding box center [200, 56] width 7 height 6
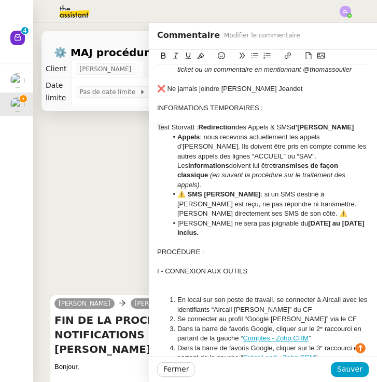
click at [238, 189] on li "⚠️ SMS [PERSON_NAME] : si un SMS destiné à [PERSON_NAME] est reçu, ne pas répon…" at bounding box center [269, 203] width 202 height 29
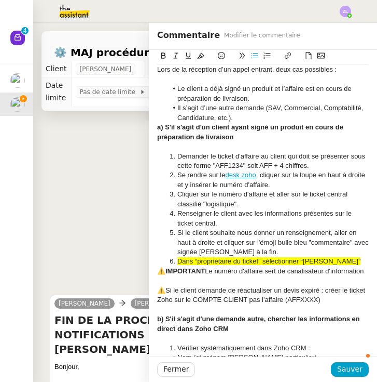
scroll to position [1212, 0]
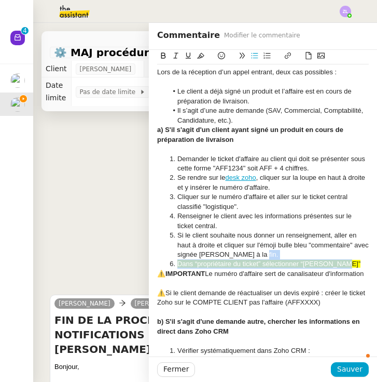
drag, startPoint x: 343, startPoint y: 200, endPoint x: 178, endPoint y: 196, distance: 165.1
click at [178, 196] on ol "Demander le ticket d'affaire au client qui doit se présenter sous cette forme "…" at bounding box center [263, 211] width 212 height 115
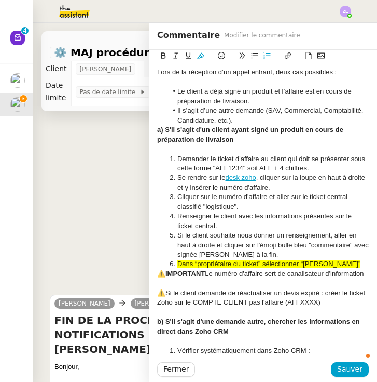
click at [207, 230] on li "Si le client souhaite nous donner un renseignement, aller en haut à droite et c…" at bounding box center [269, 244] width 202 height 29
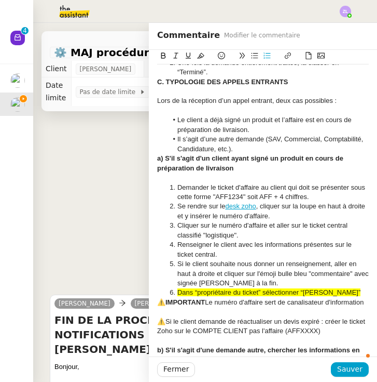
scroll to position [1178, 0]
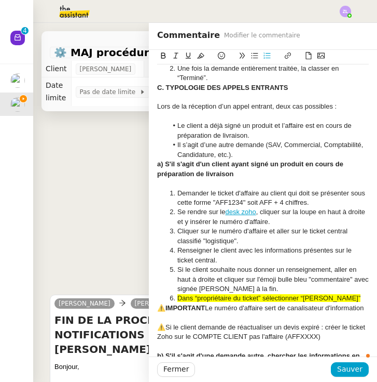
click at [339, 293] on li "Dans “propriétaire du ticket” sélectionner “[PERSON_NAME]”" at bounding box center [269, 297] width 202 height 9
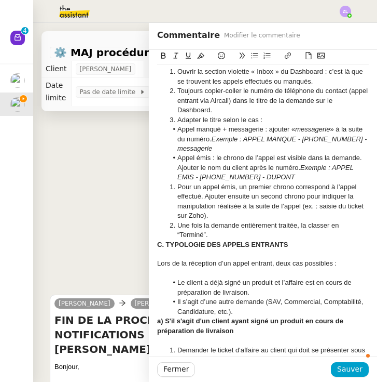
scroll to position [986, 0]
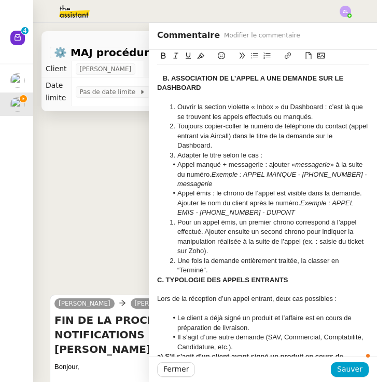
click at [243, 332] on li "Il s’agit d’une autre demande (SAV, Commercial, Comptabilité, Candidature, etc.…" at bounding box center [269, 341] width 202 height 19
click at [219, 256] on li "Une fois la demande entièrement traitée, la classer en “Terminé”." at bounding box center [269, 265] width 202 height 19
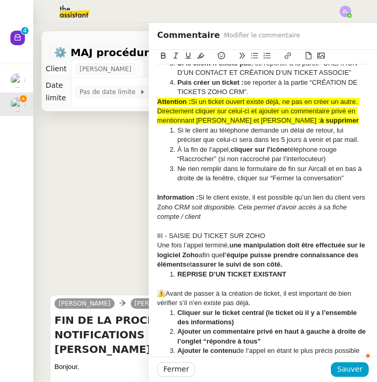
scroll to position [1724, 0]
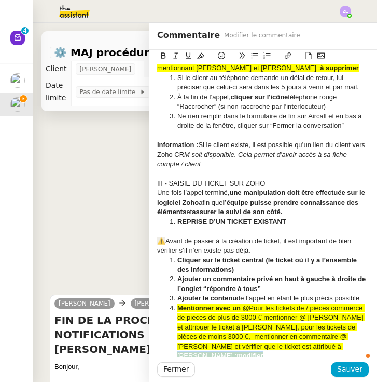
drag, startPoint x: 320, startPoint y: 266, endPoint x: 279, endPoint y: 266, distance: 41.0
click at [279, 303] on li "Mentionner avec un @ Pour les tickets de / pièces commerce de pièces de plus de…" at bounding box center [269, 332] width 202 height 58
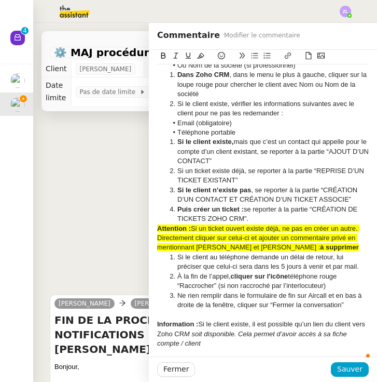
scroll to position [1496, 0]
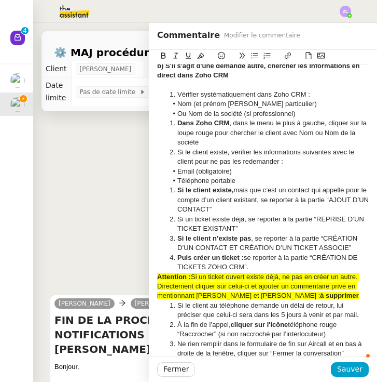
click at [298, 273] on span "Si un ticket ouvert existe déjà, ne pas en créer un autre. Directement cliquer …" at bounding box center [258, 286] width 202 height 27
drag, startPoint x: 335, startPoint y: 223, endPoint x: 146, endPoint y: 199, distance: 189.9
click at [146, 199] on app-ticket "⚙️ MAJ procédure de standard Ouvert Statut Client [PERSON_NAME] Owner [PERSON_N…" at bounding box center [205, 202] width 344 height 359
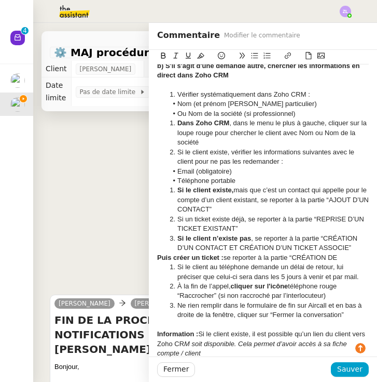
click at [159, 253] on strong "Puis créer un ticket :" at bounding box center [190, 257] width 66 height 8
click at [188, 320] on div at bounding box center [263, 324] width 212 height 9
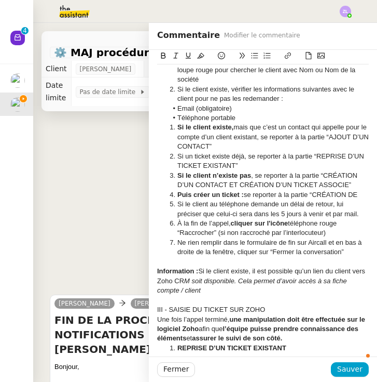
scroll to position [1589, 0]
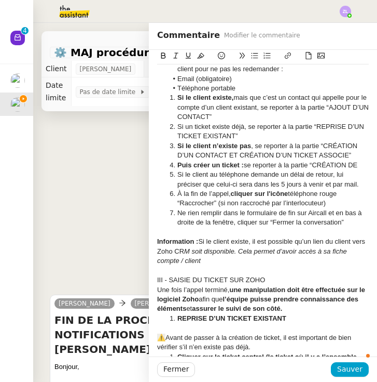
click at [266, 275] on div "III - SAISIE DU TICKET SUR ZOHO" at bounding box center [263, 279] width 212 height 9
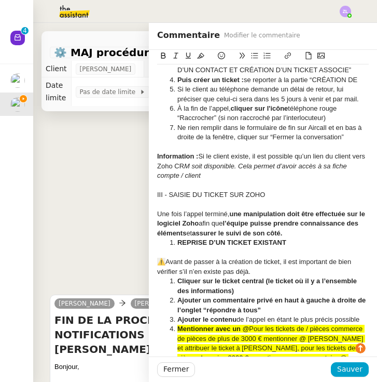
scroll to position [1675, 0]
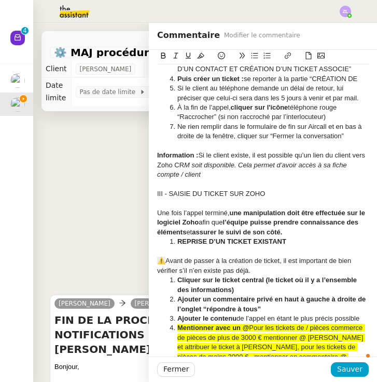
click at [291, 208] on div "Une fois l’appel terminé, une manipulation doit être effectuée sur le logiciel …" at bounding box center [263, 222] width 212 height 29
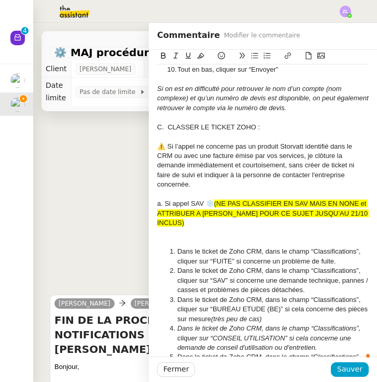
scroll to position [2451, 0]
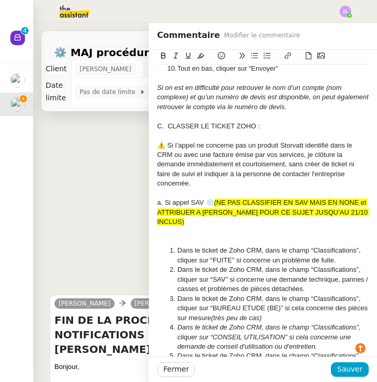
click at [203, 236] on div at bounding box center [263, 240] width 212 height 9
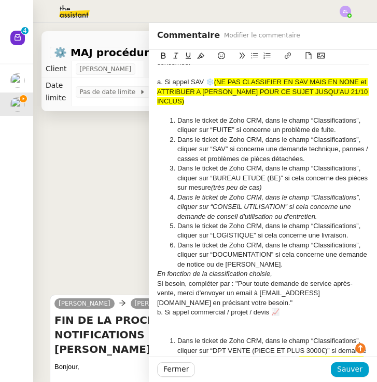
scroll to position [2571, 0]
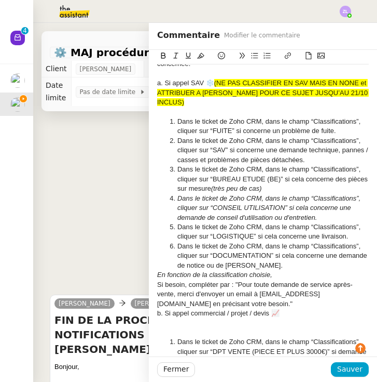
click at [254, 241] on li "Dans le ticket de Zoho CRM, dans le champ “Classifications”, cliquer sur “DOCUM…" at bounding box center [269, 255] width 202 height 29
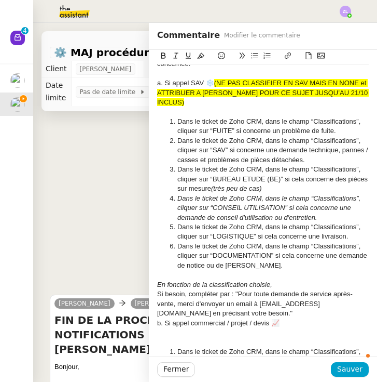
scroll to position [2619, 0]
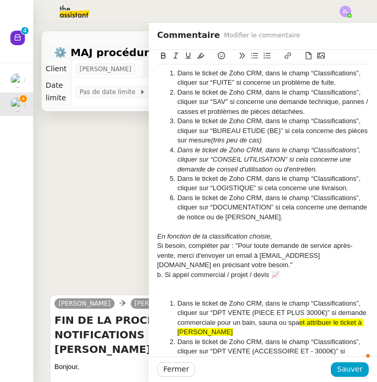
click at [206, 241] on div "Si besoin, compléter par : "Pour toute demande de service après-vente, merci d'…" at bounding box center [263, 255] width 212 height 29
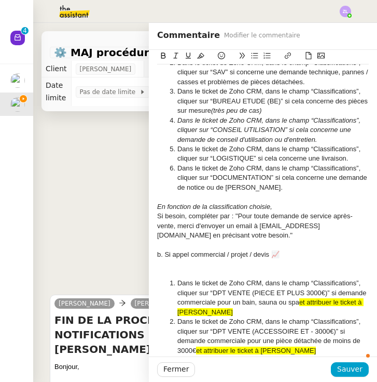
scroll to position [2653, 0]
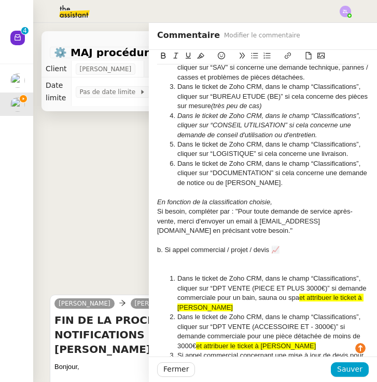
click at [180, 254] on div at bounding box center [263, 258] width 212 height 9
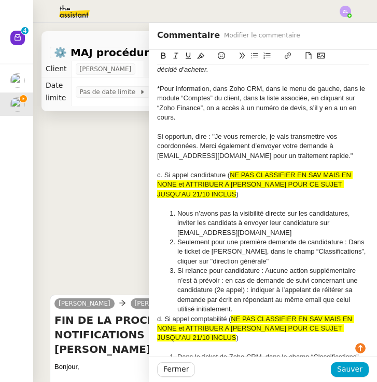
scroll to position [2983, 0]
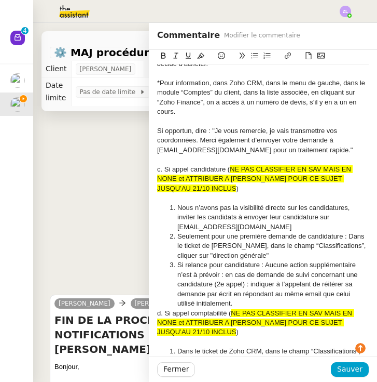
click at [240, 260] on li "Si relance pour candidature : Aucune action supplémentaire n’est à prévoir : en…" at bounding box center [269, 284] width 202 height 48
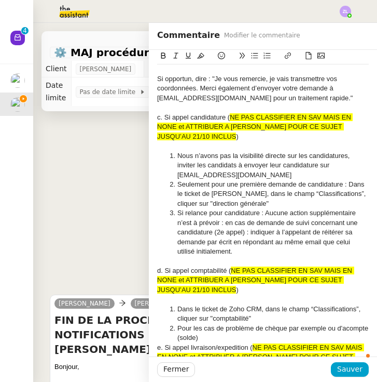
scroll to position [3033, 0]
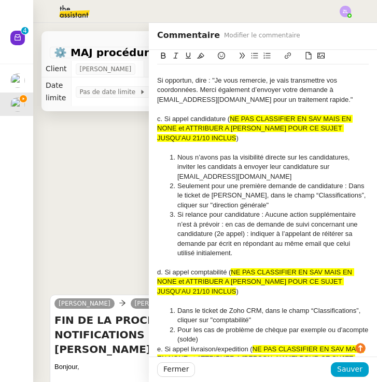
click at [213, 325] on li "Pour les cas de problème de chèque par exemple ou d'acompte (solde)" at bounding box center [269, 334] width 202 height 19
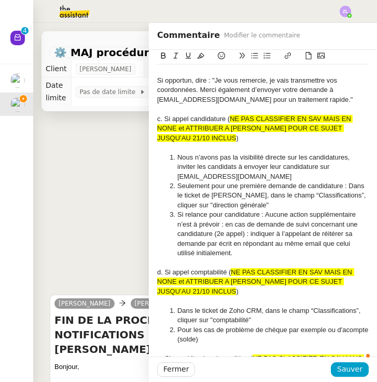
click at [244, 353] on div "e. Si appel livraison/expedition ( NE PAS CLASSIFIER EN SAV MAIS EN NONE et ATT…" at bounding box center [263, 367] width 212 height 29
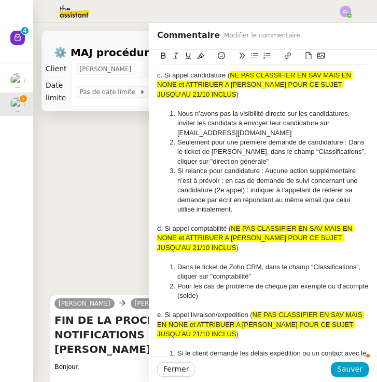
click at [257, 367] on li "Dans le ticket de Zoho CRM, dans le champ “Classifications”, cliquer sur "logis…" at bounding box center [269, 376] width 202 height 19
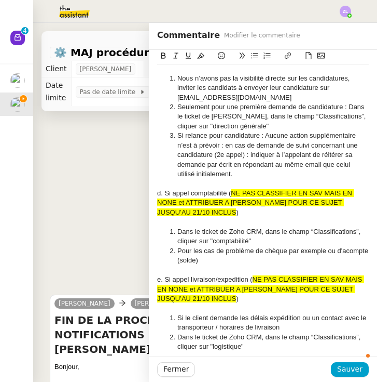
click at [336, 361] on div "f. Si appel : demande documentation (mode d'emploi et assistance)( NE PAS CLASS…" at bounding box center [263, 375] width 212 height 29
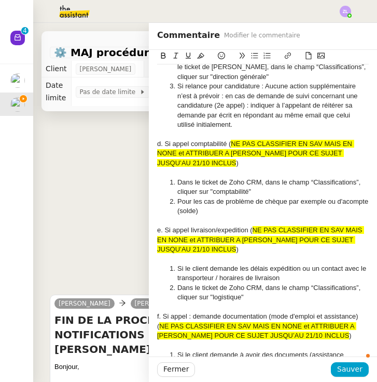
scroll to position [3162, 0]
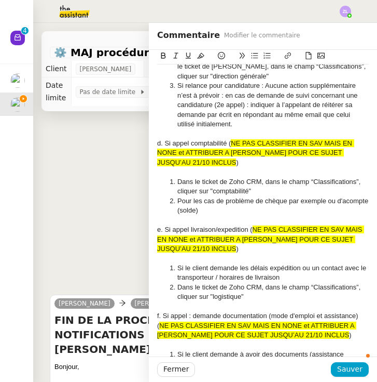
click at [273, 369] on li "Dans le ticket de Zoho CRM, dans le champ “Classifications”, cliquer sur "docum…" at bounding box center [269, 378] width 202 height 19
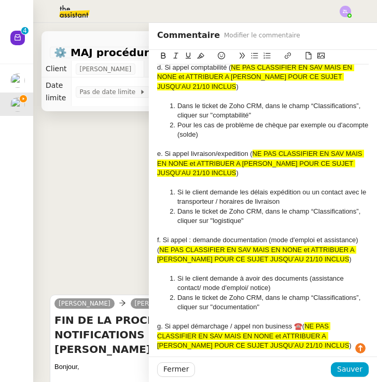
scroll to position [3244, 0]
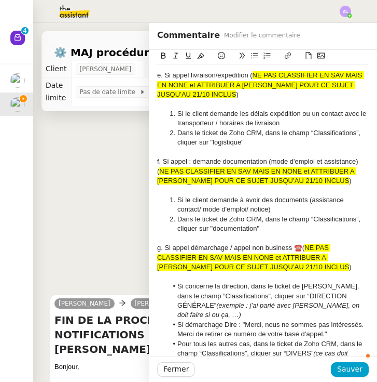
scroll to position [3318, 0]
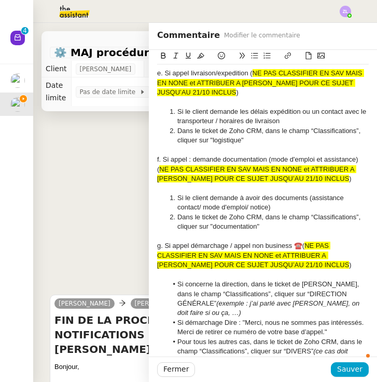
drag, startPoint x: 322, startPoint y: 244, endPoint x: 128, endPoint y: 233, distance: 194.5
click at [126, 233] on app-ticket "⚙️ MAJ procédure de standard Ouvert Statut Client [PERSON_NAME] Owner [PERSON_N…" at bounding box center [205, 202] width 344 height 359
click at [202, 58] on icon at bounding box center [200, 56] width 7 height 6
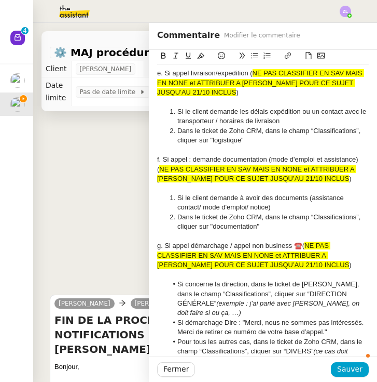
click at [202, 58] on icon at bounding box center [200, 56] width 7 height 6
click at [287, 337] on li "Pour tous les autres cas, dans le ticket de Zoho CRM, dans le champ “Classifica…" at bounding box center [269, 351] width 202 height 29
drag, startPoint x: 325, startPoint y: 241, endPoint x: 145, endPoint y: 230, distance: 181.0
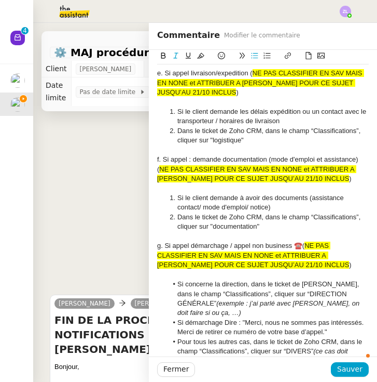
click at [145, 230] on app-ticket "⚙️ MAJ procédure de standard Ouvert Statut Client [PERSON_NAME] Owner [PERSON_N…" at bounding box center [205, 202] width 344 height 359
click at [203, 49] on div "Commentaire Modifier le commentaire" at bounding box center [263, 36] width 228 height 27
click at [200, 54] on icon at bounding box center [200, 55] width 7 height 7
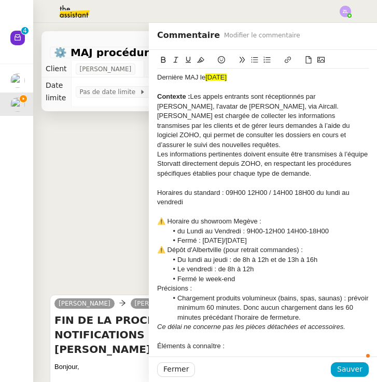
click at [200, 54] on button at bounding box center [201, 60] width 12 height 12
click at [224, 180] on div at bounding box center [263, 182] width 212 height 9
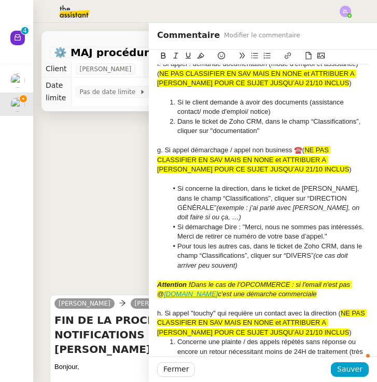
scroll to position [3240, 0]
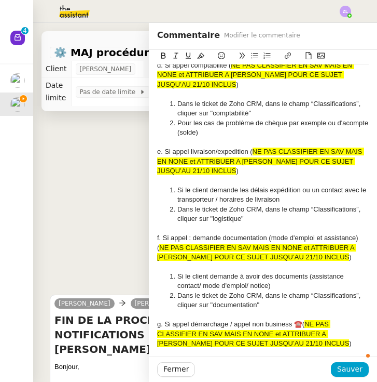
drag, startPoint x: 326, startPoint y: 322, endPoint x: 145, endPoint y: 315, distance: 181.8
click at [145, 315] on app-ticket "⚙️ MAJ procédure de standard Ouvert Statut Client [PERSON_NAME] Owner [PERSON_N…" at bounding box center [205, 202] width 344 height 359
click at [200, 56] on icon at bounding box center [200, 55] width 7 height 7
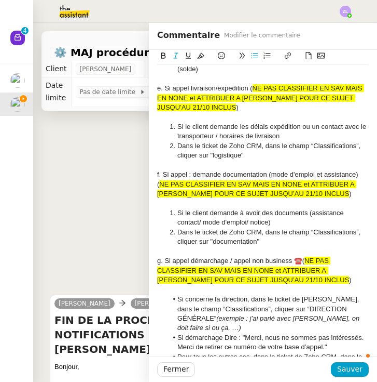
scroll to position [3379, 0]
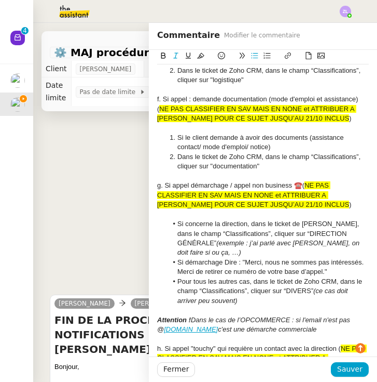
click at [309, 344] on div "h. Si appel "touchy" qui requière un contact avec la direction ( NE PAS CLASSIF…" at bounding box center [263, 358] width 212 height 29
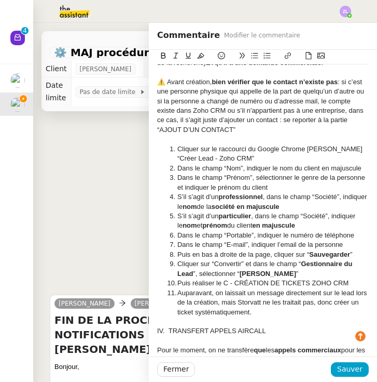
scroll to position [0, 0]
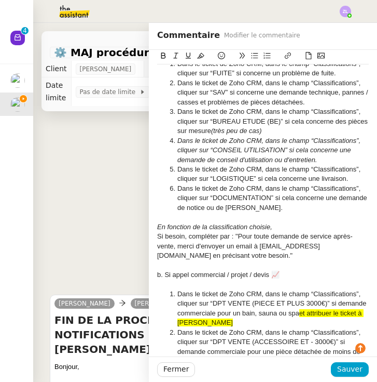
scroll to position [2608, 0]
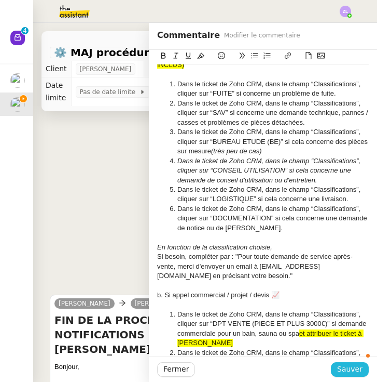
click at [336, 366] on button "Sauver" at bounding box center [350, 369] width 38 height 15
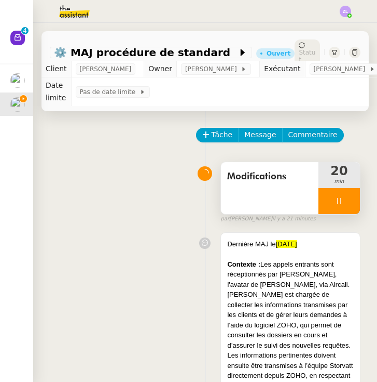
click at [328, 201] on div at bounding box center [340, 201] width 42 height 26
click at [346, 203] on icon at bounding box center [350, 201] width 8 height 8
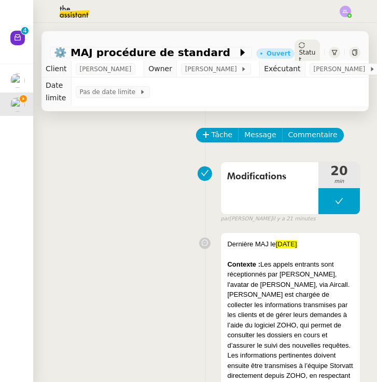
click at [312, 49] on span "Statut" at bounding box center [307, 56] width 17 height 15
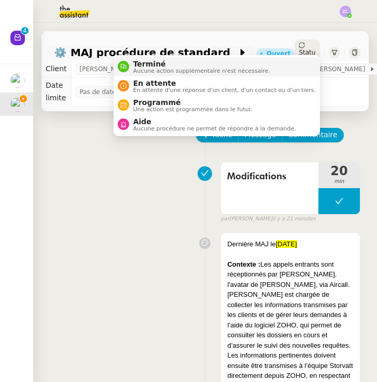
click at [310, 69] on li "Terminé Aucune action supplémentaire n'est nécessaire." at bounding box center [217, 66] width 207 height 19
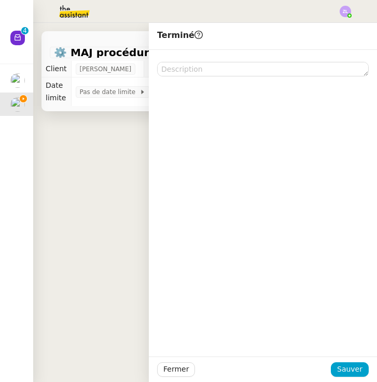
click at [158, 99] on div at bounding box center [263, 203] width 228 height 306
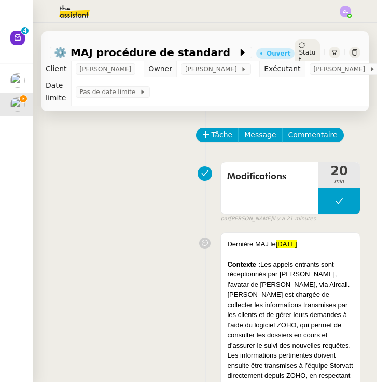
click at [302, 51] on div "Statut" at bounding box center [307, 52] width 25 height 26
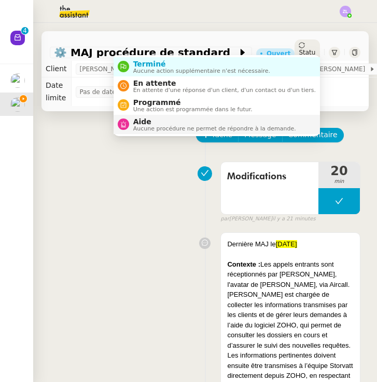
click at [280, 122] on span "Aide" at bounding box center [214, 121] width 163 height 8
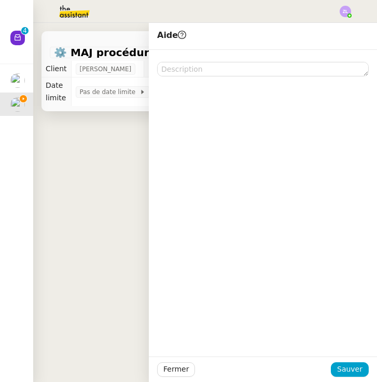
click at [93, 160] on div "Modifications 20 min false par [PERSON_NAME] il y a 21 minutes" at bounding box center [205, 190] width 311 height 66
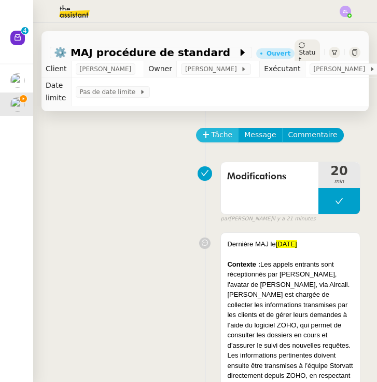
click at [215, 136] on span "Tâche" at bounding box center [222, 135] width 21 height 12
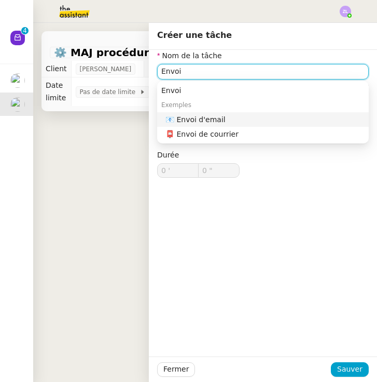
click at [265, 116] on div "📧 Envoi d'email" at bounding box center [265, 119] width 199 height 9
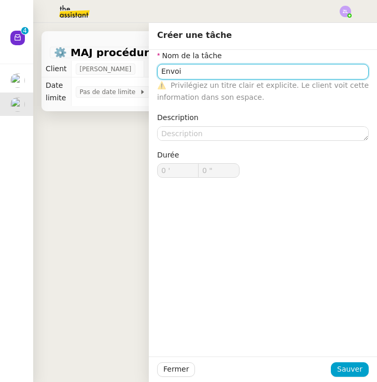
type input "Envoi d'email"
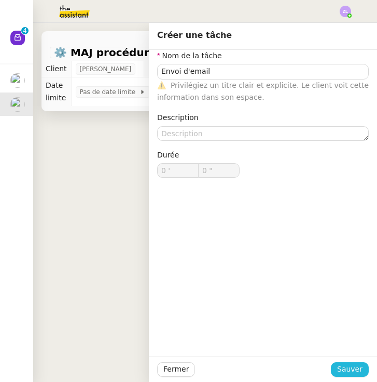
click at [344, 372] on span "Sauver" at bounding box center [349, 369] width 25 height 12
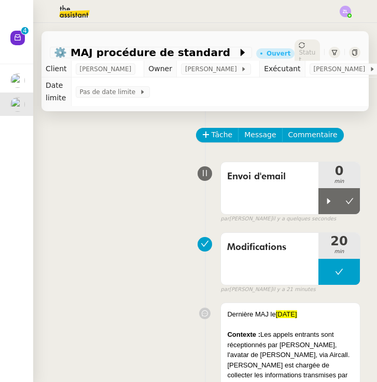
drag, startPoint x: 322, startPoint y: 199, endPoint x: 112, endPoint y: 255, distance: 217.1
click at [322, 199] on div at bounding box center [329, 201] width 21 height 26
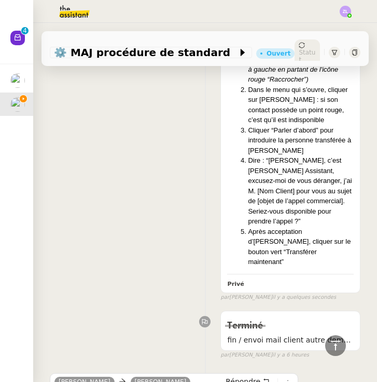
scroll to position [7924, 0]
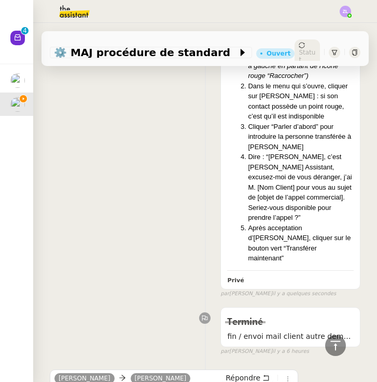
drag, startPoint x: 118, startPoint y: 301, endPoint x: 55, endPoint y: 110, distance: 200.7
copy div "Bonjour, Super pour la prise des appels sous forme d'email. Merci de ne plus nn…"
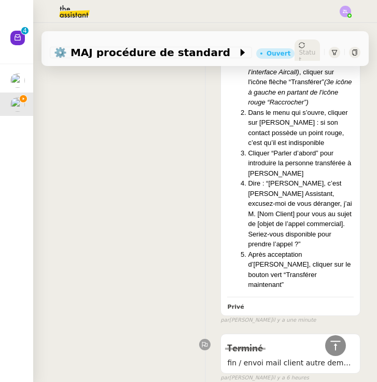
scroll to position [7889, 0]
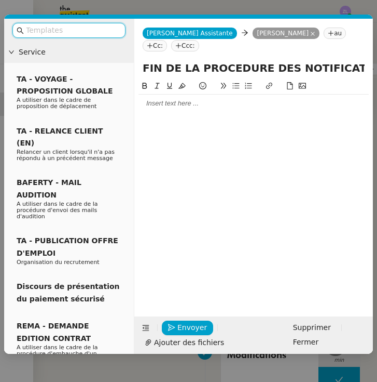
scroll to position [7889, 0]
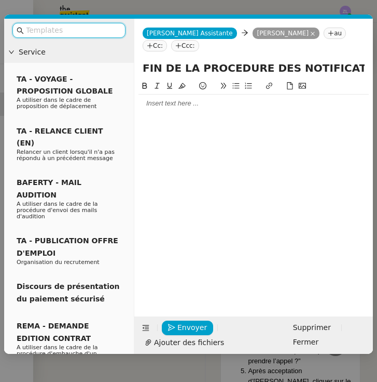
click at [170, 104] on div at bounding box center [254, 103] width 230 height 9
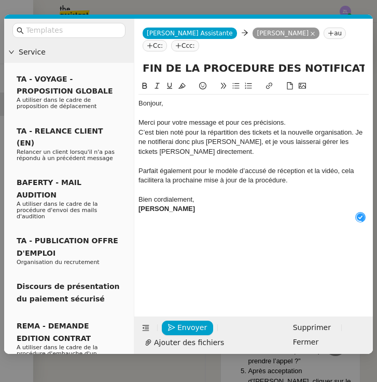
click at [170, 105] on div "Bonjour," at bounding box center [254, 103] width 230 height 9
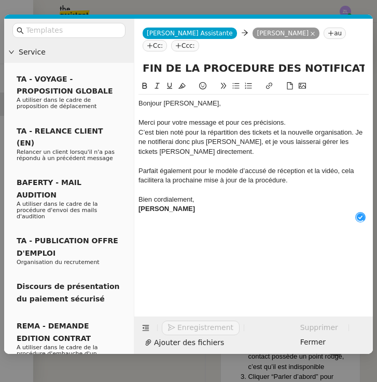
click at [296, 121] on div "Merci pour votre message et pour ces précisions." at bounding box center [254, 122] width 230 height 9
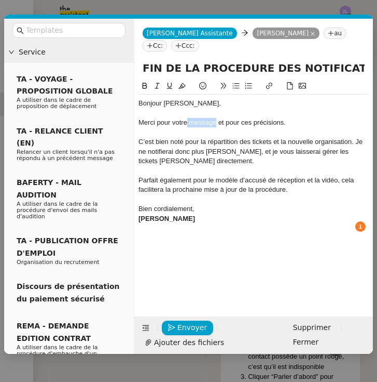
drag, startPoint x: 196, startPoint y: 124, endPoint x: 187, endPoint y: 122, distance: 9.5
click at [187, 122] on div "Merci pour votre message et pour ces précisions." at bounding box center [254, 122] width 230 height 9
click at [356, 141] on div "C’est bien noté pour la répartition des tickets et la nouvelle organisation. Je…" at bounding box center [254, 151] width 230 height 29
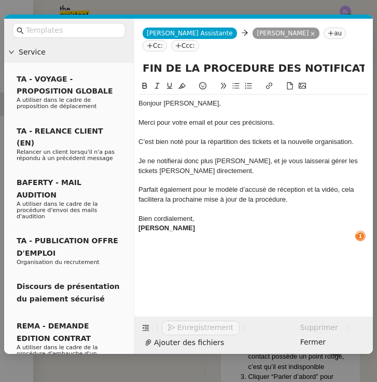
click at [229, 172] on div "Je ne notifierai donc plus Mélissa, et je vous laisserai gérer les tickets Géra…" at bounding box center [254, 165] width 230 height 19
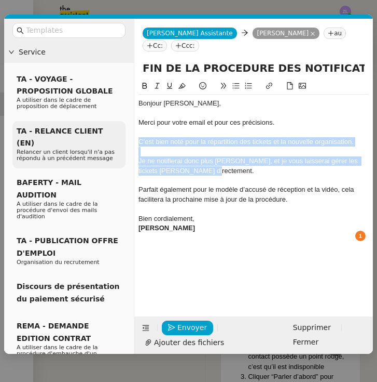
drag, startPoint x: 211, startPoint y: 167, endPoint x: 116, endPoint y: 145, distance: 97.6
click at [116, 145] on nz-layout "Service TA - VOYAGE - PROPOSITION GLOBALE A utiliser dans le cadre de propositi…" at bounding box center [188, 186] width 369 height 335
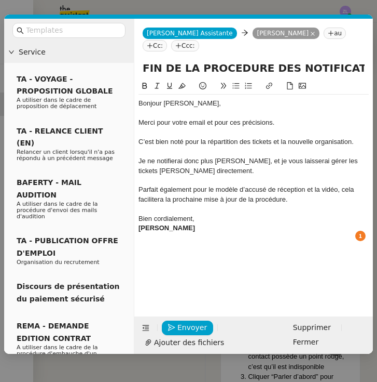
click at [216, 208] on div at bounding box center [254, 208] width 230 height 9
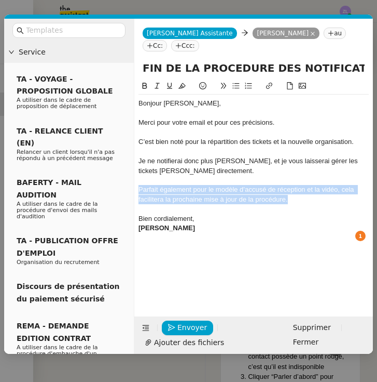
drag, startPoint x: 290, startPoint y: 196, endPoint x: 129, endPoint y: 188, distance: 161.6
click at [129, 188] on nz-layout "Service TA - VOYAGE - PROPOSITION GLOBALE A utiliser dans le cadre de propositi…" at bounding box center [188, 186] width 369 height 335
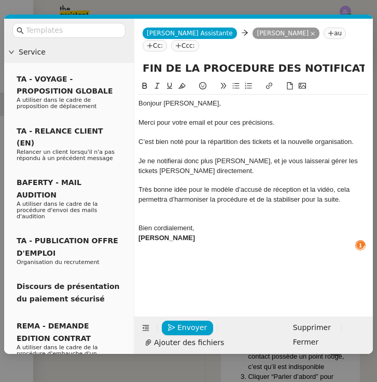
scroll to position [5, 0]
click at [201, 215] on div "Bien cordialement," at bounding box center [254, 218] width 230 height 9
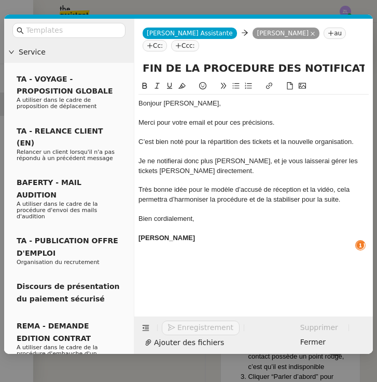
click at [180, 233] on div "[PERSON_NAME]" at bounding box center [254, 237] width 230 height 9
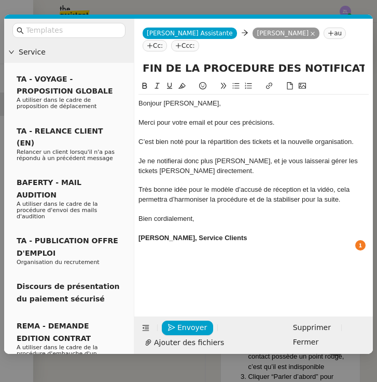
drag, startPoint x: 233, startPoint y: 234, endPoint x: 139, endPoint y: 138, distance: 133.6
click at [120, 234] on nz-layout "Service TA - VOYAGE - PROPOSITION GLOBALE A utiliser dans le cadre de propositi…" at bounding box center [188, 186] width 369 height 335
click at [143, 86] on icon at bounding box center [145, 86] width 5 height 6
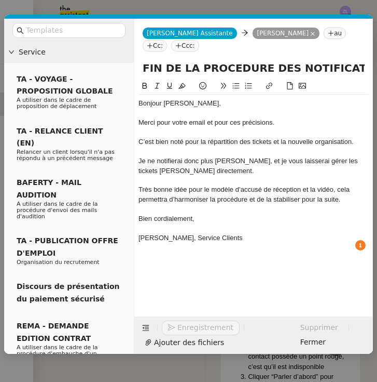
click at [202, 206] on div at bounding box center [254, 208] width 230 height 9
click at [198, 328] on span "Envoyer" at bounding box center [193, 327] width 30 height 12
click at [198, 328] on span "Confirmer l'envoi" at bounding box center [209, 327] width 62 height 12
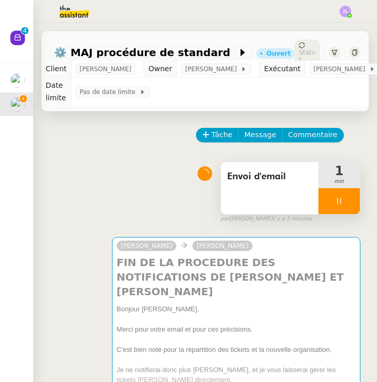
click at [326, 199] on div at bounding box center [340, 201] width 42 height 26
click at [345, 199] on button at bounding box center [349, 201] width 21 height 26
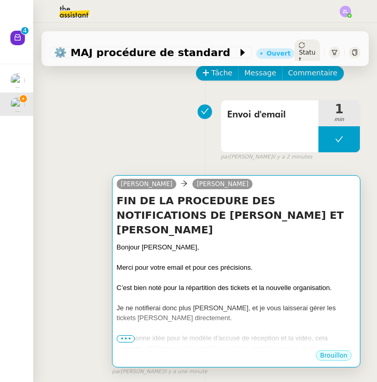
scroll to position [62, 0]
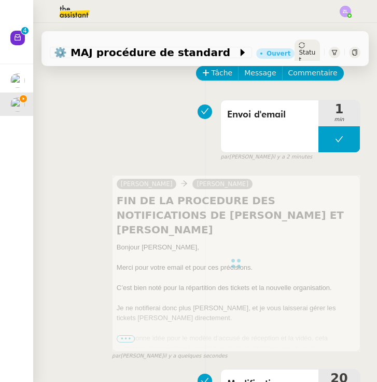
click at [262, 266] on div at bounding box center [236, 263] width 249 height 176
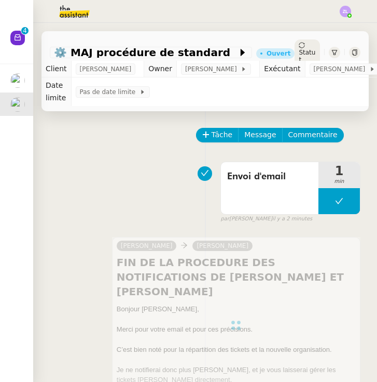
scroll to position [0, 0]
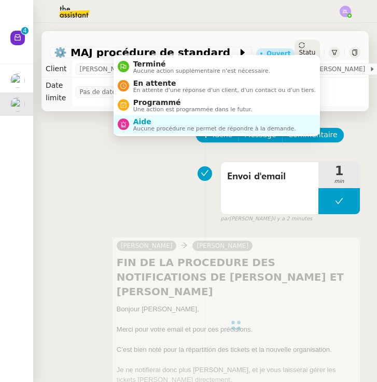
click at [318, 46] on div "Statut" at bounding box center [307, 52] width 25 height 26
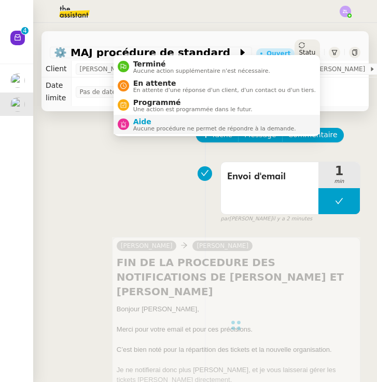
click at [275, 126] on span "Aucune procédure ne permet de répondre à la demande." at bounding box center [214, 129] width 163 height 6
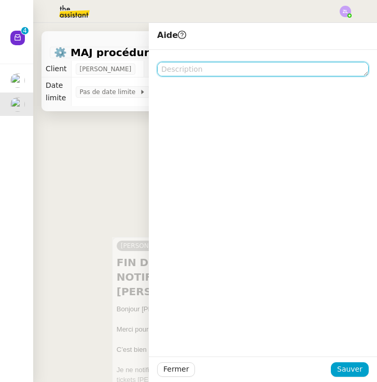
click at [269, 72] on textarea at bounding box center [263, 69] width 212 height 15
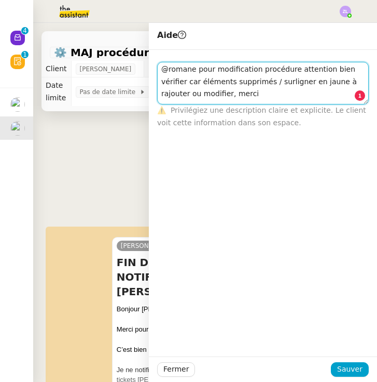
type textarea "@romane pour modification procédure attention bien vérifier car éléments suppri…"
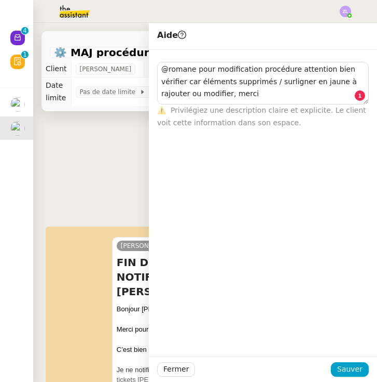
click at [351, 366] on span "Sauver" at bounding box center [349, 369] width 25 height 12
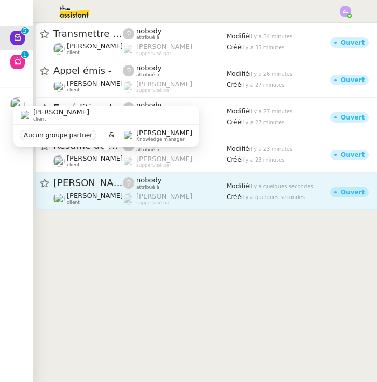
click at [115, 188] on div "Thomas Soulier vous a mentionné sur le ticket [##3542##]" at bounding box center [88, 182] width 70 height 13
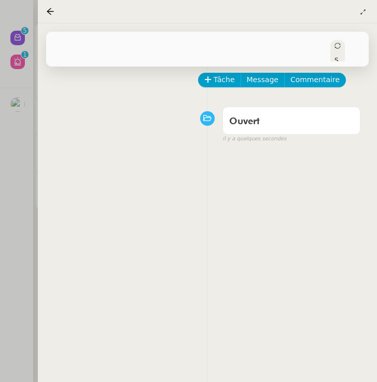
scroll to position [66, 0]
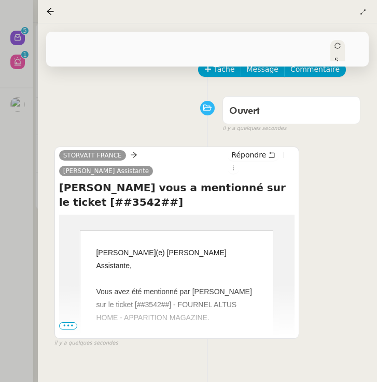
click at [69, 322] on span "•••" at bounding box center [68, 325] width 19 height 7
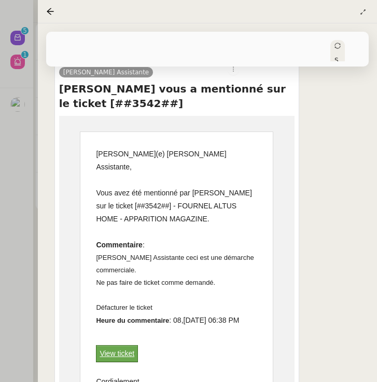
scroll to position [164, 0]
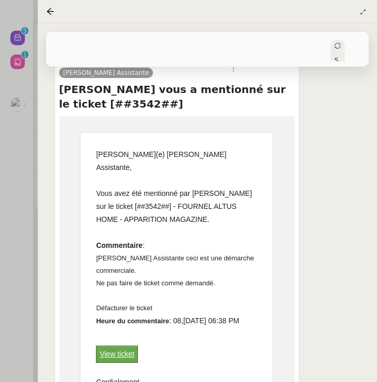
click at [121, 349] on link "View ticket" at bounding box center [117, 353] width 35 height 8
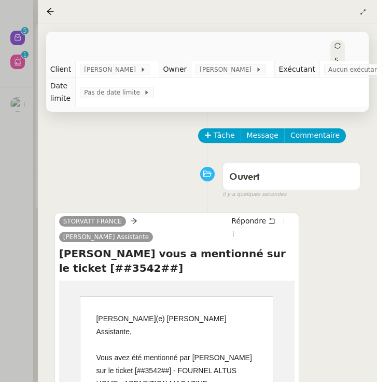
scroll to position [0, 0]
click at [230, 137] on span "Tâche" at bounding box center [224, 135] width 21 height 12
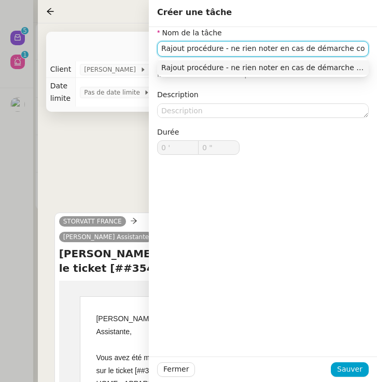
click at [339, 49] on input "Rajout procédure - ne rien noter en cas de démarche commerciale quelconque même…" at bounding box center [263, 48] width 212 height 15
type input "Rajout procédure - ne rien noter en cas de démarche commerciale quelconque même…"
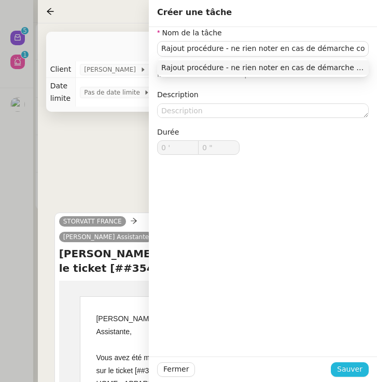
click at [358, 369] on span "Sauver" at bounding box center [349, 369] width 25 height 12
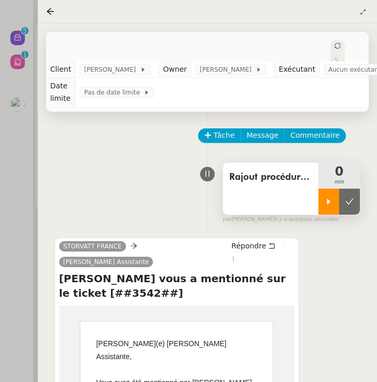
click at [330, 200] on icon at bounding box center [329, 201] width 8 height 8
click at [14, 69] on div at bounding box center [188, 191] width 377 height 382
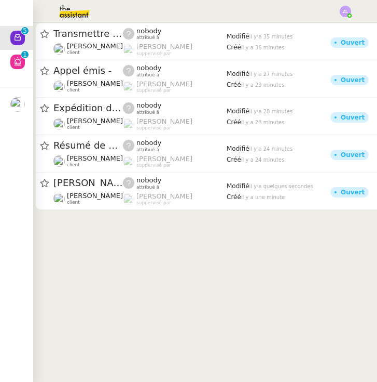
click at [16, 60] on icon at bounding box center [17, 61] width 8 height 8
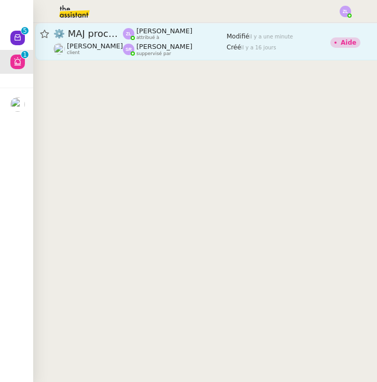
click at [193, 48] on span "[PERSON_NAME]" at bounding box center [165, 47] width 56 height 8
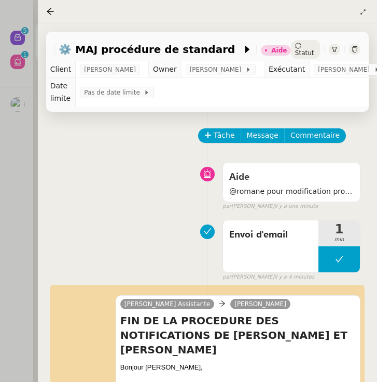
scroll to position [414, 0]
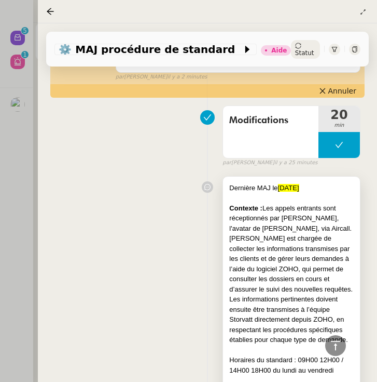
click at [264, 299] on div "Les informations pertinentes doivent ensuite être transmises à l’équipe Storvat…" at bounding box center [291, 319] width 125 height 51
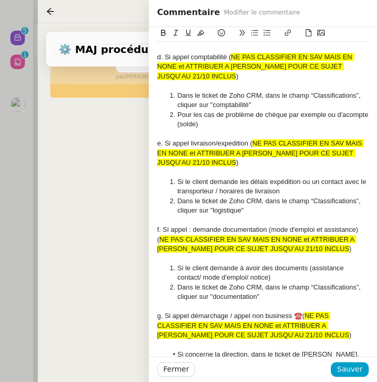
scroll to position [3238, 0]
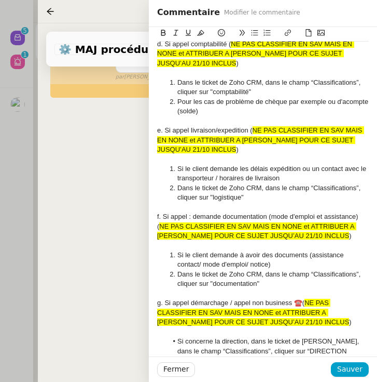
drag, startPoint x: 350, startPoint y: 330, endPoint x: 124, endPoint y: 310, distance: 226.6
click at [124, 310] on app-ticket "⚙️ MAJ procédure de standard Aide Statut Client Thomas SOULIER Owner Stéphanie …" at bounding box center [207, 202] width 339 height 358
click at [199, 33] on icon at bounding box center [200, 32] width 7 height 7
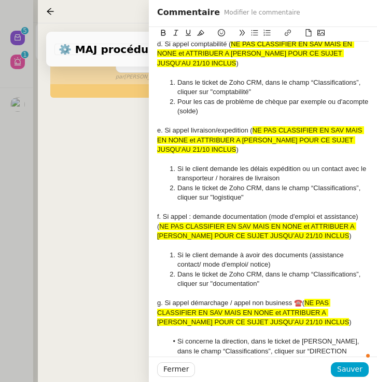
drag, startPoint x: 310, startPoint y: 328, endPoint x: 355, endPoint y: 328, distance: 44.1
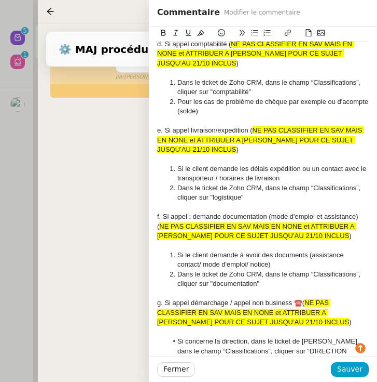
drag, startPoint x: 183, startPoint y: 337, endPoint x: 142, endPoint y: 318, distance: 45.1
click at [142, 318] on app-ticket "⚙️ MAJ procédure de standard Aide Statut Client Thomas SOULIER Owner Stéphanie …" at bounding box center [207, 202] width 339 height 358
copy span "Les appels de partenariat : (magazine par exemple) sont considérés comme démarc…"
drag, startPoint x: 241, startPoint y: 270, endPoint x: 178, endPoint y: 255, distance: 65.2
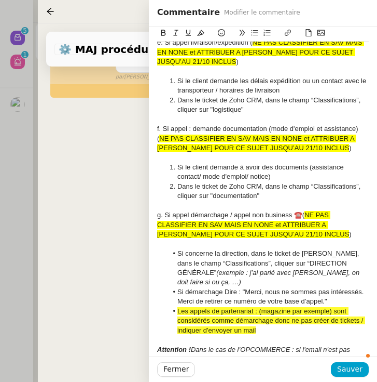
scroll to position [3322, 0]
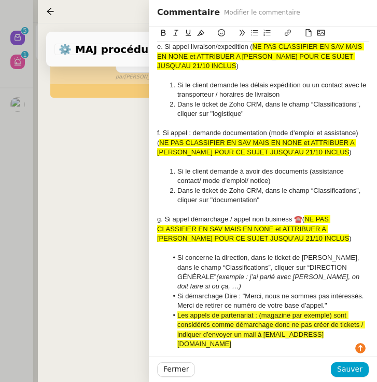
click at [336, 349] on div at bounding box center [263, 353] width 212 height 9
click at [350, 367] on span "Sauver" at bounding box center [349, 369] width 25 height 12
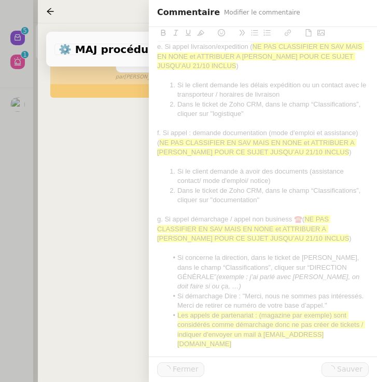
click at [15, 156] on div at bounding box center [188, 191] width 377 height 382
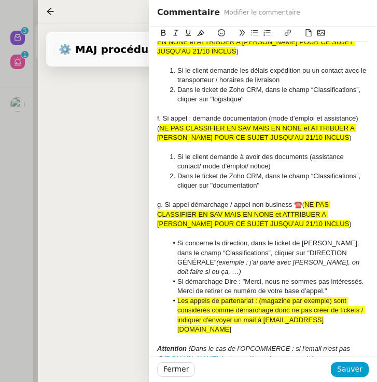
scroll to position [3341, 0]
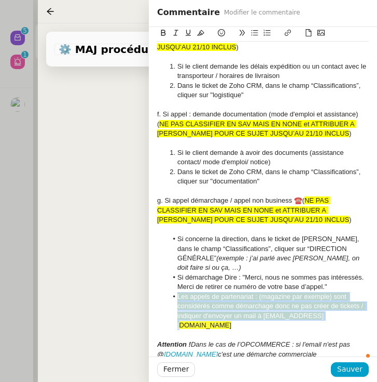
drag, startPoint x: 314, startPoint y: 169, endPoint x: 178, endPoint y: 149, distance: 137.3
click at [178, 292] on li "Les appels de partenariat : (magazine par exemple) sont considérés comme démarc…" at bounding box center [269, 311] width 202 height 38
copy span "Les appels de partenariat : (magazine par exemple) sont considérés comme démarc…"
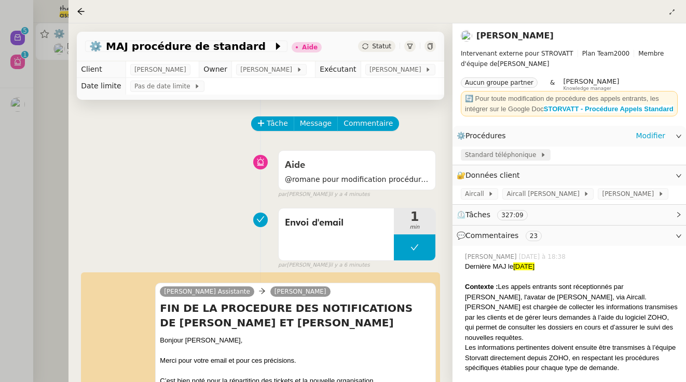
click at [377, 159] on span "Standard téléphonique" at bounding box center [502, 154] width 75 height 10
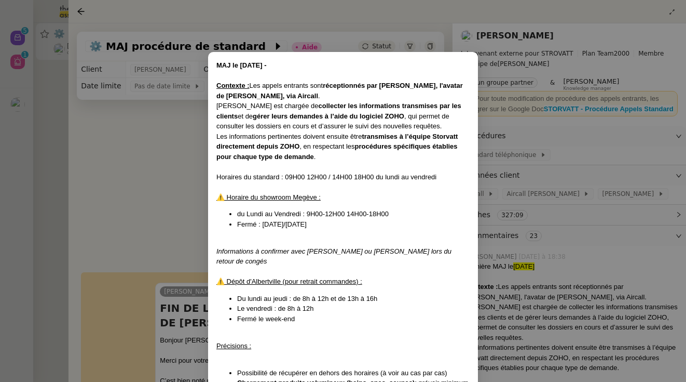
scroll to position [299, 0]
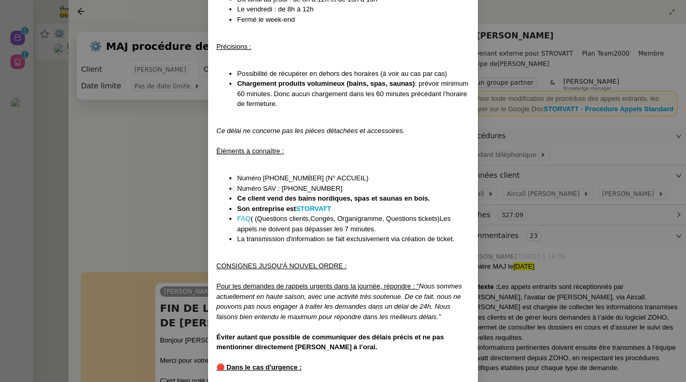
click at [377, 201] on nz-modal-container "MAJ le [DATE] - Contexte : Les appels entrants sont réceptionnés par [PERSON_NA…" at bounding box center [343, 191] width 686 height 382
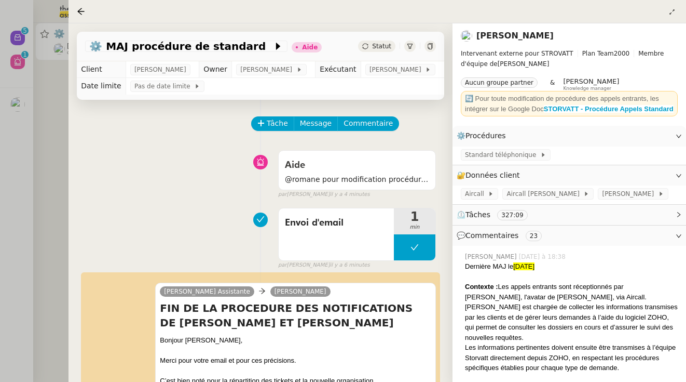
click at [377, 113] on div "🔄 Pour toute modification de procédure des appels entrants, les intégrer sur le…" at bounding box center [569, 103] width 209 height 20
click at [377, 108] on strong "STORVATT - Procédure Appels Standard" at bounding box center [609, 109] width 130 height 8
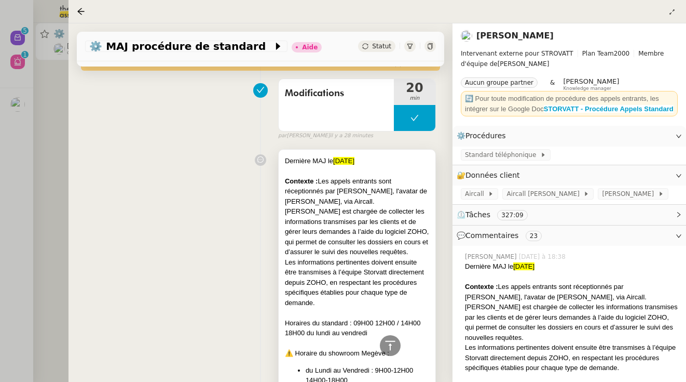
click at [314, 266] on div "Les informations pertinentes doivent ensuite être transmises à l’équipe Storvat…" at bounding box center [357, 282] width 144 height 51
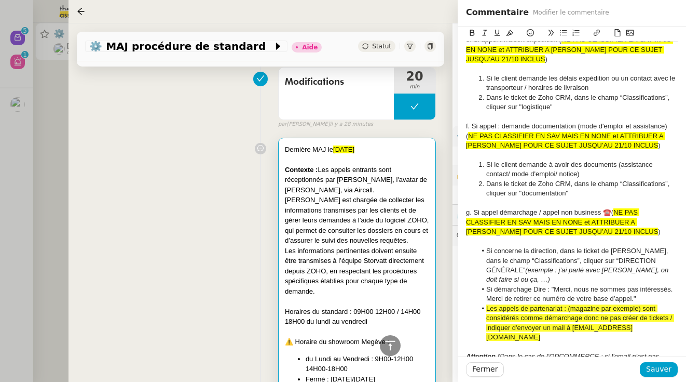
scroll to position [3313, 0]
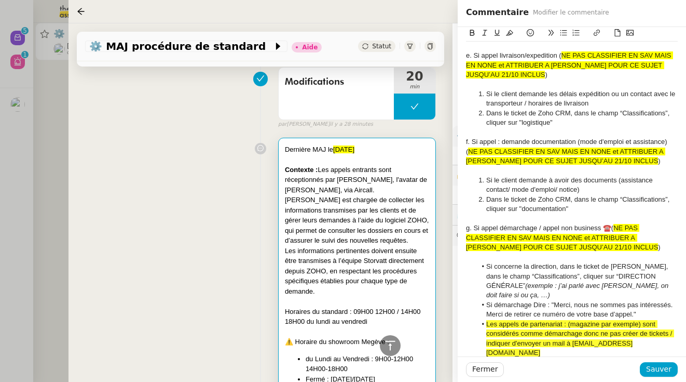
click at [377, 320] on span "Les appels de partenariat : (magazine par exemple) sont considérés comme démarc…" at bounding box center [580, 338] width 188 height 36
click at [377, 371] on span "Sauver" at bounding box center [658, 369] width 25 height 12
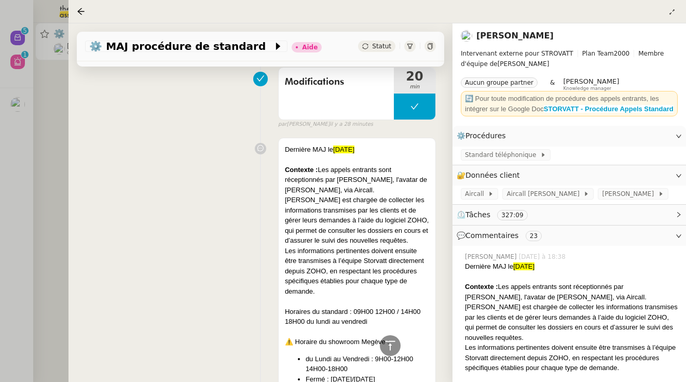
click at [59, 137] on div at bounding box center [343, 191] width 686 height 382
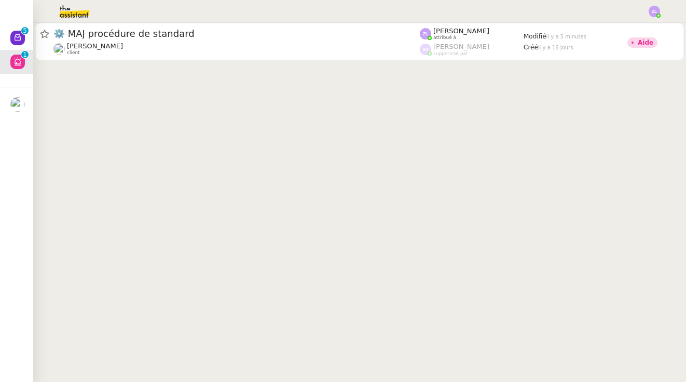
click at [59, 137] on cdk-virtual-scroll-viewport "⚙️ MAJ procédure de standard Thomas SOULIER client Zoé Lachambre attribué à Sté…" at bounding box center [359, 202] width 653 height 359
click at [41, 137] on cdk-virtual-scroll-viewport "⚙️ MAJ procédure de standard Thomas SOULIER client Zoé Lachambre attribué à Sté…" at bounding box center [359, 202] width 653 height 359
click at [13, 44] on nz-avatar at bounding box center [17, 38] width 15 height 15
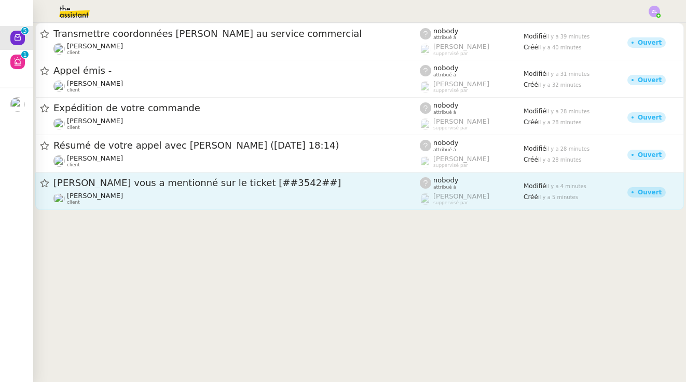
click at [200, 182] on span "Thomas Soulier vous a mentionné sur le ticket [##3542##]" at bounding box center [236, 182] width 366 height 9
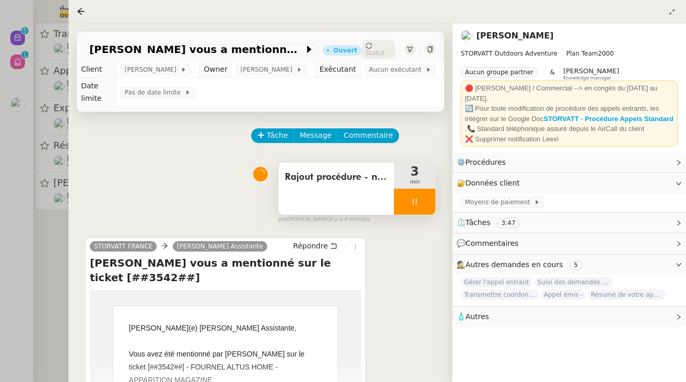
click at [377, 211] on div at bounding box center [415, 201] width 42 height 26
click at [377, 202] on icon at bounding box center [425, 201] width 8 height 6
click at [377, 49] on span "Statut" at bounding box center [375, 52] width 19 height 7
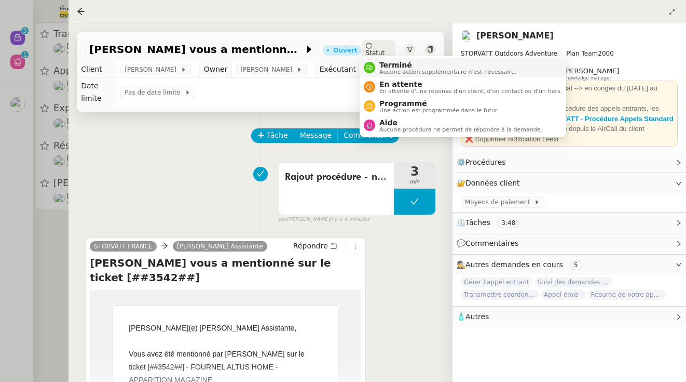
click at [377, 64] on span "Terminé" at bounding box center [447, 65] width 137 height 8
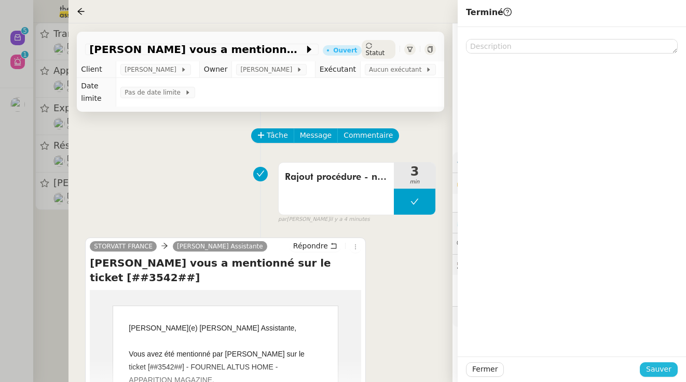
click at [377, 365] on span "Sauver" at bounding box center [658, 369] width 25 height 12
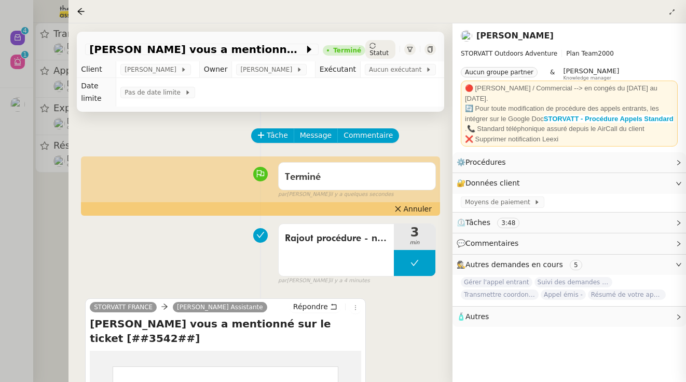
click at [38, 183] on div at bounding box center [343, 191] width 686 height 382
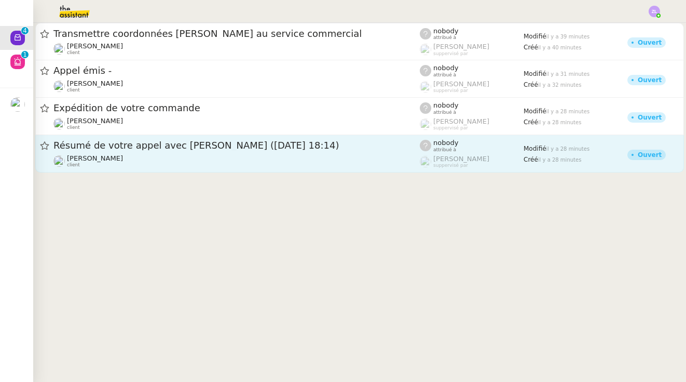
click at [113, 161] on span "[PERSON_NAME]" at bounding box center [95, 158] width 56 height 8
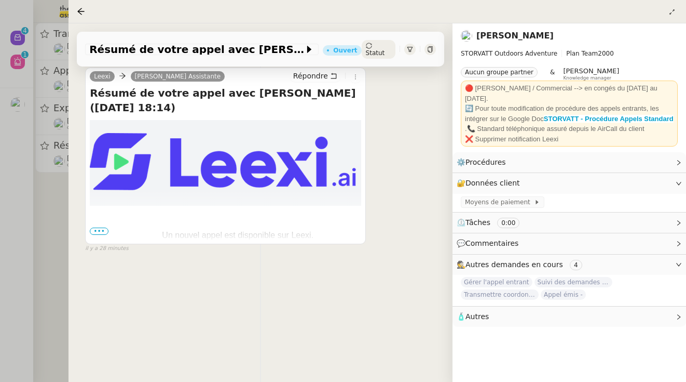
scroll to position [145, 0]
click at [366, 45] on icon at bounding box center [369, 46] width 6 height 6
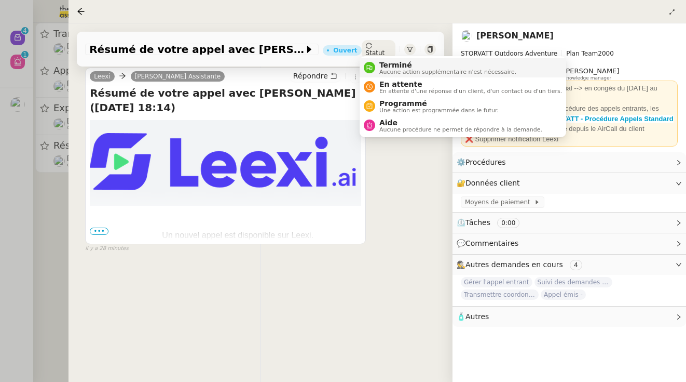
click at [377, 70] on div "Terminé Aucune action supplémentaire n'est nécessaire." at bounding box center [445, 68] width 141 height 14
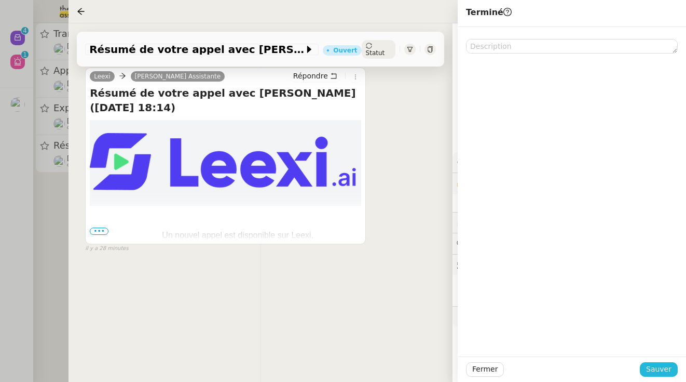
click at [377, 368] on span "Sauver" at bounding box center [658, 369] width 25 height 12
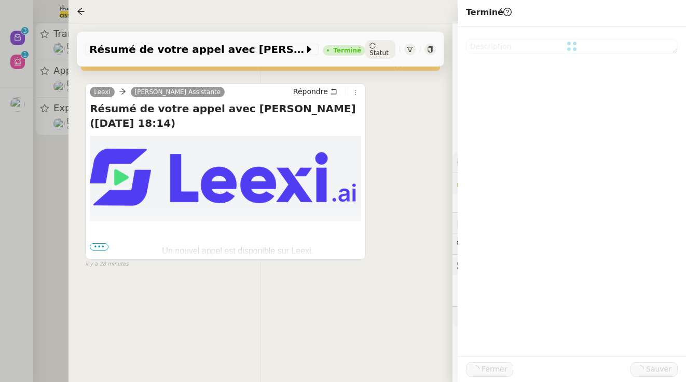
click at [31, 210] on div at bounding box center [343, 191] width 686 height 382
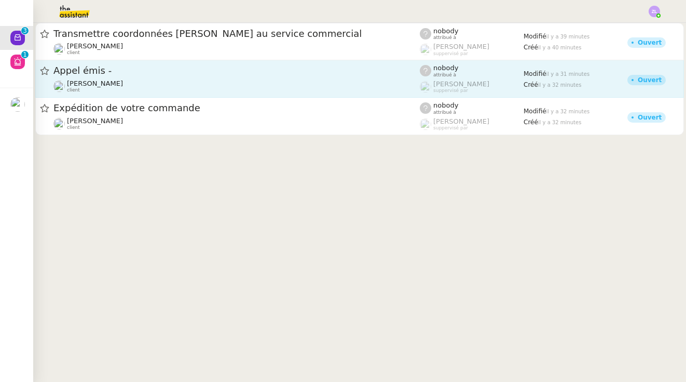
click at [88, 70] on span "Appel émis -" at bounding box center [236, 70] width 366 height 9
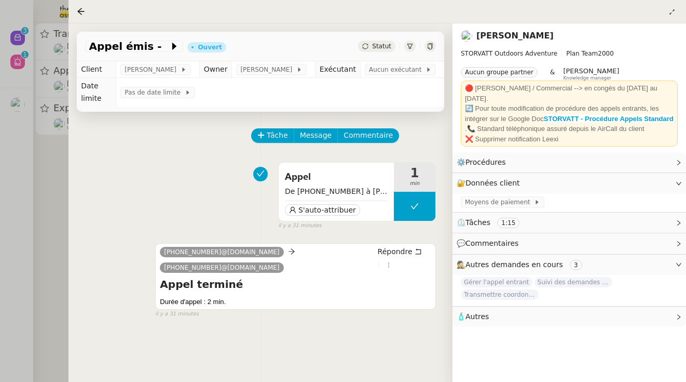
click at [52, 43] on div at bounding box center [343, 191] width 686 height 382
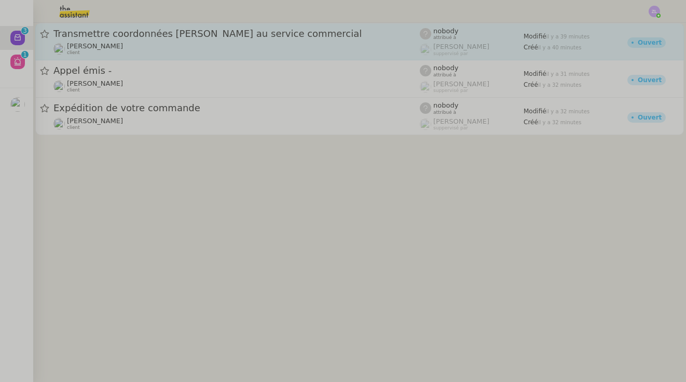
click at [102, 39] on div "Transmettre coordonnées [PERSON_NAME] au service commercial" at bounding box center [236, 34] width 366 height 12
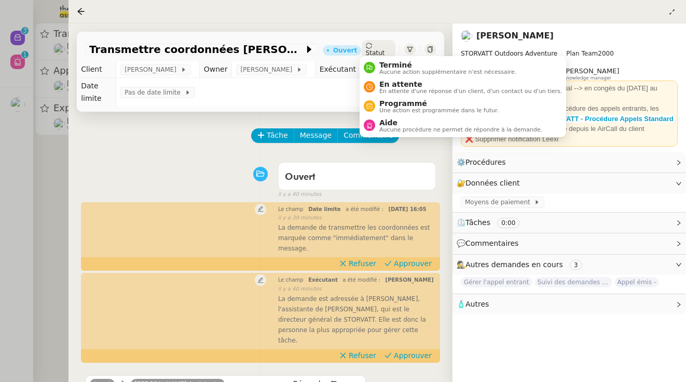
click at [377, 49] on span "Statut" at bounding box center [375, 52] width 19 height 7
click at [377, 67] on span "Terminé" at bounding box center [447, 65] width 137 height 8
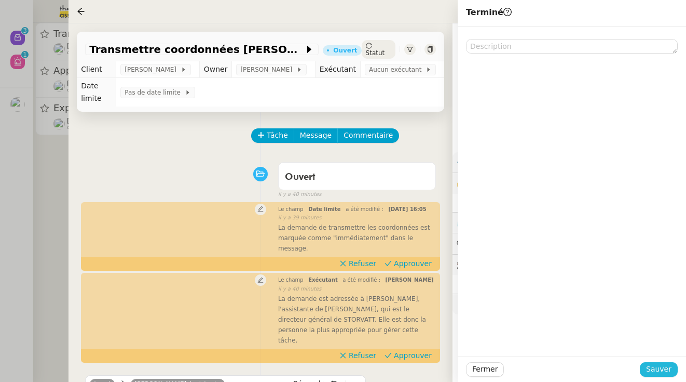
click at [377, 369] on span "Sauver" at bounding box center [658, 369] width 25 height 12
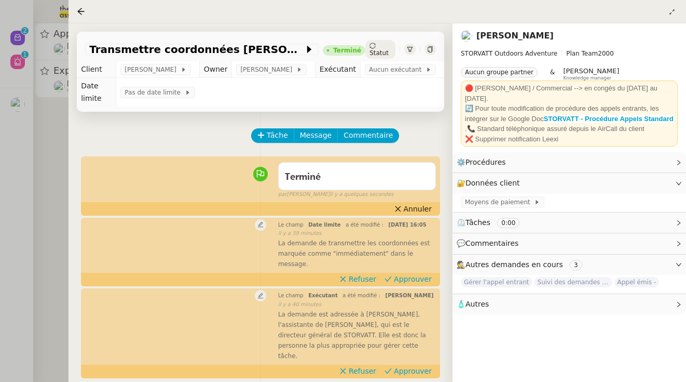
drag, startPoint x: 32, startPoint y: 154, endPoint x: 56, endPoint y: 153, distance: 23.9
click at [32, 154] on div at bounding box center [343, 191] width 686 height 382
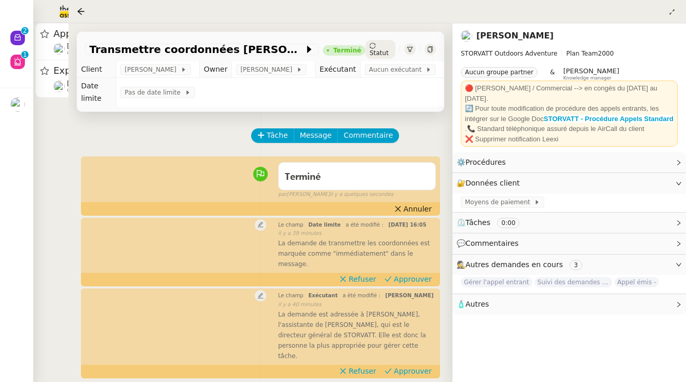
click at [43, 156] on div at bounding box center [343, 191] width 686 height 382
click at [56, 153] on div at bounding box center [343, 191] width 686 height 382
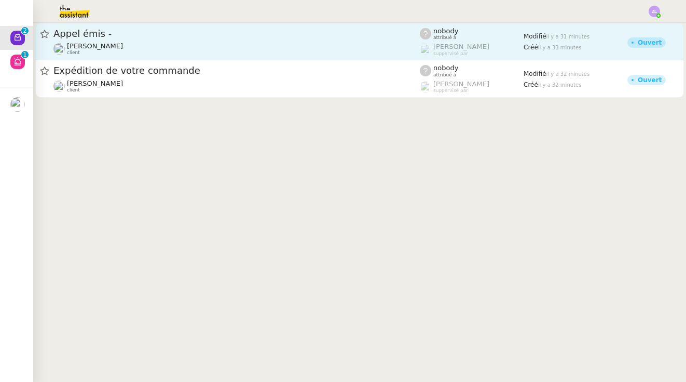
click at [130, 36] on span "Appel émis -" at bounding box center [236, 33] width 366 height 9
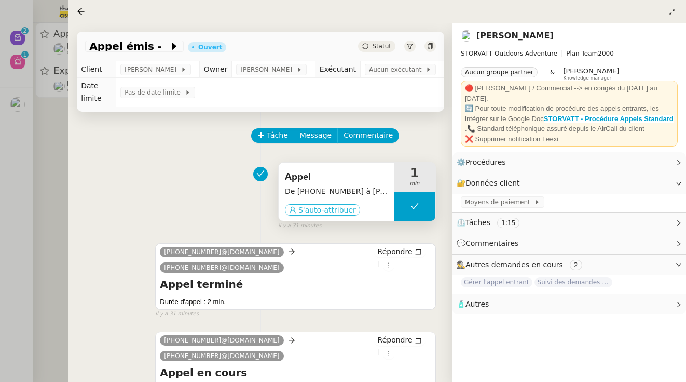
click at [301, 212] on span "S'auto-attribuer" at bounding box center [327, 210] width 58 height 10
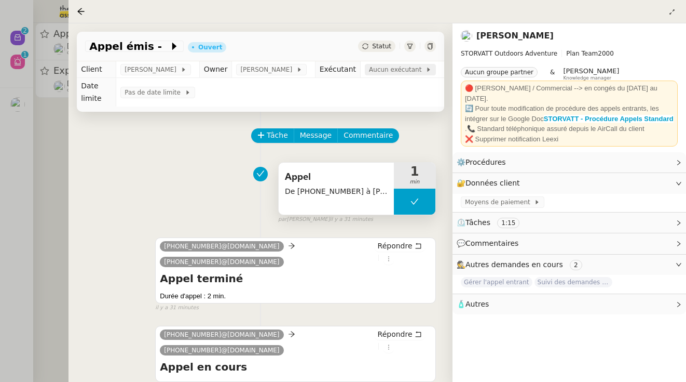
click at [377, 70] on span "Aucun exécutant" at bounding box center [397, 69] width 57 height 10
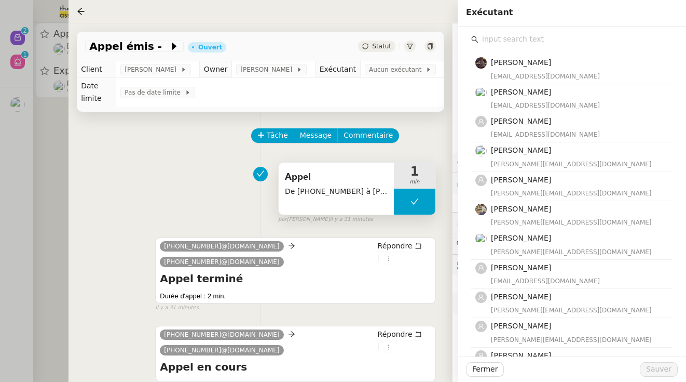
click at [377, 43] on input "text" at bounding box center [576, 39] width 194 height 14
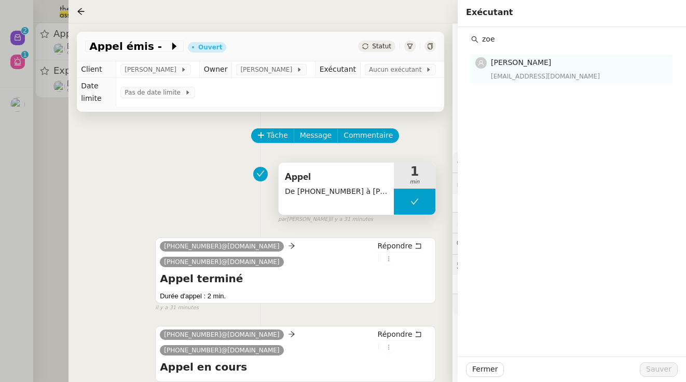
type input "zoe"
click at [377, 76] on div "[EMAIL_ADDRESS][DOMAIN_NAME]" at bounding box center [578, 76] width 175 height 10
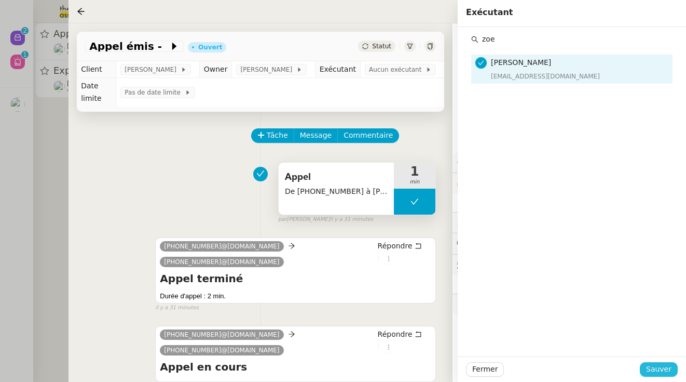
click at [377, 374] on span "Sauver" at bounding box center [658, 369] width 25 height 12
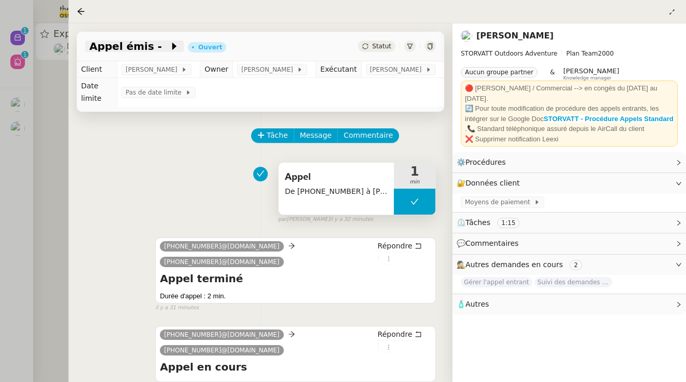
click at [172, 46] on icon at bounding box center [174, 46] width 4 height 7
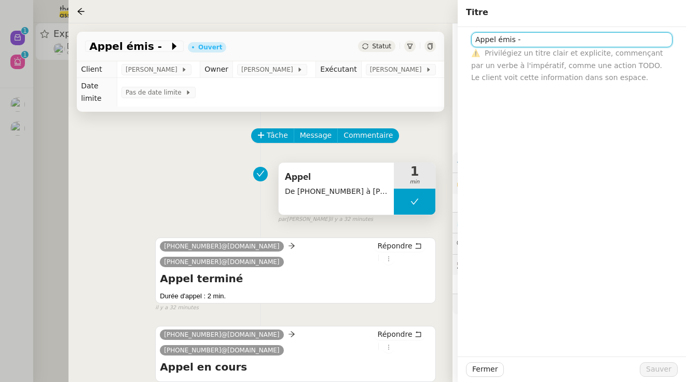
click at [377, 37] on input "Appel émis -" at bounding box center [571, 39] width 201 height 15
paste input "Les appels de partenariat : (magazine par exemple) sont considérés comme démarc…"
click at [377, 37] on input "Appel émis - Les appels de partenariat : (magazine par exemple) sont considérés…" at bounding box center [571, 39] width 201 height 15
paste input "+33 6 25 51 17 16"
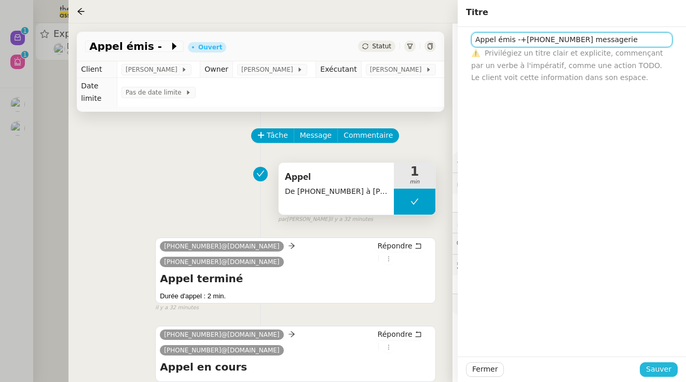
type input "Appel émis -+33 6 25 51 17 16 messagerie"
click at [377, 369] on span "Sauver" at bounding box center [658, 369] width 25 height 12
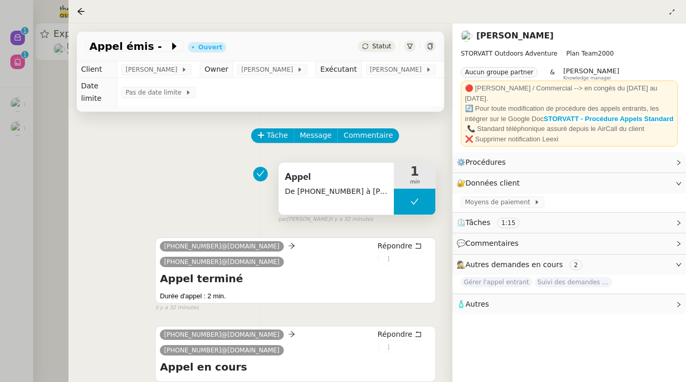
click at [377, 44] on span "Statut" at bounding box center [381, 46] width 19 height 7
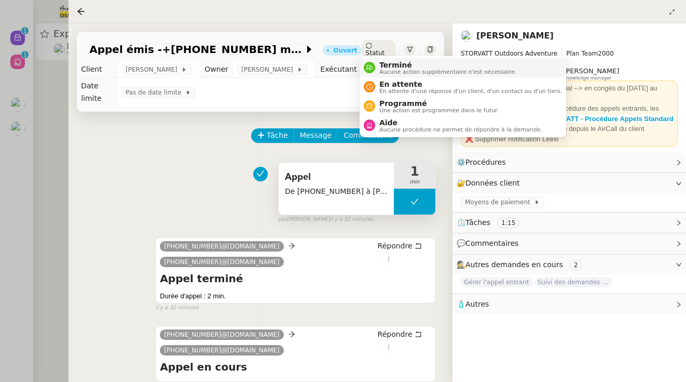
click at [377, 62] on span "Terminé" at bounding box center [447, 65] width 137 height 8
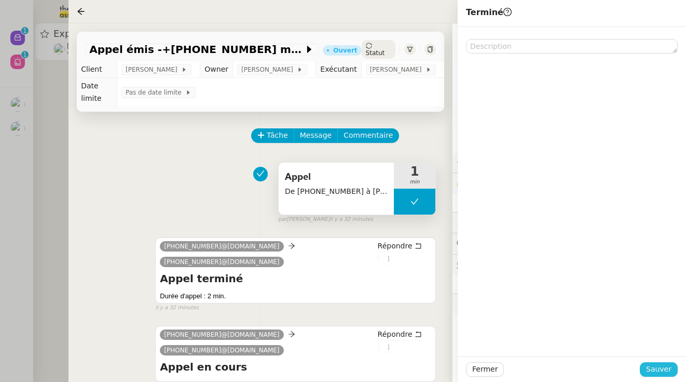
click at [377, 364] on span "Sauver" at bounding box center [658, 369] width 25 height 12
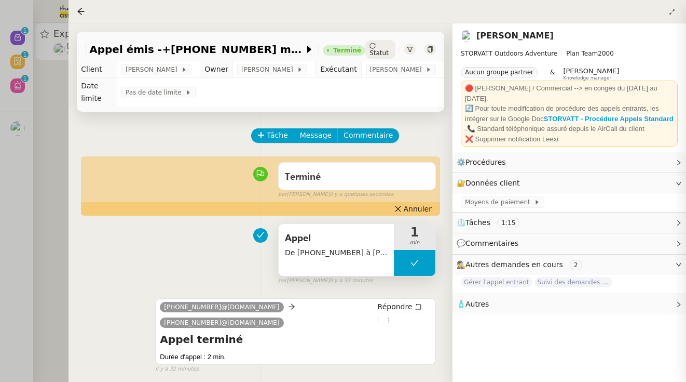
click at [13, 146] on div at bounding box center [343, 191] width 686 height 382
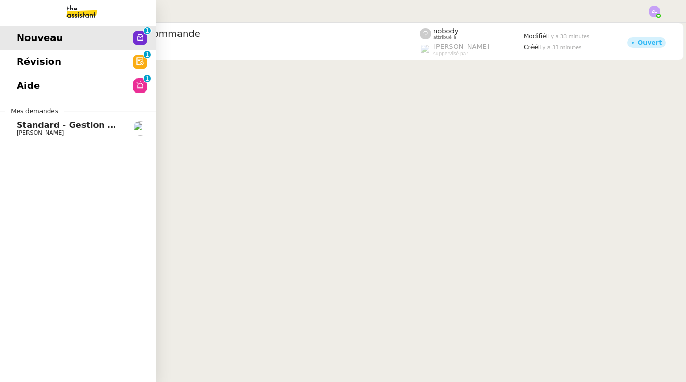
click at [71, 129] on span "Standard - Gestion des appels entrants - octobre 2025" at bounding box center [144, 125] width 255 height 10
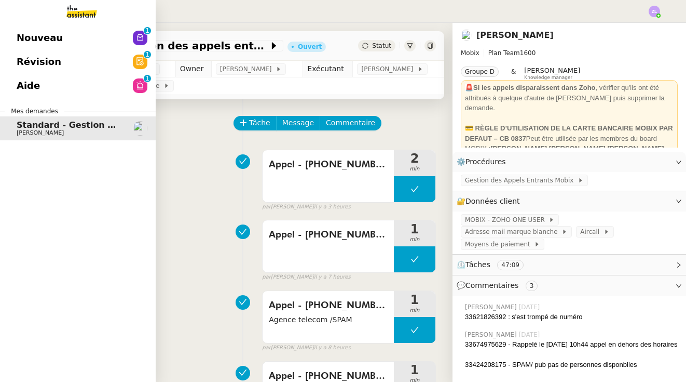
click at [66, 52] on link "Révision 0 1 2 3 4 5 6 7 8 9" at bounding box center [78, 62] width 156 height 24
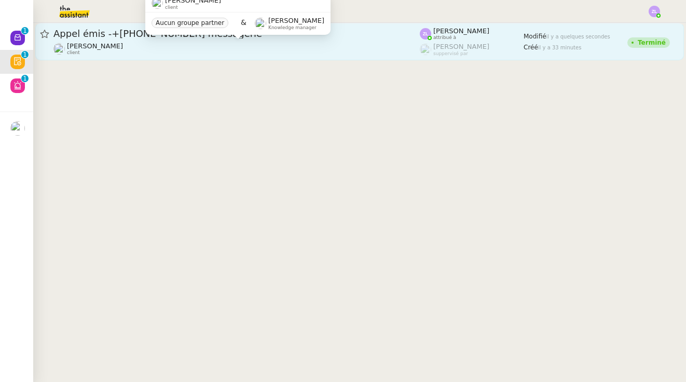
click at [200, 39] on div "Franck MUFFAT-JEANDET client Aucun groupe partner & Romane Vachon Knowledge man…" at bounding box center [237, 18] width 185 height 49
click at [153, 45] on div "[PERSON_NAME] client" at bounding box center [236, 48] width 366 height 13
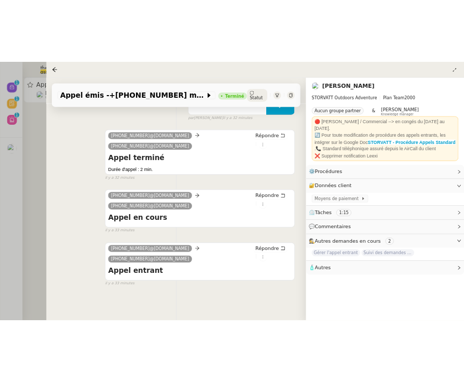
scroll to position [199, 0]
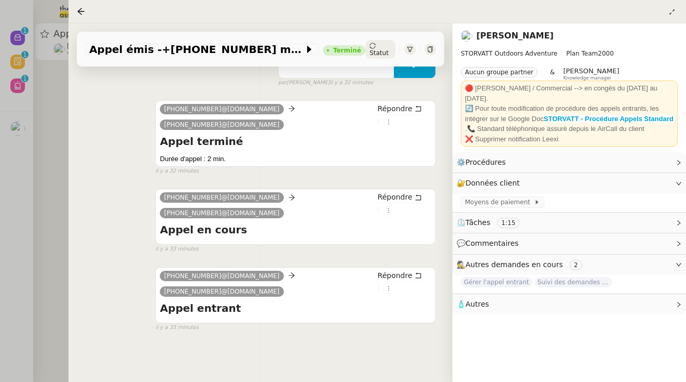
click at [13, 214] on div at bounding box center [343, 191] width 686 height 382
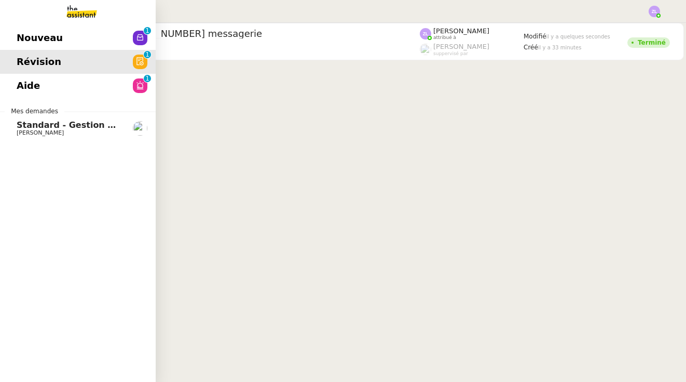
click at [60, 36] on link "Nouveau 0 1 2 3 4 5 6 7 8 9" at bounding box center [78, 38] width 156 height 24
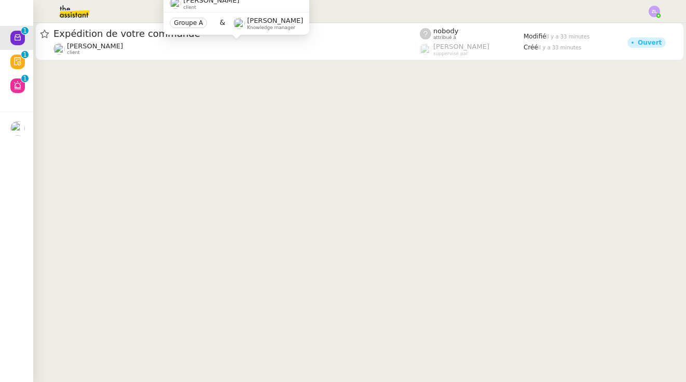
click at [75, 138] on cdk-virtual-scroll-viewport "Expédition de votre commande Gabrielle Tavernier client nobody attribué à Roman…" at bounding box center [359, 202] width 653 height 359
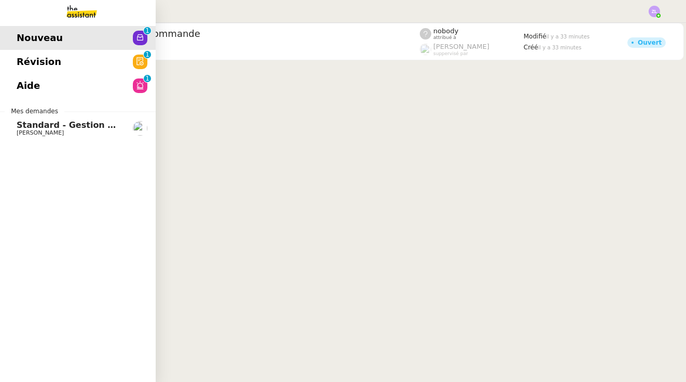
click at [23, 86] on span "Aide" at bounding box center [28, 86] width 23 height 16
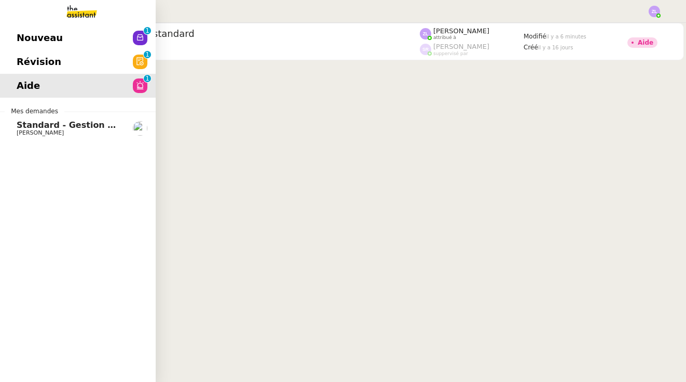
click at [53, 64] on span "Révision" at bounding box center [39, 62] width 45 height 16
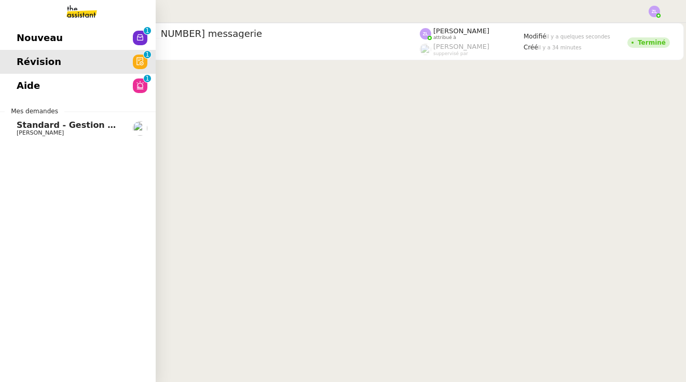
click at [80, 87] on link "Aide 0 1 2 3 4 5 6 7 8 9" at bounding box center [78, 86] width 156 height 24
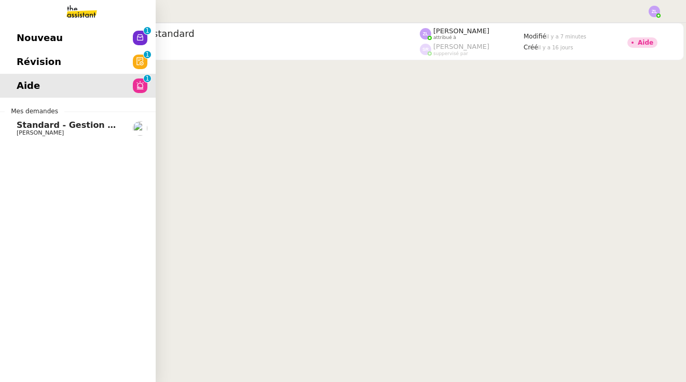
click at [35, 139] on link "Standard - Gestion des appels entrants - [DATE] [PERSON_NAME]" at bounding box center [78, 128] width 156 height 24
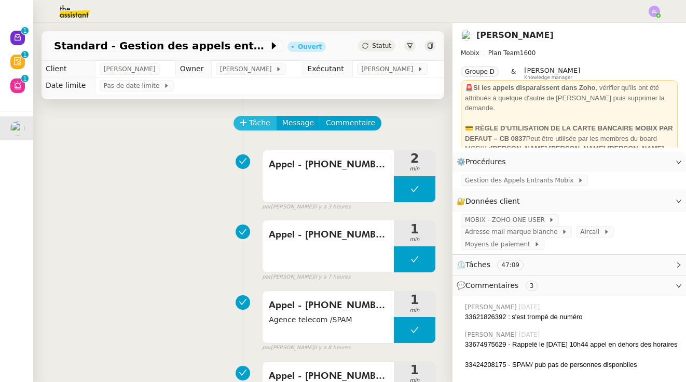
click at [249, 122] on button "Tâche" at bounding box center [255, 123] width 43 height 15
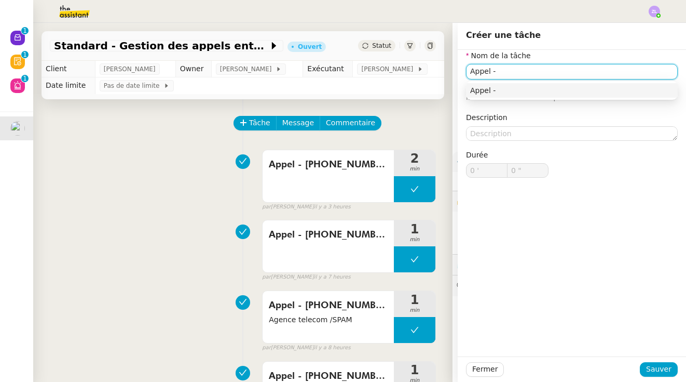
paste input "33424191317"
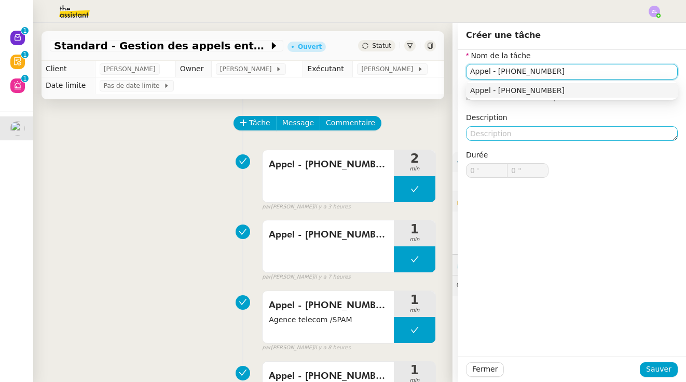
type input "Appel - 33424191317"
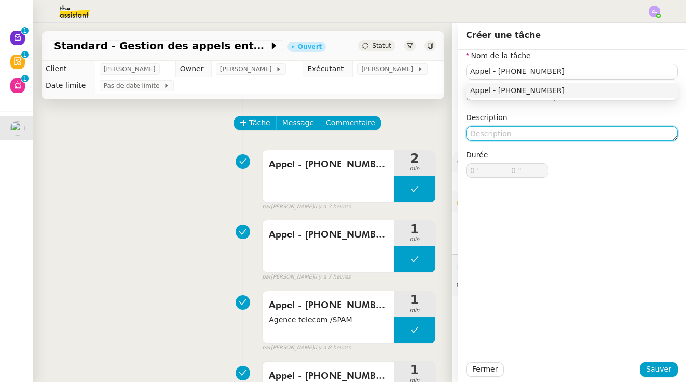
click at [377, 128] on textarea at bounding box center [572, 133] width 212 height 15
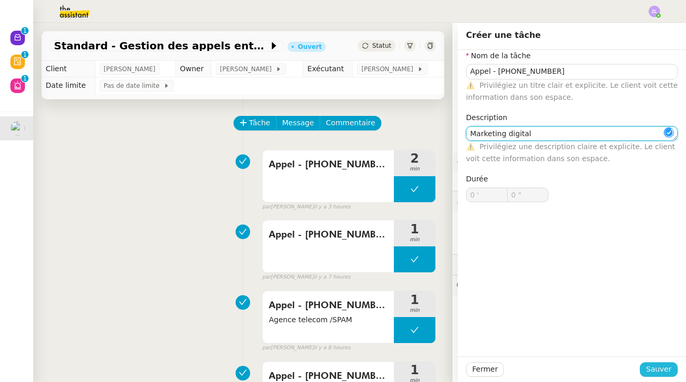
type textarea "Marketing digital"
click at [377, 365] on span "Sauver" at bounding box center [658, 369] width 25 height 12
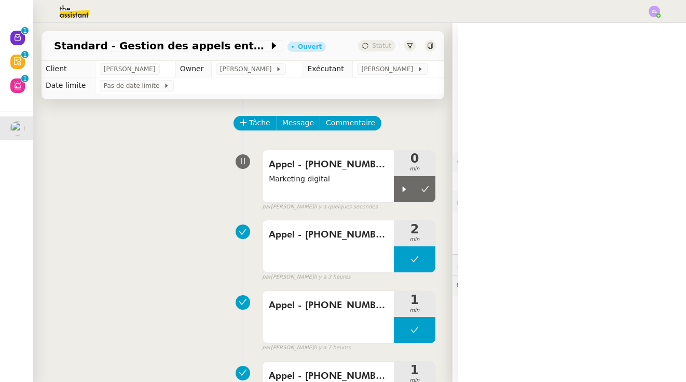
drag, startPoint x: 398, startPoint y: 190, endPoint x: 683, endPoint y: 215, distance: 286.0
click at [377, 190] on div at bounding box center [404, 189] width 21 height 26
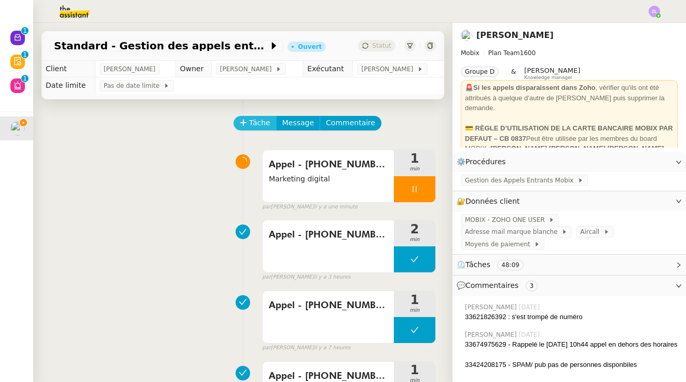
click at [250, 126] on span "Tâche" at bounding box center [259, 123] width 21 height 12
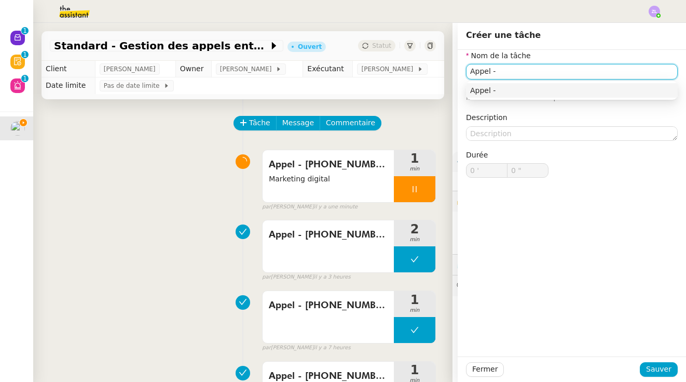
paste input "33189884710"
type input "Appel - 33189884710"
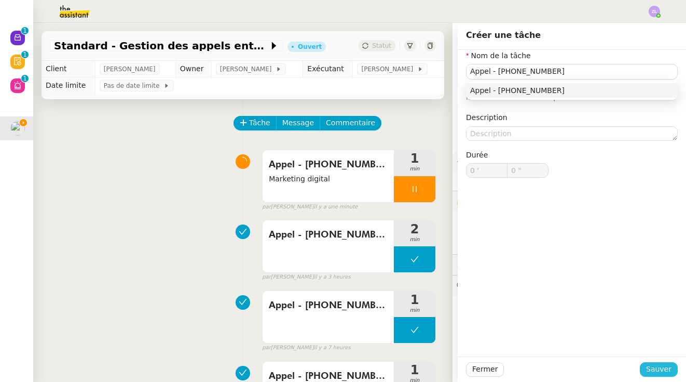
click at [377, 371] on span "Sauver" at bounding box center [658, 369] width 25 height 12
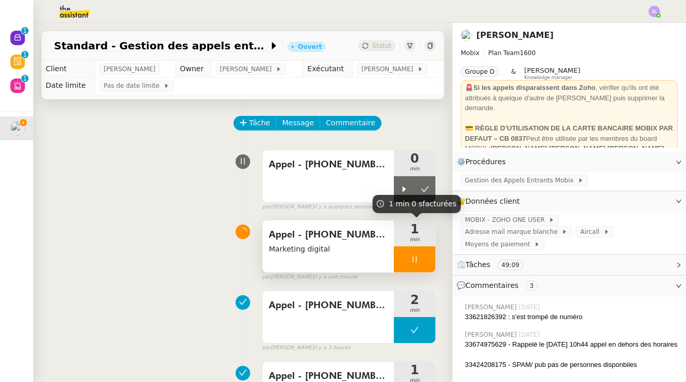
click at [377, 255] on div at bounding box center [415, 259] width 42 height 26
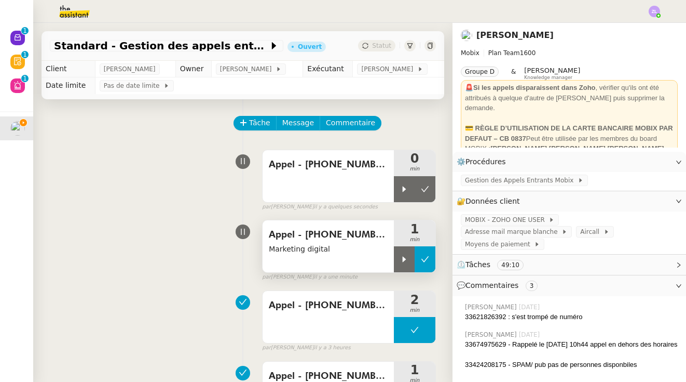
click at [377, 255] on icon at bounding box center [425, 259] width 8 height 8
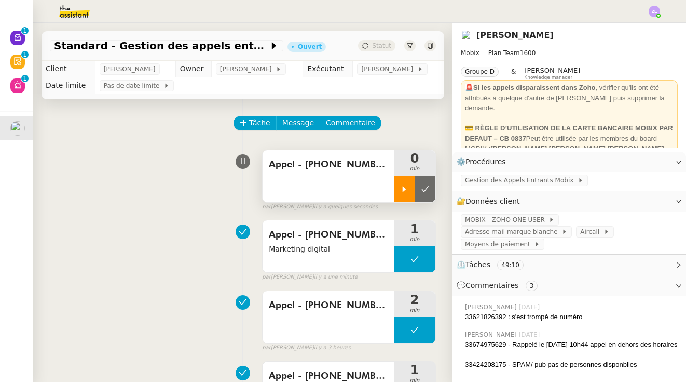
click at [377, 193] on icon at bounding box center [404, 189] width 8 height 8
click at [339, 193] on div "Appel - 33189884710" at bounding box center [328, 176] width 131 height 52
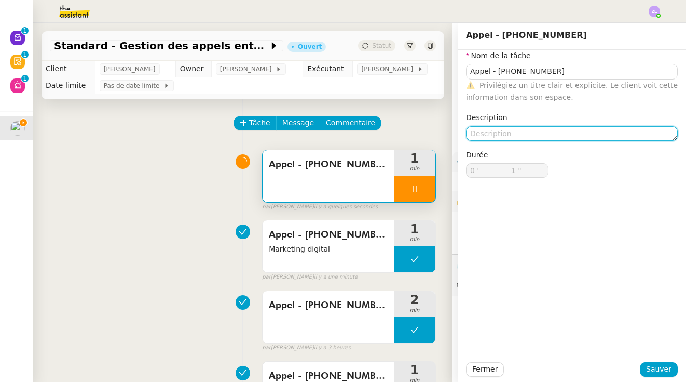
click at [377, 137] on textarea at bounding box center [572, 133] width 212 height 15
type input "2 ""
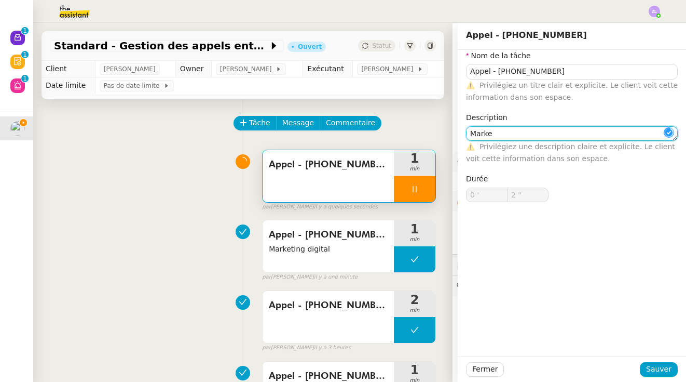
type textarea "Market"
type input "3 ""
type textarea "Marketin"
type input "4 ""
type textarea "Marketing/"
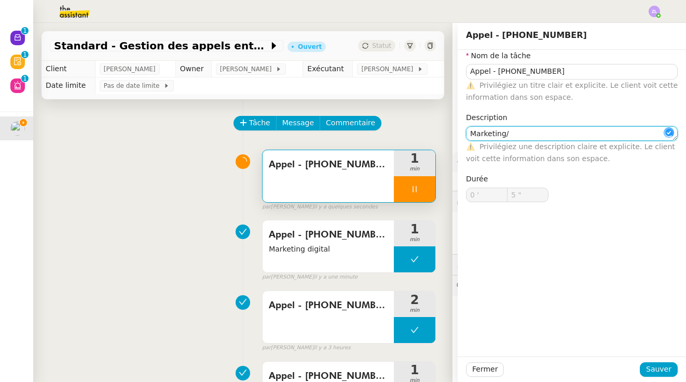
type input "6 ""
type textarea "Marketing/ dém"
type input "7 ""
type textarea "Marketing/ démarhcage"
type input "8 ""
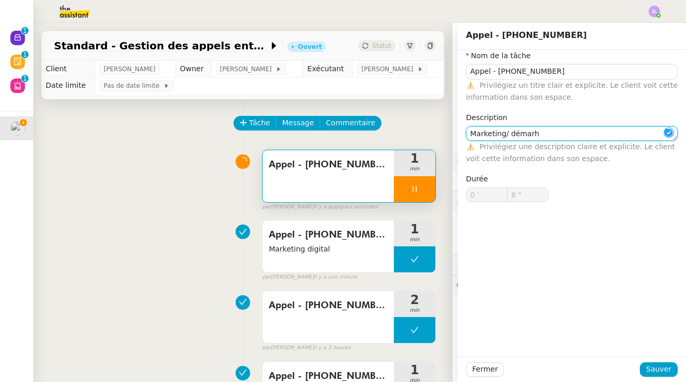
type textarea "Marketing/ démar"
type input "9 ""
type textarea "Marketing/ démarchage"
type input "10 ""
type textarea "Marketing/ démarchage"
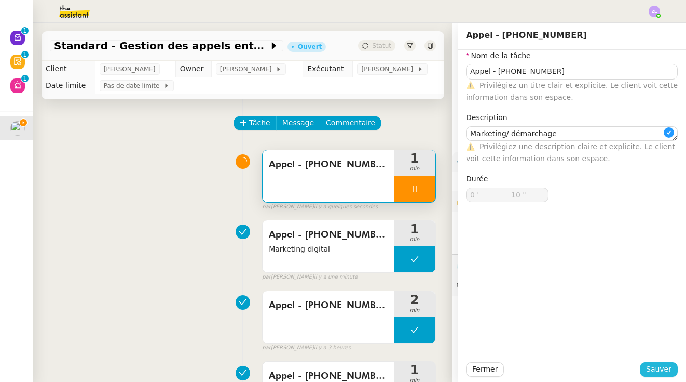
click at [377, 366] on span "Sauver" at bounding box center [658, 369] width 25 height 12
type input "11 ""
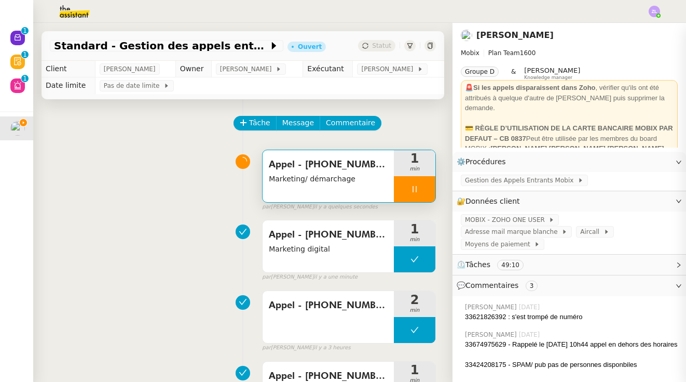
type input "Appel - 33189884710"
type textarea "Marketing/ démarchage"
type input "0 '"
type input "12 ""
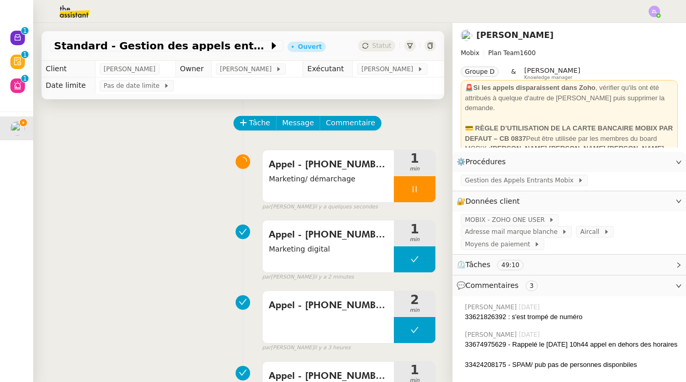
click at [377, 186] on div at bounding box center [415, 189] width 42 height 26
click at [377, 186] on icon at bounding box center [404, 189] width 8 height 8
click at [82, 12] on img at bounding box center [66, 11] width 80 height 23
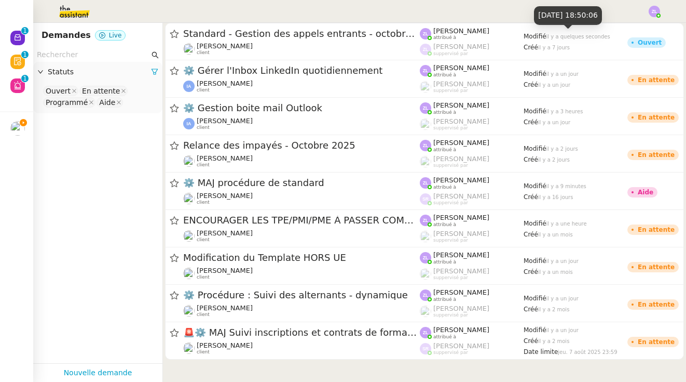
click at [377, 10] on img at bounding box center [654, 11] width 11 height 11
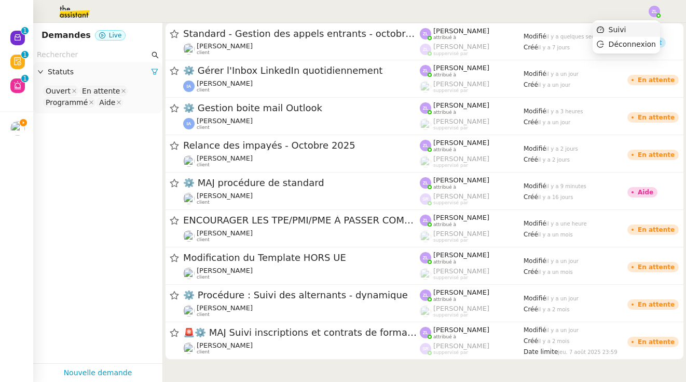
click at [377, 30] on li "Suivi" at bounding box center [626, 29] width 67 height 15
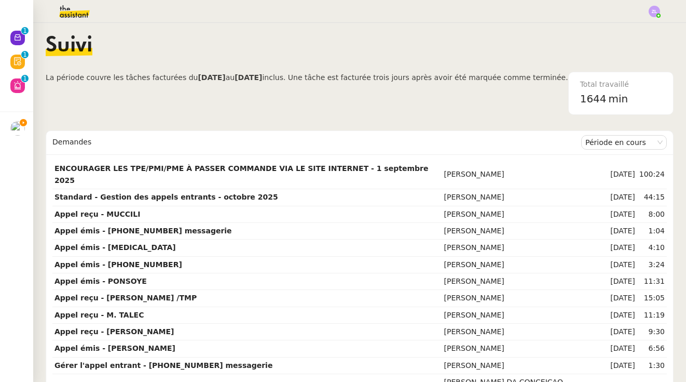
click at [74, 10] on img at bounding box center [66, 11] width 80 height 23
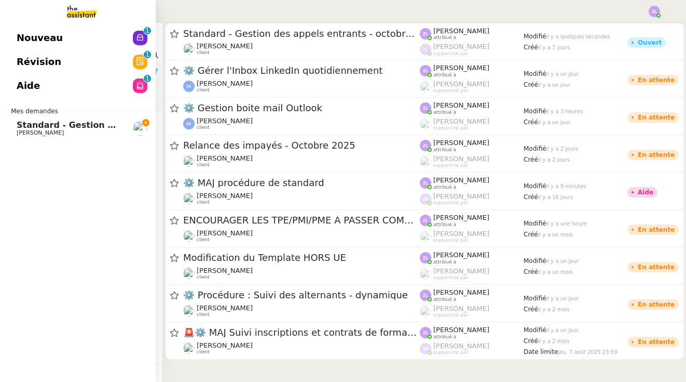
click at [21, 130] on span "[PERSON_NAME]" at bounding box center [40, 132] width 47 height 7
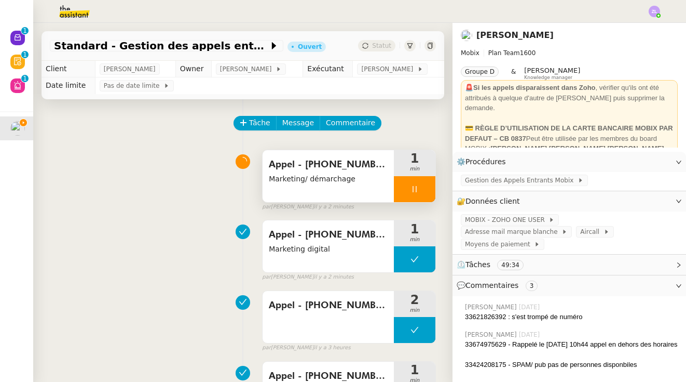
click at [377, 196] on div at bounding box center [415, 189] width 42 height 26
click at [377, 189] on icon at bounding box center [425, 189] width 8 height 8
